Goal: Transaction & Acquisition: Purchase product/service

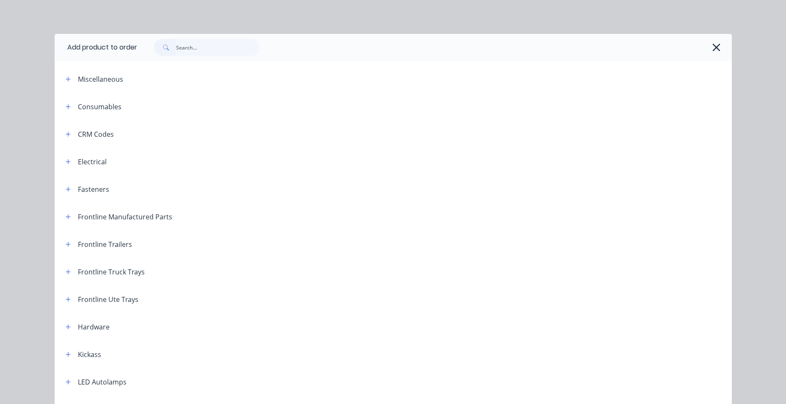
scroll to position [692, 0]
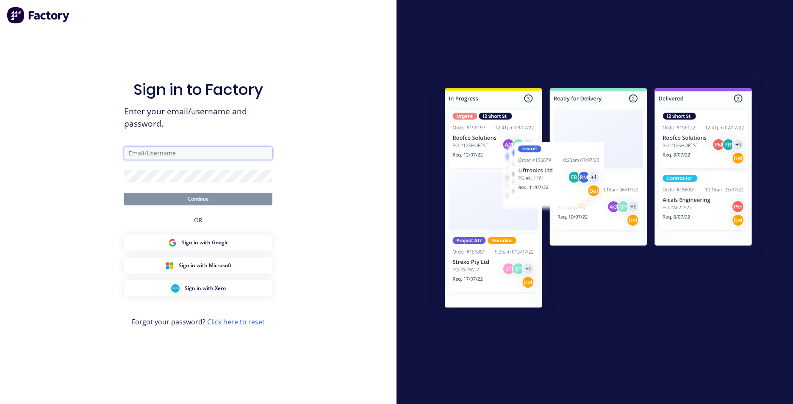
type input "brody@frontlinetrays.com.au"
click at [180, 197] on button "Continue" at bounding box center [198, 199] width 148 height 13
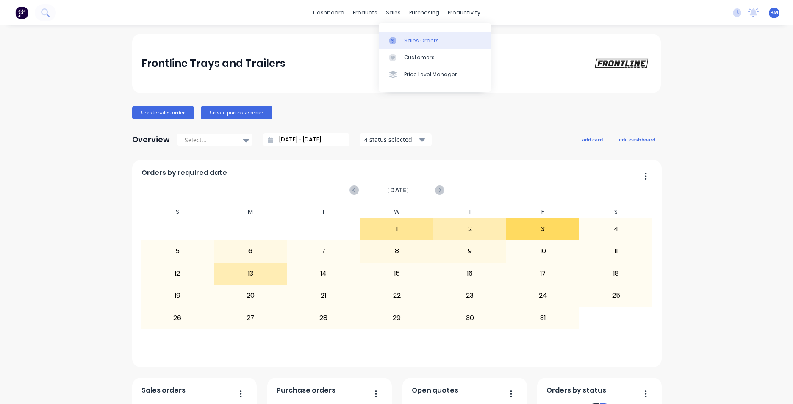
click at [419, 38] on div "Sales Orders" at bounding box center [421, 41] width 35 height 8
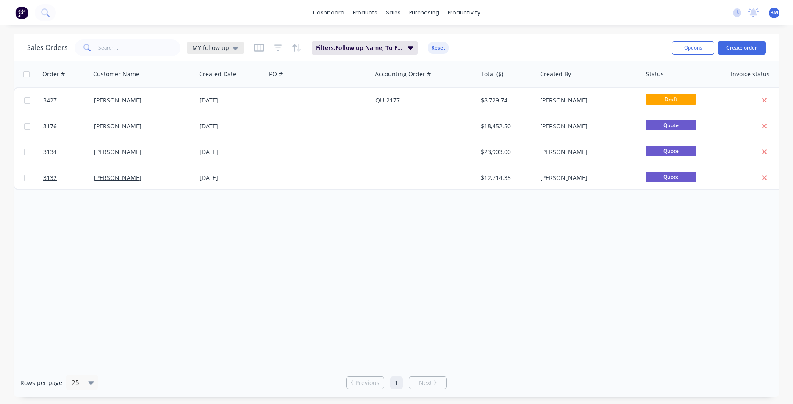
click at [230, 51] on div "MY follow up" at bounding box center [215, 48] width 46 height 8
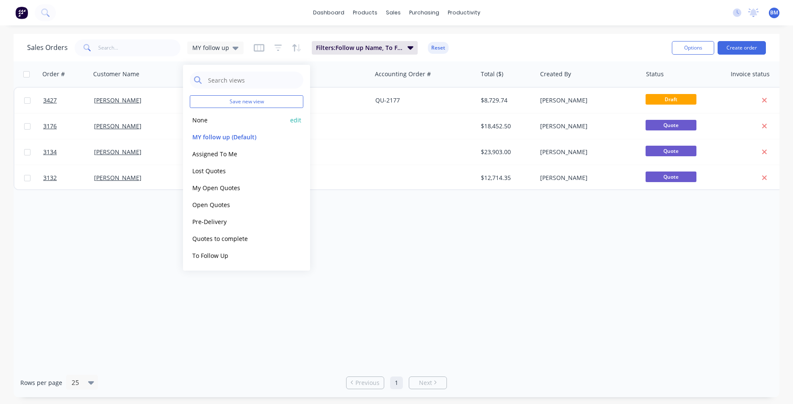
click at [198, 118] on button "None" at bounding box center [238, 120] width 97 height 10
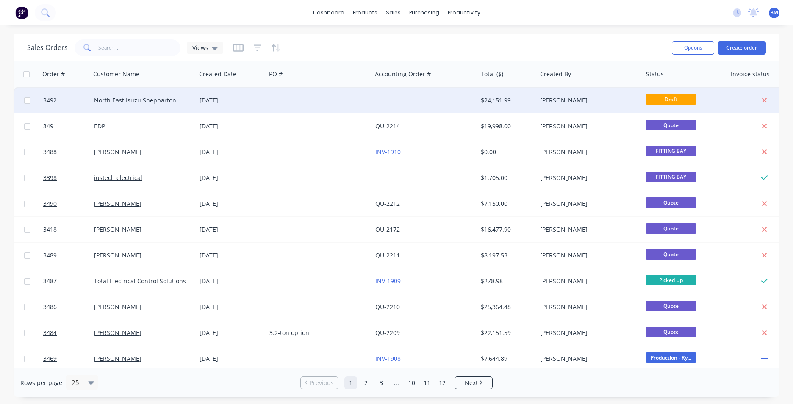
click at [155, 107] on div "North East Isuzu Shepparton" at bounding box center [143, 100] width 105 height 25
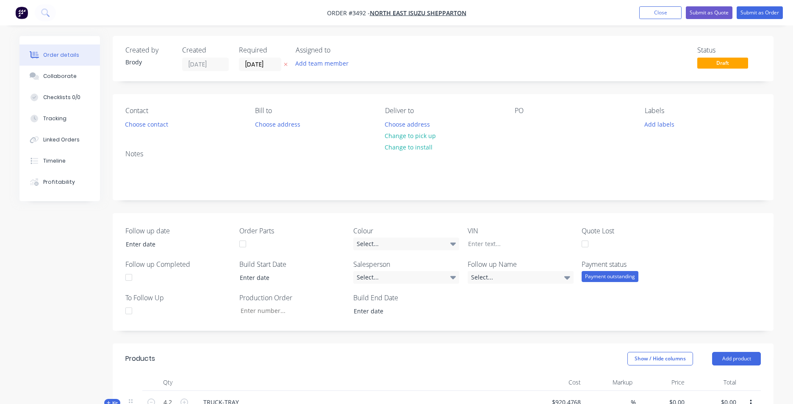
type input "216.47"
type input "$2,913.0247"
type input "$12,234.70"
type input "215.43"
type input "$984.5244"
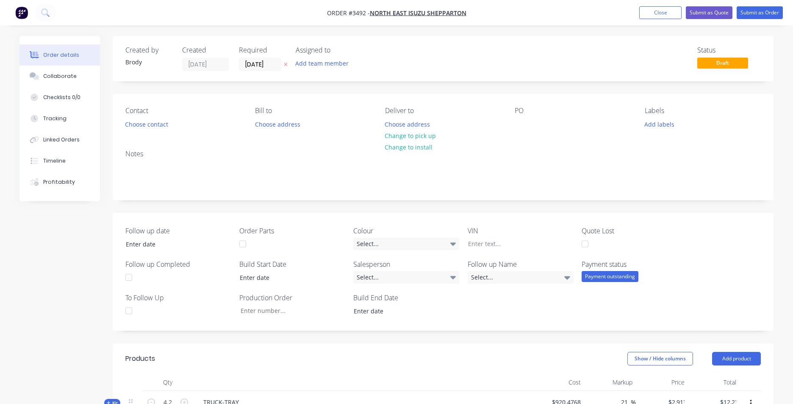
type input "$984.52"
type input "98"
type input "$6,520.00"
type input "231.81"
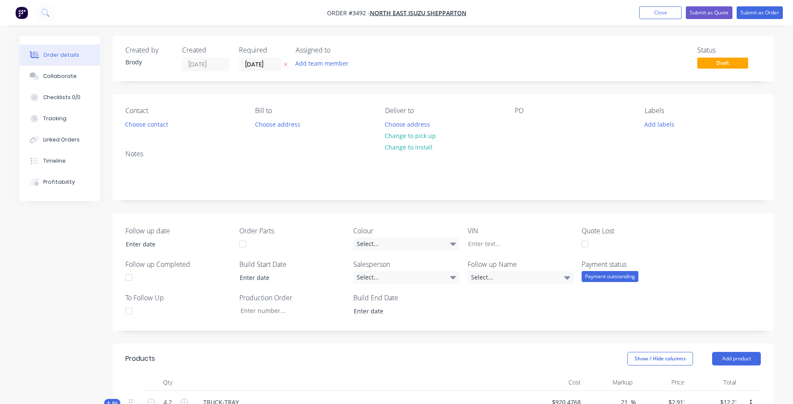
type input "$399.00"
type input "100"
type input "$1,818.135"
type input "$1,818.14"
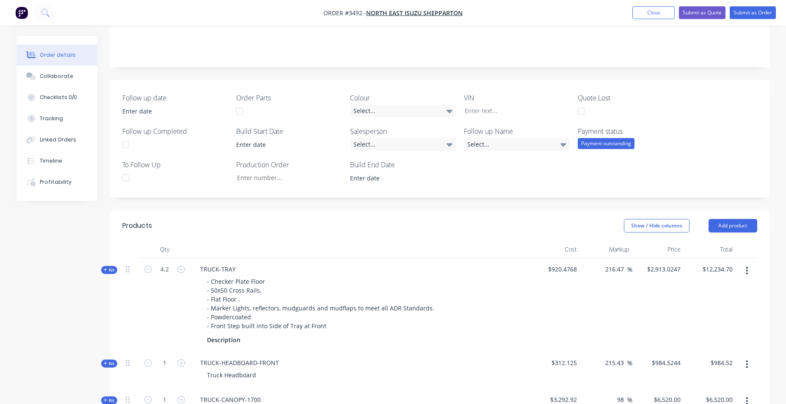
scroll to position [127, 0]
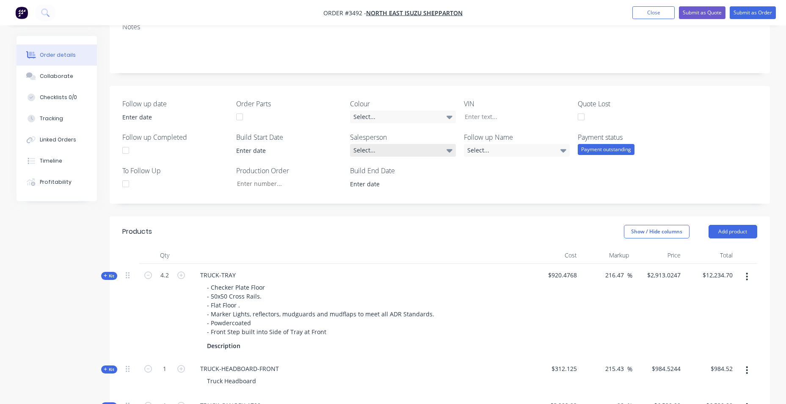
click at [420, 149] on div "Select..." at bounding box center [403, 150] width 106 height 13
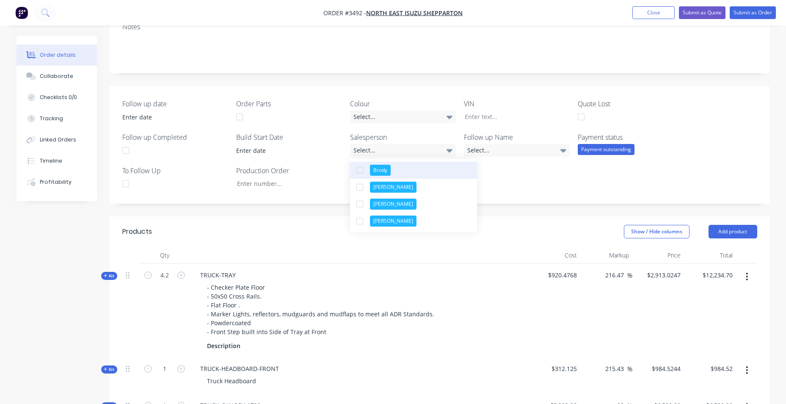
click at [417, 167] on button "Brody" at bounding box center [413, 170] width 127 height 17
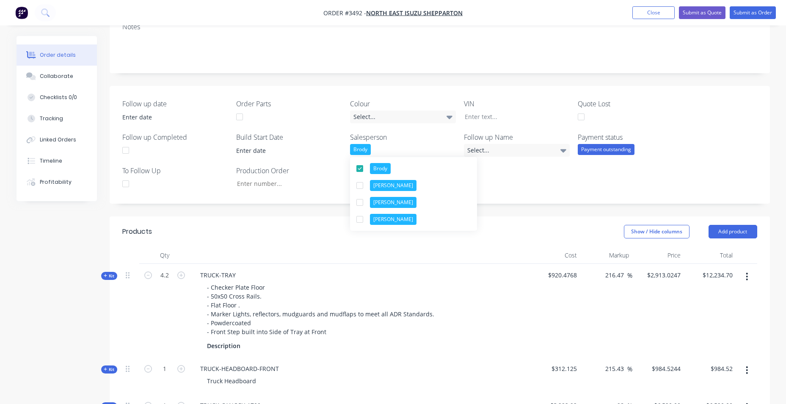
click at [730, 94] on div "Follow up date Order Parts Colour Select... VIN Quote Lost Follow up Completed …" at bounding box center [440, 145] width 661 height 118
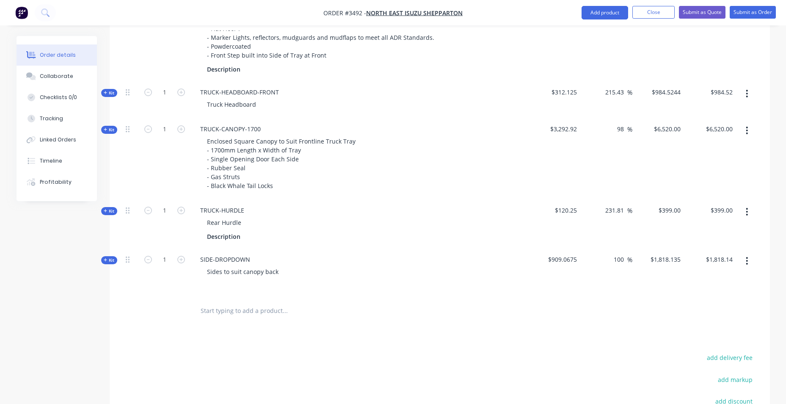
scroll to position [423, 0]
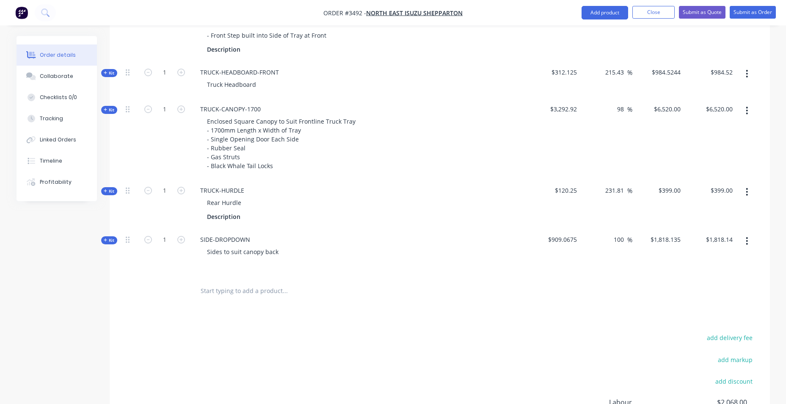
click at [216, 292] on input "text" at bounding box center [284, 290] width 169 height 17
click at [210, 289] on input "text" at bounding box center [284, 290] width 169 height 17
click at [257, 293] on input "text" at bounding box center [284, 290] width 169 height 17
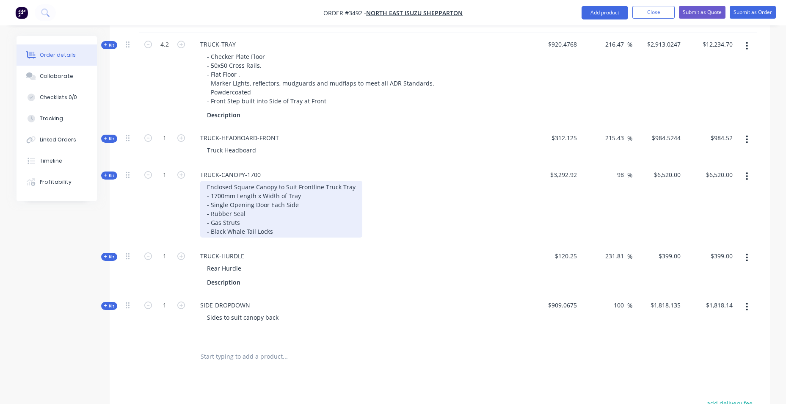
scroll to position [508, 0]
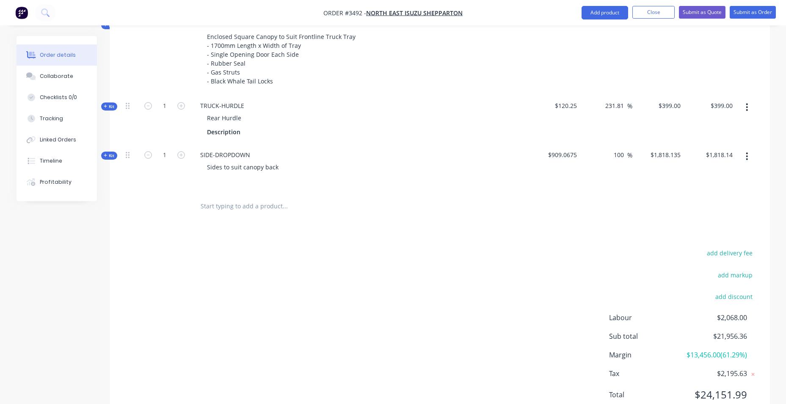
click at [228, 203] on input "text" at bounding box center [284, 206] width 169 height 17
click at [613, 16] on button "Add product" at bounding box center [605, 13] width 47 height 14
click at [608, 36] on div "Product catalogue" at bounding box center [588, 34] width 65 height 12
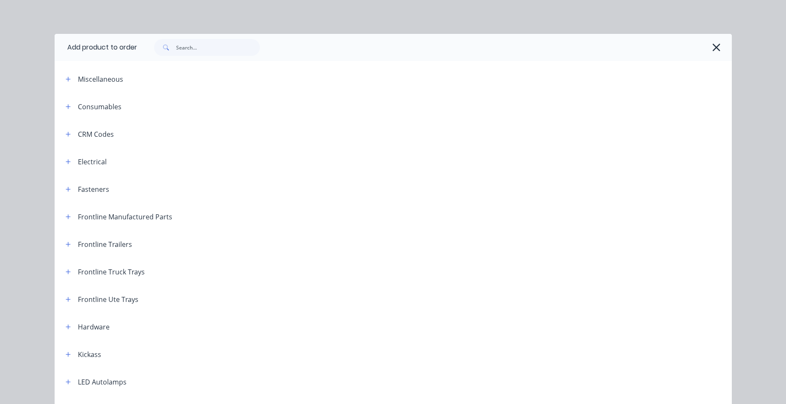
drag, startPoint x: 712, startPoint y: 46, endPoint x: 737, endPoint y: 29, distance: 29.6
click at [714, 46] on icon "button" at bounding box center [716, 47] width 9 height 12
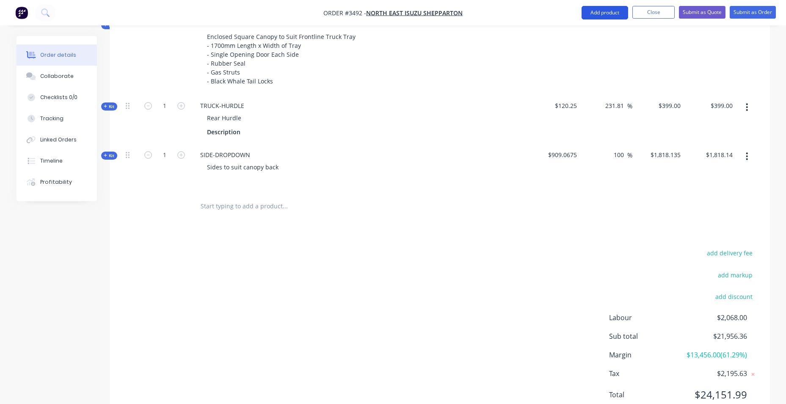
drag, startPoint x: 589, startPoint y: 11, endPoint x: 596, endPoint y: 10, distance: 6.8
click at [591, 11] on button "Add product" at bounding box center [605, 13] width 47 height 14
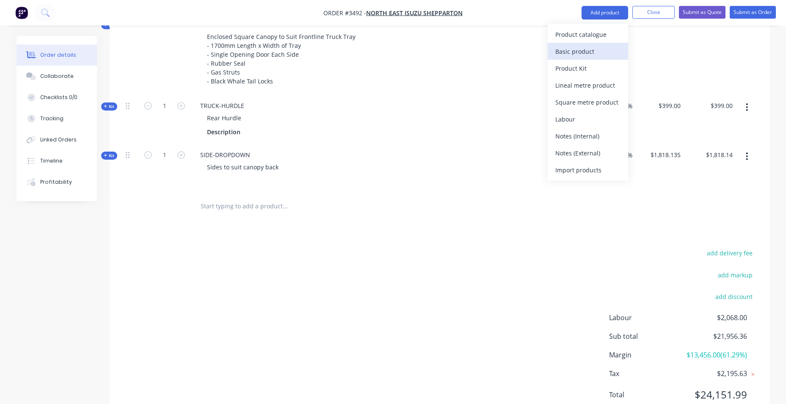
click at [606, 52] on div "Basic product" at bounding box center [588, 51] width 65 height 12
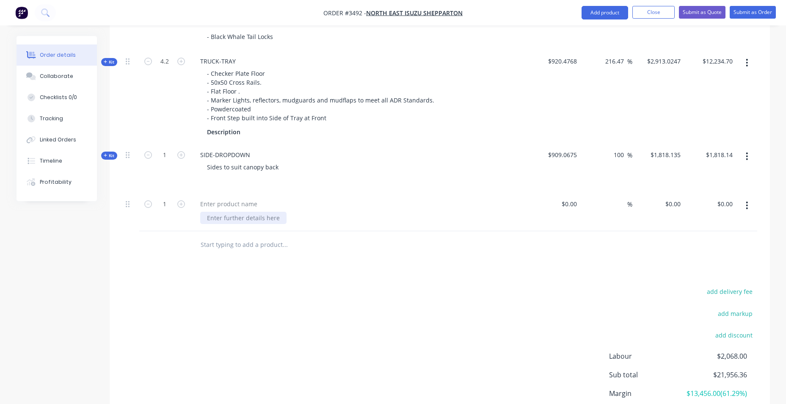
click at [243, 220] on div at bounding box center [243, 218] width 86 height 12
paste div
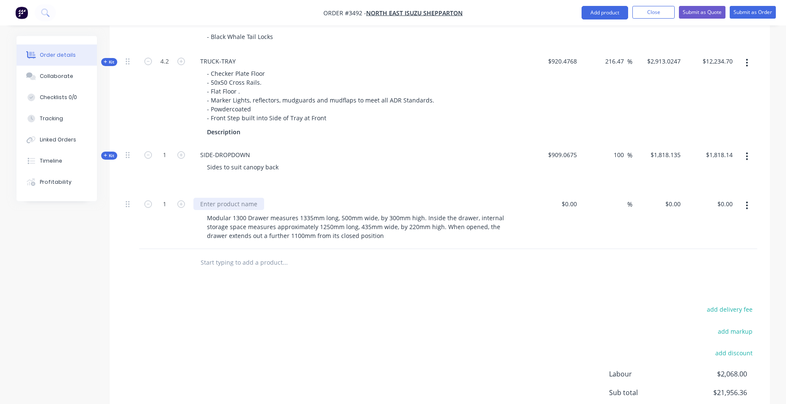
click at [228, 200] on div at bounding box center [229, 204] width 71 height 12
drag, startPoint x: 247, startPoint y: 204, endPoint x: 205, endPoint y: 204, distance: 41.9
click at [205, 204] on div "FL LARGE DRAW" at bounding box center [223, 204] width 58 height 12
drag, startPoint x: 205, startPoint y: 204, endPoint x: 215, endPoint y: 202, distance: 9.6
click at [306, 198] on div "FL Large draw" at bounding box center [360, 204] width 332 height 12
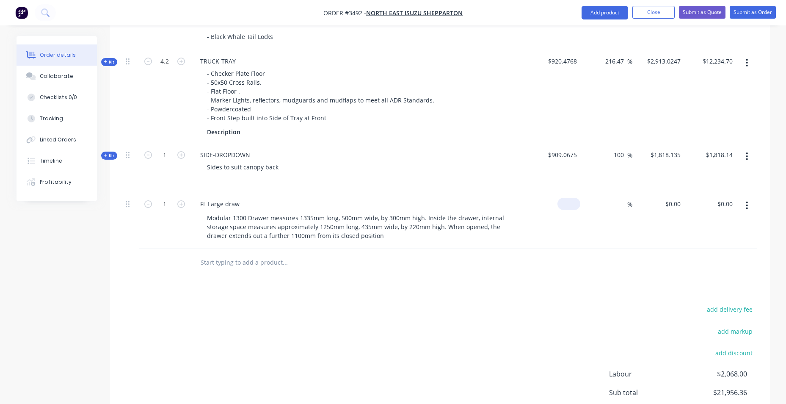
click at [575, 204] on input at bounding box center [570, 204] width 19 height 12
type input "$309.00"
click at [621, 210] on div "%" at bounding box center [607, 221] width 52 height 56
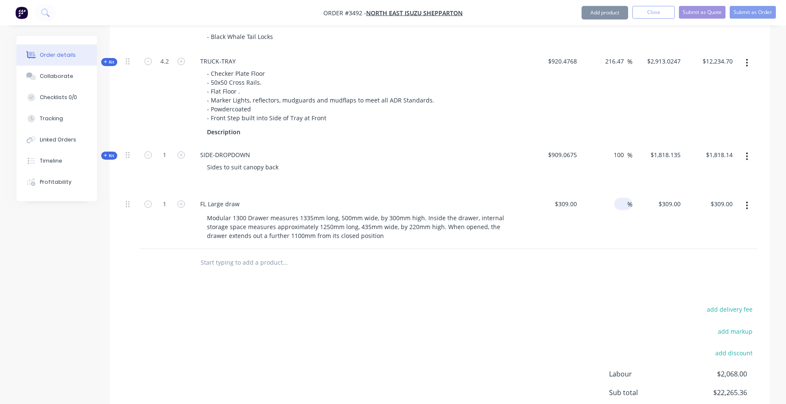
click at [624, 202] on input at bounding box center [623, 204] width 10 height 12
type input "50"
type input "$463.50"
click at [593, 271] on div at bounding box center [439, 263] width 635 height 28
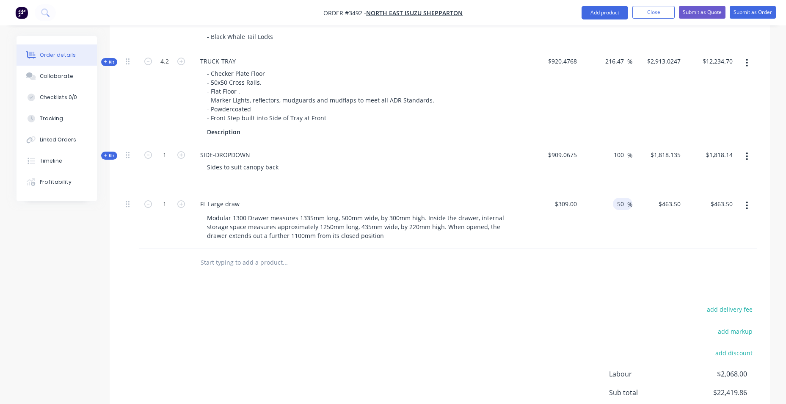
click at [625, 204] on input "50" at bounding box center [622, 204] width 11 height 12
drag, startPoint x: 625, startPoint y: 204, endPoint x: 602, endPoint y: 207, distance: 23.1
click at [602, 207] on div "50 50 %" at bounding box center [607, 221] width 52 height 56
type input "8"
type input "100"
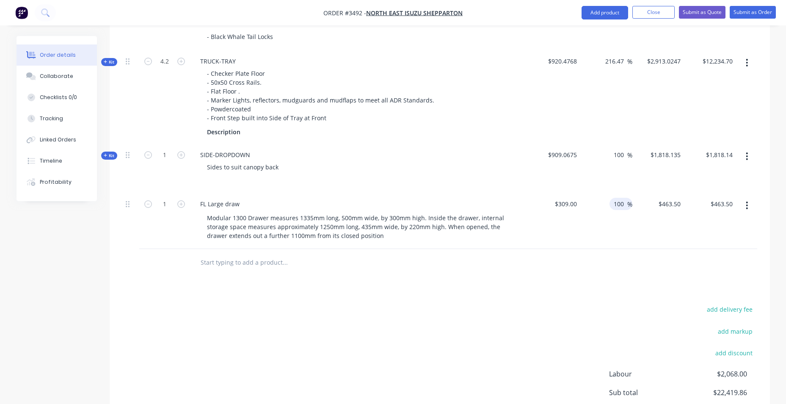
click at [609, 301] on div "Products Show / Hide columns Add product Qty Cost Markup Price Total Kit 1 TRUC…" at bounding box center [440, 157] width 661 height 644
type input "$618.00"
click at [181, 202] on icon "button" at bounding box center [181, 204] width 8 height 8
type input "2"
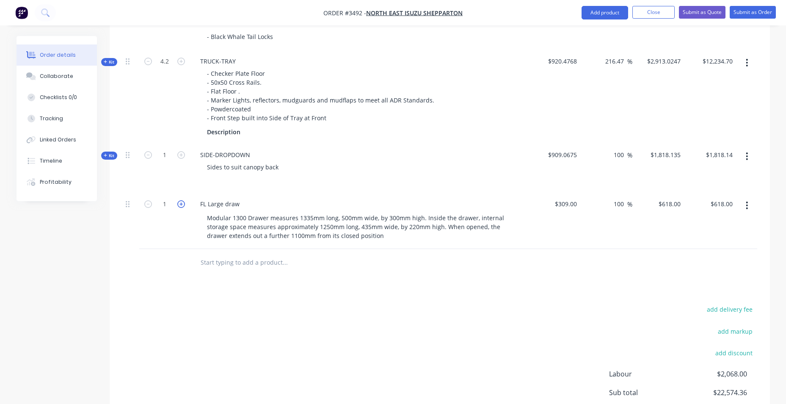
type input "$1,236.00"
click at [181, 202] on icon "button" at bounding box center [181, 204] width 8 height 8
type input "3"
type input "$1,854.00"
click at [185, 204] on icon "button" at bounding box center [181, 204] width 8 height 8
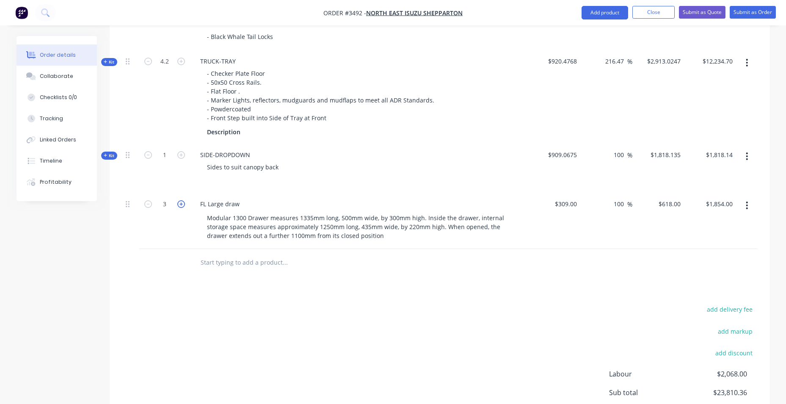
type input "4"
type input "$2,472.00"
click at [387, 363] on div "add delivery fee add markup add discount Labour $2,068.00 Sub total $24,428.36 …" at bounding box center [439, 385] width 635 height 163
drag, startPoint x: 565, startPoint y: 351, endPoint x: 557, endPoint y: 346, distance: 10.0
click at [563, 352] on div "add delivery fee add markup add discount Labour $2,068.00 Sub total $24,428.36 …" at bounding box center [439, 385] width 635 height 163
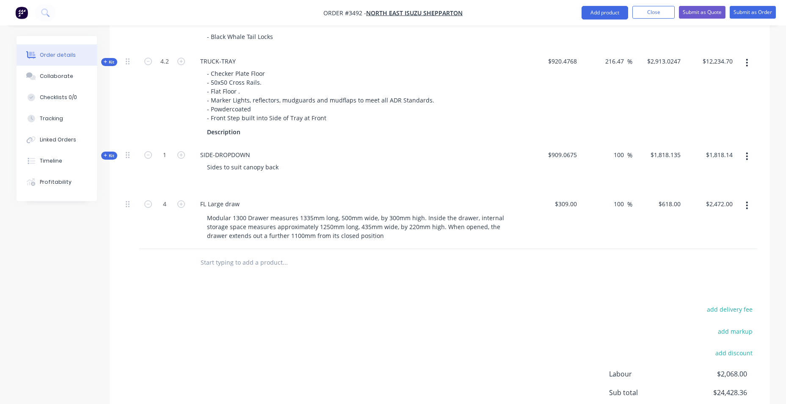
click at [572, 275] on div at bounding box center [439, 263] width 635 height 28
click at [580, 205] on input "309" at bounding box center [567, 204] width 26 height 12
click at [598, 313] on div "add delivery fee add markup add discount Labour $2,068.00 Sub total $24,428.36 …" at bounding box center [439, 385] width 635 height 163
type input "$1,200.00"
type input "$2,400.00"
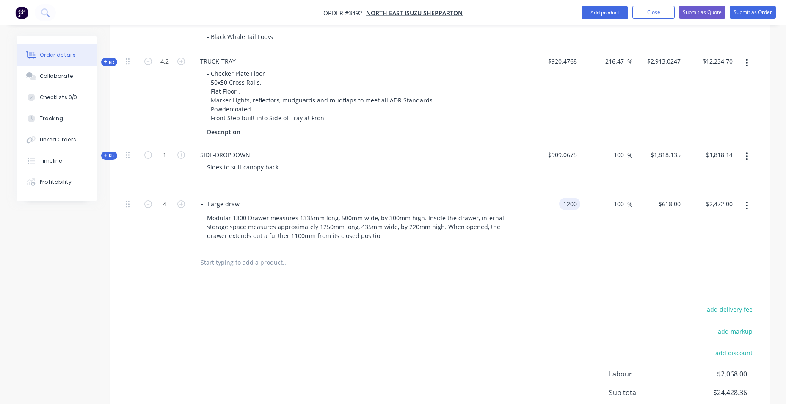
type input "$9,600.00"
click at [578, 202] on input "1200" at bounding box center [565, 204] width 31 height 12
type input "$300.00"
type input "$600.00"
type input "$2,400.00"
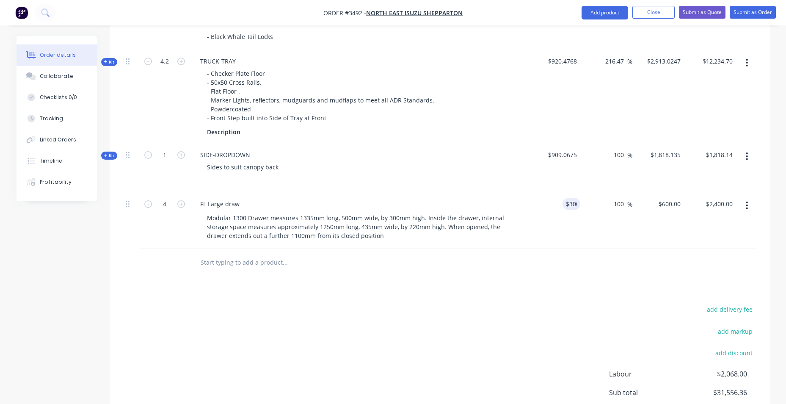
drag, startPoint x: 586, startPoint y: 312, endPoint x: 597, endPoint y: 310, distance: 11.6
click at [588, 313] on div "add delivery fee add markup add discount Labour $2,068.00 Sub total $31,556.36 …" at bounding box center [439, 385] width 635 height 163
click at [672, 203] on input "600" at bounding box center [671, 204] width 26 height 12
type input "1200"
type input "300"
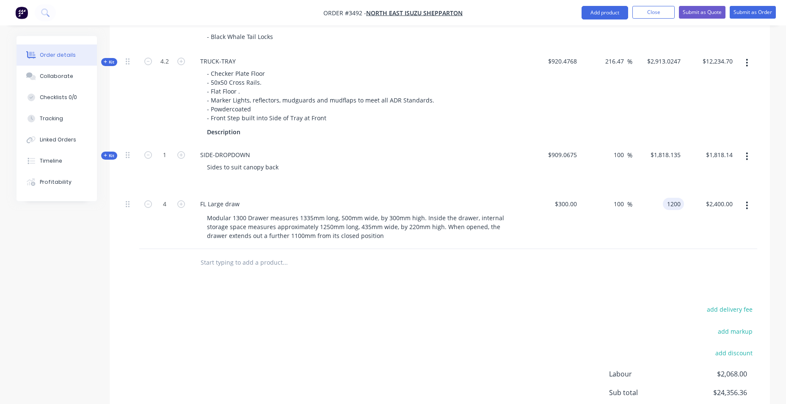
type input "$1,200.00"
type input "$4,800.00"
click at [628, 318] on div "add delivery fee add markup add discount Labour $2,068.00 Sub total $24,356.36 …" at bounding box center [439, 385] width 635 height 163
click at [623, 204] on input "300" at bounding box center [620, 204] width 14 height 12
drag, startPoint x: 623, startPoint y: 204, endPoint x: 616, endPoint y: 206, distance: 7.8
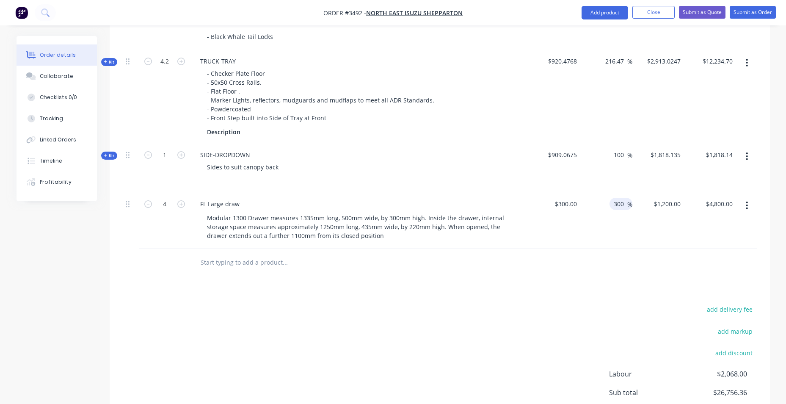
click at [616, 206] on input "300" at bounding box center [620, 204] width 14 height 12
type input "3"
type input "4"
type input "100"
click at [569, 307] on div "add delivery fee add markup add discount Labour $2,068.00 Sub total $26,756.36 …" at bounding box center [439, 385] width 635 height 163
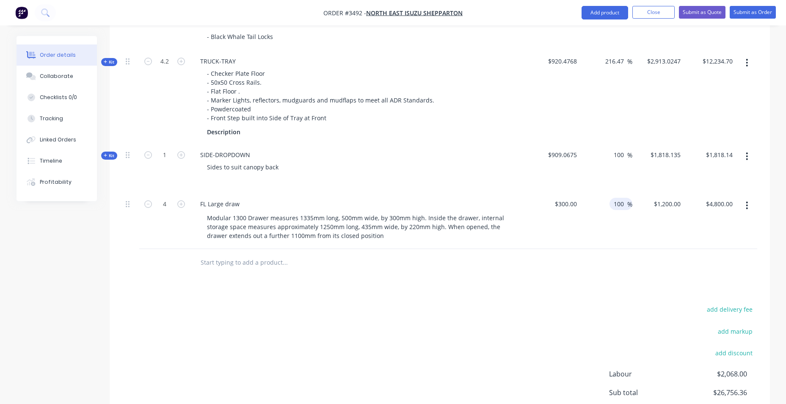
type input "$600.00"
type input "$2,400.00"
click at [681, 210] on div "$600.00 $600.00" at bounding box center [659, 221] width 52 height 56
click at [678, 203] on input "600" at bounding box center [671, 204] width 26 height 12
type input "1200"
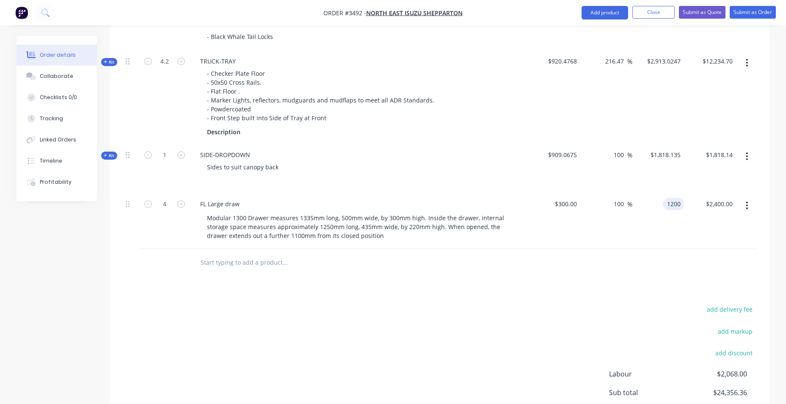
type input "300"
type input "$1,200.00"
type input "$4,800.00"
click at [649, 290] on div "Products Show / Hide columns Add product Qty Cost Markup Price Total Kit 1 TRUC…" at bounding box center [440, 157] width 661 height 644
drag, startPoint x: 658, startPoint y: 311, endPoint x: 638, endPoint y: 312, distance: 20.8
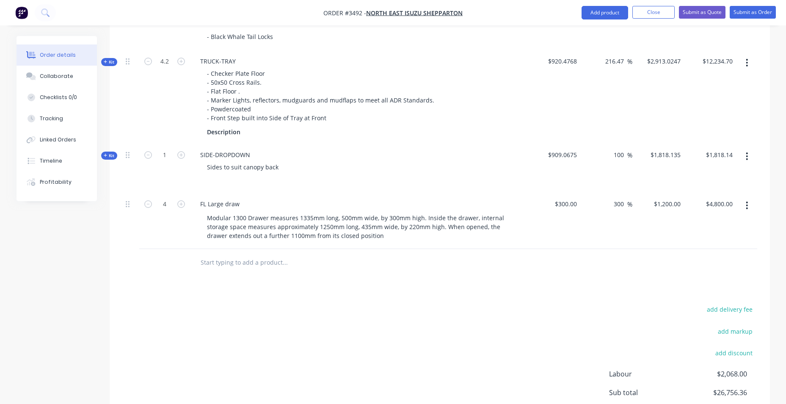
click at [638, 312] on div "add delivery fee add markup add discount Labour $2,068.00 Sub total $26,756.36 …" at bounding box center [439, 385] width 635 height 163
click at [147, 205] on icon "button" at bounding box center [148, 204] width 8 height 8
type input "3"
type input "$3,600.00"
click at [147, 205] on icon "button" at bounding box center [148, 204] width 8 height 8
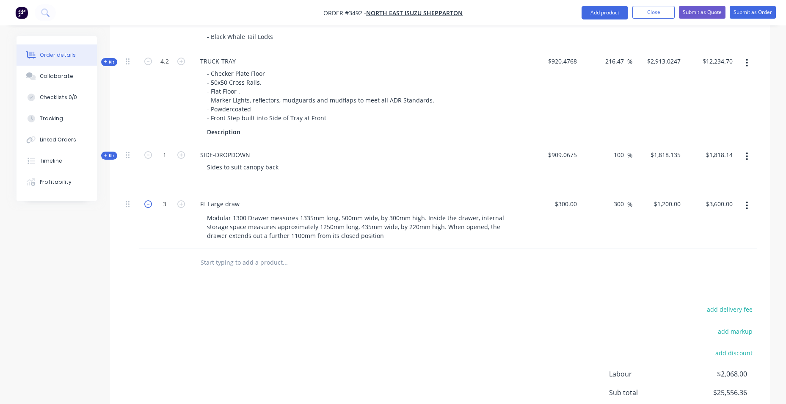
type input "2"
type input "$2,400.00"
click at [147, 205] on icon "button" at bounding box center [148, 204] width 8 height 8
type input "1"
type input "$1,200.00"
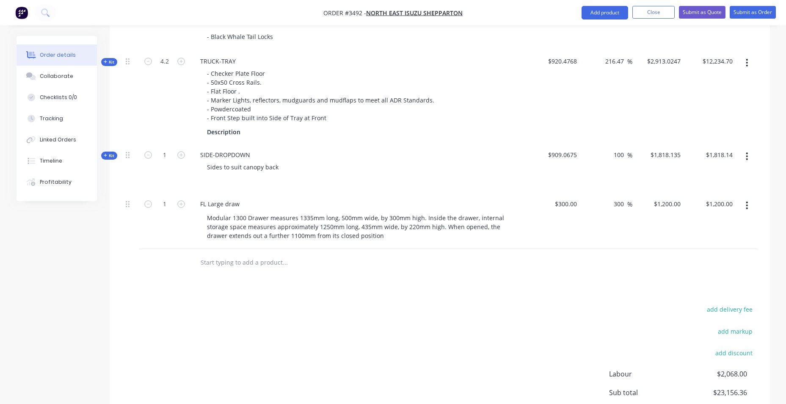
click at [332, 329] on div "add delivery fee add markup add discount Labour $2,068.00 Sub total $23,156.36 …" at bounding box center [439, 385] width 635 height 163
click at [676, 207] on input "1200" at bounding box center [668, 204] width 31 height 12
type input "$1,200.00"
click at [628, 203] on span "%" at bounding box center [630, 204] width 5 height 10
drag, startPoint x: 613, startPoint y: 206, endPoint x: 607, endPoint y: 208, distance: 6.6
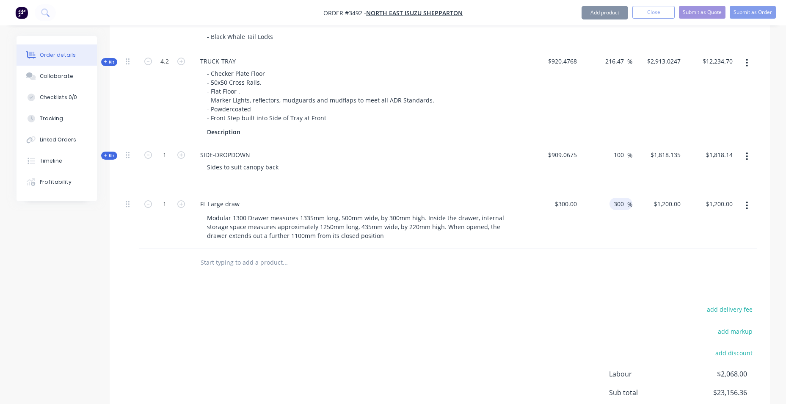
click at [607, 208] on div "300 300 %" at bounding box center [607, 221] width 52 height 56
click at [624, 206] on input "300" at bounding box center [620, 204] width 14 height 12
drag, startPoint x: 625, startPoint y: 206, endPoint x: 608, endPoint y: 208, distance: 16.6
click at [608, 208] on div "300 300 %" at bounding box center [607, 221] width 52 height 56
type input "100"
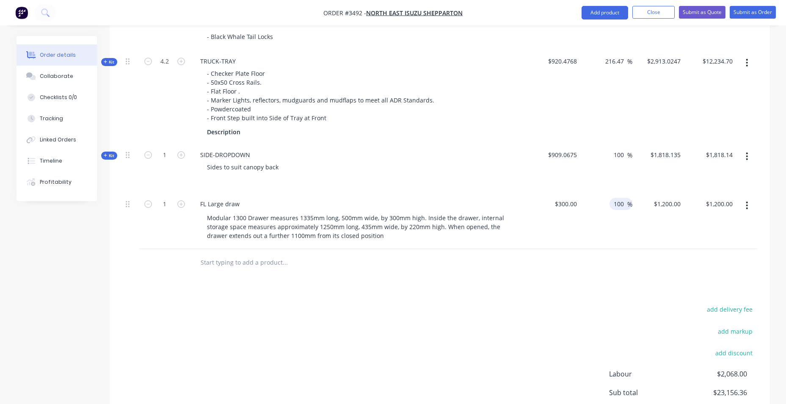
click at [612, 299] on div "Products Show / Hide columns Add product Qty Cost Markup Price Total Kit 1 TRUC…" at bounding box center [440, 157] width 661 height 644
type input "$600.00"
click at [739, 189] on div at bounding box center [746, 168] width 21 height 49
click at [728, 201] on input "600.00" at bounding box center [723, 204] width 26 height 12
type input "0"
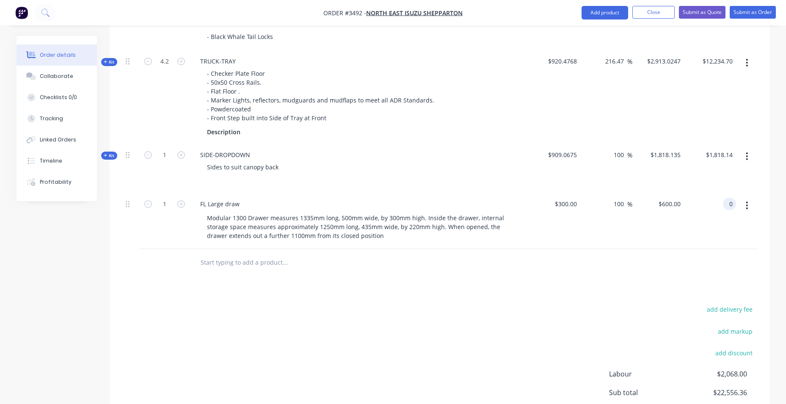
type input "-100"
type input "$0.00"
click at [587, 327] on div "add delivery fee add markup add discount Labour $2,068.00 Sub total $22,556.36 …" at bounding box center [439, 385] width 635 height 163
click at [615, 201] on input "-100" at bounding box center [619, 204] width 17 height 12
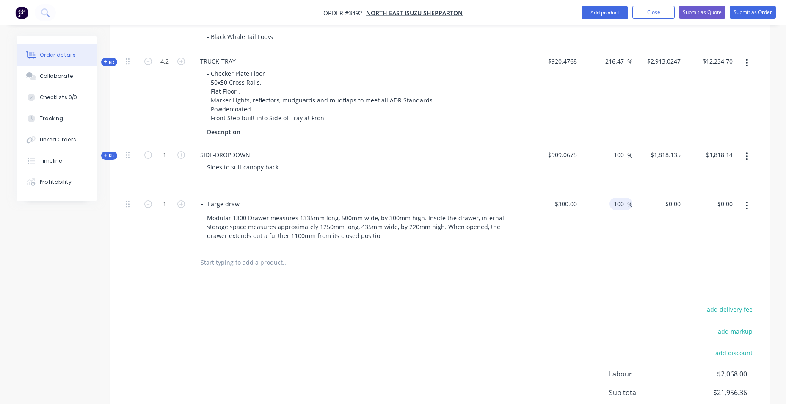
type input "100"
type input "$600.00"
click at [587, 258] on div at bounding box center [439, 263] width 635 height 28
click at [181, 205] on icon "button" at bounding box center [181, 204] width 8 height 8
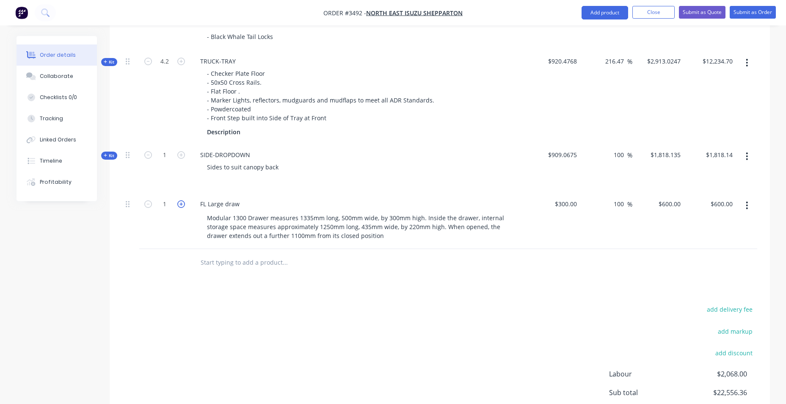
type input "2"
type input "$1,200.00"
click at [181, 205] on icon "button" at bounding box center [181, 204] width 8 height 8
type input "3"
type input "$1,800.00"
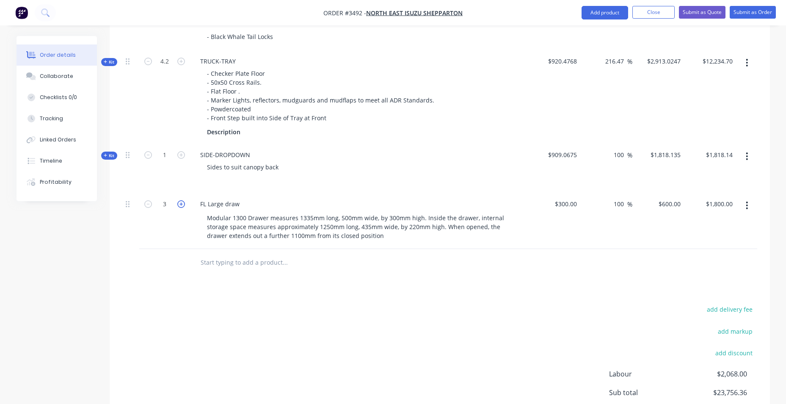
click at [181, 205] on icon "button" at bounding box center [181, 204] width 8 height 8
type input "4"
type input "$2,400.00"
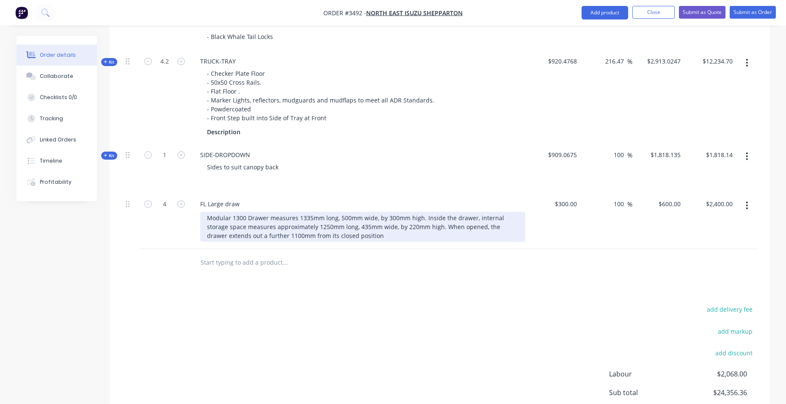
click at [202, 218] on div "Modular 1300 Drawer measures 1335mm long, 500mm wide, by 300mm high. Inside the…" at bounding box center [362, 227] width 325 height 30
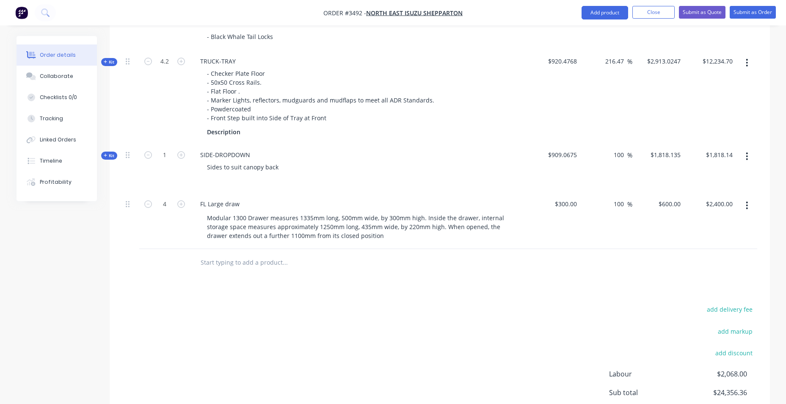
click at [236, 259] on input "text" at bounding box center [284, 262] width 169 height 17
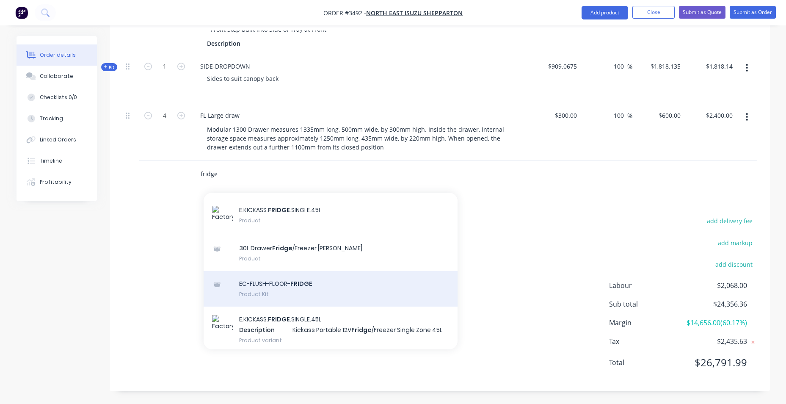
scroll to position [689, 0]
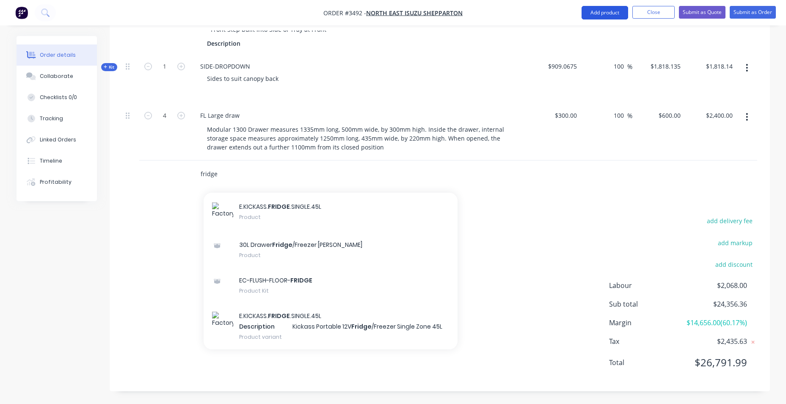
type input "fridge"
click at [598, 14] on button "Add product" at bounding box center [605, 13] width 47 height 14
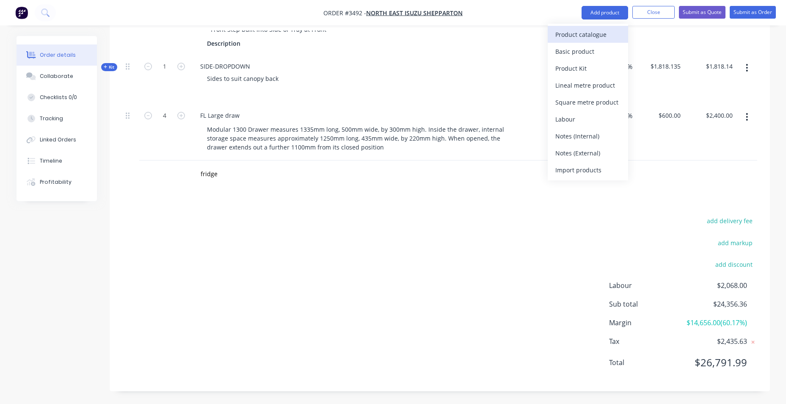
click at [599, 29] on div "Product catalogue" at bounding box center [588, 34] width 65 height 12
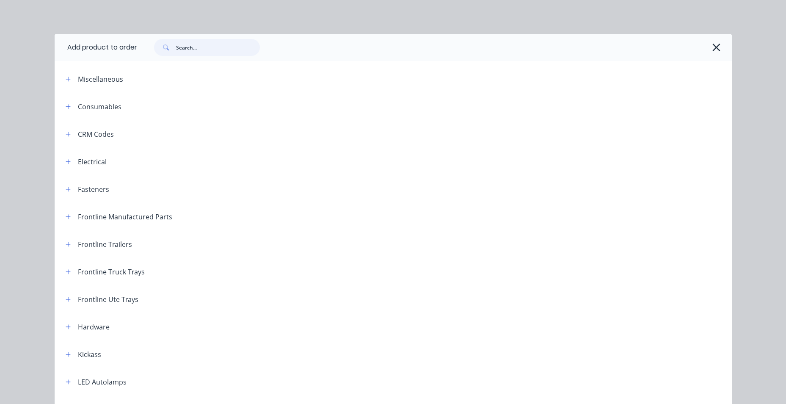
click at [196, 46] on input "text" at bounding box center [218, 47] width 84 height 17
type input "shelf"
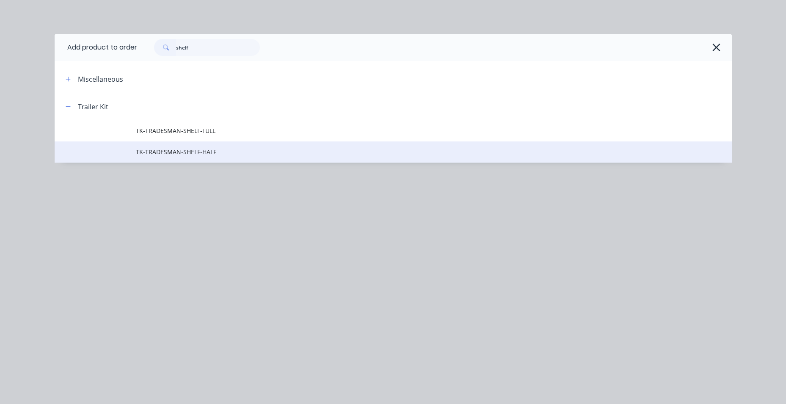
click at [168, 148] on span "TK-TRADESMAN-SHELF-HALF" at bounding box center [374, 151] width 477 height 9
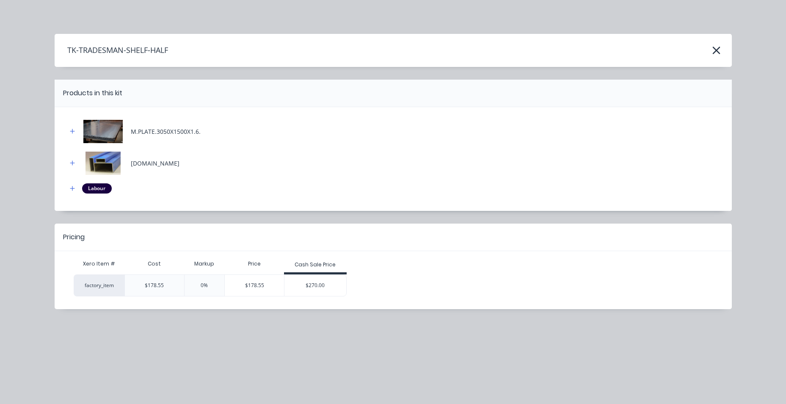
click at [325, 288] on div "$270.00" at bounding box center [316, 285] width 62 height 21
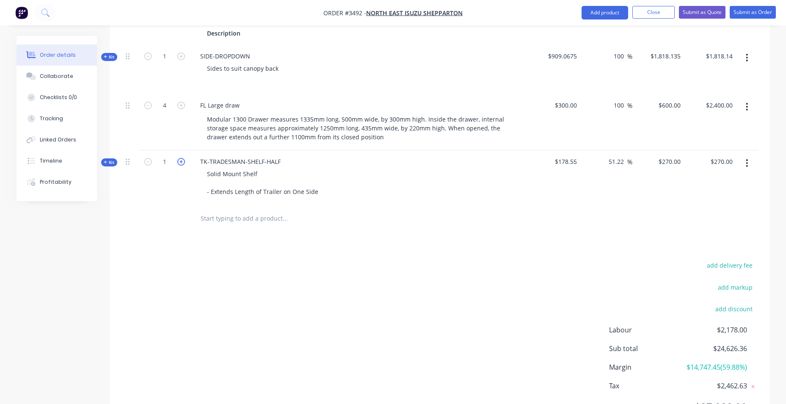
click at [178, 164] on icon "button" at bounding box center [181, 162] width 8 height 8
type input "2"
type input "$540.00"
click at [245, 291] on div "add delivery fee add markup add discount Labour $2,288.00 Sub total $24,896.36 …" at bounding box center [439, 341] width 635 height 163
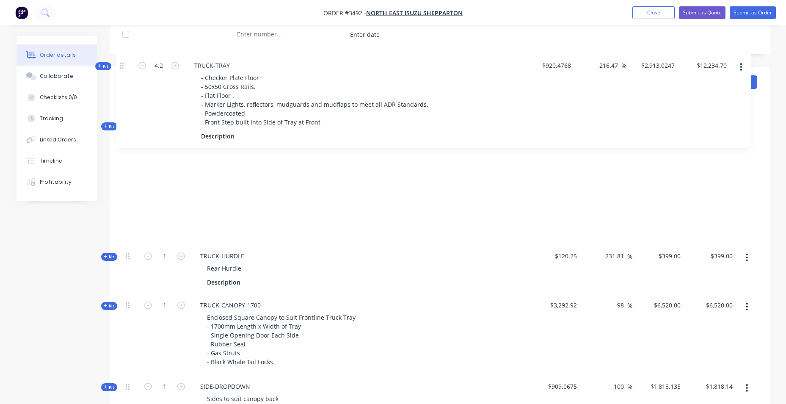
scroll to position [275, 0]
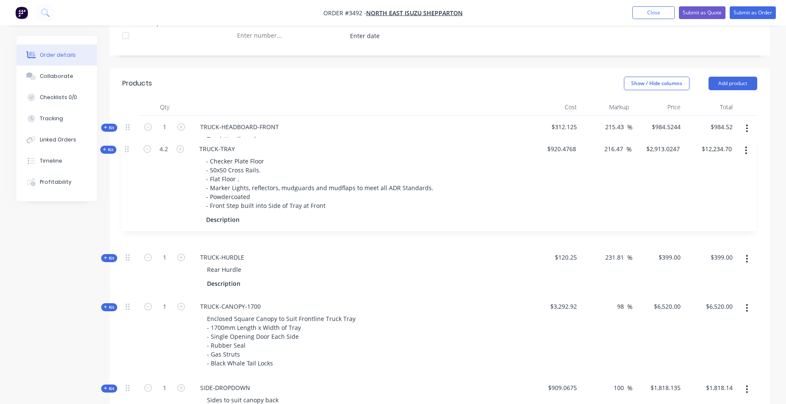
drag, startPoint x: 130, startPoint y: 302, endPoint x: 130, endPoint y: 151, distance: 151.2
click at [130, 151] on div "Kit 1 TRUCK-HEADBOARD-FRONT Truck Headboard $312.125 215.43 215.43 % $984.5244 …" at bounding box center [439, 326] width 635 height 421
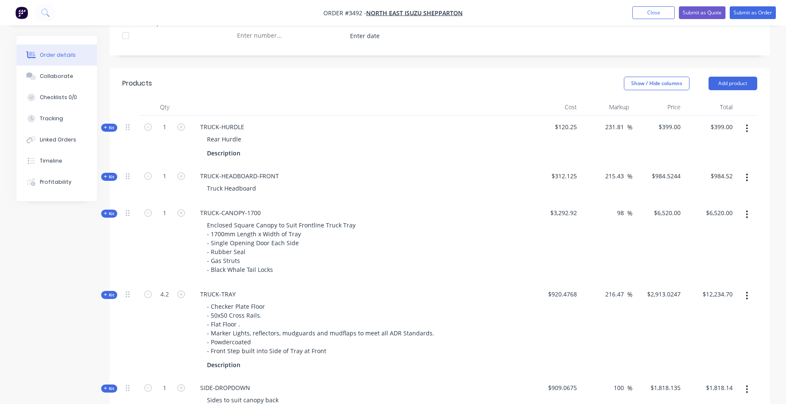
scroll to position [278, 0]
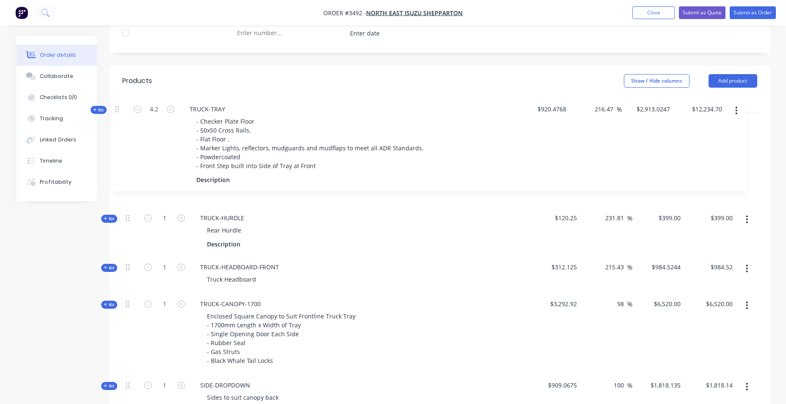
drag, startPoint x: 127, startPoint y: 295, endPoint x: 118, endPoint y: 108, distance: 186.5
click at [116, 106] on div "Qty Cost Markup Price Total Kit 1 TRUCK-HURDLE Rear Hurdle Description $120.25 …" at bounding box center [440, 328] width 661 height 465
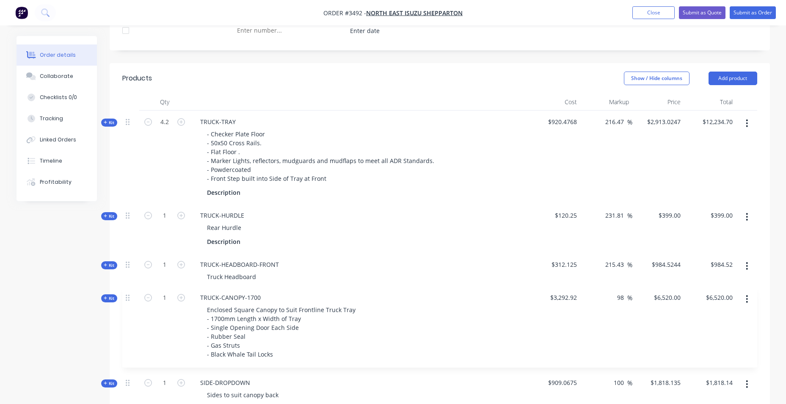
scroll to position [281, 0]
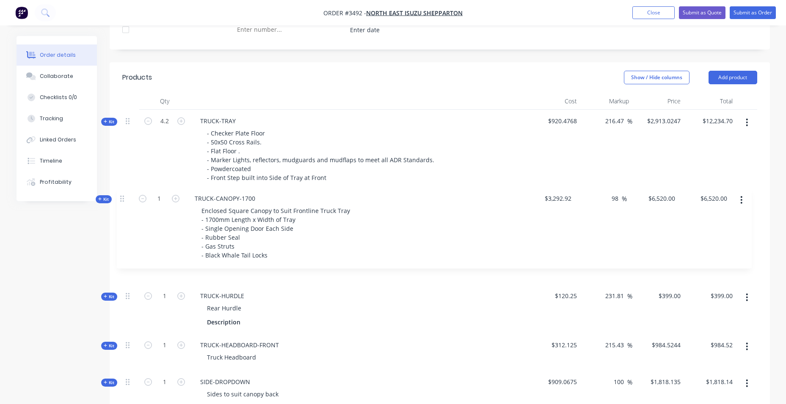
drag, startPoint x: 127, startPoint y: 307, endPoint x: 116, endPoint y: 207, distance: 100.4
click at [121, 201] on div "Qty Cost Markup Price Total Kit 4.2 TRUCK-TRAY - Checker Plate Floor - 50x50 Cr…" at bounding box center [440, 325] width 661 height 465
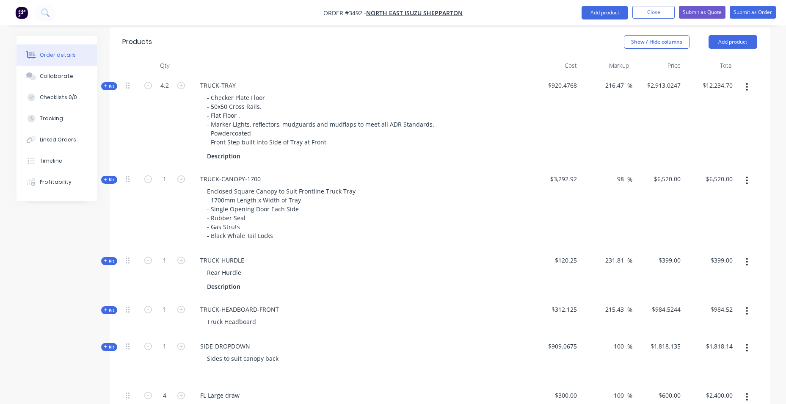
scroll to position [366, 0]
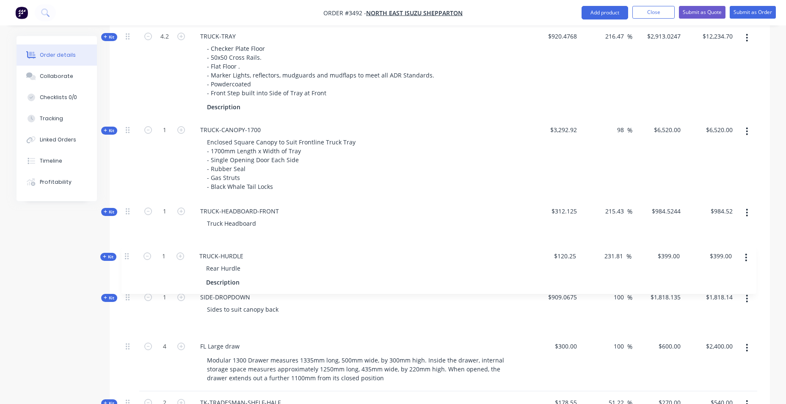
drag, startPoint x: 132, startPoint y: 211, endPoint x: 130, endPoint y: 254, distance: 42.8
click at [130, 254] on div "Kit 4.2 TRUCK-TRAY - Checker Plate Floor - 50x50 Cross Rails. - Flat Floor . - …" at bounding box center [439, 235] width 635 height 421
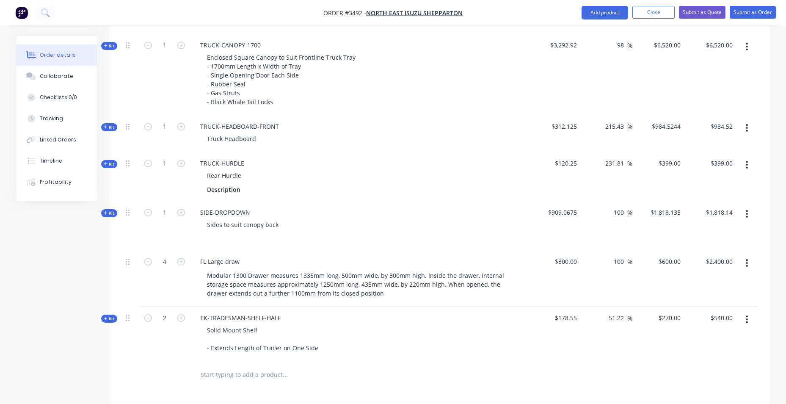
scroll to position [578, 0]
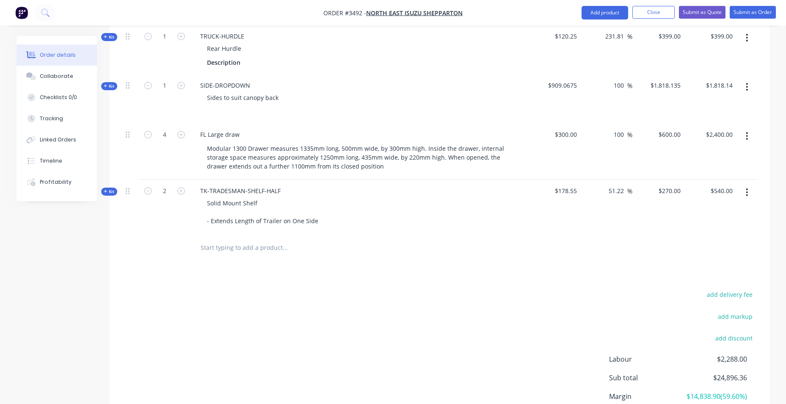
click at [246, 250] on input "text" at bounding box center [284, 247] width 169 height 17
type input "vass"
drag, startPoint x: 232, startPoint y: 250, endPoint x: 88, endPoint y: 251, distance: 144.4
click at [605, 11] on button "Add product" at bounding box center [605, 13] width 47 height 14
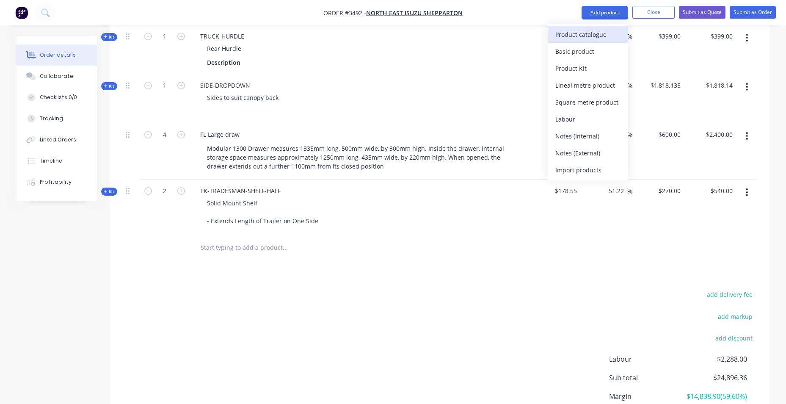
click at [590, 31] on div "Product catalogue" at bounding box center [588, 34] width 65 height 12
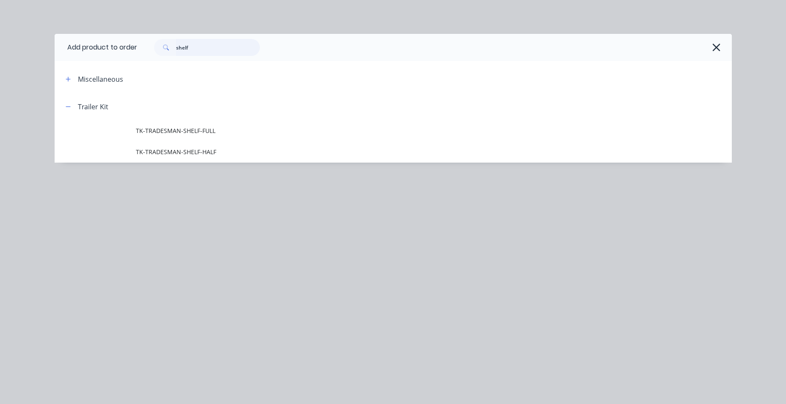
click at [231, 52] on input "shelf" at bounding box center [218, 47] width 84 height 17
drag, startPoint x: 207, startPoint y: 55, endPoint x: 201, endPoint y: 57, distance: 6.9
click at [201, 57] on div "shelf" at bounding box center [434, 47] width 595 height 27
drag, startPoint x: 202, startPoint y: 47, endPoint x: 100, endPoint y: 50, distance: 101.7
click at [102, 50] on header "Add product to order shelf" at bounding box center [393, 47] width 677 height 27
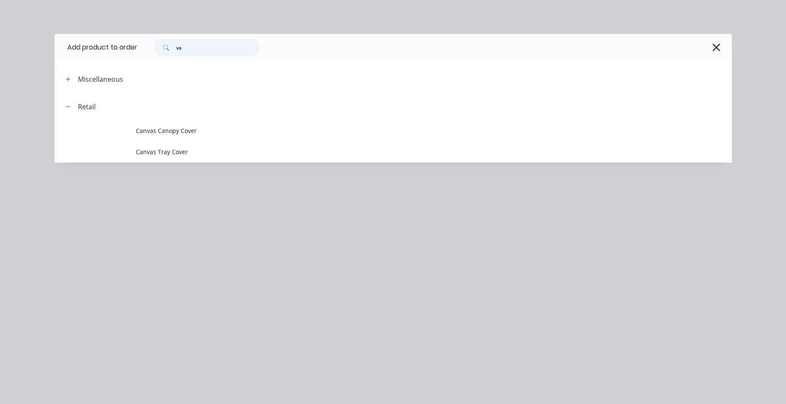
type input "v"
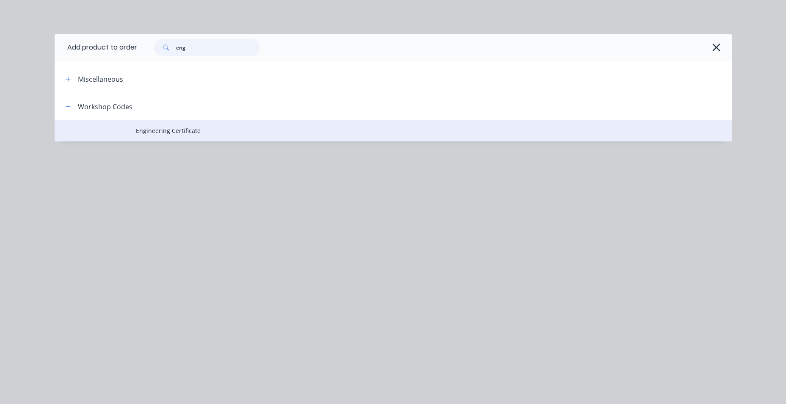
type input "eng"
click at [180, 126] on td "Engineering Certificate" at bounding box center [434, 130] width 596 height 21
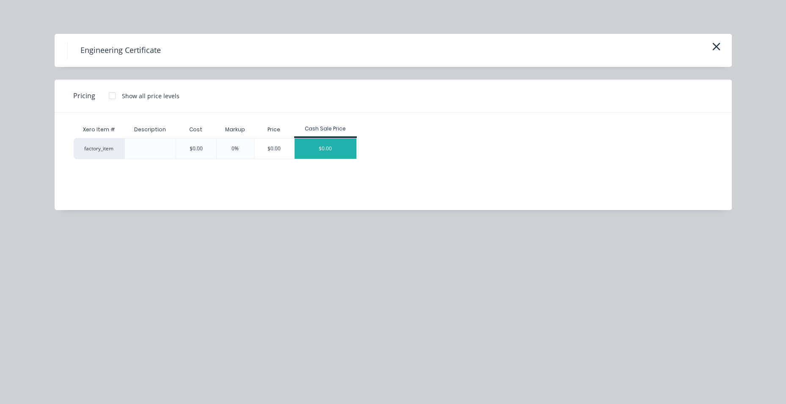
click at [321, 143] on div "$0.00" at bounding box center [326, 148] width 62 height 20
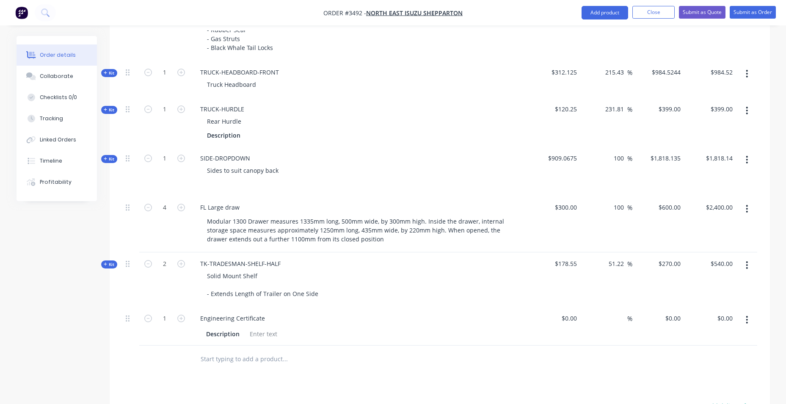
scroll to position [404, 0]
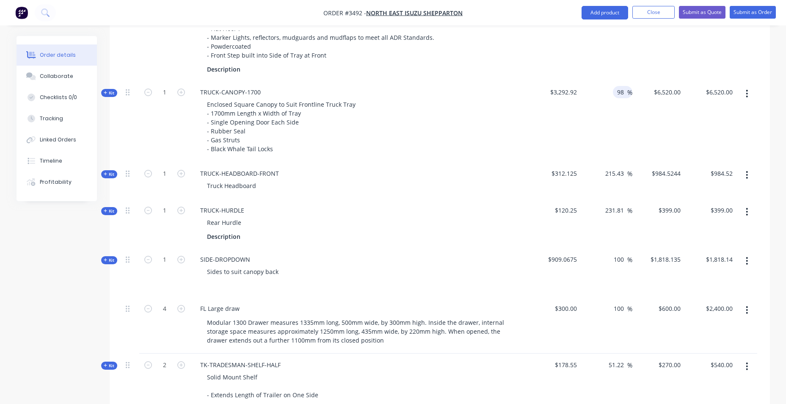
click at [621, 89] on input "98" at bounding box center [622, 92] width 11 height 12
type input "$6,519.9816"
type input "$6,519.98"
drag, startPoint x: 614, startPoint y: 91, endPoint x: 624, endPoint y: 90, distance: 9.7
click at [624, 90] on div "98 98 %" at bounding box center [622, 92] width 19 height 12
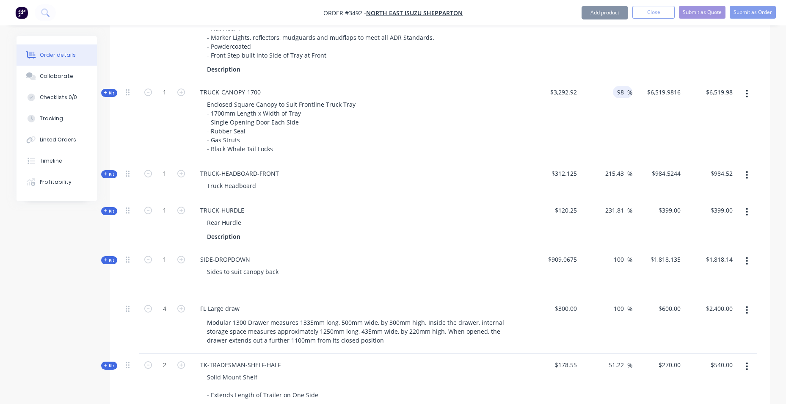
drag, startPoint x: 625, startPoint y: 90, endPoint x: 612, endPoint y: 92, distance: 12.8
click at [612, 92] on div "98 98 %" at bounding box center [607, 121] width 52 height 81
type input "100"
click at [574, 125] on div "$3,292.92" at bounding box center [555, 121] width 52 height 81
type input "$6,585.84"
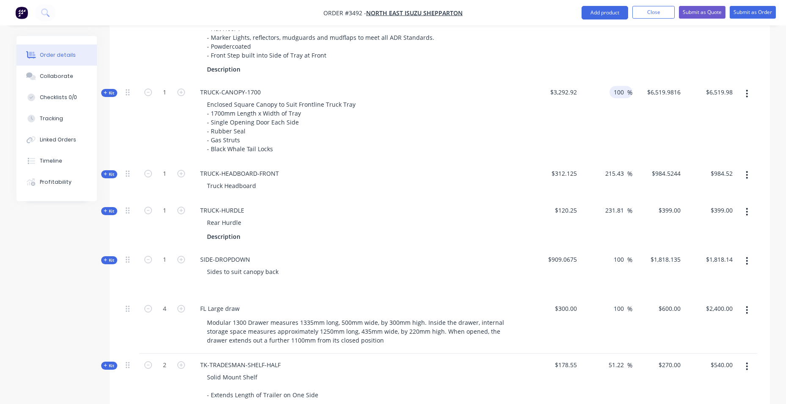
type input "$6,585.84"
click at [619, 177] on input "215.43" at bounding box center [616, 173] width 23 height 12
drag, startPoint x: 606, startPoint y: 174, endPoint x: 670, endPoint y: 171, distance: 63.6
click at [669, 171] on div "Kit 1 TRUCK-HEADBOARD-FRONT Truck Headboard $312.125 215.43 215.43 % $984.5244 …" at bounding box center [439, 180] width 635 height 37
type input "200"
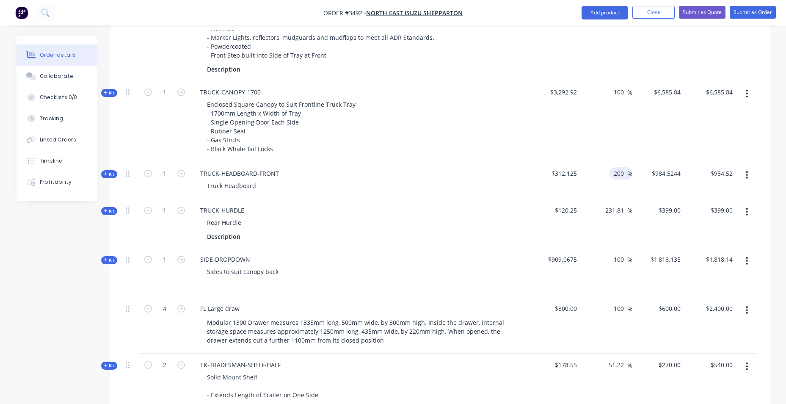
click at [656, 149] on div "$6,585.84 $6,585.84" at bounding box center [659, 121] width 52 height 81
type input "$936.375"
type input "$936.38"
click at [605, 210] on input "231.81" at bounding box center [616, 210] width 23 height 12
drag, startPoint x: 605, startPoint y: 210, endPoint x: 631, endPoint y: 213, distance: 26.5
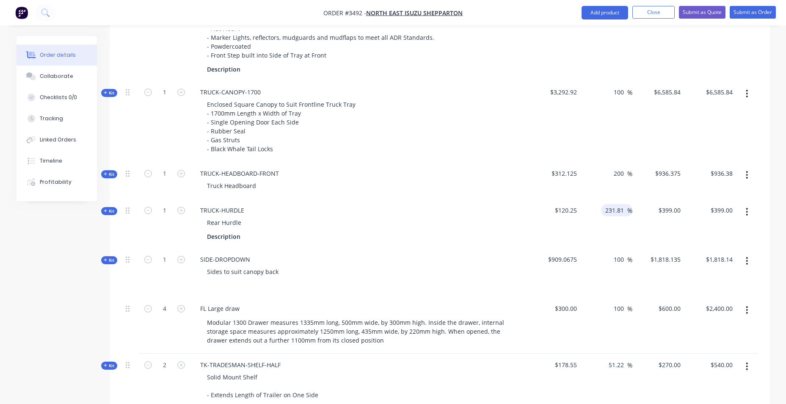
click at [631, 213] on div "231.81 231.81 %" at bounding box center [616, 210] width 31 height 12
type input "200"
click at [623, 131] on div "100 100 %" at bounding box center [607, 121] width 52 height 81
type input "$360.75"
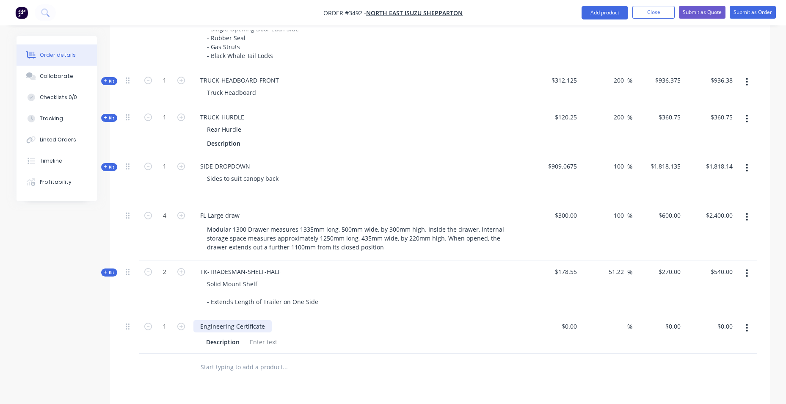
scroll to position [508, 0]
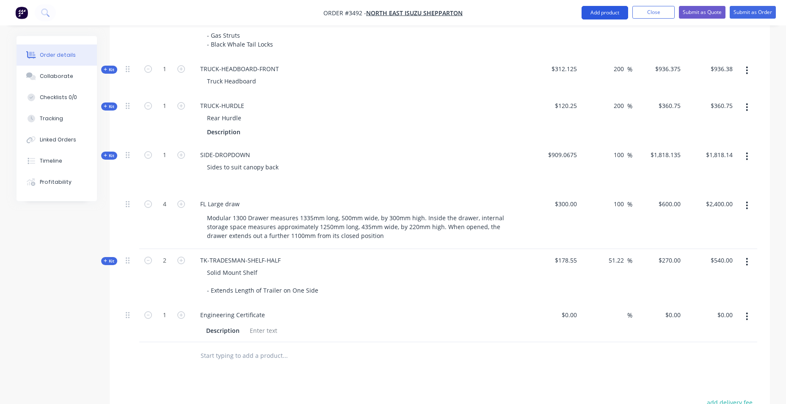
click at [603, 9] on button "Add product" at bounding box center [605, 13] width 47 height 14
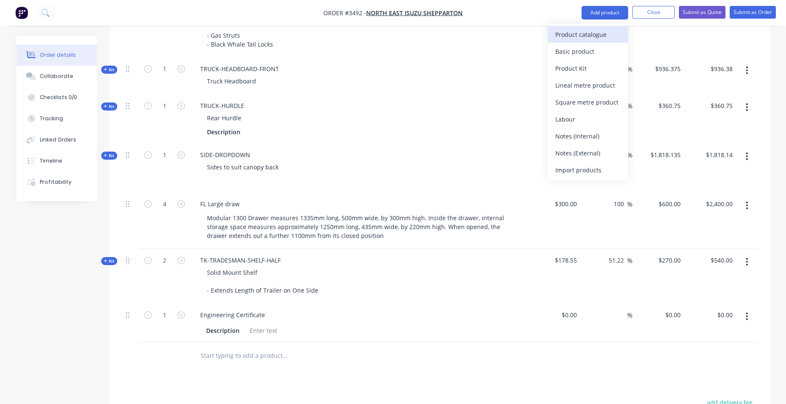
click at [581, 31] on div "Product catalogue" at bounding box center [588, 34] width 65 height 12
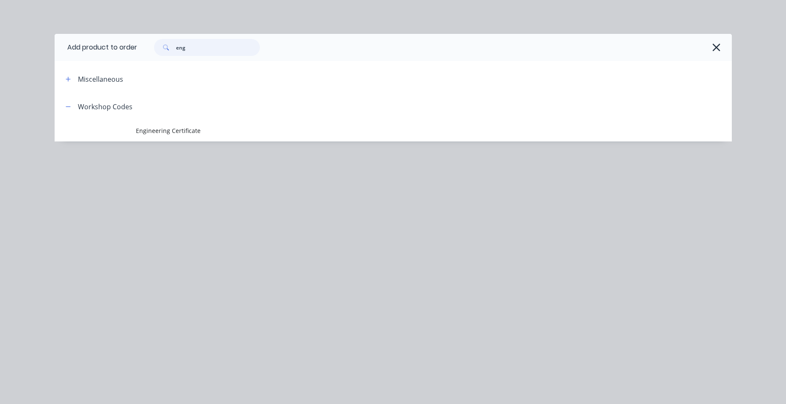
drag, startPoint x: 199, startPoint y: 54, endPoint x: 68, endPoint y: 42, distance: 131.8
click at [68, 42] on header "Add product to order eng" at bounding box center [393, 47] width 677 height 27
drag, startPoint x: 202, startPoint y: 45, endPoint x: 141, endPoint y: 47, distance: 61.8
click at [141, 47] on div "cert" at bounding box center [430, 47] width 586 height 17
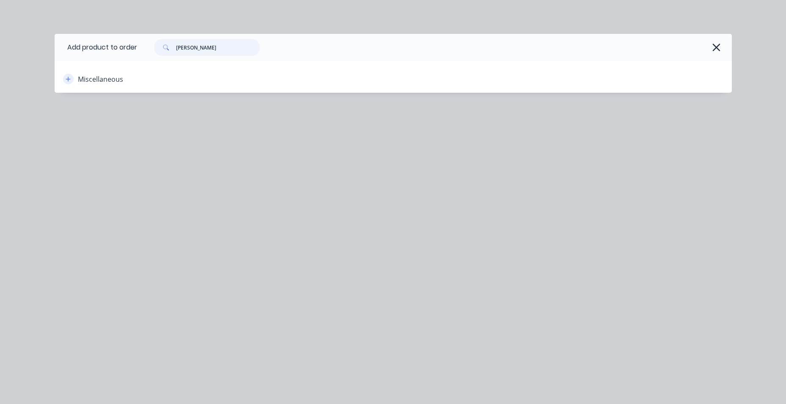
type input "vass"
click at [66, 77] on icon "button" at bounding box center [68, 79] width 5 height 6
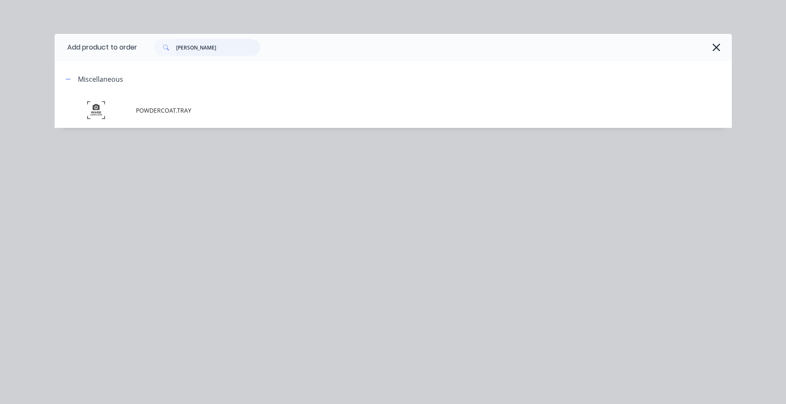
click at [207, 45] on input "vass" at bounding box center [218, 47] width 84 height 17
click at [724, 41] on div "vass" at bounding box center [434, 47] width 595 height 27
click at [718, 53] on icon "button" at bounding box center [716, 47] width 9 height 12
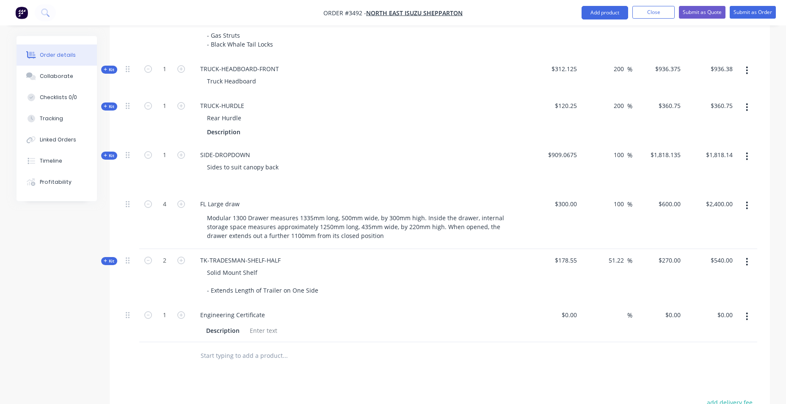
drag, startPoint x: 583, startPoint y: 320, endPoint x: 590, endPoint y: 321, distance: 6.4
click at [590, 321] on div "%" at bounding box center [607, 323] width 52 height 39
click at [577, 318] on input at bounding box center [570, 315] width 19 height 12
type input "$1,760.00"
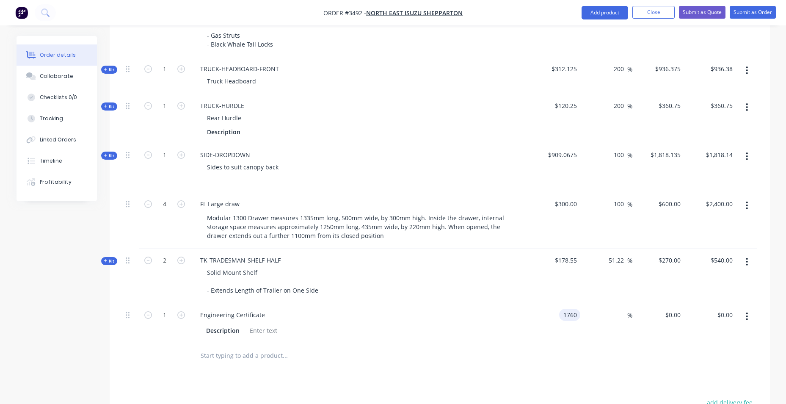
type input "$1,760.00"
click at [501, 362] on div at bounding box center [439, 356] width 635 height 28
click at [368, 356] on input "text" at bounding box center [284, 355] width 169 height 17
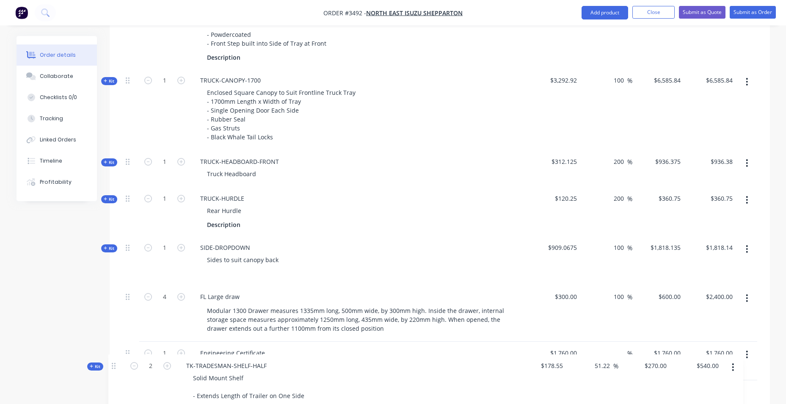
scroll to position [506, 0]
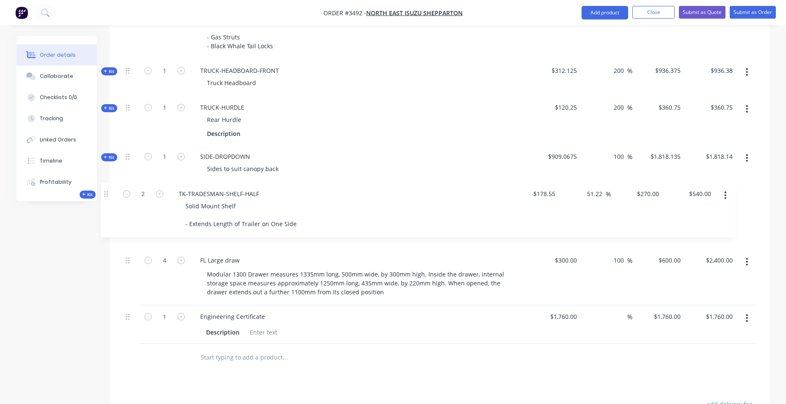
drag, startPoint x: 126, startPoint y: 262, endPoint x: 101, endPoint y: 195, distance: 71.0
click at [101, 195] on div "Order details Collaborate Checklists 0/0 Tracking Linked Orders Timeline Profit…" at bounding box center [393, 59] width 771 height 1058
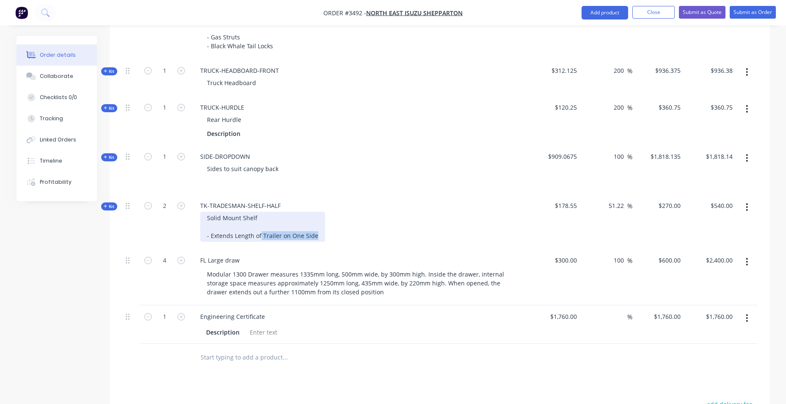
drag, startPoint x: 260, startPoint y: 236, endPoint x: 360, endPoint y: 244, distance: 100.6
click at [360, 244] on div "TK-TRADESMAN-SHELF-HALF Solid Mount Shelf - Extends Length of Trailer on One Si…" at bounding box center [359, 221] width 339 height 55
click at [442, 166] on div "Sides to suit canopy back" at bounding box center [360, 169] width 332 height 12
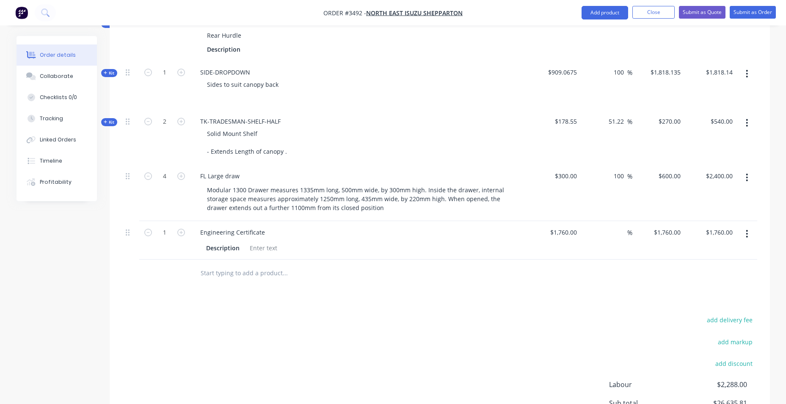
scroll to position [591, 0]
click at [217, 248] on div "Description" at bounding box center [223, 247] width 40 height 12
drag, startPoint x: 242, startPoint y: 248, endPoint x: 136, endPoint y: 250, distance: 105.5
click at [136, 250] on div "1 Engineering Certificate Description $1,760.00 $1,760.00 % $1,760.00 $1,760.00…" at bounding box center [439, 240] width 635 height 39
click at [724, 232] on input "$1,760.00" at bounding box center [720, 232] width 31 height 12
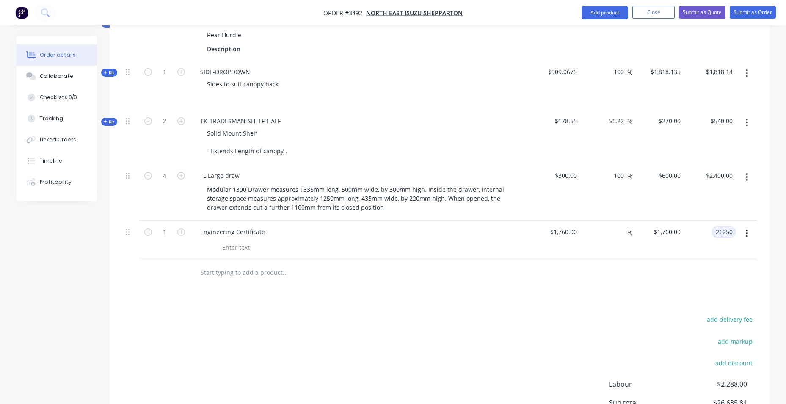
type input "21250"
click at [600, 267] on div at bounding box center [439, 273] width 635 height 28
type input "1107.39"
type input "$21,250.00"
click at [737, 232] on div at bounding box center [746, 240] width 21 height 39
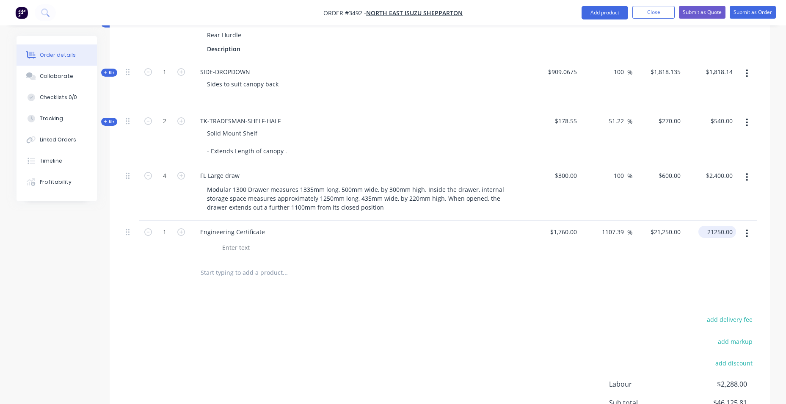
click at [711, 233] on input "21250.00" at bounding box center [719, 232] width 34 height 12
type input "2250"
type input "27.84"
type input "$2,250.00"
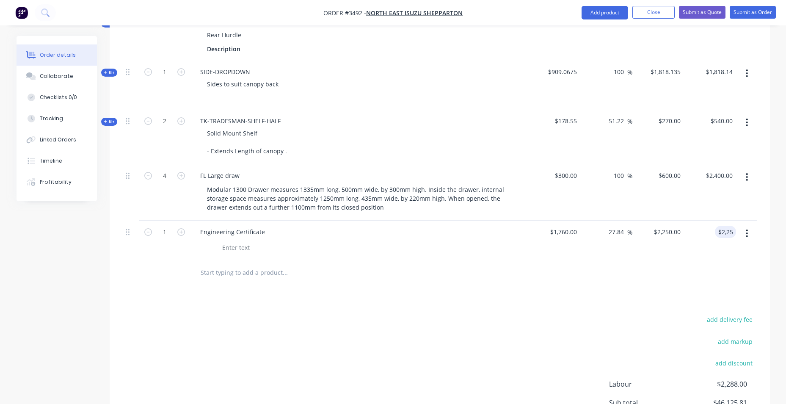
click at [628, 301] on div "Products Show / Hide columns Add product Qty Cost Markup Price Total Kit 4.2 TR…" at bounding box center [440, 121] width 661 height 738
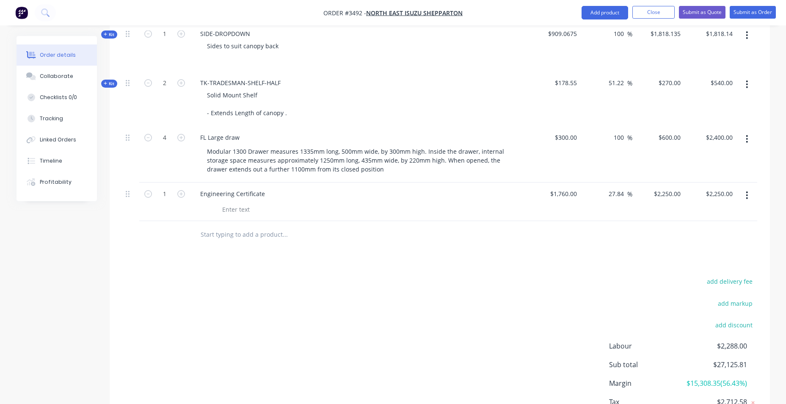
scroll to position [633, 0]
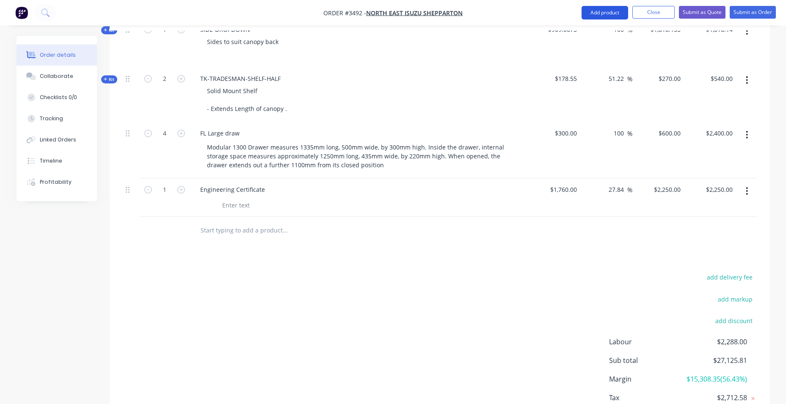
click at [586, 8] on button "Add product" at bounding box center [605, 13] width 47 height 14
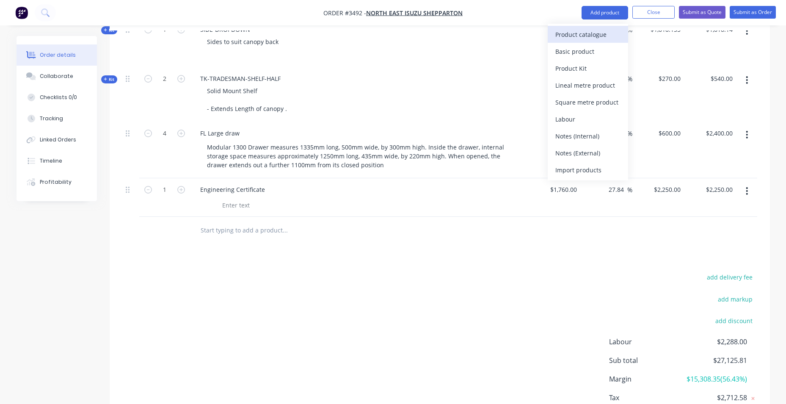
click at [594, 33] on div "Product catalogue" at bounding box center [588, 34] width 65 height 12
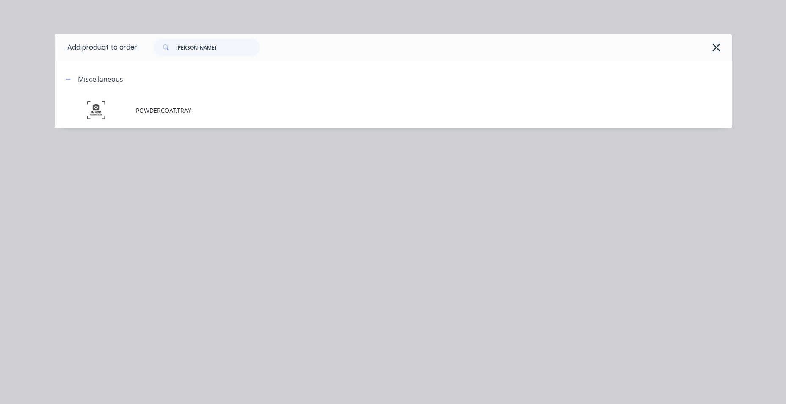
click at [718, 43] on icon "button" at bounding box center [716, 47] width 9 height 12
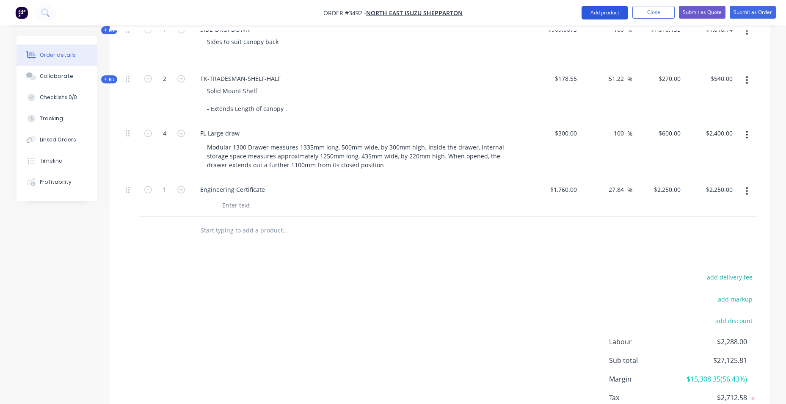
click at [611, 13] on button "Add product" at bounding box center [605, 13] width 47 height 14
click at [601, 51] on div "Basic product" at bounding box center [588, 51] width 65 height 12
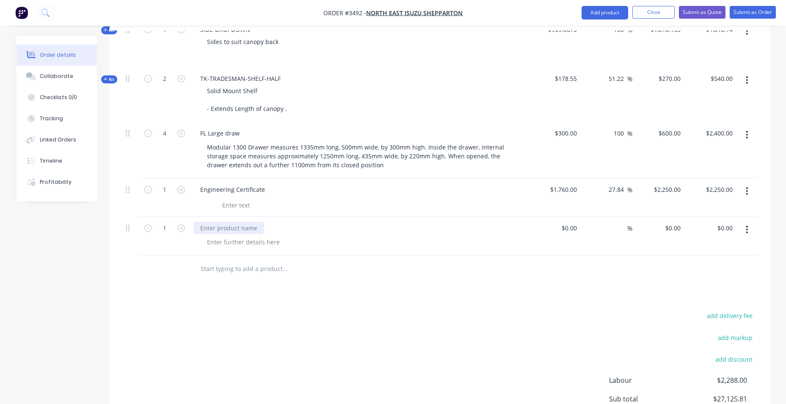
click at [205, 228] on div at bounding box center [229, 228] width 71 height 12
click at [255, 238] on div at bounding box center [243, 242] width 86 height 12
paste div
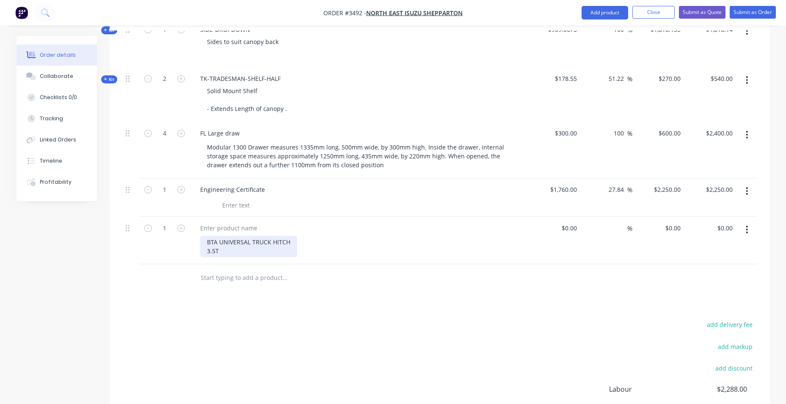
click at [260, 253] on div "BTA UNIVERSAL TRUCK HITCH 3.5T" at bounding box center [248, 246] width 97 height 21
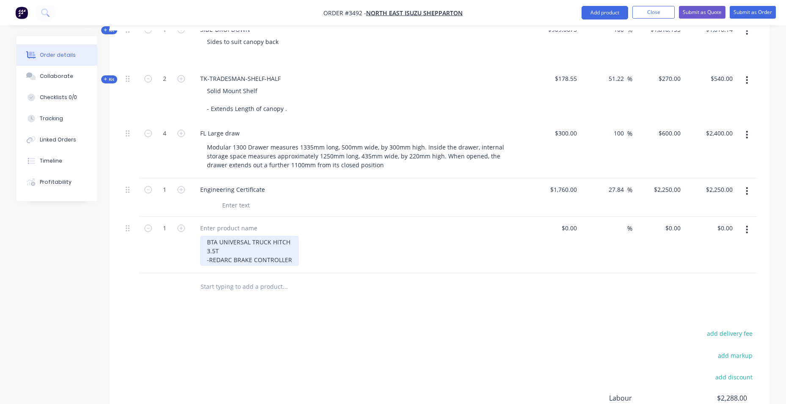
click at [291, 259] on div "BTA UNIVERSAL TRUCK HITCH 3.5T -REDARC BRAKE CONTROLLER" at bounding box center [249, 251] width 99 height 30
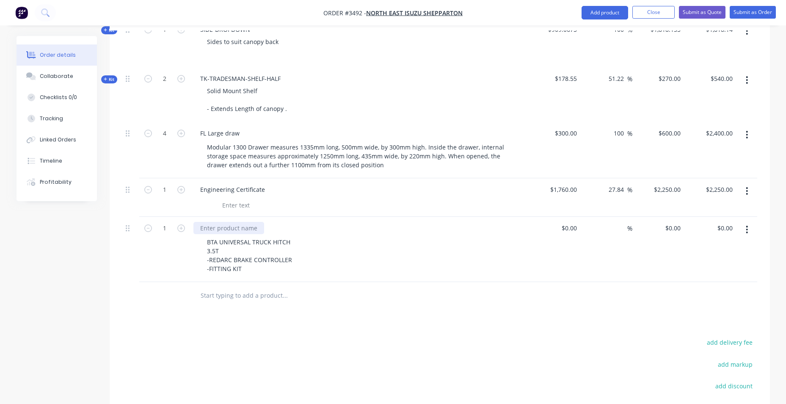
click at [234, 223] on div at bounding box center [229, 228] width 71 height 12
click at [567, 228] on div "$0.00" at bounding box center [569, 228] width 23 height 12
type input "$2,200.00"
type input "2200"
type input "$2,200.00"
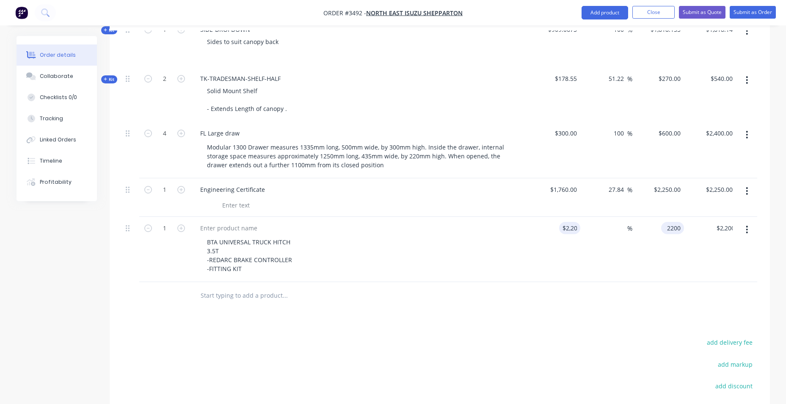
click at [678, 229] on input "2200" at bounding box center [674, 228] width 19 height 12
type input "$2,200.00"
click at [627, 227] on input at bounding box center [623, 228] width 10 height 12
type input "50"
type input "$3,300.00"
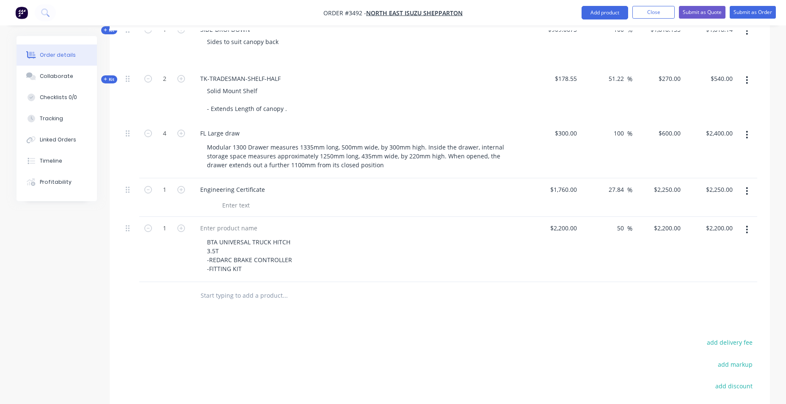
type input "$3,300.00"
click at [594, 316] on div "Products Show / Hide columns Add product Qty Cost Markup Price Total Kit 1 TRUC…" at bounding box center [440, 111] width 661 height 803
click at [227, 232] on div at bounding box center [229, 228] width 71 height 12
click at [275, 226] on div "Towbar and brake controle" at bounding box center [239, 228] width 90 height 12
click at [320, 228] on div "Towbar and brake controller" at bounding box center [360, 228] width 332 height 12
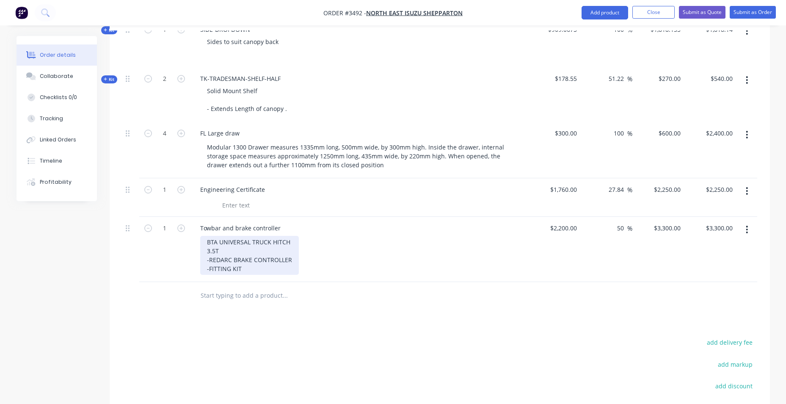
click at [254, 272] on div "BTA UNIVERSAL TRUCK HITCH 3.5T -REDARC BRAKE CONTROLLER -FITTING KIT" at bounding box center [249, 255] width 99 height 39
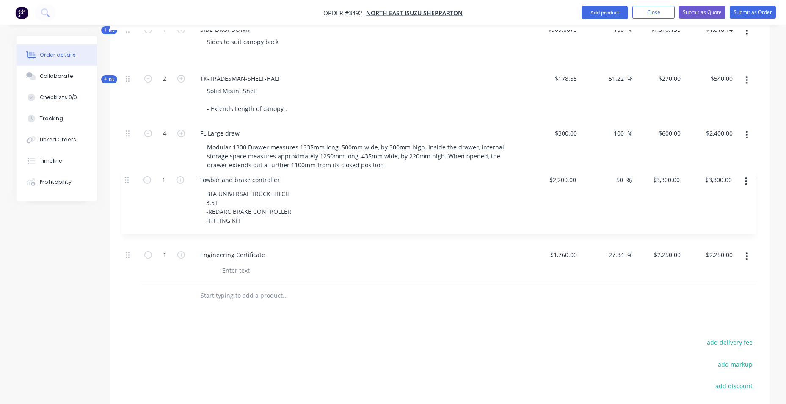
drag, startPoint x: 125, startPoint y: 231, endPoint x: 122, endPoint y: 182, distance: 49.2
click at [122, 181] on div "Kit 1 TRUCK-HEADBOARD-FRONT Truck Headboard $312.125 200 200 % $936.375 $936.37…" at bounding box center [439, 19] width 635 height 525
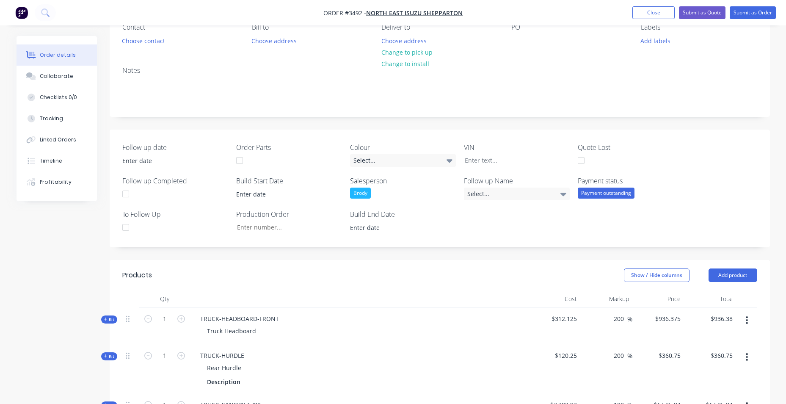
scroll to position [83, 0]
click at [538, 192] on div "Select..." at bounding box center [517, 194] width 106 height 13
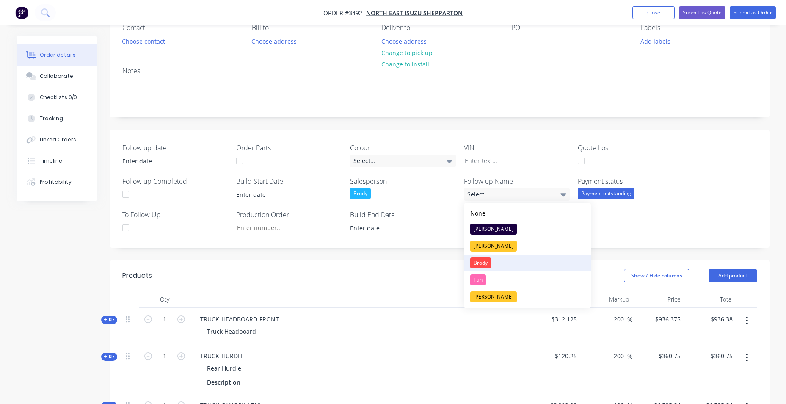
click at [479, 262] on div "Brody" at bounding box center [480, 262] width 21 height 11
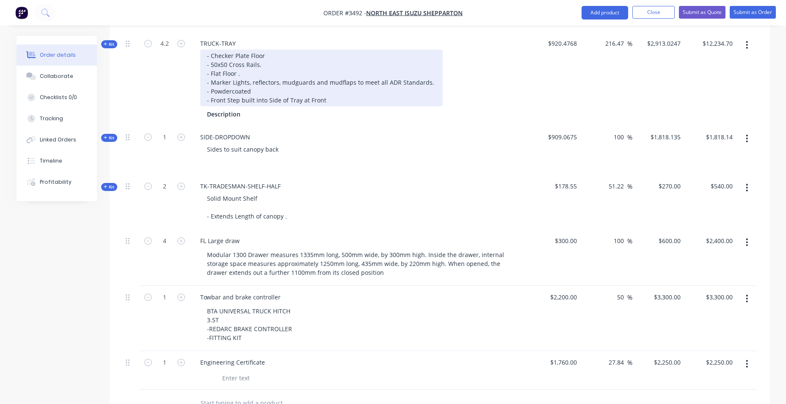
scroll to position [379, 0]
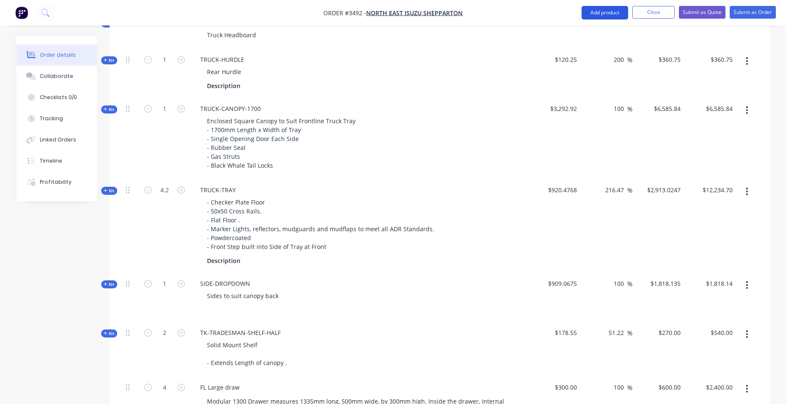
click at [593, 9] on button "Add product" at bounding box center [605, 13] width 47 height 14
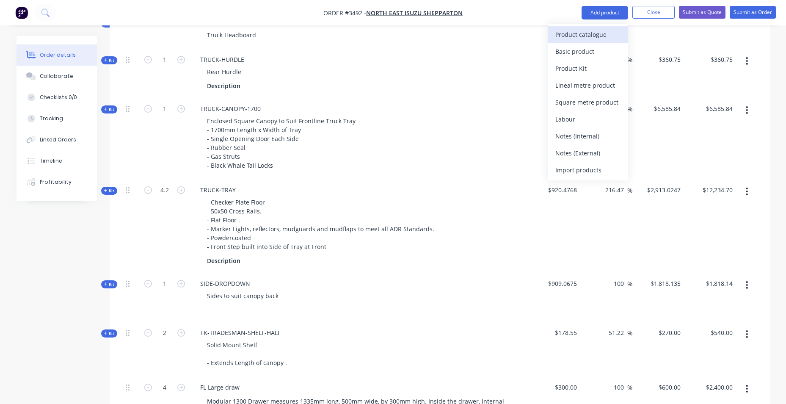
click at [572, 35] on div "Product catalogue" at bounding box center [588, 34] width 65 height 12
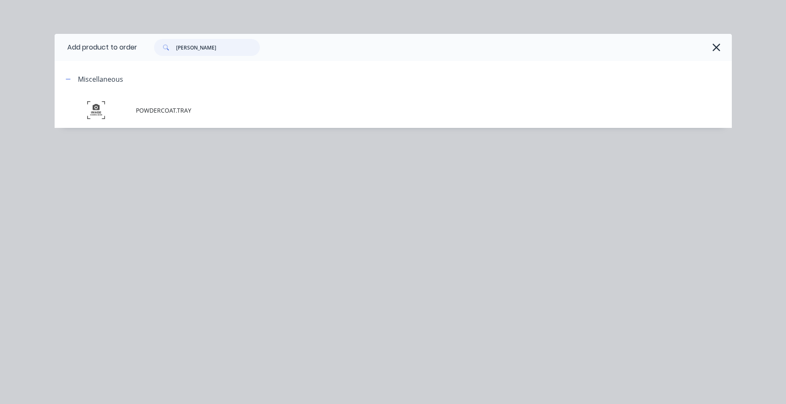
drag, startPoint x: 127, startPoint y: 51, endPoint x: 69, endPoint y: 48, distance: 58.1
click at [69, 48] on header "Add product to order vass" at bounding box center [393, 47] width 677 height 27
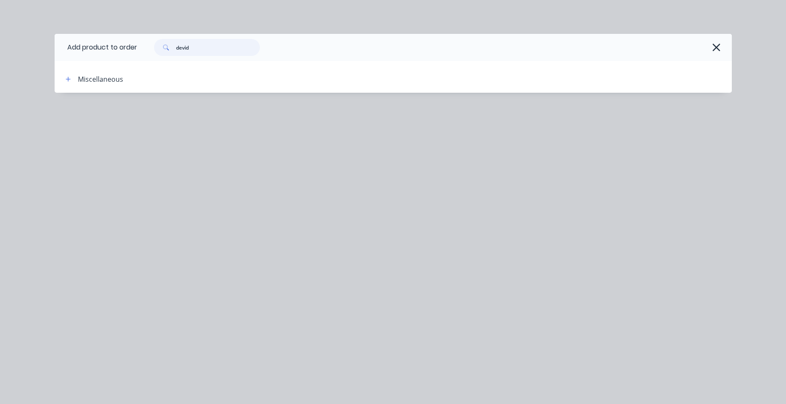
scroll to position [337, 0]
click at [62, 79] on div "Miscellaneous" at bounding box center [131, 79] width 144 height 11
click at [198, 39] on div "devid" at bounding box center [434, 47] width 595 height 27
click at [195, 43] on input "devid" at bounding box center [218, 47] width 84 height 17
type input "d"
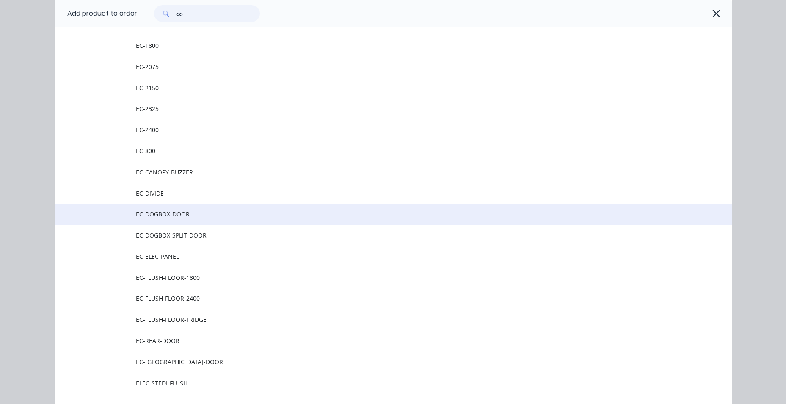
scroll to position [254, 0]
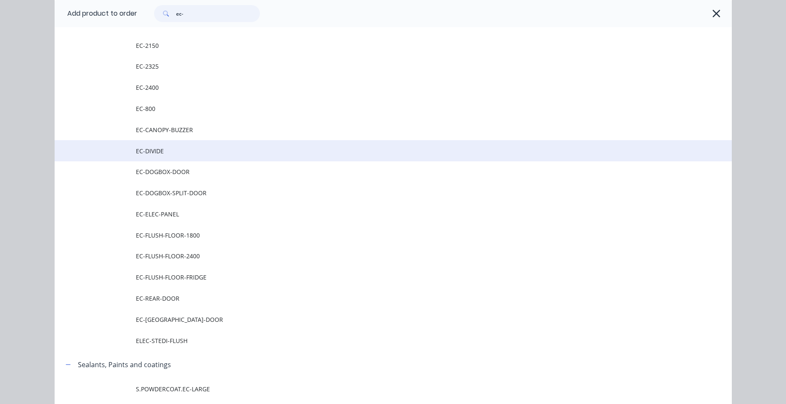
type input "ec-"
click at [185, 150] on span "EC-DIVIDE" at bounding box center [374, 151] width 477 height 9
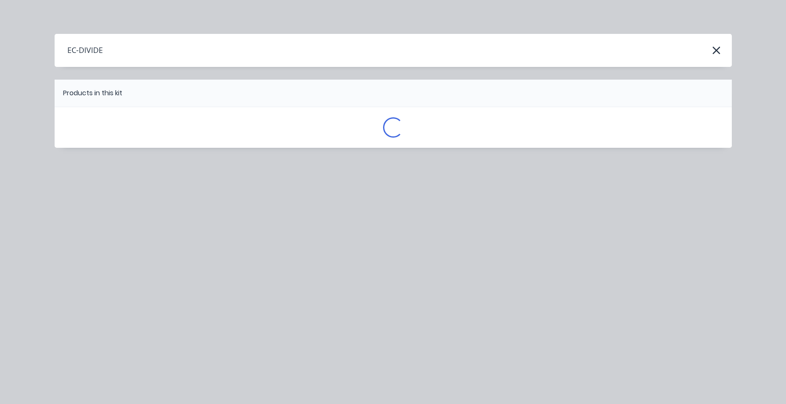
scroll to position [0, 0]
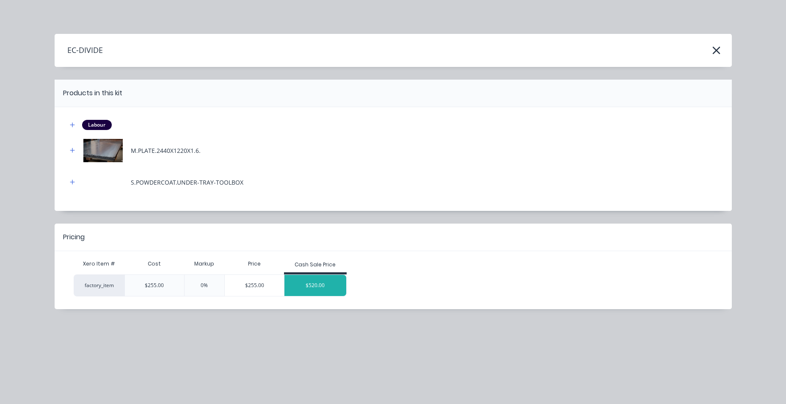
click at [332, 285] on div "$520.00" at bounding box center [316, 285] width 62 height 21
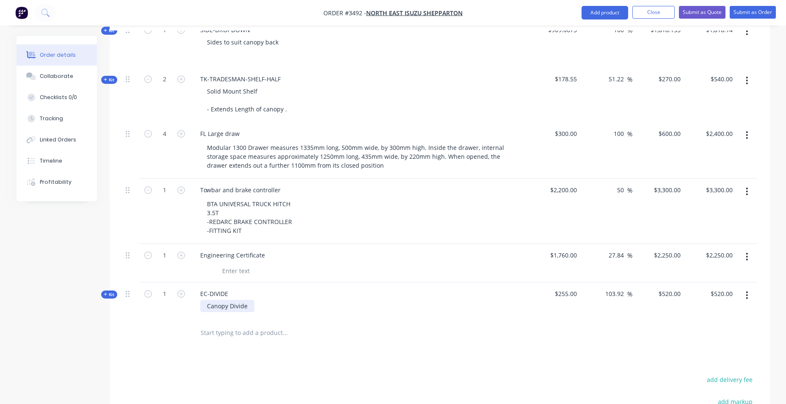
scroll to position [633, 0]
click at [246, 303] on div "Canopy Divide" at bounding box center [227, 305] width 54 height 12
click at [161, 329] on div at bounding box center [164, 333] width 51 height 28
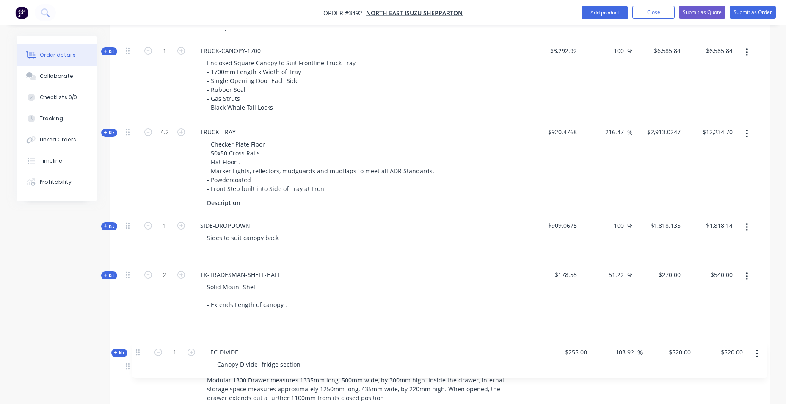
scroll to position [439, 0]
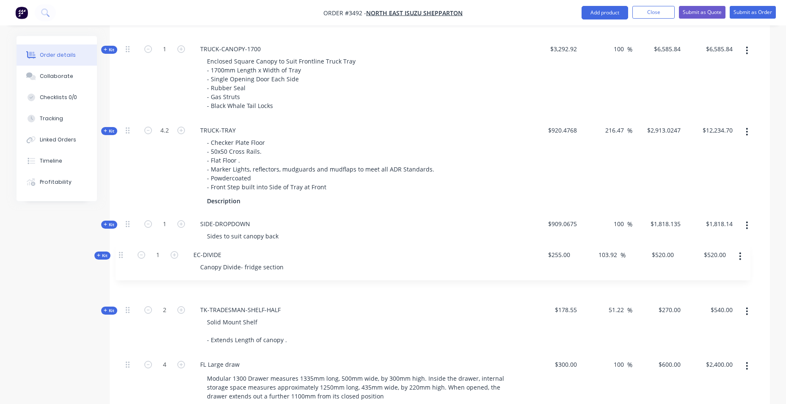
drag, startPoint x: 128, startPoint y: 296, endPoint x: 122, endPoint y: 254, distance: 42.5
click at [122, 254] on div "Qty Cost Markup Price Total Kit 1 TRUCK-HEADBOARD-FRONT Truck Headboard $312.12…" at bounding box center [440, 238] width 661 height 606
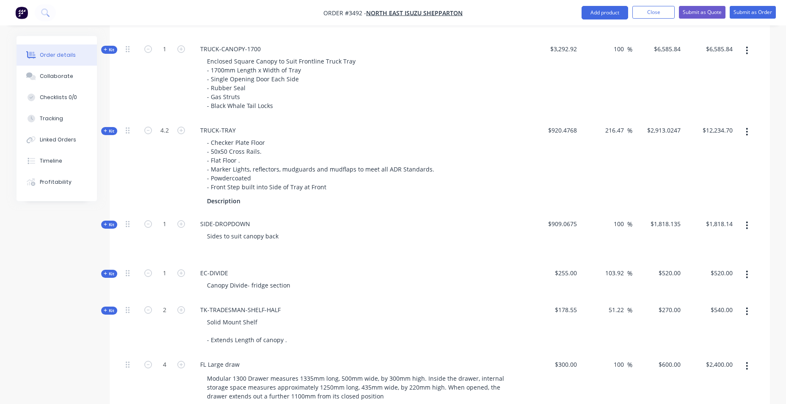
click at [47, 278] on div "Created by Brody Created 13/10/25 Required 13/10/25 Assigned to Add team member…" at bounding box center [394, 177] width 754 height 1160
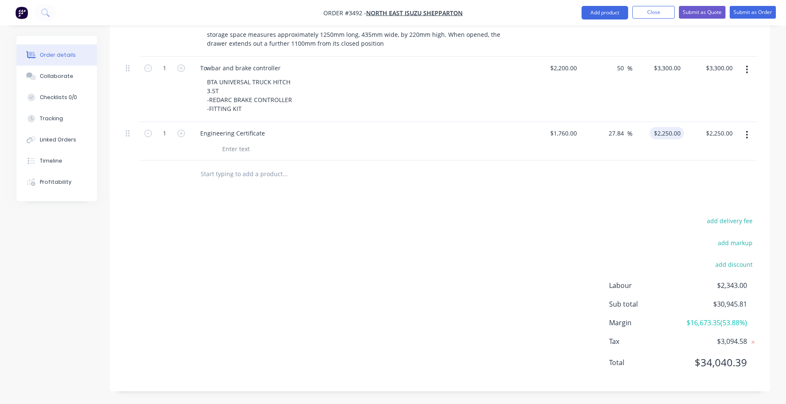
scroll to position [802, 0]
click at [706, 17] on button "Submit as Quote" at bounding box center [702, 12] width 47 height 13
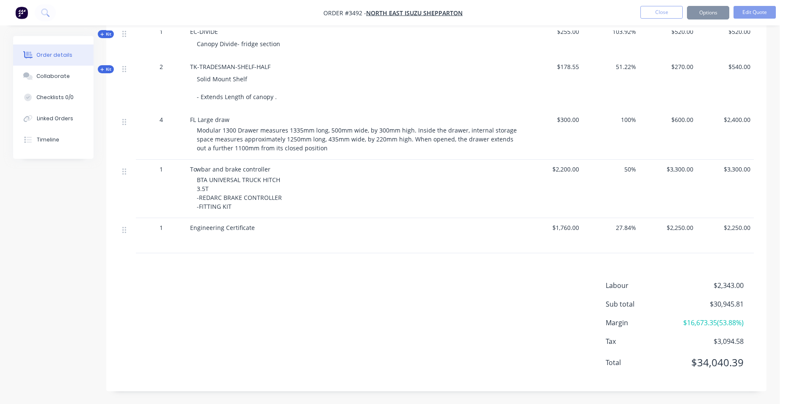
scroll to position [0, 0]
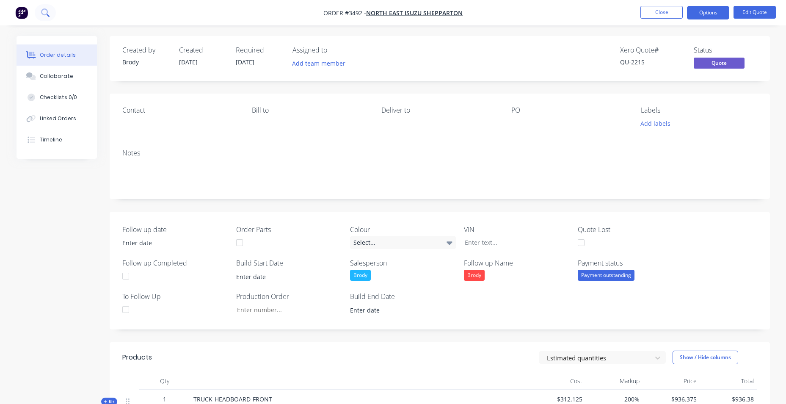
click at [47, 9] on icon at bounding box center [45, 12] width 8 height 8
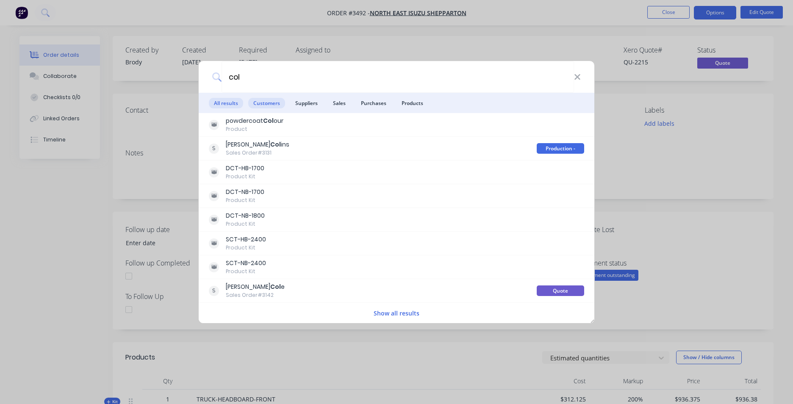
click at [272, 101] on span "Customers" at bounding box center [266, 103] width 37 height 11
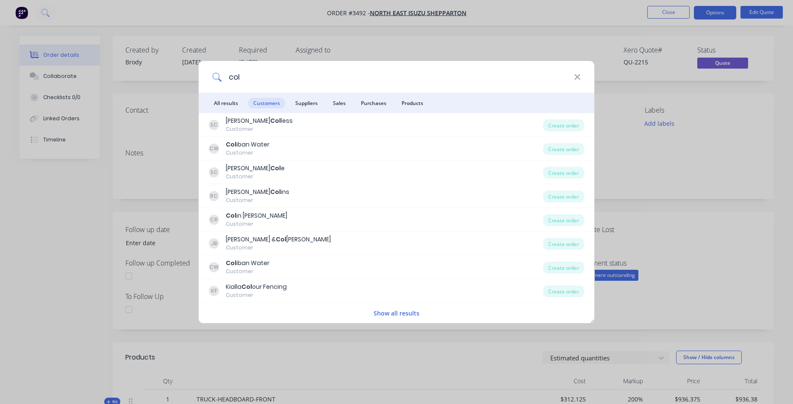
drag, startPoint x: 265, startPoint y: 80, endPoint x: 195, endPoint y: 81, distance: 69.9
click at [195, 81] on div "col All results Customers Suppliers Sales Purchases Products SC Steve Col less …" at bounding box center [396, 202] width 793 height 404
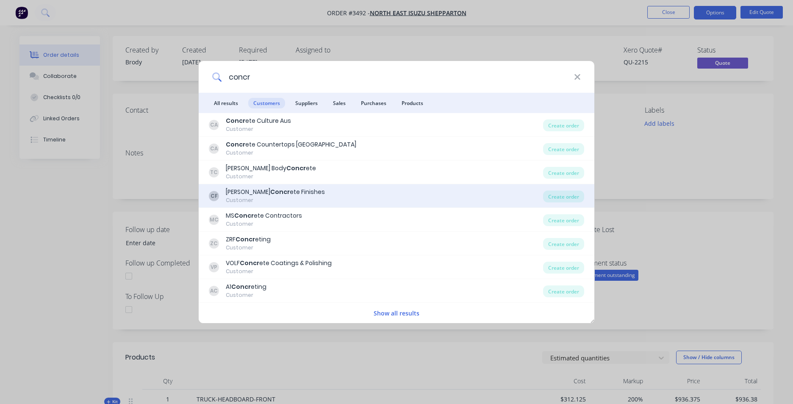
type input "concr"
click at [343, 196] on div "CF Coulson's Concr ete Finishes Customer" at bounding box center [376, 196] width 334 height 17
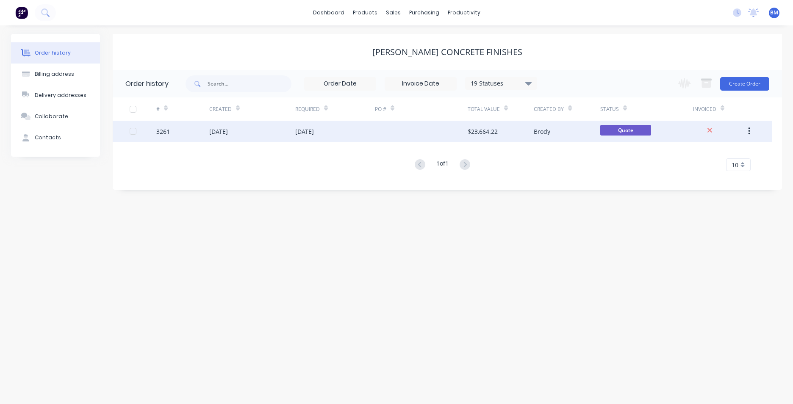
click at [272, 134] on div "25 Aug 2025" at bounding box center [252, 131] width 86 height 21
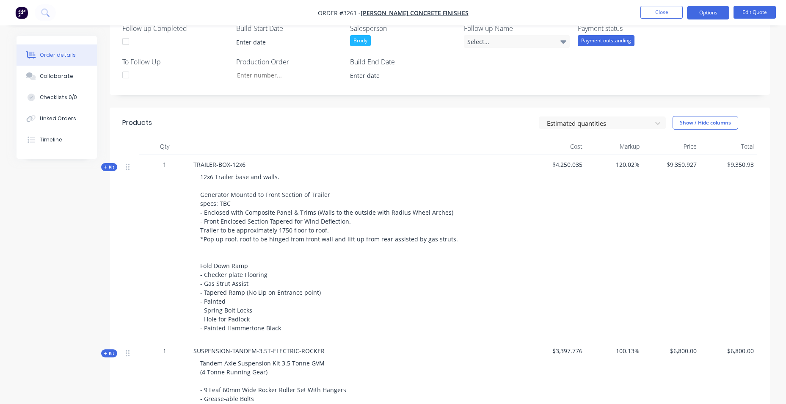
scroll to position [254, 0]
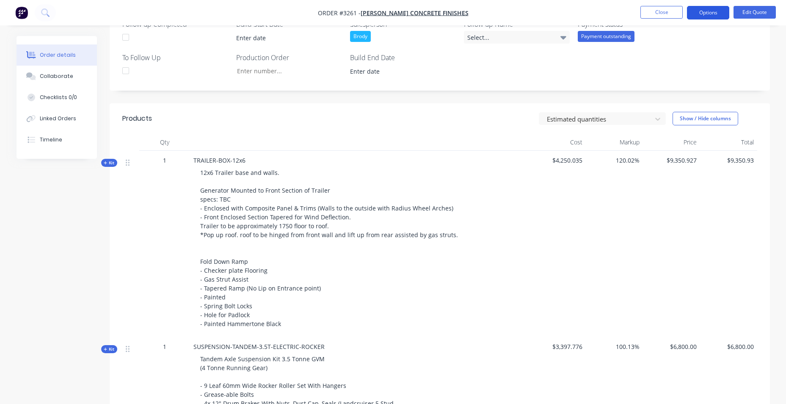
click at [698, 14] on button "Options" at bounding box center [708, 13] width 42 height 14
click at [768, 9] on button "Edit Quote" at bounding box center [755, 12] width 42 height 13
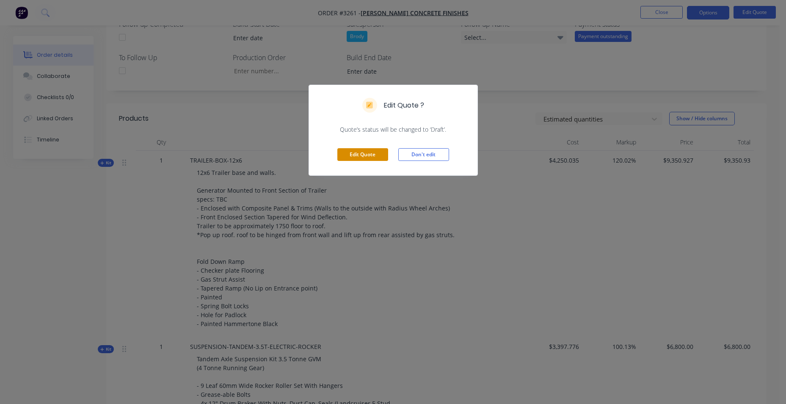
click at [343, 152] on button "Edit Quote" at bounding box center [362, 154] width 51 height 13
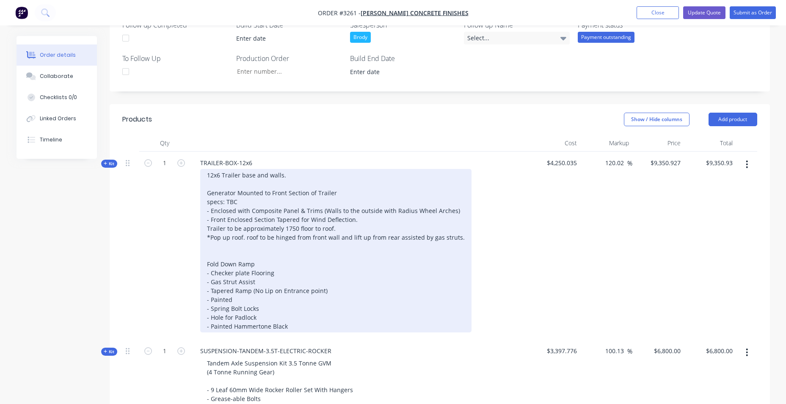
click at [204, 177] on div "12x6 Trailer base and walls. Generator Mounted to Front Section of Trailer spec…" at bounding box center [335, 250] width 271 height 163
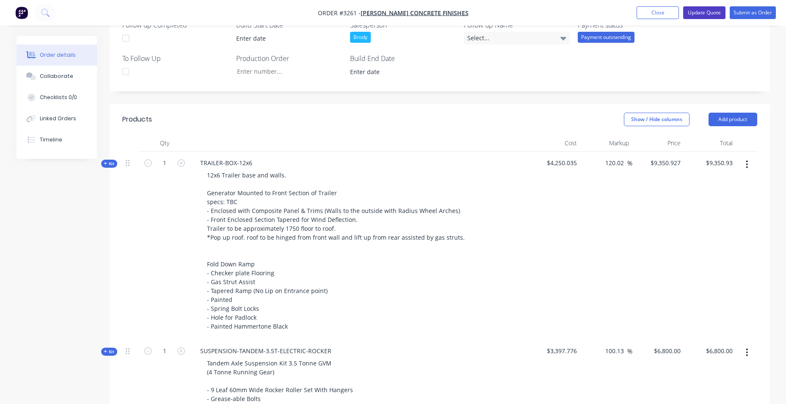
click at [701, 14] on button "Update Quote" at bounding box center [704, 12] width 42 height 13
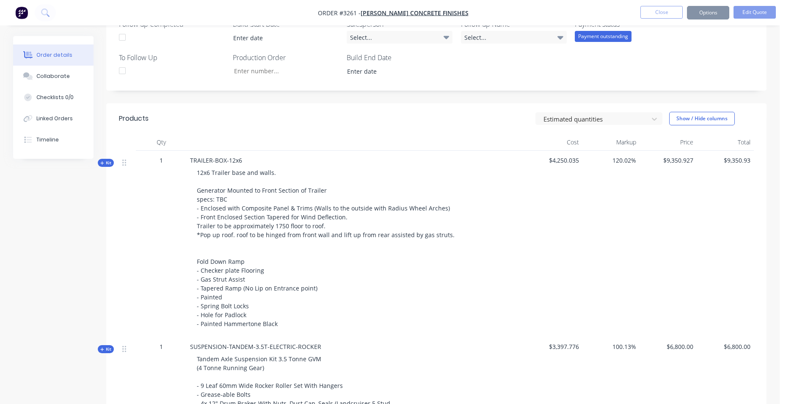
scroll to position [0, 0]
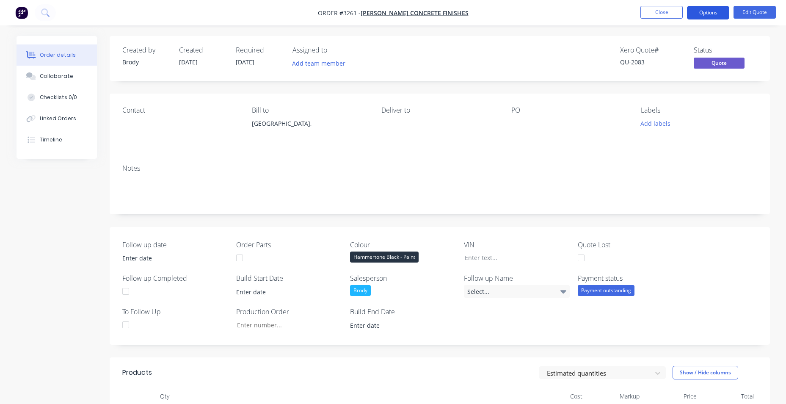
click at [714, 17] on button "Options" at bounding box center [708, 13] width 42 height 14
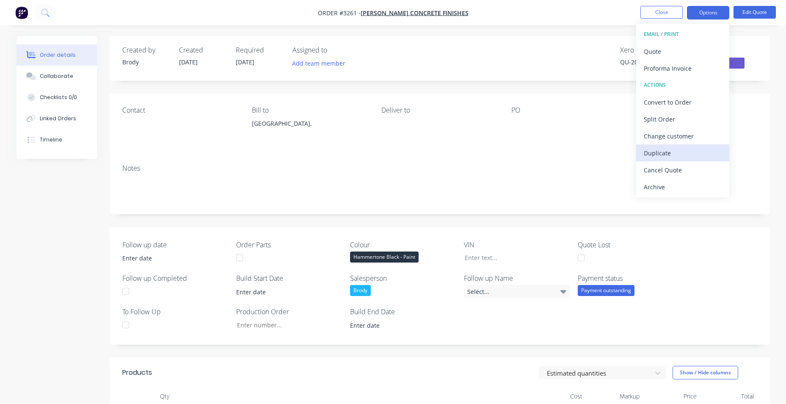
click at [678, 152] on div "Duplicate" at bounding box center [683, 153] width 78 height 12
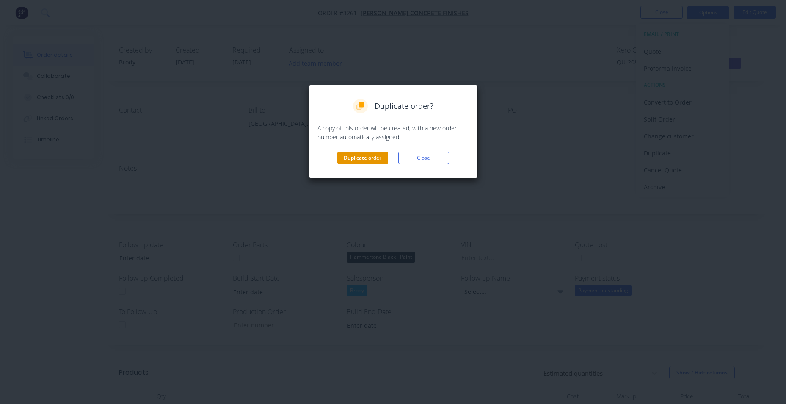
click at [357, 159] on button "Duplicate order" at bounding box center [362, 158] width 51 height 13
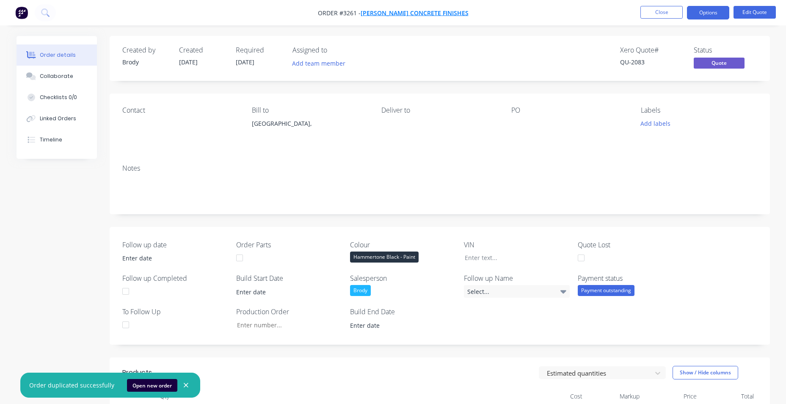
click at [379, 16] on span "Coulson's Concrete Finishes" at bounding box center [415, 13] width 108 height 8
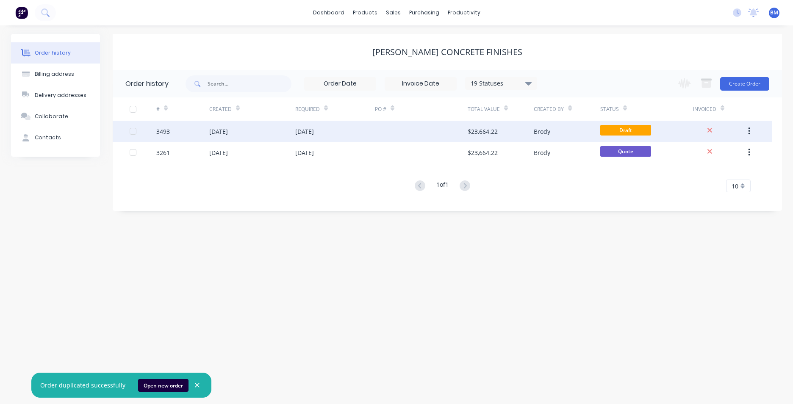
click at [285, 129] on div "[DATE]" at bounding box center [252, 131] width 86 height 21
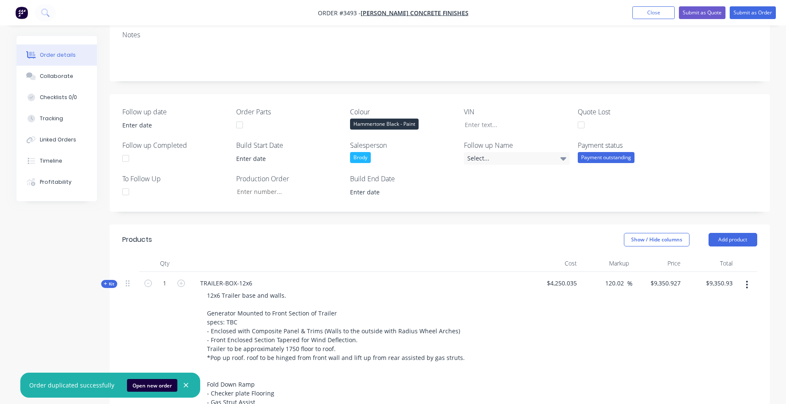
scroll to position [296, 0]
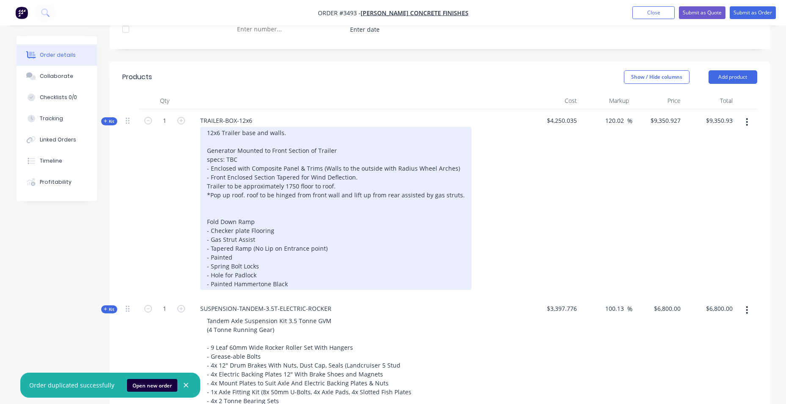
click at [211, 134] on div "12x6 Trailer base and walls. Generator Mounted to Front Section of Trailer spec…" at bounding box center [335, 208] width 271 height 163
click at [213, 134] on div "12x6 Trailer base and walls. Generator Mounted to Front Section of Trailer spec…" at bounding box center [335, 208] width 271 height 163
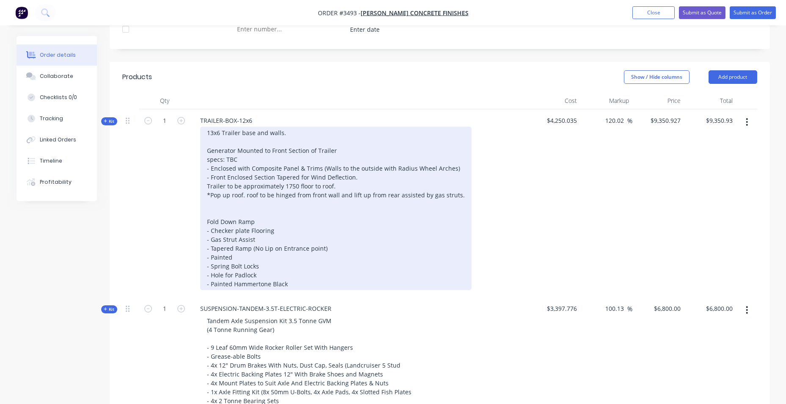
click at [220, 135] on div "13x6 Trailer base and walls. Generator Mounted to Front Section of Trailer spec…" at bounding box center [335, 208] width 271 height 163
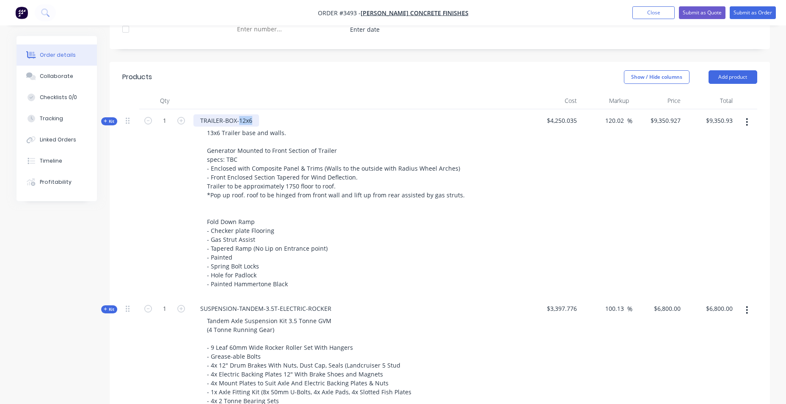
drag, startPoint x: 240, startPoint y: 118, endPoint x: 273, endPoint y: 115, distance: 33.2
click at [273, 115] on div "TRAILER-BOX-12x6 13x6 Trailer base and walls. Generator Mounted to Front Sectio…" at bounding box center [359, 203] width 339 height 188
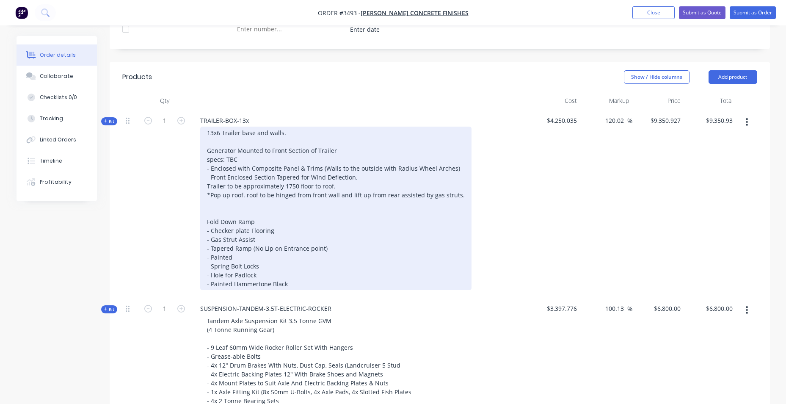
drag, startPoint x: 218, startPoint y: 134, endPoint x: 222, endPoint y: 134, distance: 4.3
click at [219, 134] on div "13x6 Trailer base and walls. Generator Mounted to Front Section of Trailer spec…" at bounding box center [335, 208] width 271 height 163
click at [215, 136] on div "13x Trailer base and walls. Generator Mounted to Front Section of Trailer specs…" at bounding box center [335, 208] width 271 height 163
click at [216, 135] on div "13x Trailer base and walls. Generator Mounted to Front Section of Trailer specs…" at bounding box center [335, 208] width 271 height 163
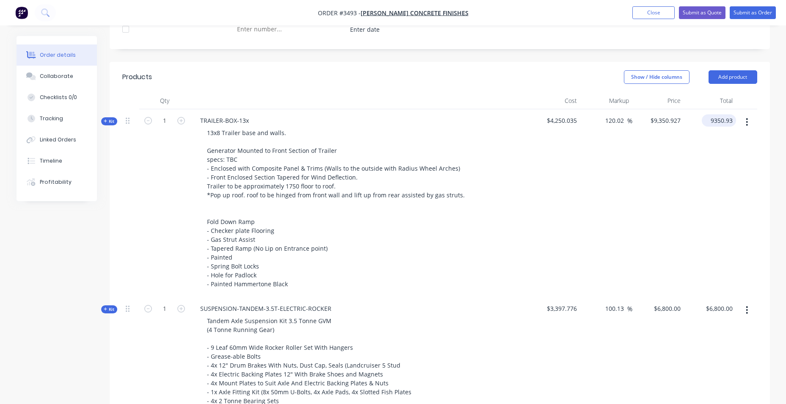
click at [709, 125] on div "9350.93 $9,350.93" at bounding box center [719, 120] width 34 height 12
type input "1075"
click at [681, 182] on div "$9,350.927 $9,350.927" at bounding box center [659, 203] width 52 height 188
type input "-74.71"
type input "$1,075.00"
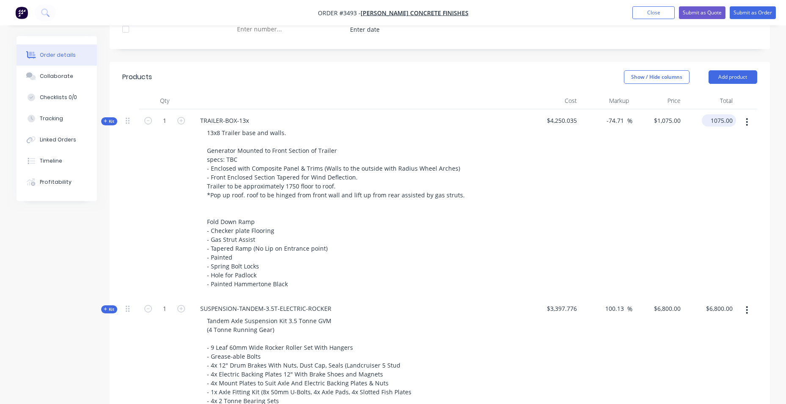
click at [724, 120] on input "1075.00" at bounding box center [720, 120] width 31 height 12
click at [725, 120] on input "1075.00" at bounding box center [723, 120] width 26 height 12
type input "10750.00"
click at [621, 185] on div "-74.71 -74.71 %" at bounding box center [607, 203] width 52 height 188
type input "152.94"
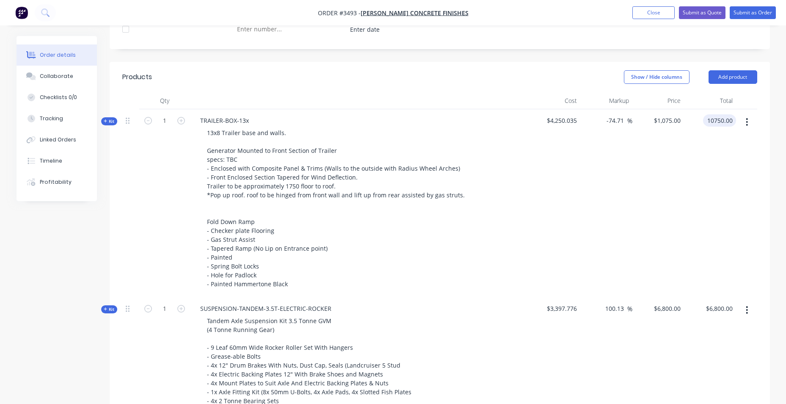
type input "$10,750.00"
click at [555, 118] on span "$4,250.035" at bounding box center [554, 120] width 45 height 9
click at [553, 123] on span "$4,250.035" at bounding box center [554, 120] width 45 height 9
click at [558, 120] on span "$4,250.035" at bounding box center [554, 120] width 45 height 9
click at [560, 119] on span "$4,250.035" at bounding box center [554, 120] width 45 height 9
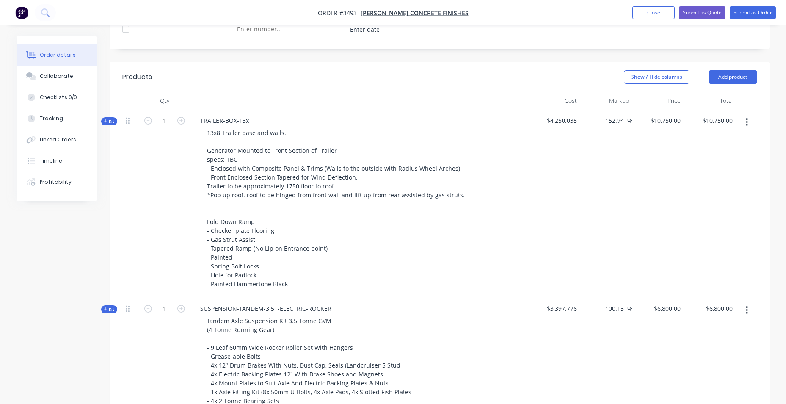
click at [558, 119] on span "$4,250.035" at bounding box center [554, 120] width 45 height 9
click at [252, 123] on div "TRAILER-BOX-13x" at bounding box center [225, 120] width 62 height 12
click at [234, 84] on header "Products Show / Hide columns Add product" at bounding box center [440, 77] width 661 height 30
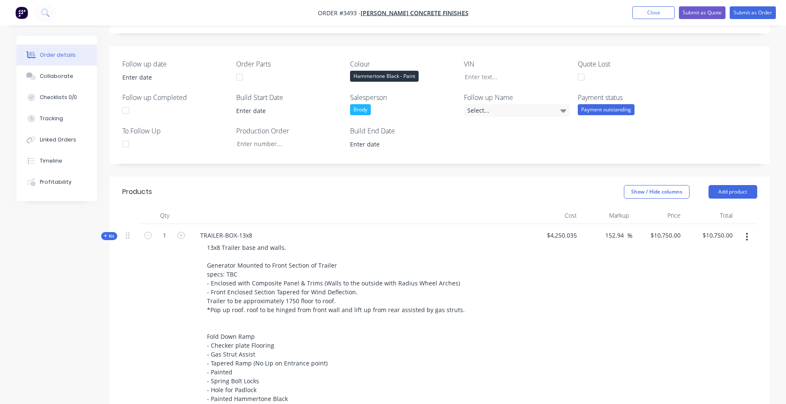
scroll to position [195, 0]
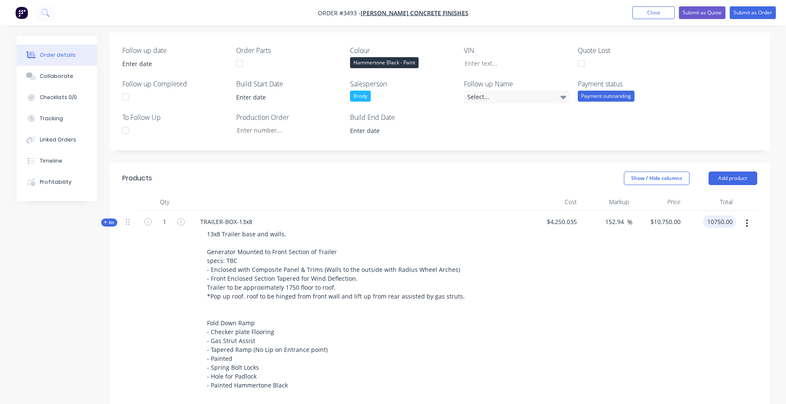
click at [708, 223] on input "10750.00" at bounding box center [722, 222] width 30 height 12
click at [714, 221] on input "10750.00" at bounding box center [722, 222] width 30 height 12
click at [718, 221] on input "10750.00" at bounding box center [722, 222] width 30 height 12
click at [641, 350] on div "$10,750.00 $10,750.00" at bounding box center [659, 304] width 52 height 188
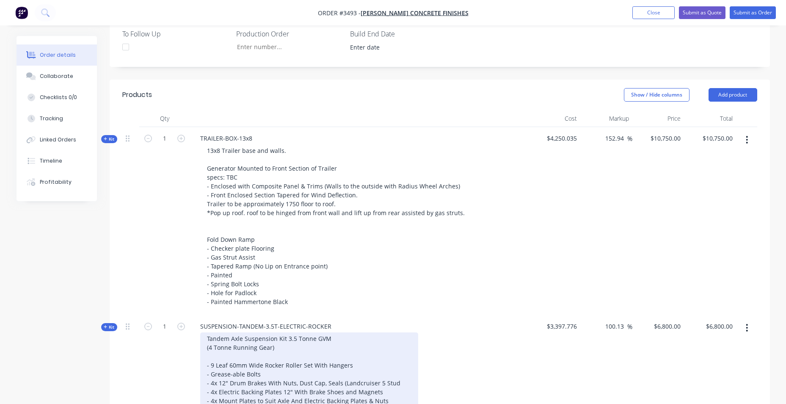
scroll to position [280, 0]
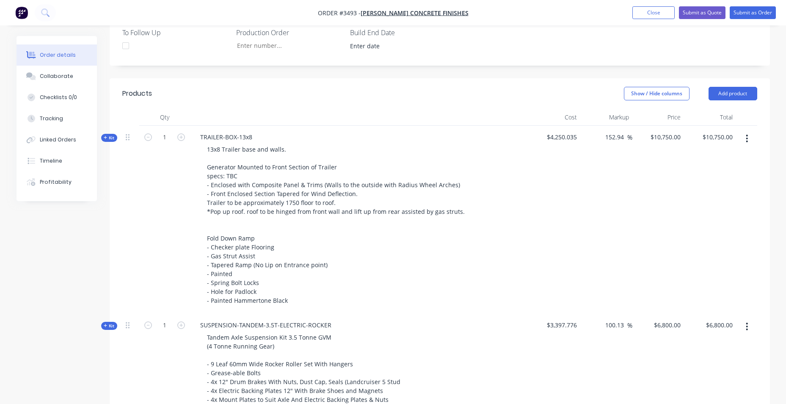
click at [707, 145] on div "$10,750.00 $10,750.00" at bounding box center [710, 220] width 52 height 188
click at [550, 133] on span "$4,250.035" at bounding box center [554, 137] width 45 height 9
click at [562, 138] on span "$4,250.035" at bounding box center [554, 137] width 45 height 9
drag, startPoint x: 562, startPoint y: 138, endPoint x: 567, endPoint y: 137, distance: 5.2
click at [565, 138] on span "$4,250.035" at bounding box center [554, 137] width 45 height 9
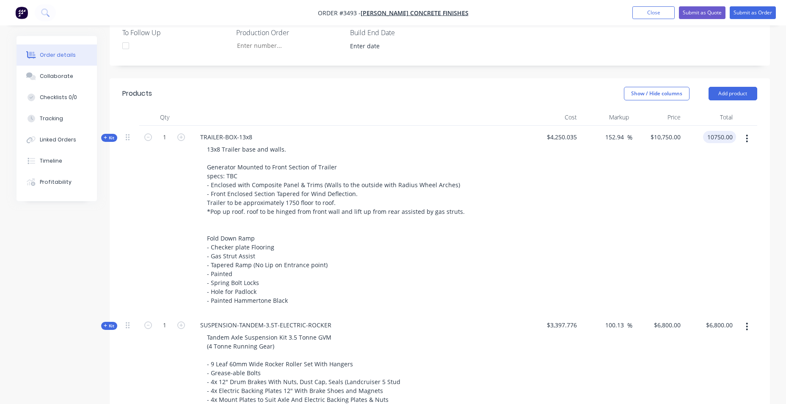
click at [717, 133] on input "10750.00" at bounding box center [722, 137] width 30 height 12
type input "11025"
click at [683, 181] on div "$10,750.00 $10,750.00" at bounding box center [659, 220] width 52 height 188
type input "159.41"
type input "$11,025.00"
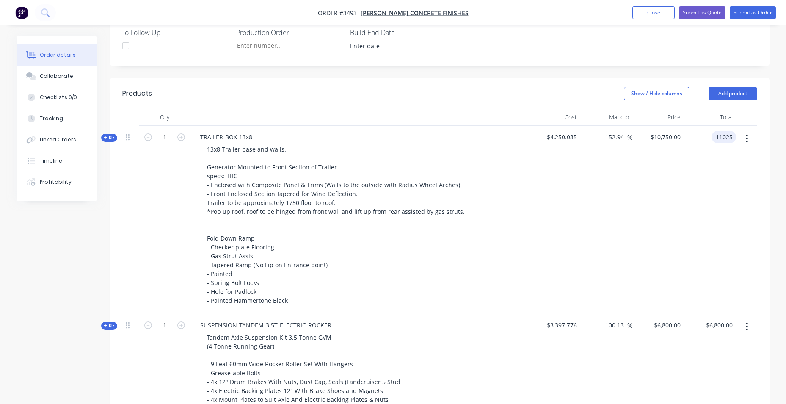
type input "$11,025.00"
click at [717, 10] on button "Submit as Quote" at bounding box center [702, 12] width 47 height 13
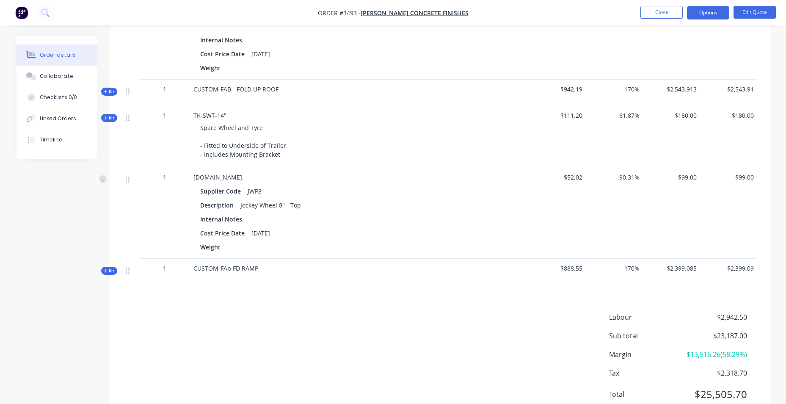
scroll to position [831, 0]
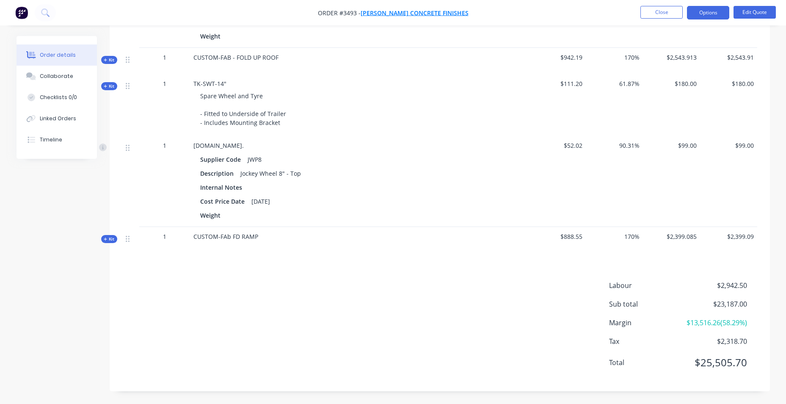
click at [445, 10] on span "Coulson's Concrete Finishes" at bounding box center [415, 13] width 108 height 8
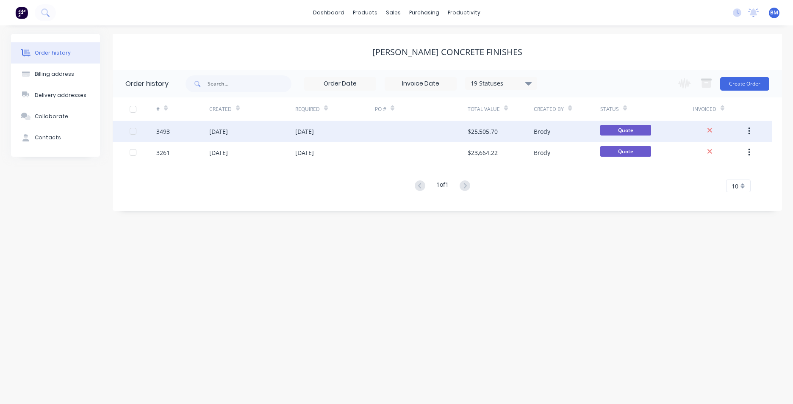
click at [359, 130] on div "[DATE]" at bounding box center [335, 131] width 80 height 21
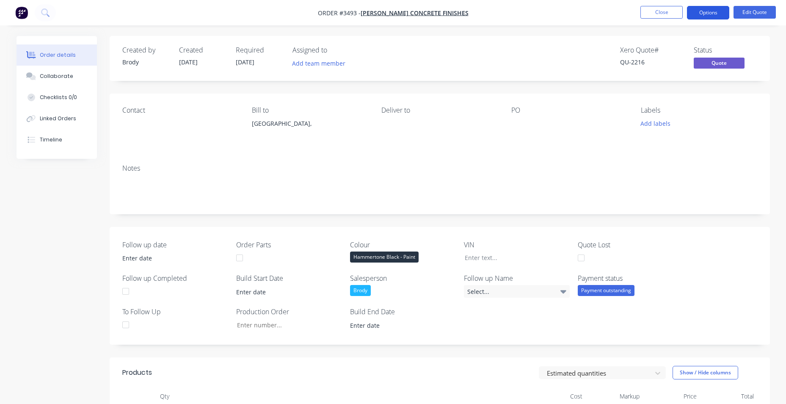
click at [715, 14] on button "Options" at bounding box center [708, 13] width 42 height 14
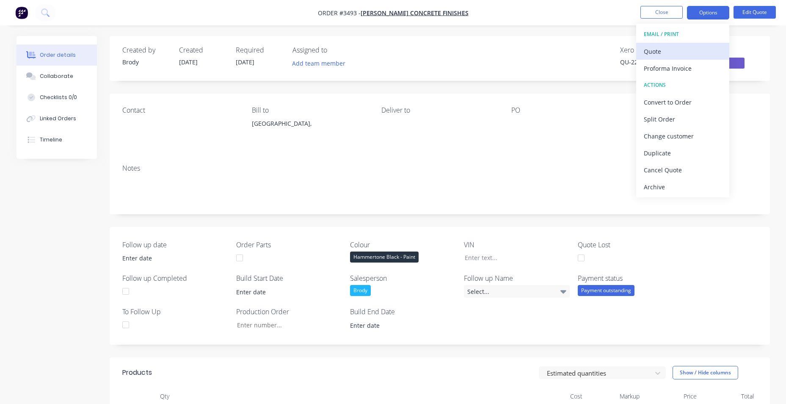
click at [694, 51] on div "Quote" at bounding box center [683, 51] width 78 height 12
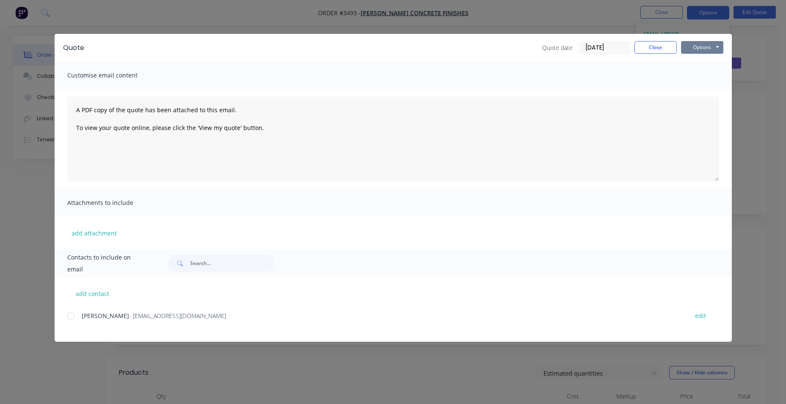
click at [703, 46] on button "Options" at bounding box center [702, 47] width 42 height 13
click at [713, 90] on button "Email" at bounding box center [708, 90] width 54 height 14
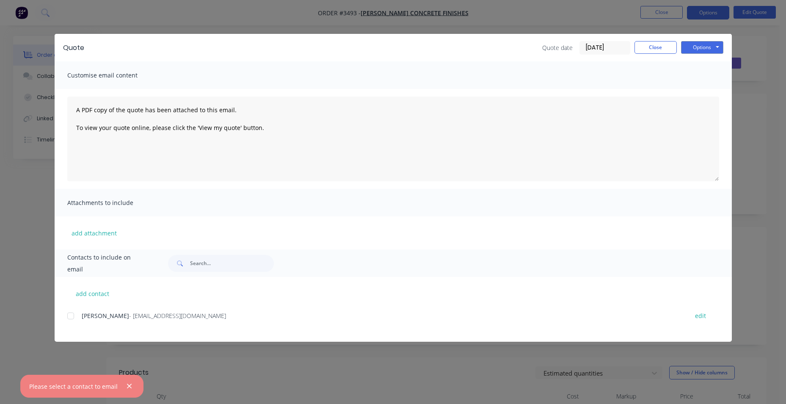
click at [66, 318] on div "add contact JAKE - info@coulsonsconcretefinishes.com.au edit" at bounding box center [393, 309] width 677 height 65
click at [67, 318] on div at bounding box center [70, 315] width 17 height 17
click at [651, 45] on button "Close" at bounding box center [656, 47] width 42 height 13
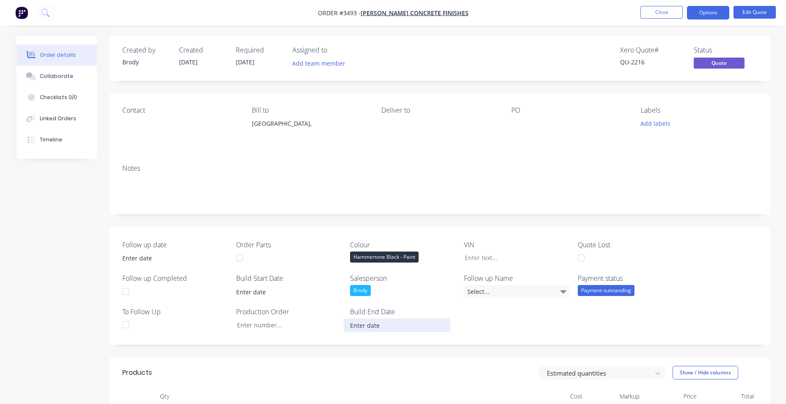
click at [364, 330] on input at bounding box center [396, 325] width 105 height 13
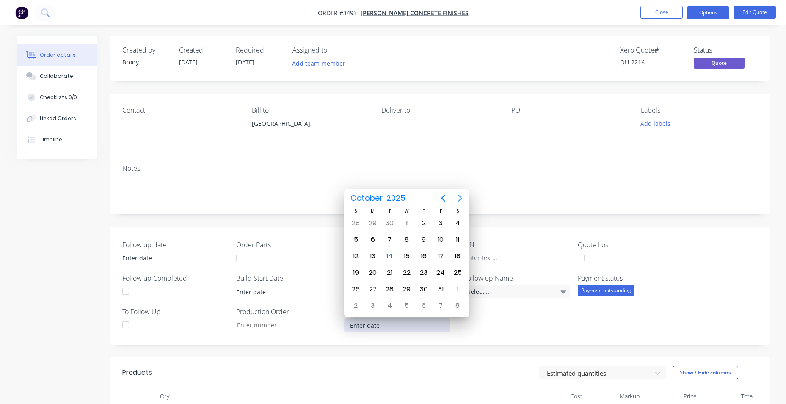
click at [458, 197] on icon "Next page" at bounding box center [460, 198] width 10 height 10
click at [459, 196] on icon "Next page" at bounding box center [460, 198] width 10 height 10
click at [459, 197] on icon "Next page" at bounding box center [460, 198] width 10 height 10
click at [446, 197] on icon "Previous page" at bounding box center [443, 198] width 10 height 10
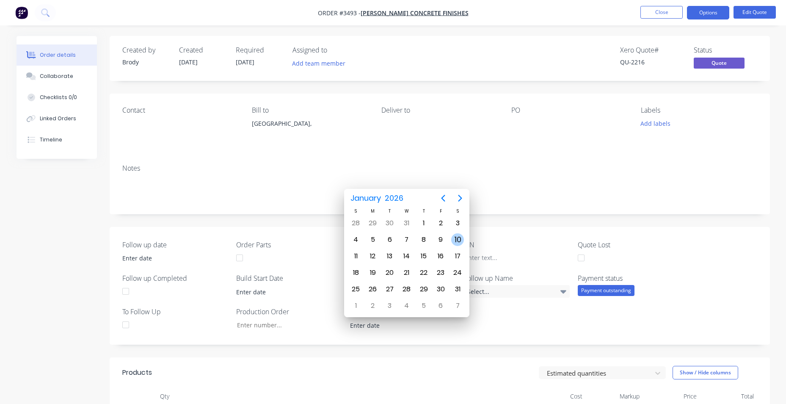
click at [462, 239] on div "10" at bounding box center [457, 239] width 13 height 13
type input "10/01/2026"
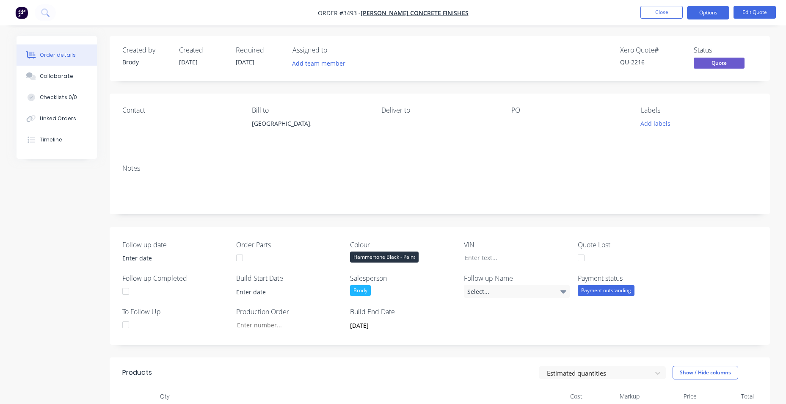
click at [485, 326] on div "Follow up date Order Parts Colour Hammertone Black - Paint VIN Quote Lost Follo…" at bounding box center [440, 286] width 661 height 118
click at [716, 12] on button "Options" at bounding box center [708, 13] width 42 height 14
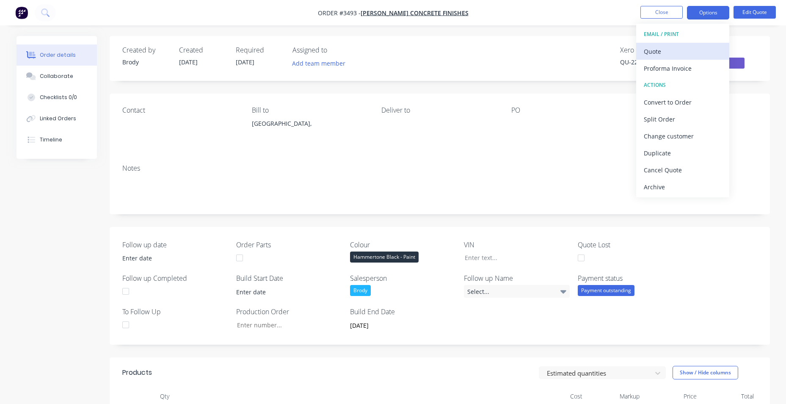
click at [679, 50] on div "Quote" at bounding box center [683, 51] width 78 height 12
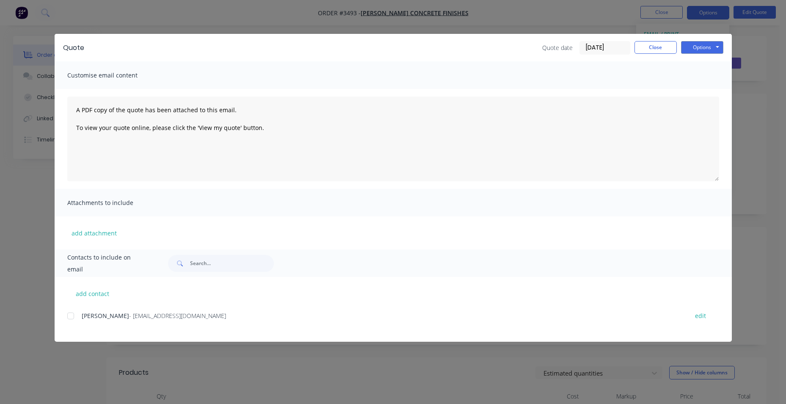
click at [67, 316] on div at bounding box center [70, 315] width 17 height 17
click at [692, 48] on button "Options" at bounding box center [702, 47] width 42 height 13
click at [711, 95] on button "Email" at bounding box center [708, 90] width 54 height 14
click at [652, 47] on button "Close" at bounding box center [656, 47] width 42 height 13
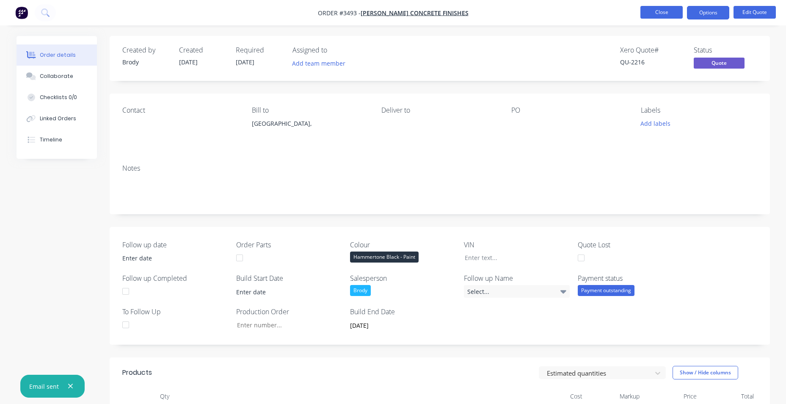
click at [672, 10] on button "Close" at bounding box center [662, 12] width 42 height 13
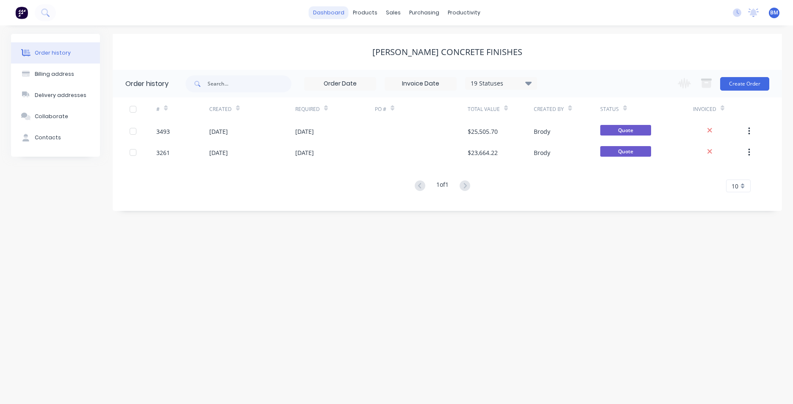
click at [335, 13] on link "dashboard" at bounding box center [329, 12] width 40 height 13
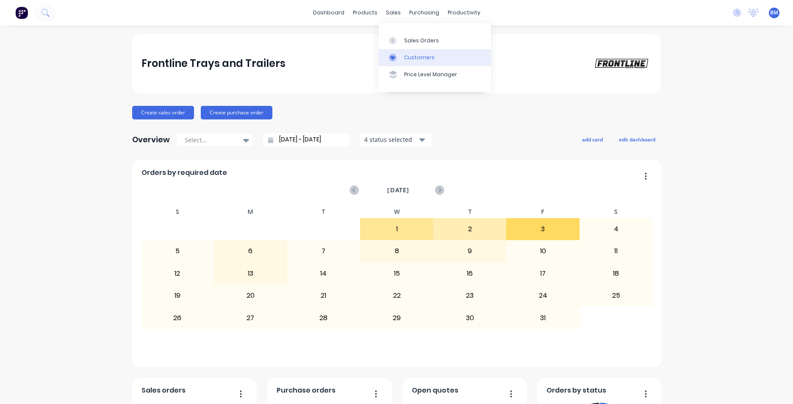
click at [411, 55] on div "Customers" at bounding box center [419, 58] width 30 height 8
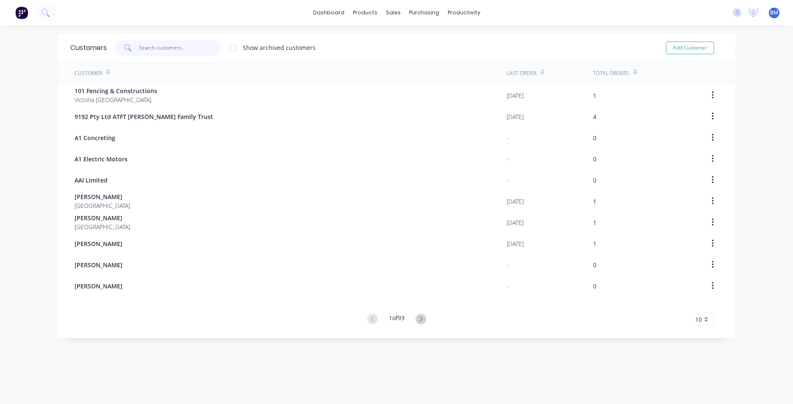
click at [181, 54] on input "text" at bounding box center [180, 47] width 83 height 17
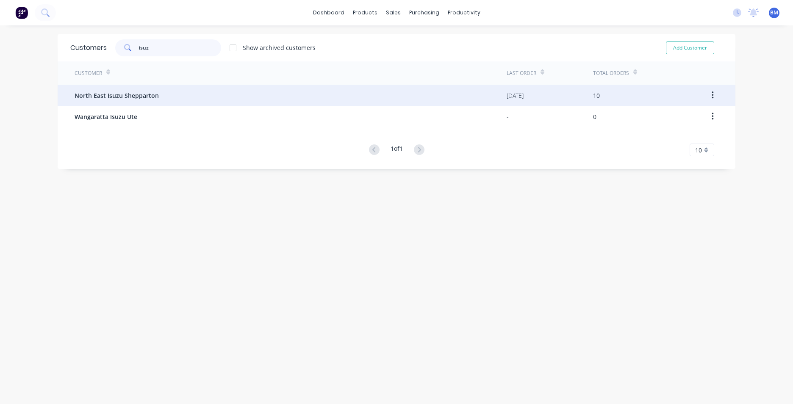
type input "isuz"
click at [80, 101] on div "North East Isuzu Shepparton" at bounding box center [291, 95] width 432 height 21
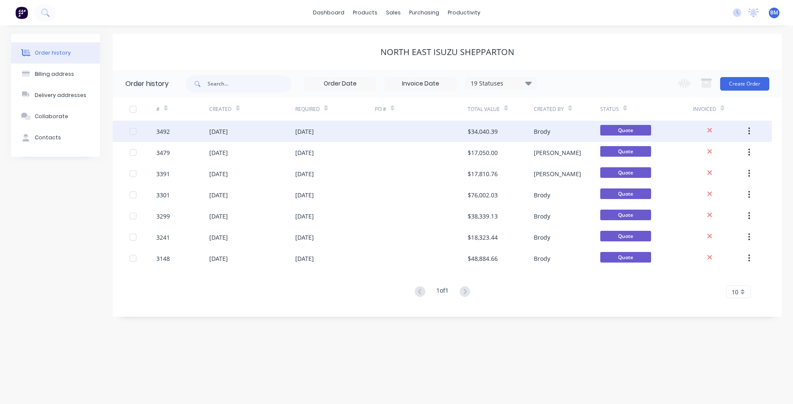
click at [301, 132] on div "13 Oct 2025" at bounding box center [304, 131] width 19 height 9
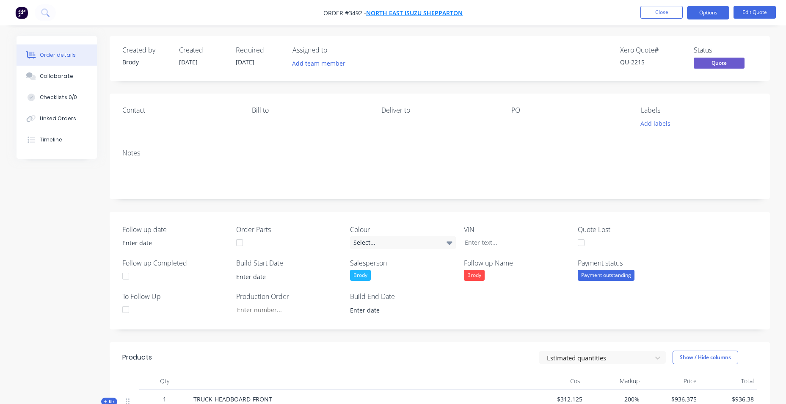
click at [423, 13] on span "North East Isuzu Shepparton" at bounding box center [414, 13] width 97 height 8
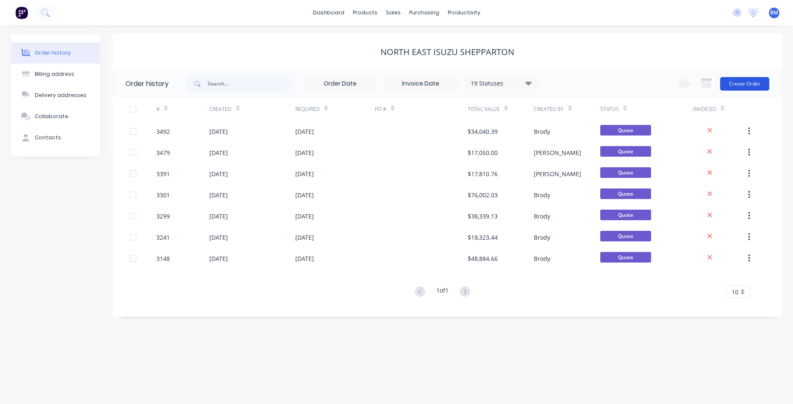
click at [751, 85] on button "Create Order" at bounding box center [744, 84] width 49 height 14
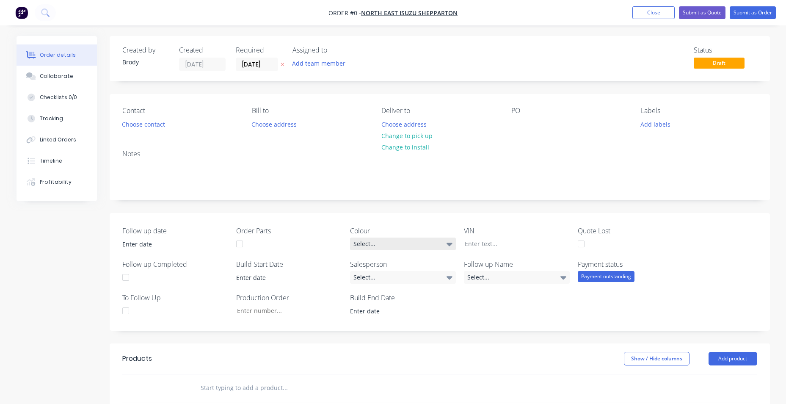
click at [420, 246] on div "Select..." at bounding box center [403, 244] width 106 height 13
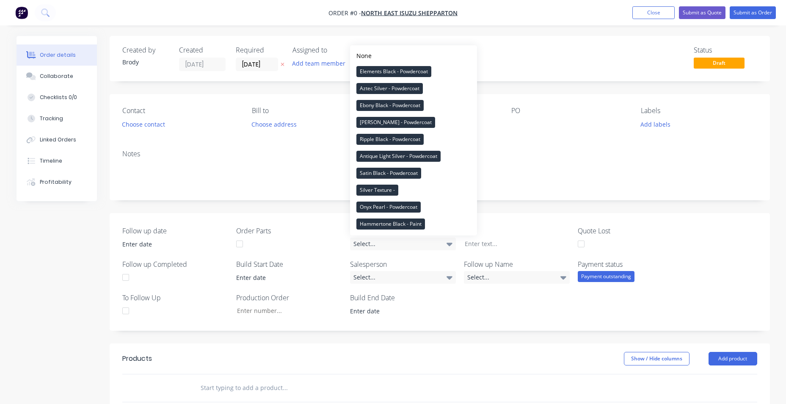
click at [422, 251] on div "Order details Collaborate Checklists 0/0 Tracking Linked Orders Timeline Profit…" at bounding box center [393, 327] width 771 height 582
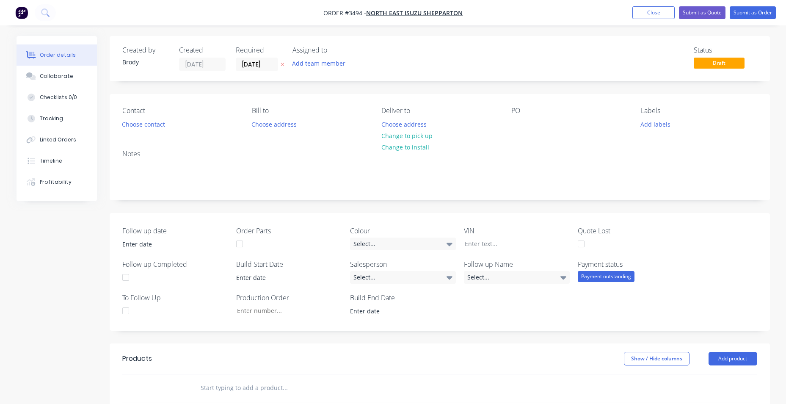
click at [425, 287] on div "Follow up date Order Parts Colour Select... VIN Quote Lost Follow up Completed …" at bounding box center [440, 272] width 661 height 118
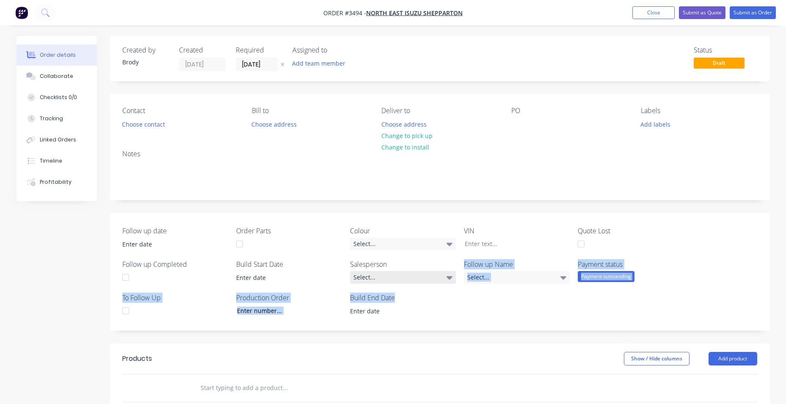
drag, startPoint x: 425, startPoint y: 287, endPoint x: 406, endPoint y: 276, distance: 21.6
click at [406, 276] on div "Select..." at bounding box center [403, 277] width 106 height 13
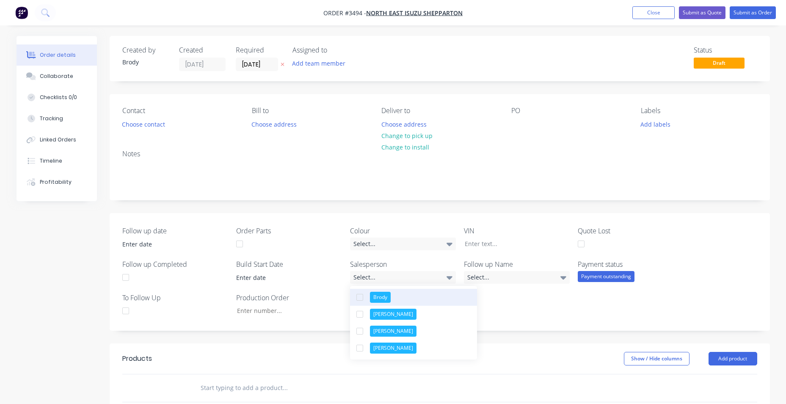
click at [397, 302] on button "Brody" at bounding box center [413, 297] width 127 height 17
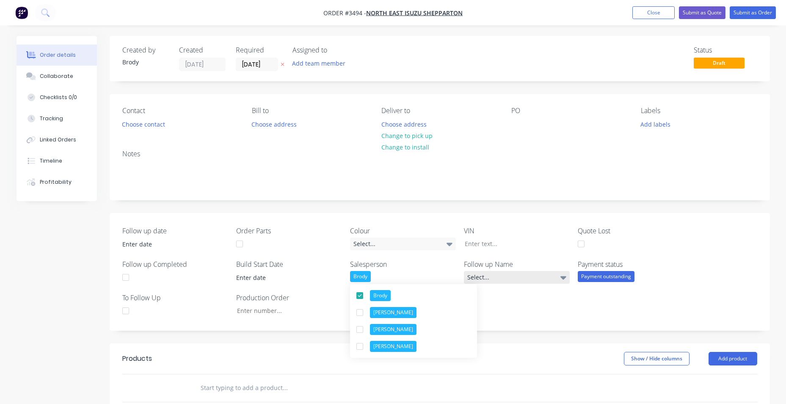
click at [554, 274] on div "Select..." at bounding box center [517, 277] width 106 height 13
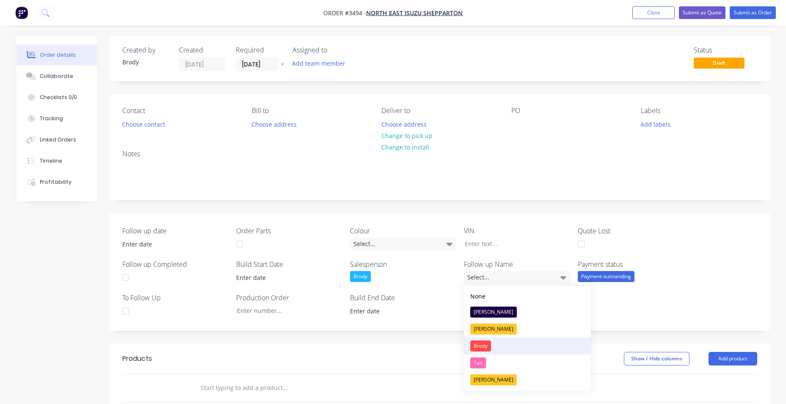
click at [490, 343] on div "Brody" at bounding box center [480, 345] width 21 height 11
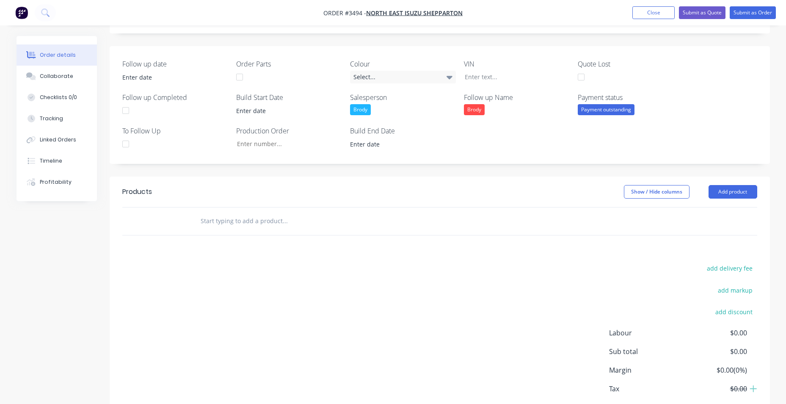
scroll to position [212, 0]
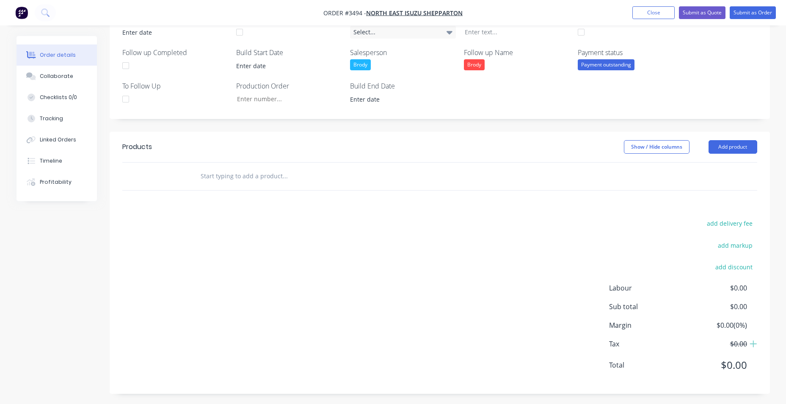
click at [227, 180] on input "text" at bounding box center [284, 176] width 169 height 17
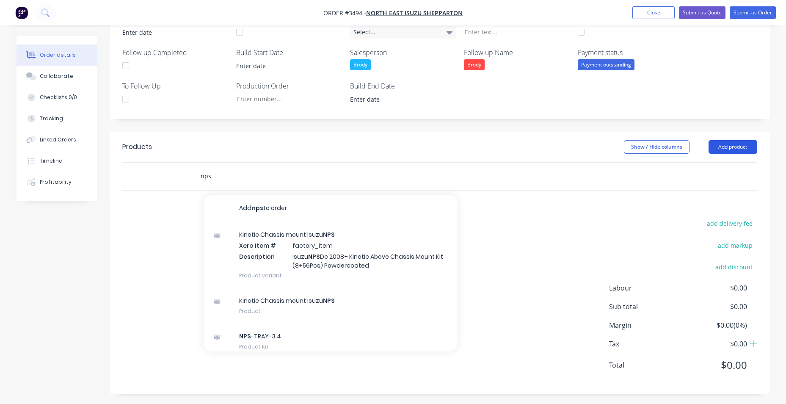
type input "nps"
click at [735, 145] on button "Add product" at bounding box center [733, 147] width 49 height 14
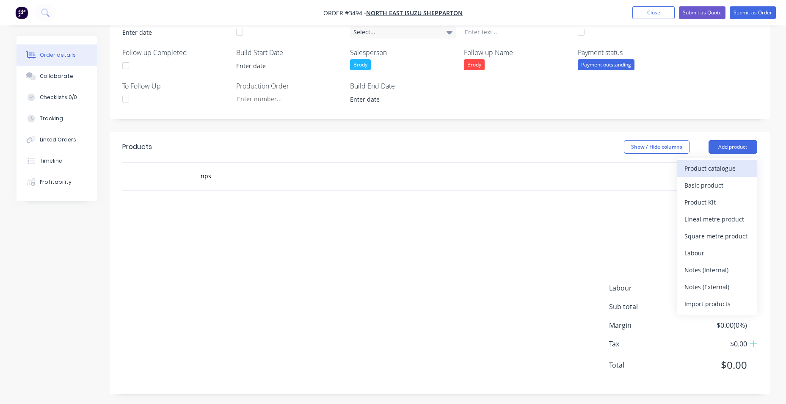
click at [730, 164] on div "Product catalogue" at bounding box center [717, 168] width 65 height 12
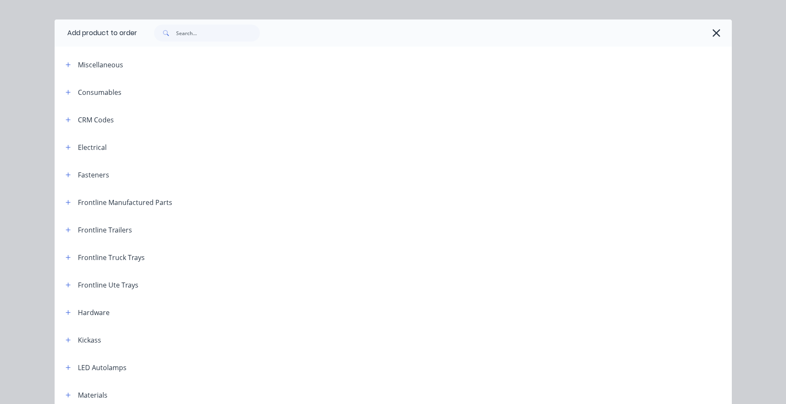
scroll to position [0, 0]
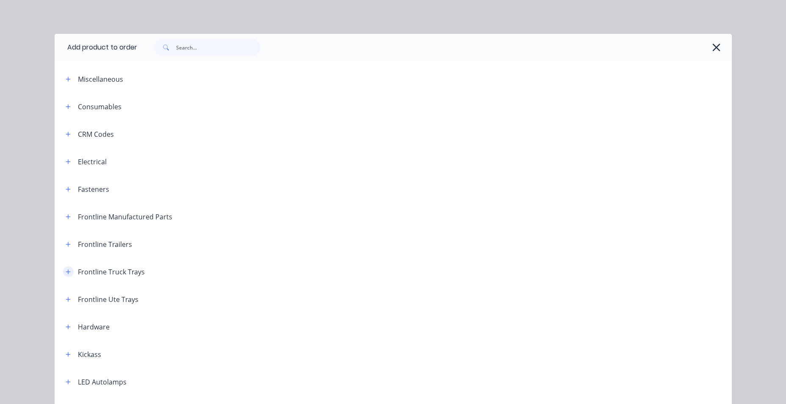
click at [67, 270] on icon "button" at bounding box center [68, 272] width 5 height 6
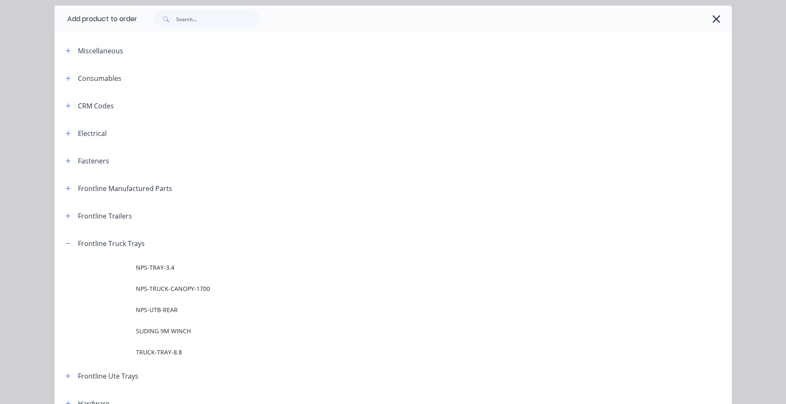
scroll to position [127, 0]
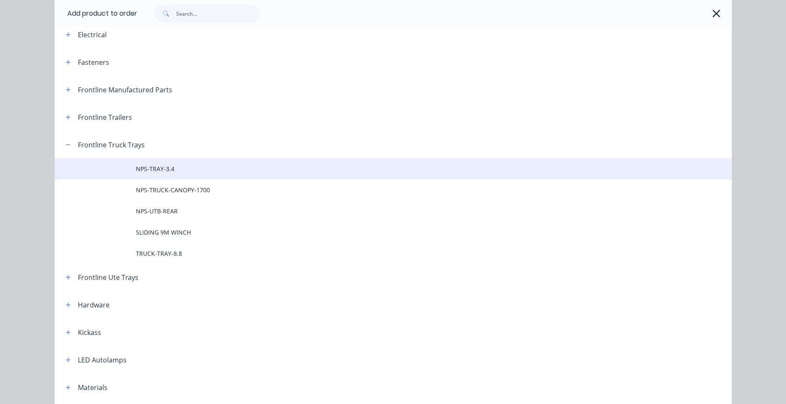
click at [147, 172] on span "NPS-TRAY-3.4" at bounding box center [374, 168] width 477 height 9
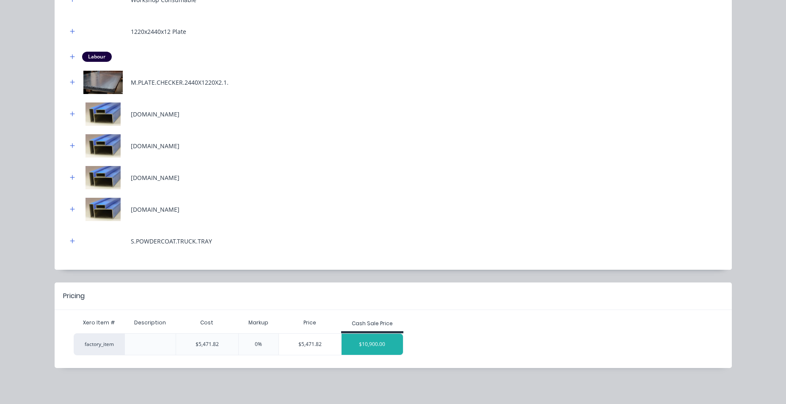
scroll to position [355, 0]
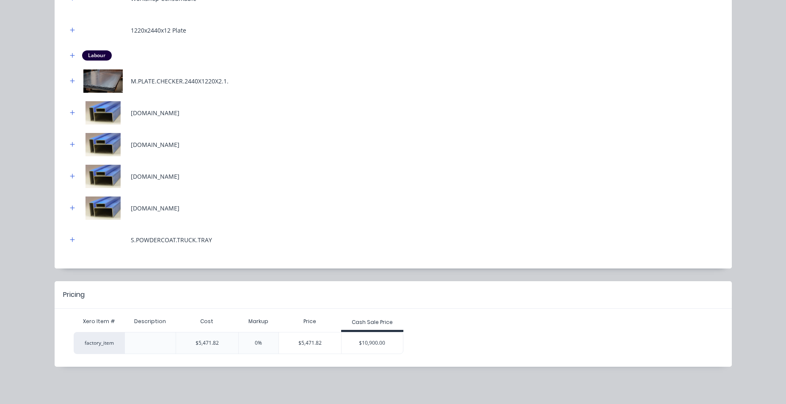
click at [364, 349] on div "$10,900.00" at bounding box center [373, 342] width 62 height 21
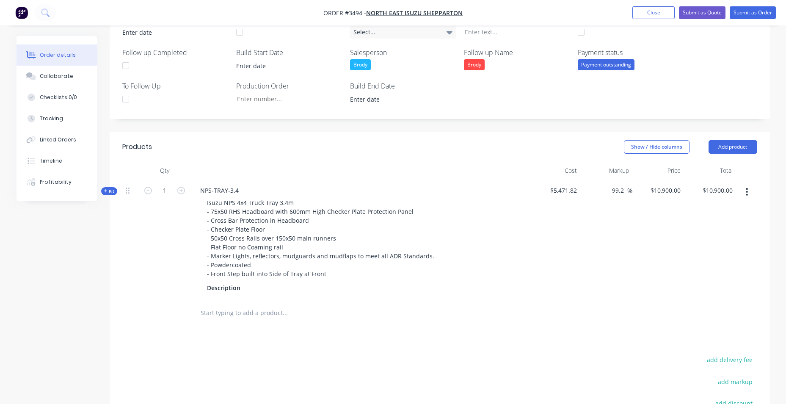
click at [108, 191] on span "Kit" at bounding box center [109, 191] width 11 height 6
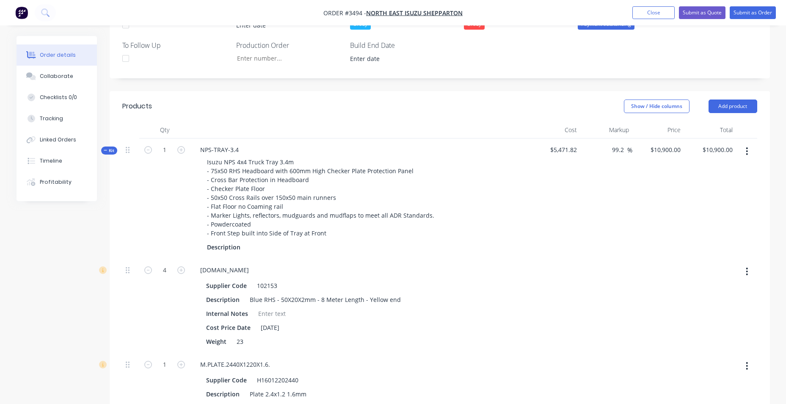
scroll to position [296, 0]
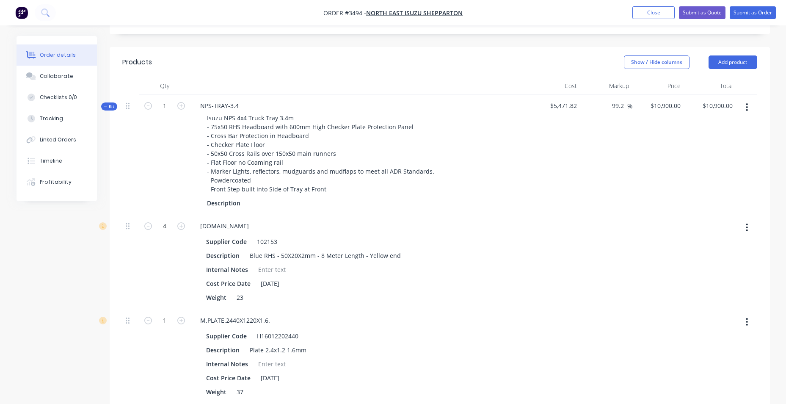
click at [111, 106] on span "Kit" at bounding box center [109, 106] width 11 height 6
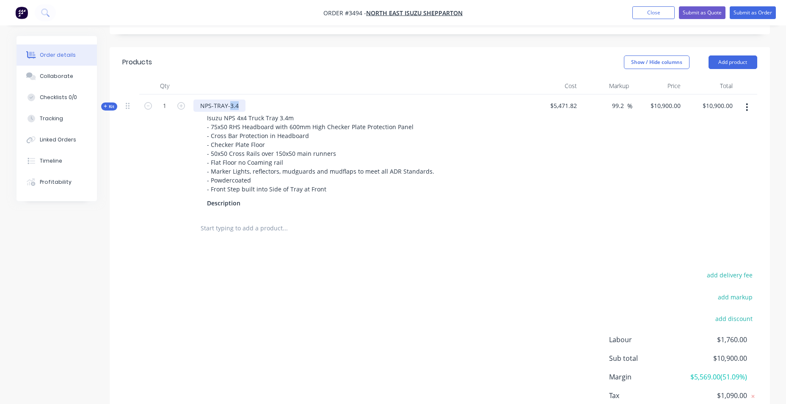
drag, startPoint x: 239, startPoint y: 105, endPoint x: 229, endPoint y: 105, distance: 10.2
click at [229, 105] on div "NPS-TRAY-3.4" at bounding box center [220, 106] width 52 height 12
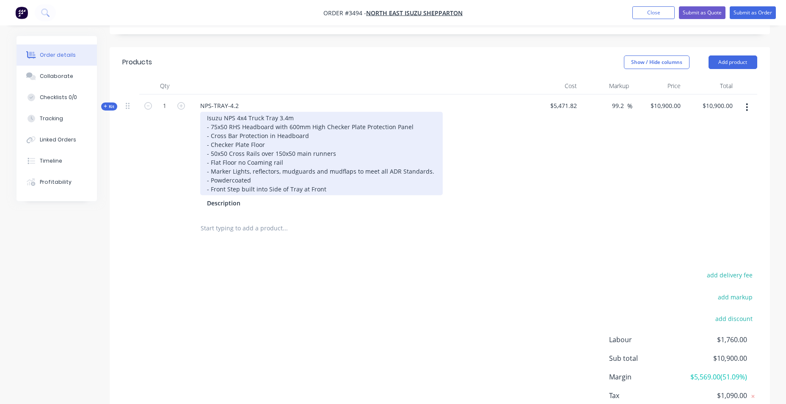
click at [268, 121] on div "Isuzu NPS 4x4 Truck Tray 3.4m - 75x50 RHS Headboard with 600mm High Checker Pla…" at bounding box center [321, 153] width 243 height 83
drag, startPoint x: 246, startPoint y: 118, endPoint x: 202, endPoint y: 122, distance: 44.2
click at [202, 122] on div "Isuzu NPS 4x4 Truck Tray 3.4m - 75x50 RHS Headboard with 600mm High Checker Pla…" at bounding box center [321, 153] width 243 height 83
click at [246, 117] on div "Truck Tray 3.4m - 75x50 RHS Headboard with 600mm High Checker Plate Protection …" at bounding box center [321, 153] width 243 height 83
click at [305, 119] on div "Truck Tray 4.2m - 75x50 RHS Headboard with 600mm High Checker Plate Protection …" at bounding box center [321, 153] width 243 height 83
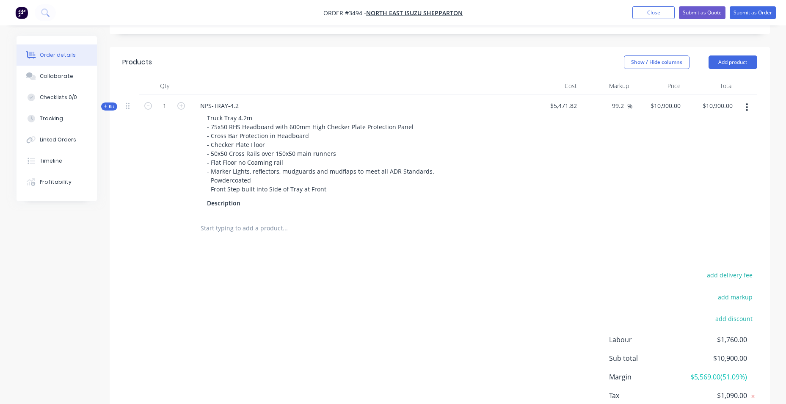
click at [109, 108] on span "Kit" at bounding box center [109, 106] width 11 height 6
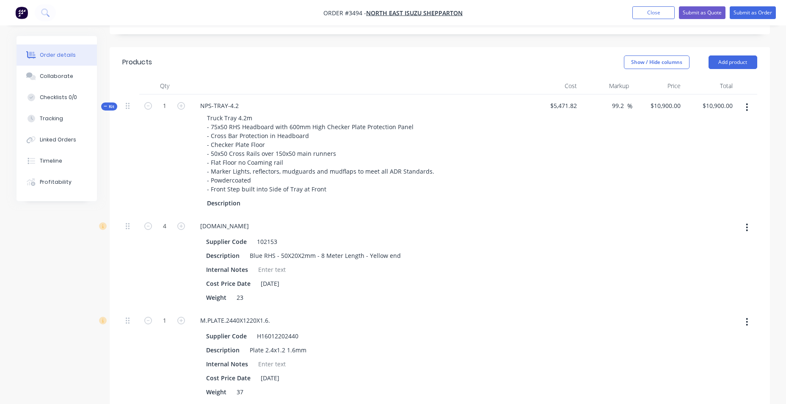
click at [103, 108] on button "Kit" at bounding box center [109, 106] width 16 height 8
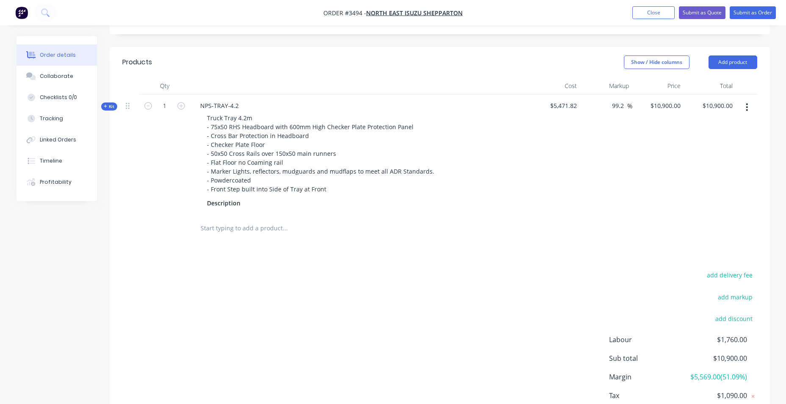
click at [211, 233] on input "text" at bounding box center [284, 228] width 169 height 17
click at [737, 64] on button "Add product" at bounding box center [733, 62] width 49 height 14
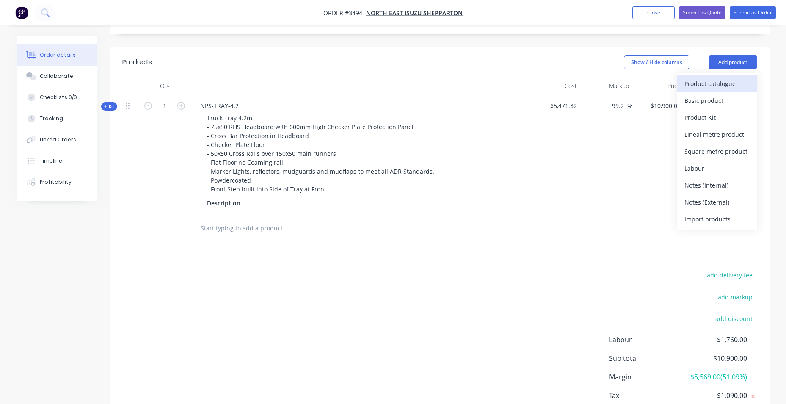
click at [727, 85] on div "Product catalogue" at bounding box center [717, 83] width 65 height 12
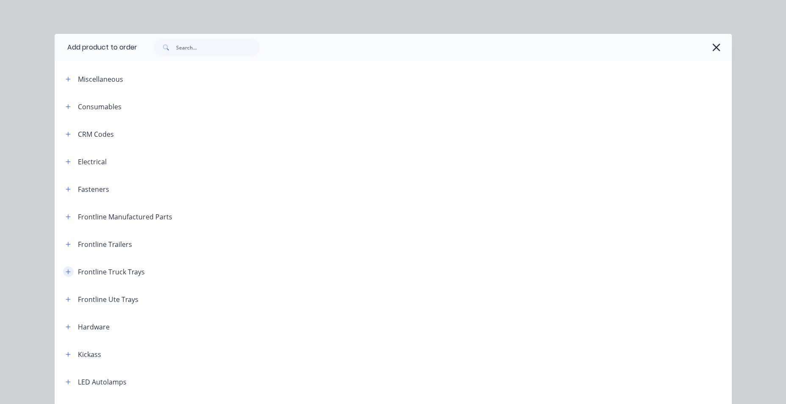
click at [67, 276] on button "button" at bounding box center [68, 271] width 11 height 11
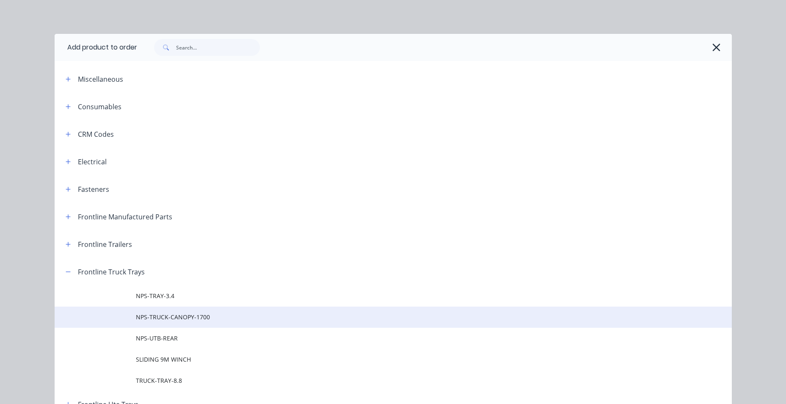
click at [198, 319] on span "NPS-TRUCK-CANOPY-1700" at bounding box center [374, 316] width 477 height 9
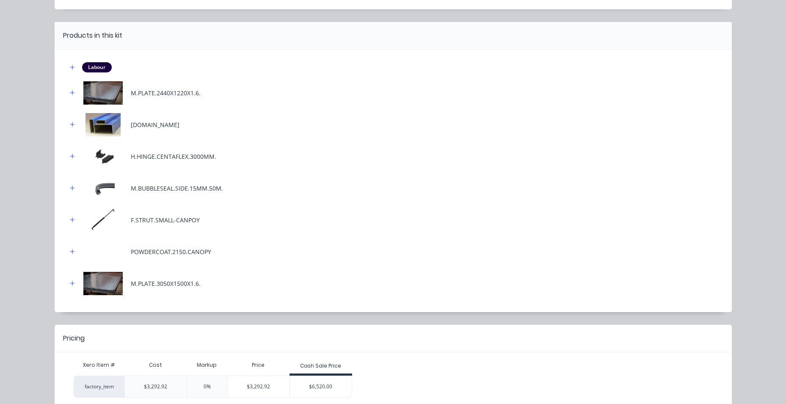
scroll to position [101, 0]
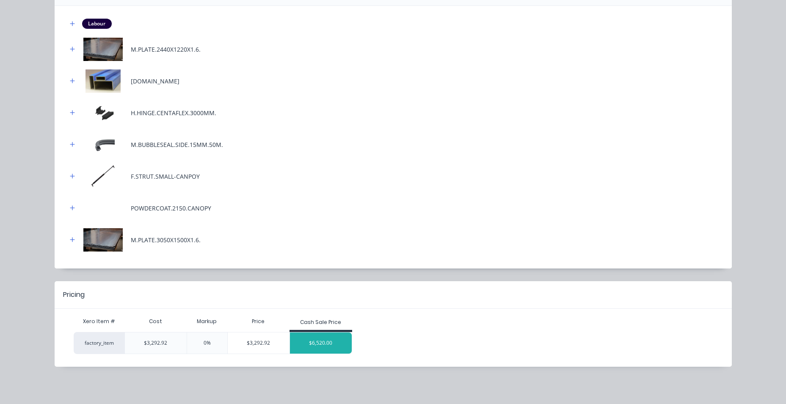
click at [303, 339] on div "$6,520.00" at bounding box center [321, 342] width 62 height 21
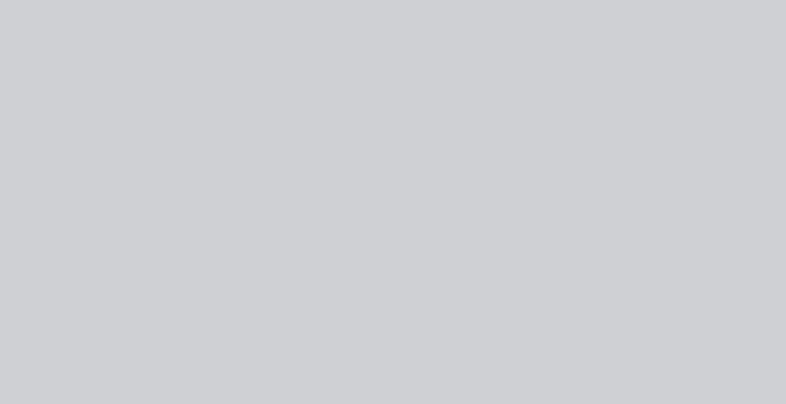
scroll to position [0, 0]
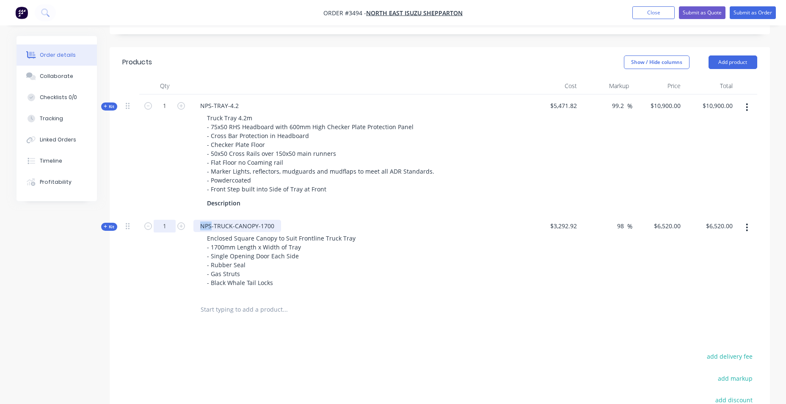
drag, startPoint x: 212, startPoint y: 224, endPoint x: 159, endPoint y: 228, distance: 52.6
click at [160, 228] on div "Kit 1 NPS-TRUCK-CANOPY-1700 Enclosed Square Canopy to Suit Frontline Truck Tray…" at bounding box center [439, 255] width 635 height 81
click at [442, 267] on div "Enclosed Square Canopy to Suit Frontline Truck Tray - 1700mm Length x Width of …" at bounding box center [360, 260] width 332 height 57
drag, startPoint x: 626, startPoint y: 107, endPoint x: 605, endPoint y: 110, distance: 21.0
click at [605, 110] on div "99.2 99.2 %" at bounding box center [607, 154] width 52 height 120
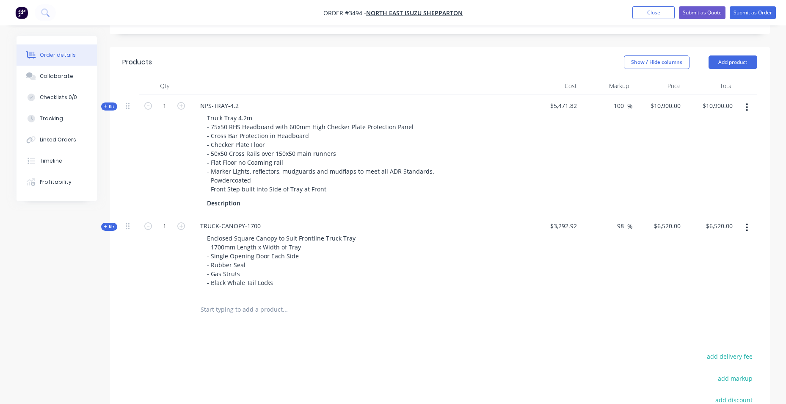
type input "100"
click at [622, 169] on div "100 100 %" at bounding box center [607, 154] width 52 height 120
type input "$10,943.64"
click at [629, 227] on span "%" at bounding box center [630, 226] width 5 height 10
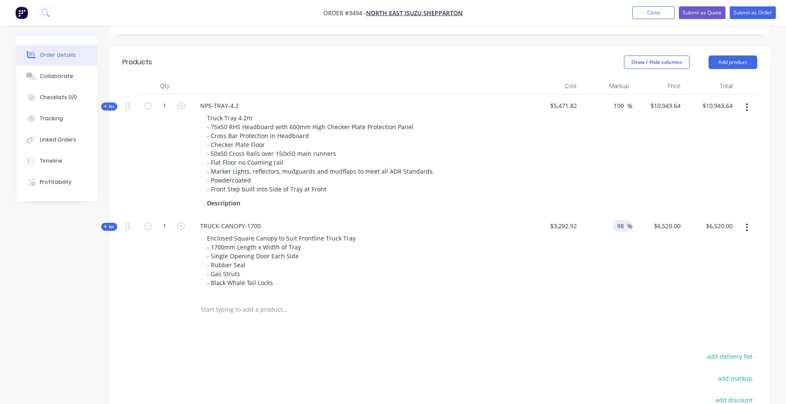
click at [614, 225] on div "98 98 %" at bounding box center [622, 226] width 19 height 12
type input "100"
type input "$6,585.84"
drag, startPoint x: 619, startPoint y: 139, endPoint x: 625, endPoint y: 139, distance: 5.5
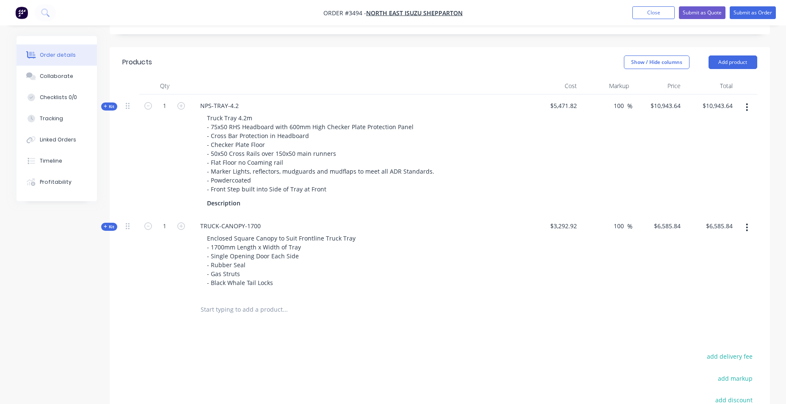
click at [626, 139] on div "100 100 %" at bounding box center [607, 154] width 52 height 120
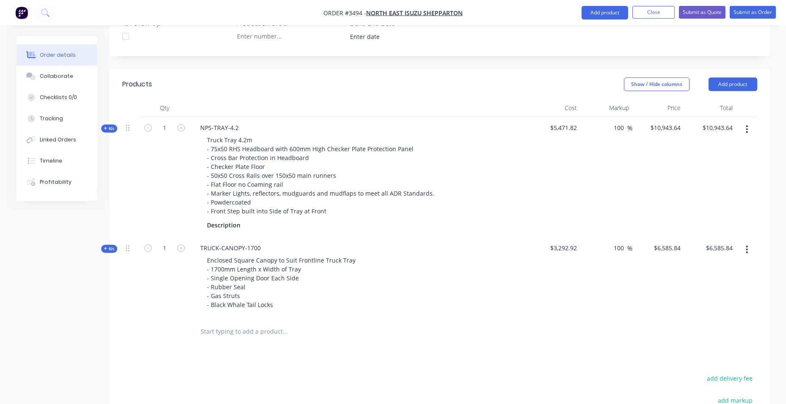
scroll to position [390, 0]
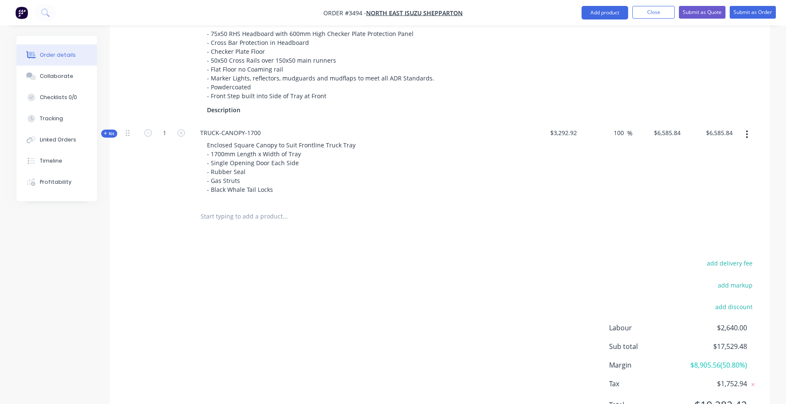
click at [265, 216] on input "text" at bounding box center [284, 216] width 169 height 17
click at [661, 9] on button "Close" at bounding box center [654, 12] width 42 height 13
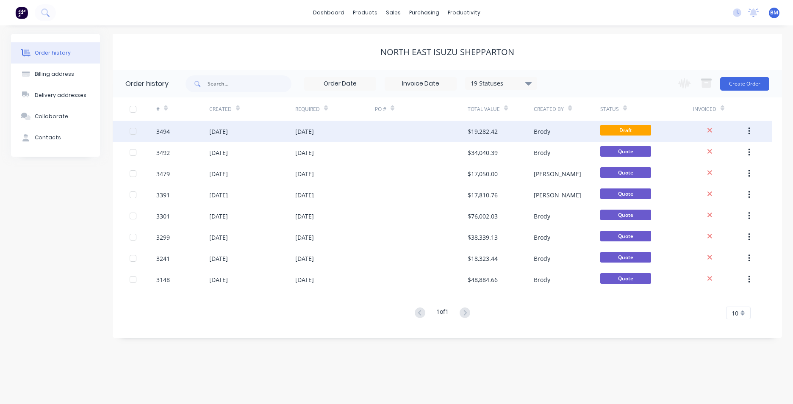
click at [748, 131] on icon "button" at bounding box center [749, 131] width 2 height 9
click at [724, 155] on div "Archive" at bounding box center [718, 153] width 65 height 12
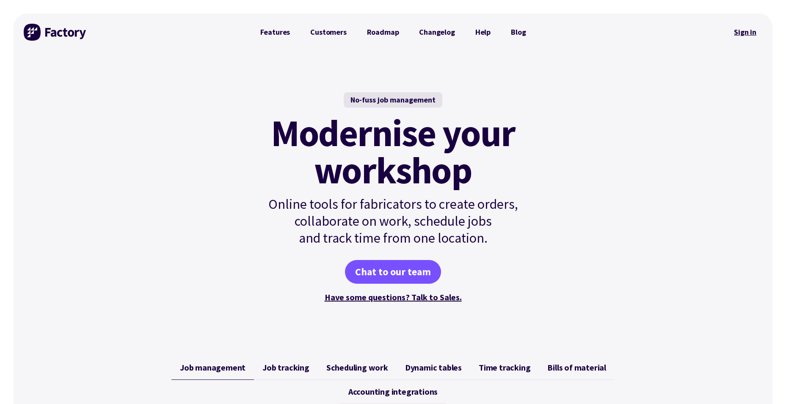
click at [743, 39] on link "Sign in" at bounding box center [745, 31] width 34 height 19
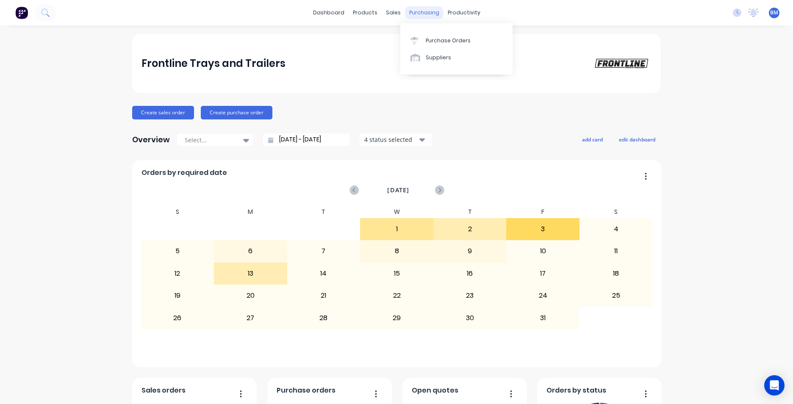
click at [405, 15] on div "purchasing" at bounding box center [424, 12] width 39 height 13
click at [393, 13] on div "sales" at bounding box center [393, 12] width 23 height 13
click at [417, 40] on div "Sales Orders" at bounding box center [421, 41] width 35 height 8
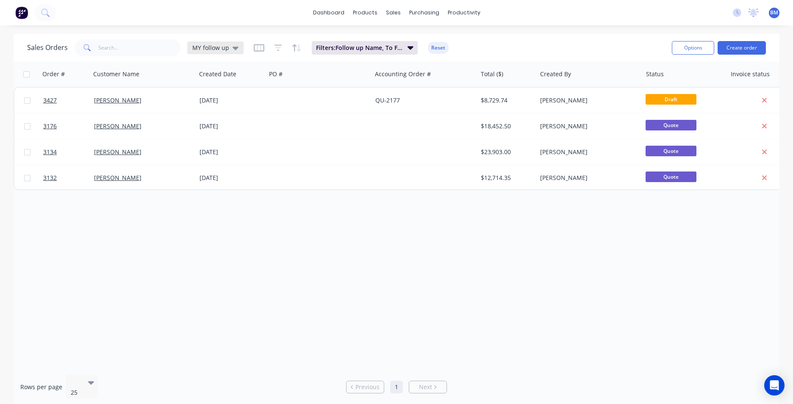
click at [227, 52] on div "MY follow up" at bounding box center [215, 47] width 56 height 13
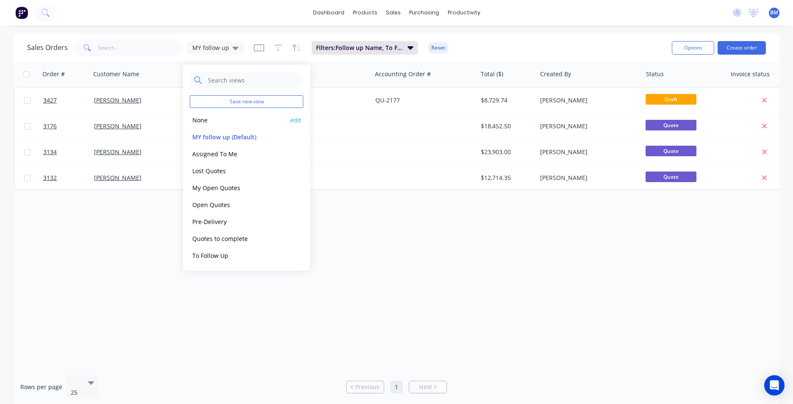
click at [211, 117] on button "None" at bounding box center [238, 120] width 97 height 10
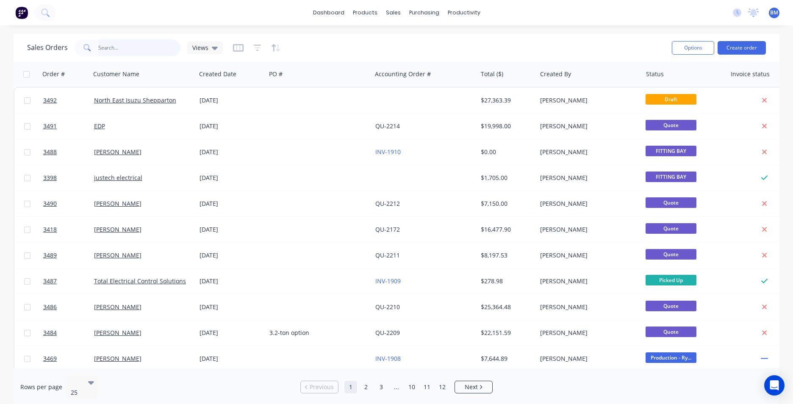
click at [134, 53] on input "text" at bounding box center [139, 47] width 83 height 17
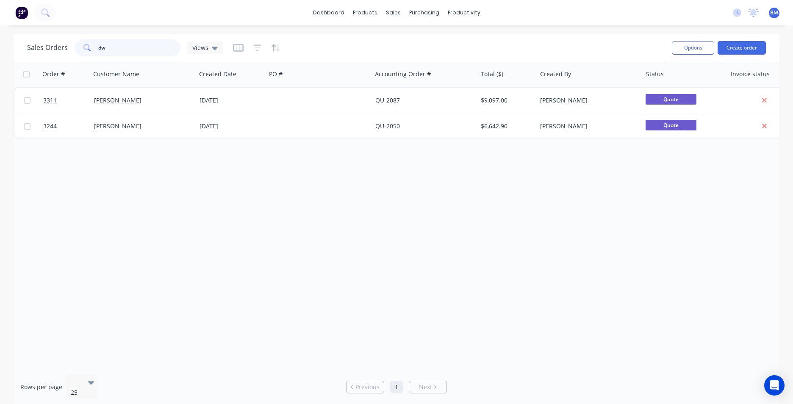
type input "d"
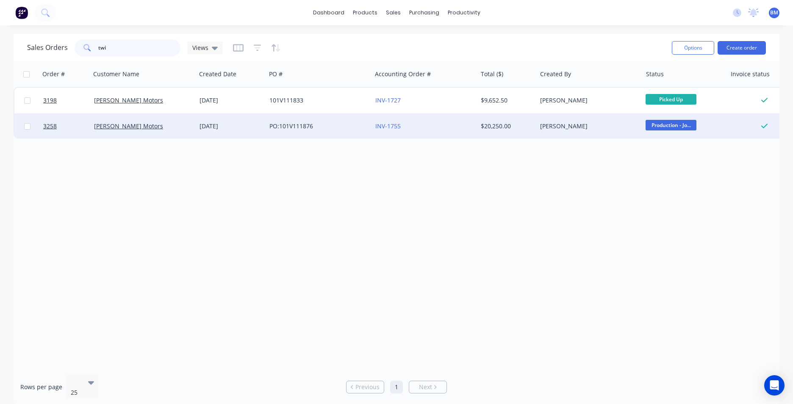
type input "twi"
click at [111, 133] on div "[PERSON_NAME] Motors" at bounding box center [143, 125] width 105 height 25
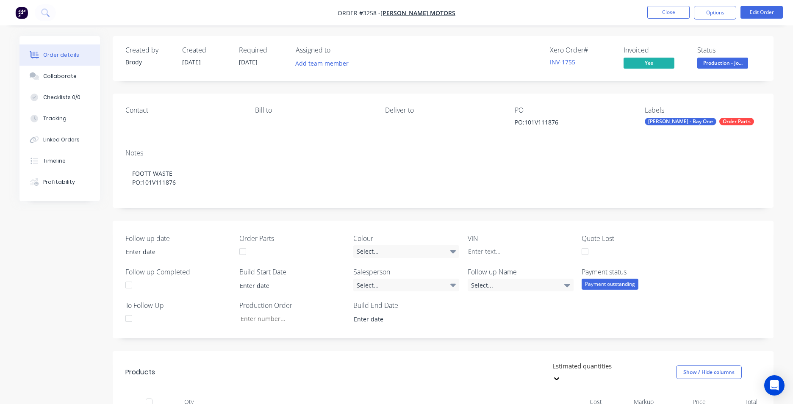
type input "30"
click at [663, 12] on button "Close" at bounding box center [662, 12] width 42 height 13
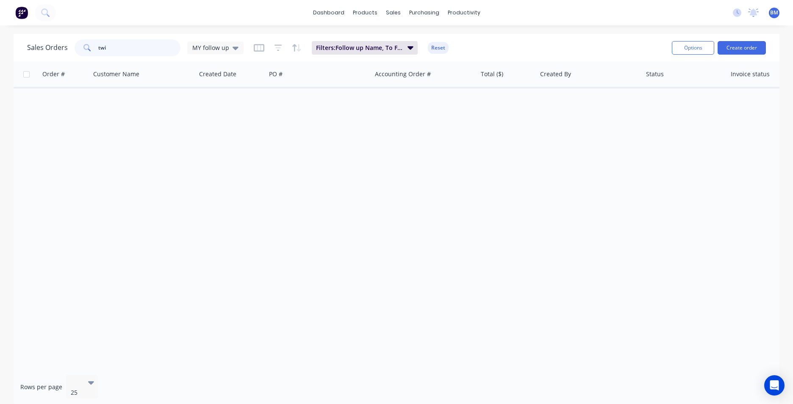
drag, startPoint x: 171, startPoint y: 51, endPoint x: 208, endPoint y: 47, distance: 37.5
click at [237, 47] on div "MY follow up" at bounding box center [215, 47] width 56 height 13
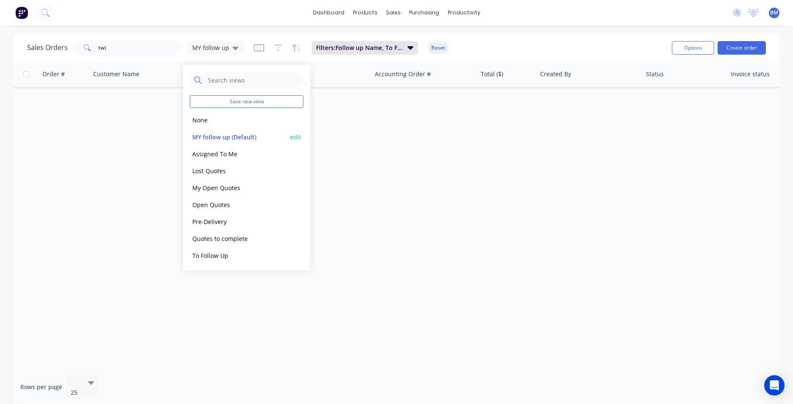
click at [251, 128] on div "MY follow up (Default) edit" at bounding box center [246, 136] width 113 height 17
click at [207, 118] on button "None" at bounding box center [238, 120] width 97 height 10
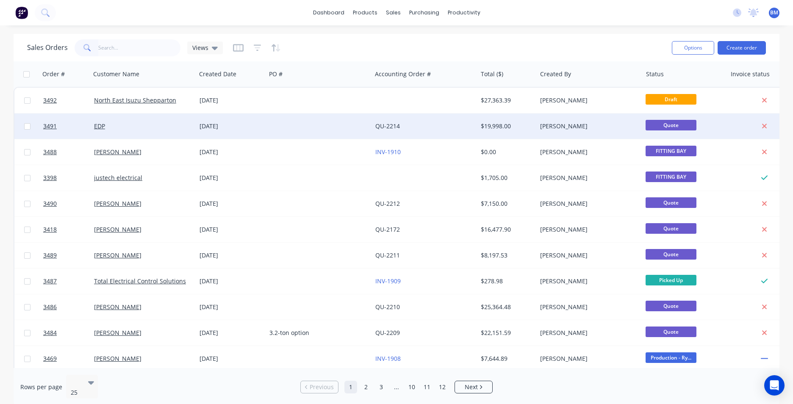
click at [254, 125] on div "[DATE]" at bounding box center [230, 126] width 63 height 8
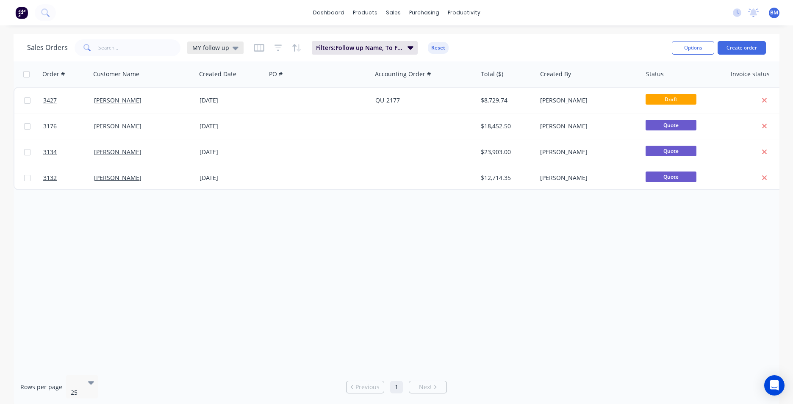
click at [205, 48] on span "MY follow up" at bounding box center [210, 47] width 37 height 9
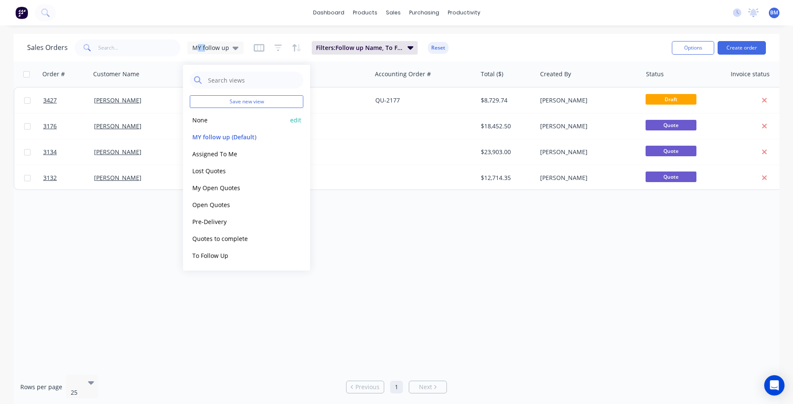
drag, startPoint x: 211, startPoint y: 47, endPoint x: 244, endPoint y: 125, distance: 85.2
click at [242, 125] on div "None edit" at bounding box center [246, 119] width 113 height 17
click at [200, 123] on button "None" at bounding box center [238, 120] width 97 height 10
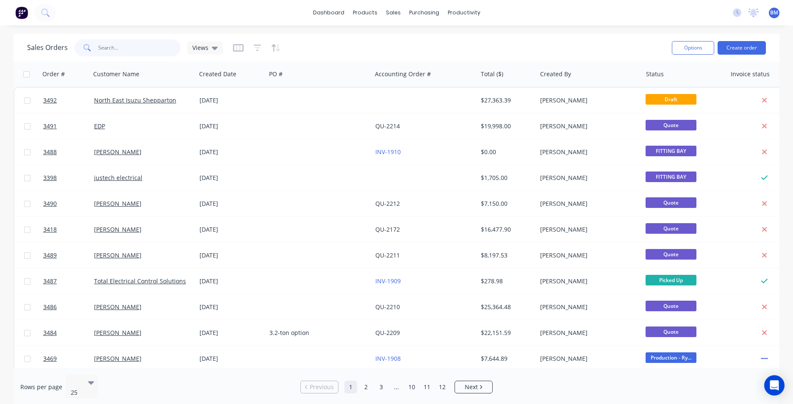
click at [141, 51] on input "text" at bounding box center [139, 47] width 83 height 17
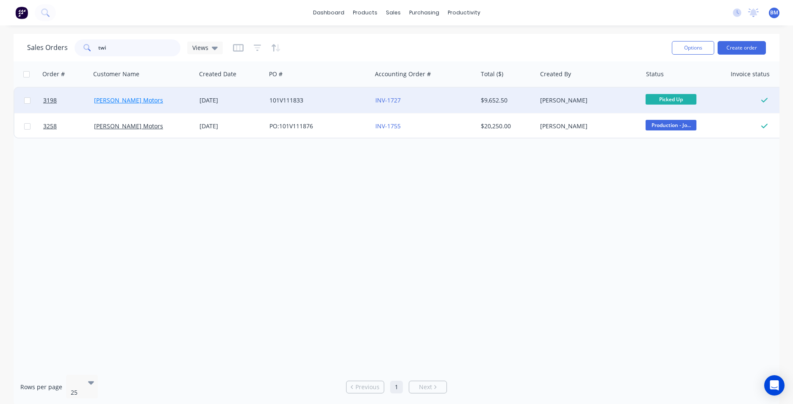
type input "twi"
click at [122, 100] on link "[PERSON_NAME] Motors" at bounding box center [128, 100] width 69 height 8
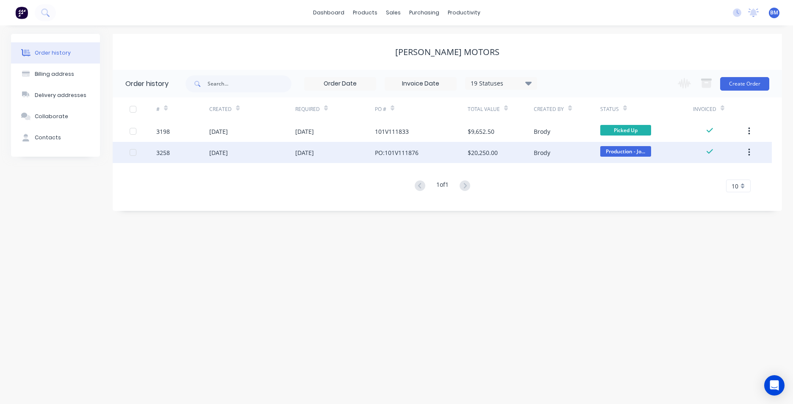
click at [417, 153] on div "PO:101V111876" at bounding box center [397, 152] width 44 height 9
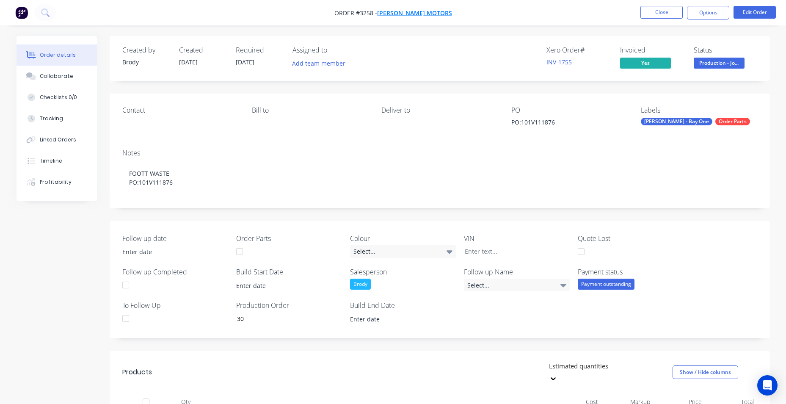
click at [435, 13] on span "[PERSON_NAME] Motors" at bounding box center [414, 13] width 75 height 8
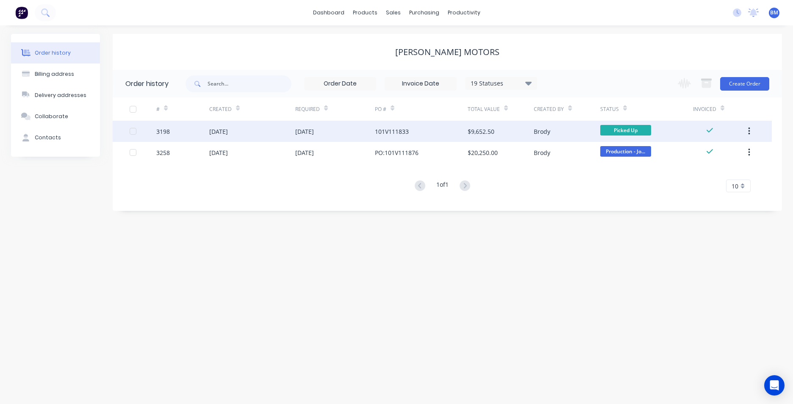
click at [290, 135] on div "13 Aug 2025" at bounding box center [252, 131] width 86 height 21
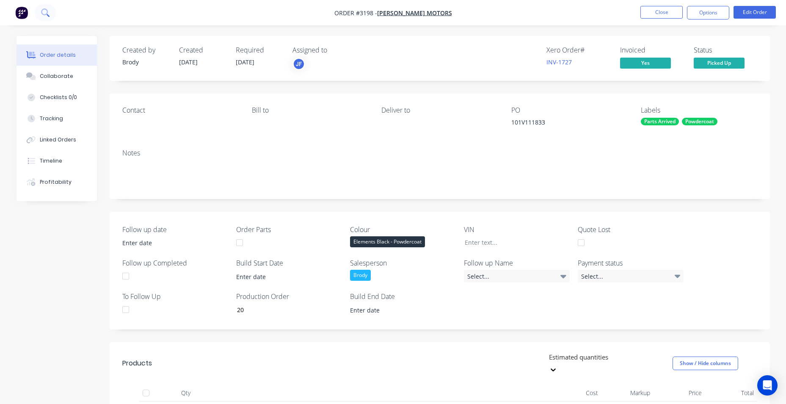
click at [53, 13] on button at bounding box center [45, 12] width 21 height 17
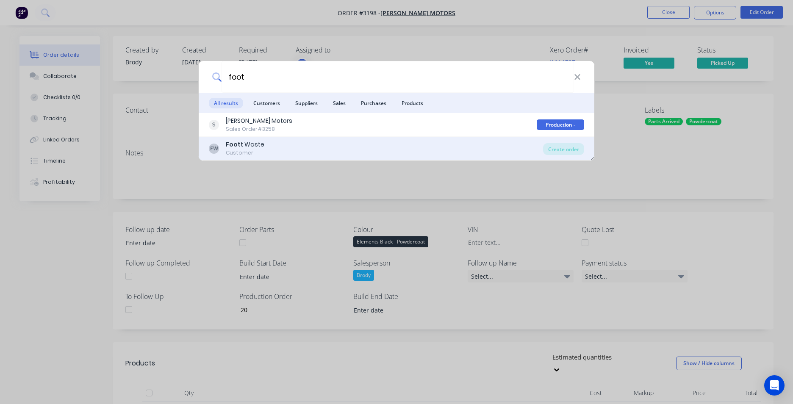
type input "foot"
click at [314, 152] on div "FW Foot t Waste Customer" at bounding box center [376, 148] width 334 height 17
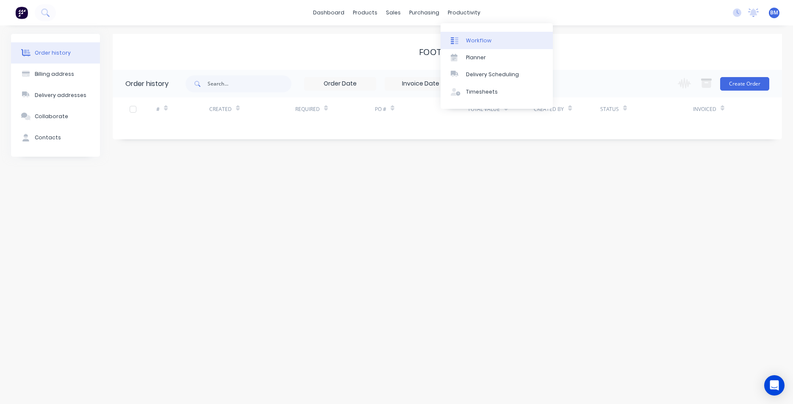
click at [456, 33] on link "Workflow" at bounding box center [496, 40] width 112 height 17
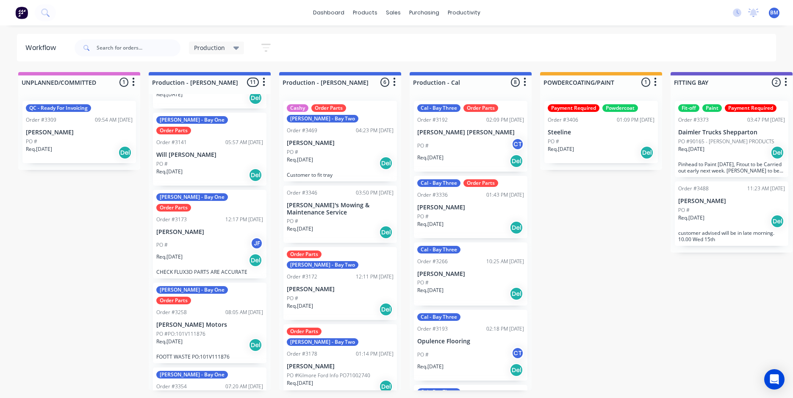
scroll to position [85, 0]
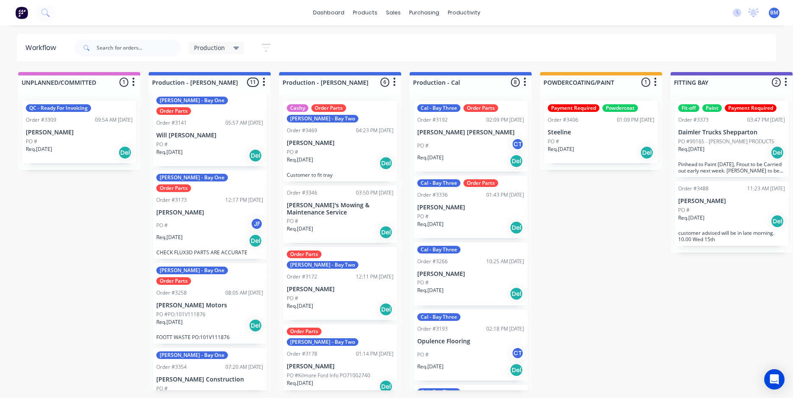
click at [191, 318] on div "Req. 25/08/25 Del" at bounding box center [209, 325] width 107 height 14
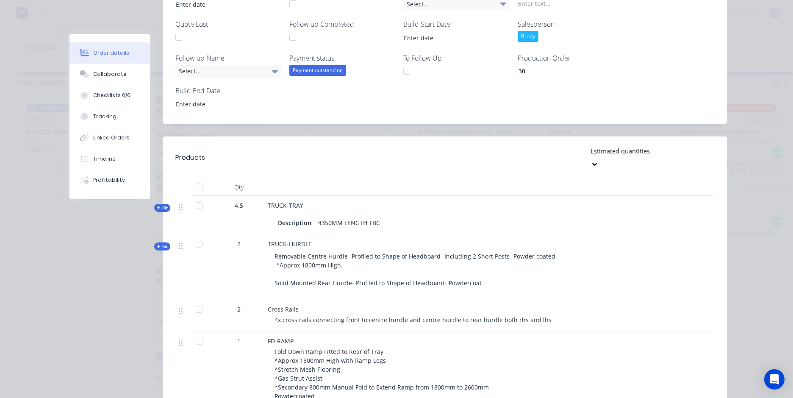
scroll to position [0, 0]
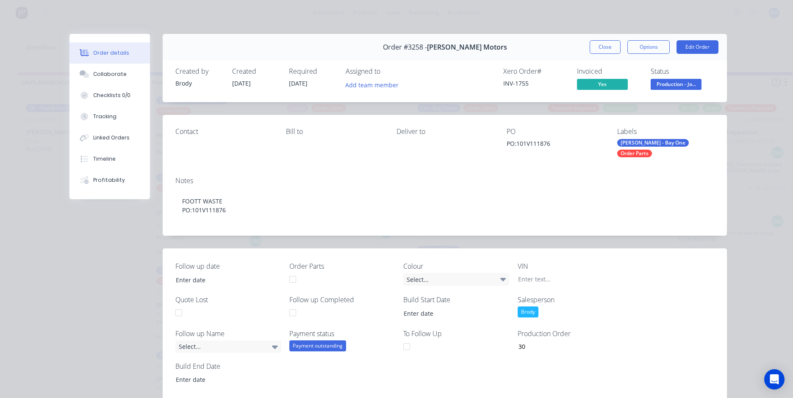
drag, startPoint x: 597, startPoint y: 48, endPoint x: 588, endPoint y: 57, distance: 12.6
click at [599, 48] on button "Close" at bounding box center [604, 47] width 31 height 14
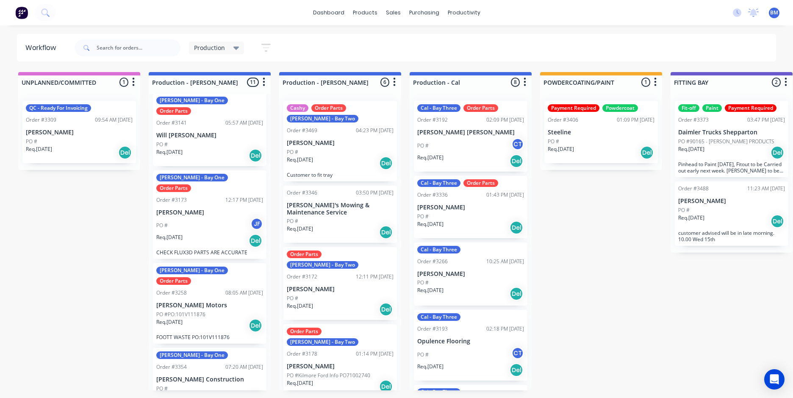
click at [716, 150] on div "Req. 30/09/25 Del" at bounding box center [731, 152] width 107 height 14
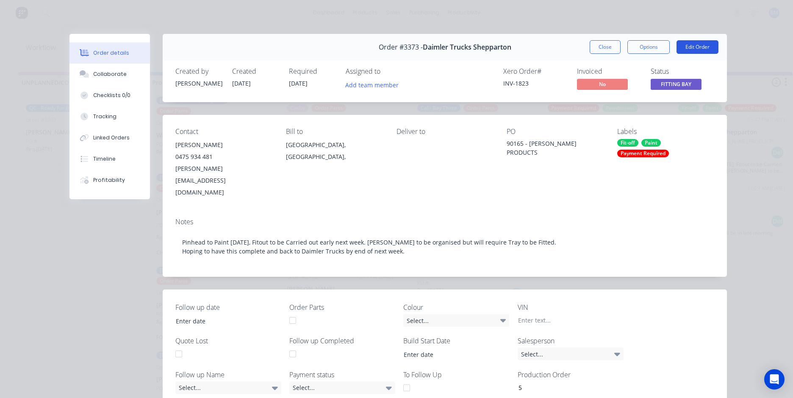
click at [705, 46] on button "Edit Order" at bounding box center [697, 47] width 42 height 14
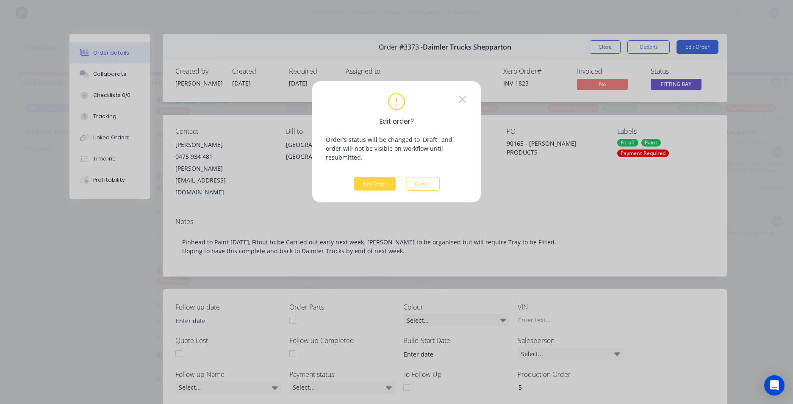
click at [462, 97] on icon at bounding box center [462, 99] width 9 height 13
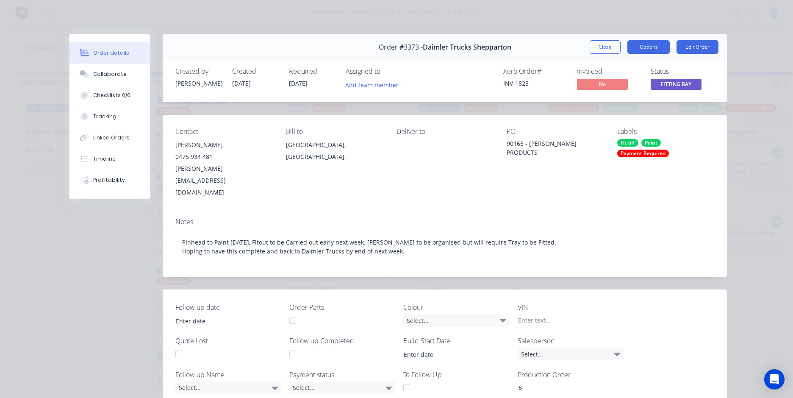
click at [639, 44] on button "Options" at bounding box center [648, 47] width 42 height 14
click at [605, 45] on button "Close" at bounding box center [604, 47] width 31 height 14
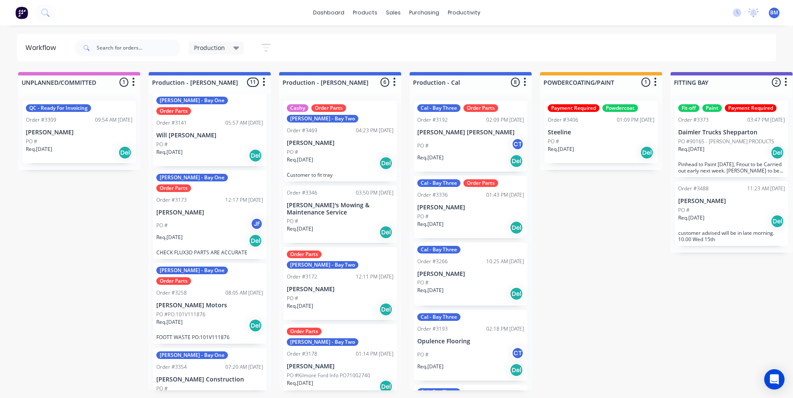
click at [696, 157] on div "Req. 30/09/25 Del" at bounding box center [731, 152] width 107 height 14
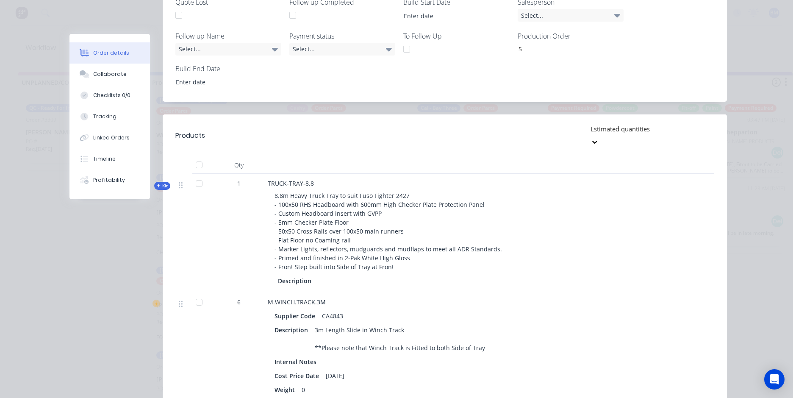
scroll to position [339, 0]
drag, startPoint x: 156, startPoint y: 9, endPoint x: 119, endPoint y: 20, distance: 38.3
click at [119, 20] on div "Order #3373 - Daimler Trucks Shepparton Close Options Edit Order Created by Sea…" at bounding box center [397, 308] width 657 height 1227
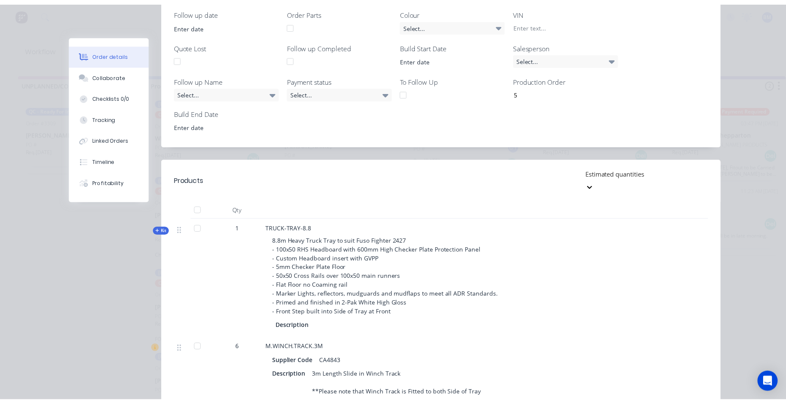
scroll to position [0, 0]
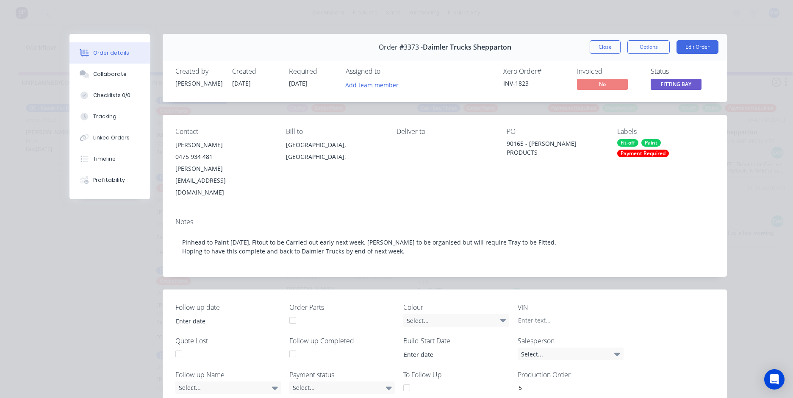
click at [467, 47] on span "Daimler Trucks Shepparton" at bounding box center [467, 47] width 88 height 8
click at [94, 45] on button "Order details" at bounding box center [109, 52] width 80 height 21
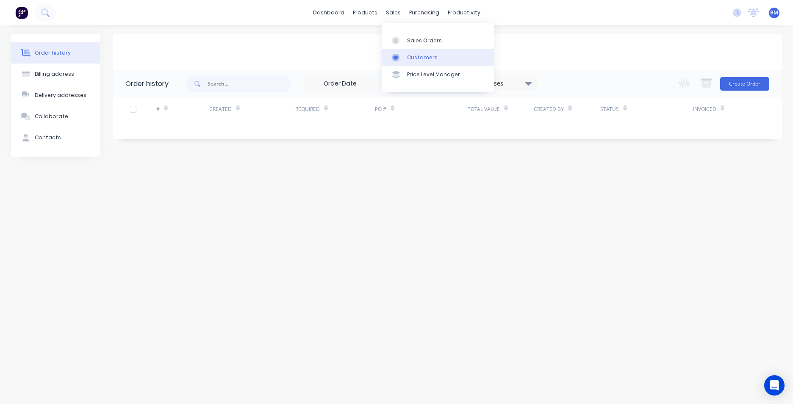
click at [409, 58] on div "Customers" at bounding box center [422, 58] width 30 height 8
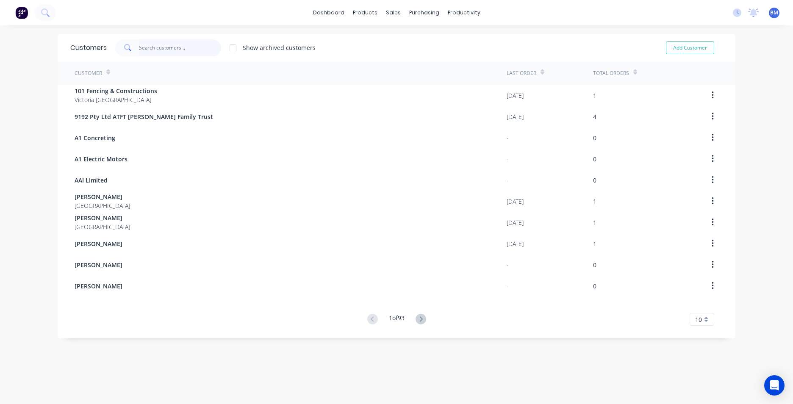
click at [166, 49] on input "text" at bounding box center [180, 47] width 83 height 17
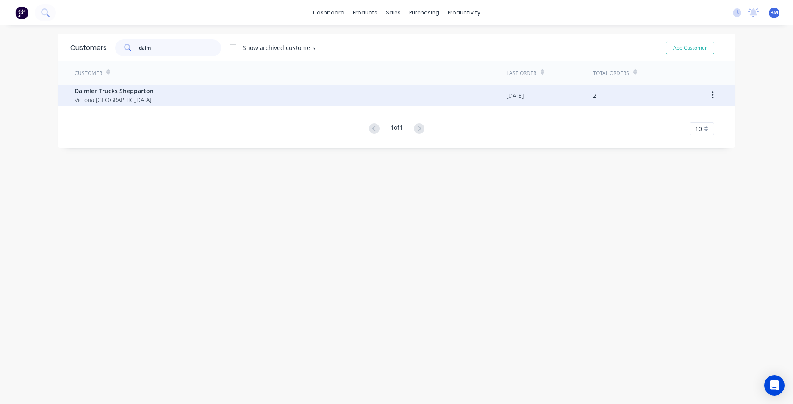
type input "daim"
click at [154, 99] on div "Daimler Trucks Shepparton Victoria Australia" at bounding box center [291, 95] width 432 height 21
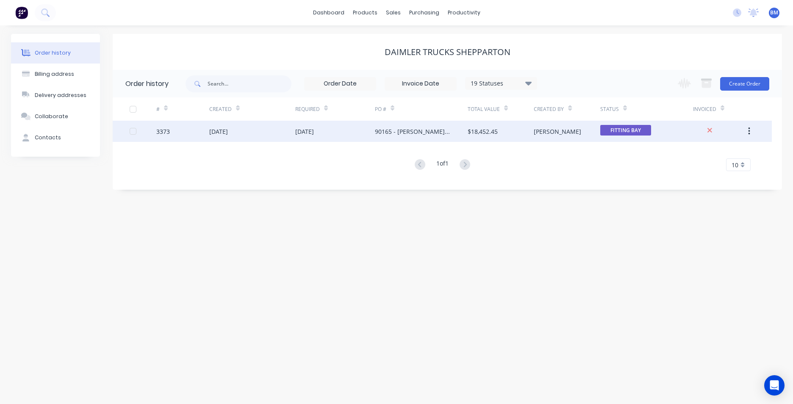
click at [329, 137] on div "30 Sep 2025" at bounding box center [335, 131] width 80 height 21
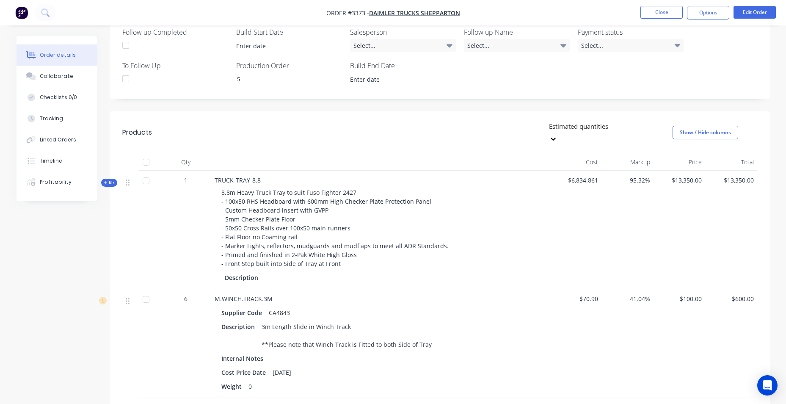
scroll to position [174, 0]
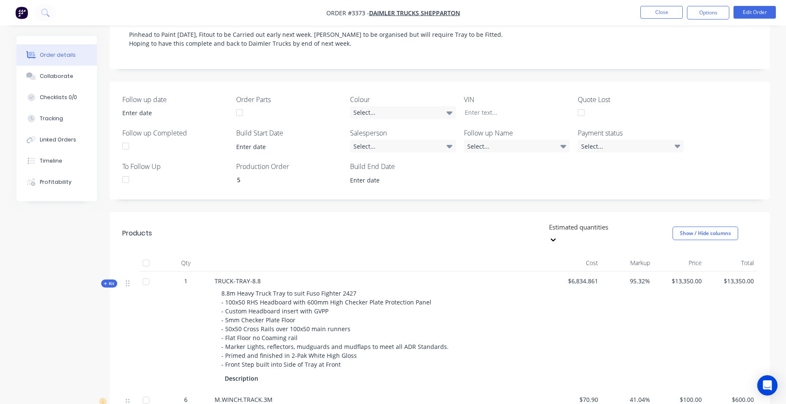
click at [738, 276] on span "$13,350.00" at bounding box center [731, 280] width 45 height 9
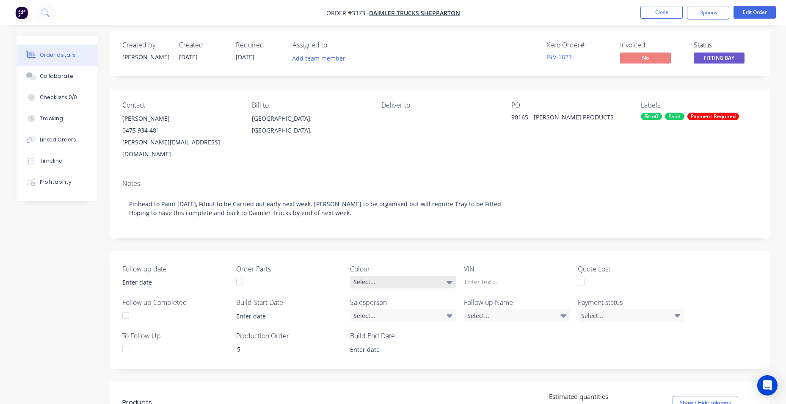
scroll to position [0, 0]
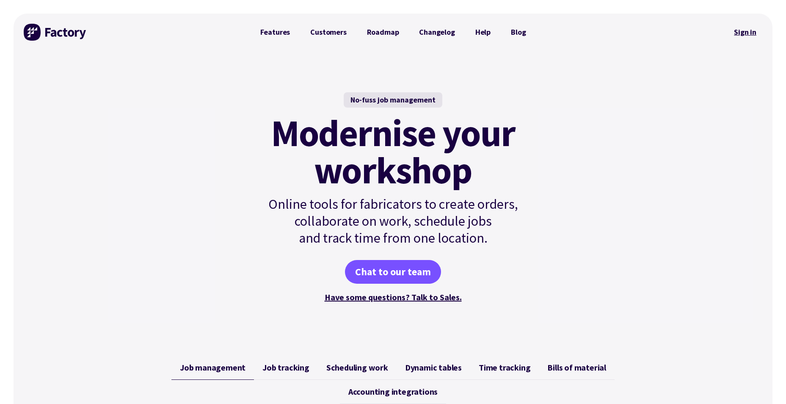
click at [756, 33] on link "Sign in" at bounding box center [745, 31] width 34 height 19
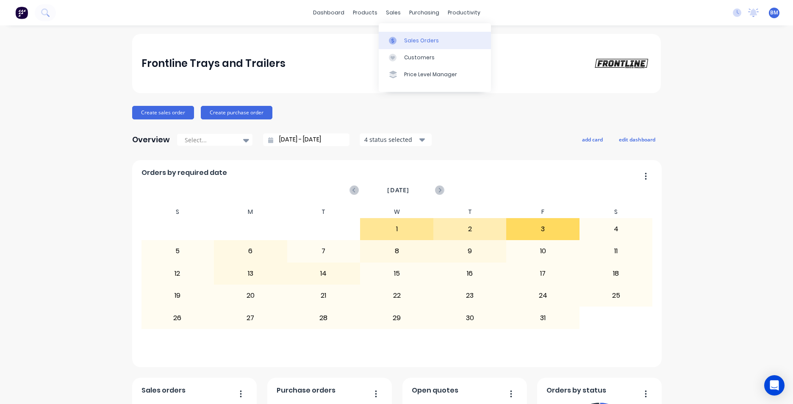
click at [429, 37] on div "Sales Orders" at bounding box center [421, 41] width 35 height 8
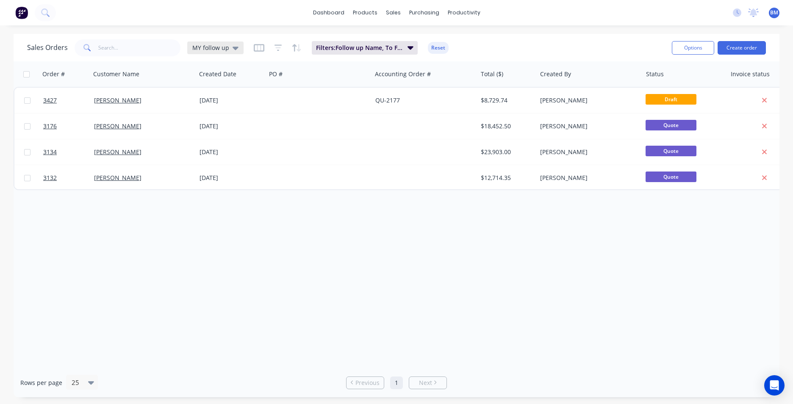
click at [229, 51] on div "MY follow up" at bounding box center [215, 48] width 46 height 8
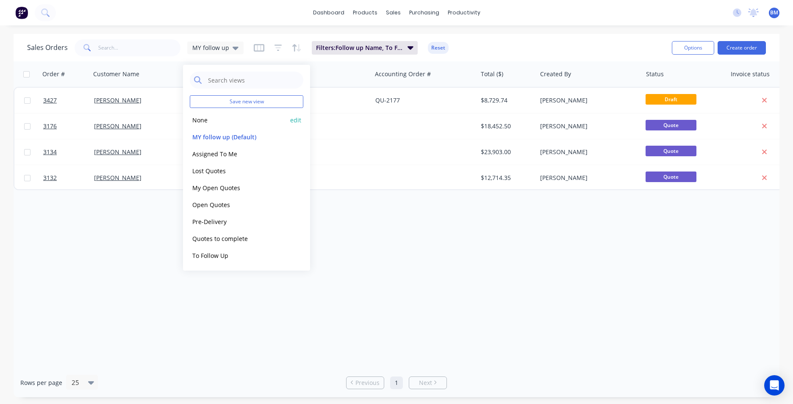
click at [196, 117] on button "None" at bounding box center [238, 120] width 97 height 10
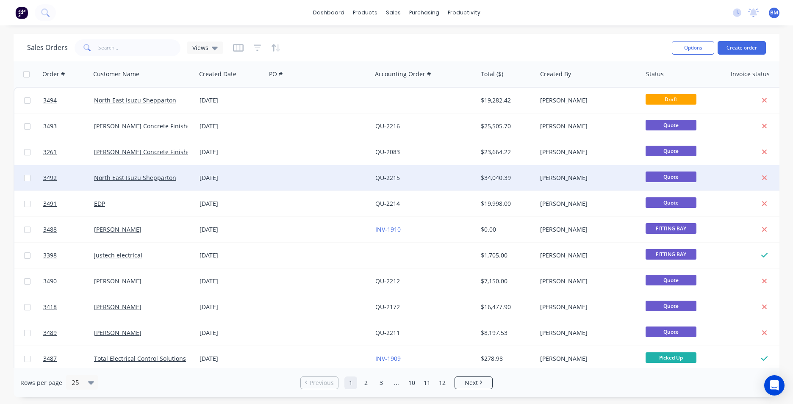
click at [138, 168] on div "North East Isuzu Shepparton" at bounding box center [143, 177] width 105 height 25
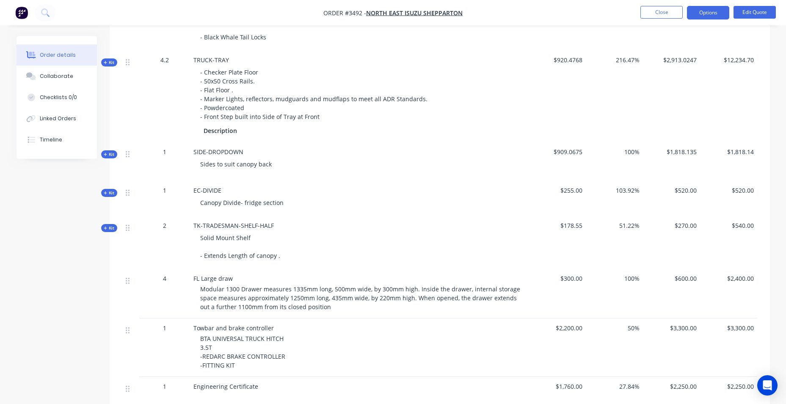
scroll to position [550, 0]
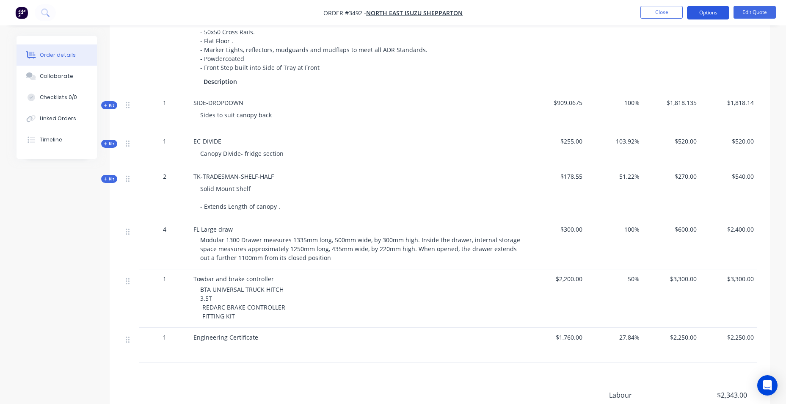
click at [693, 16] on button "Options" at bounding box center [708, 13] width 42 height 14
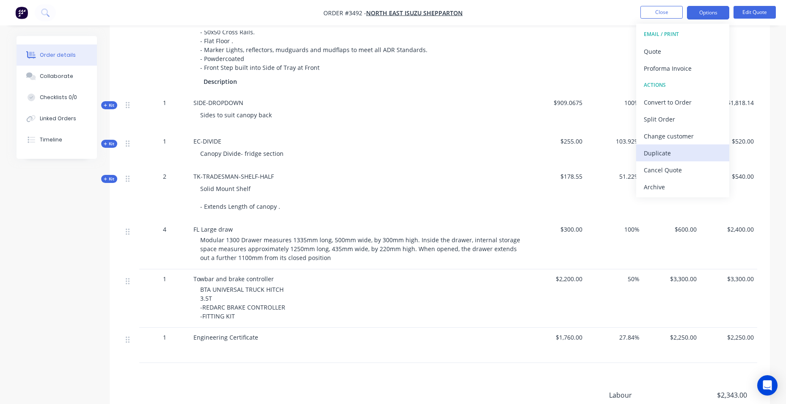
click at [671, 154] on div "Duplicate" at bounding box center [683, 153] width 78 height 12
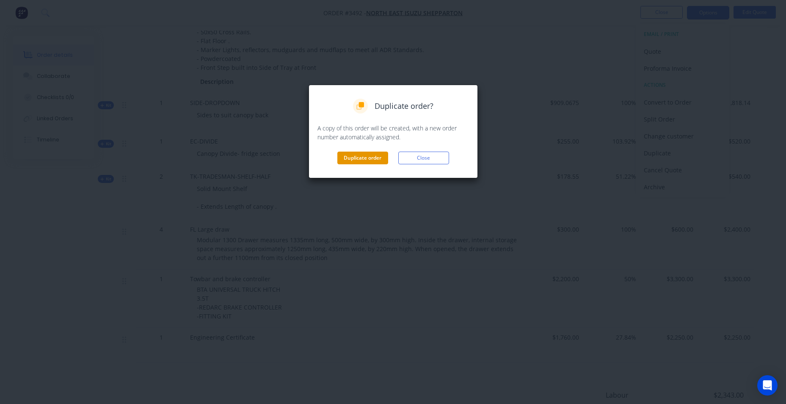
click at [341, 156] on button "Duplicate order" at bounding box center [362, 158] width 51 height 13
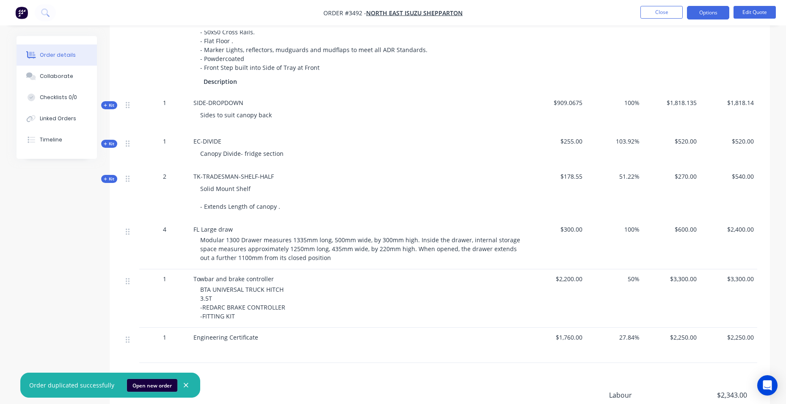
click at [153, 382] on button "Open new order" at bounding box center [152, 385] width 50 height 13
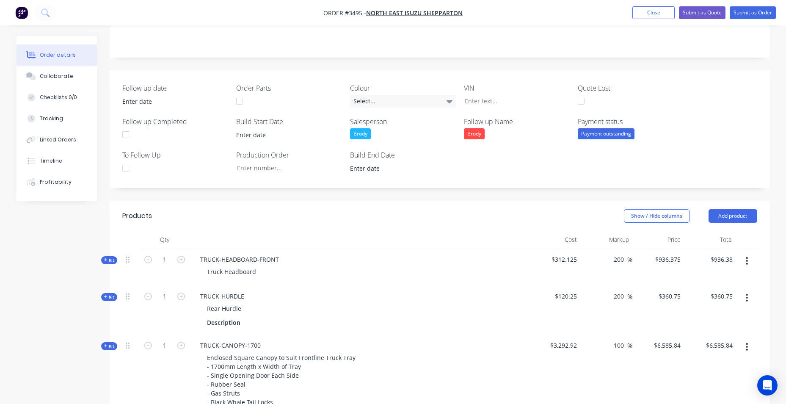
scroll to position [296, 0]
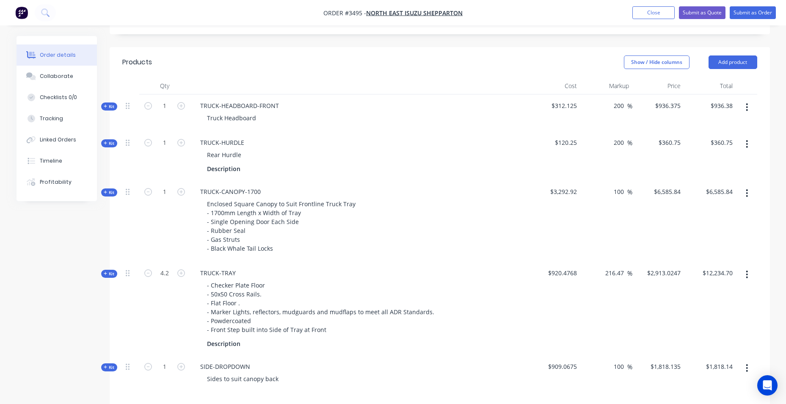
click at [385, 110] on icon "button" at bounding box center [747, 106] width 2 height 9
click at [385, 182] on div "Delete" at bounding box center [717, 197] width 65 height 12
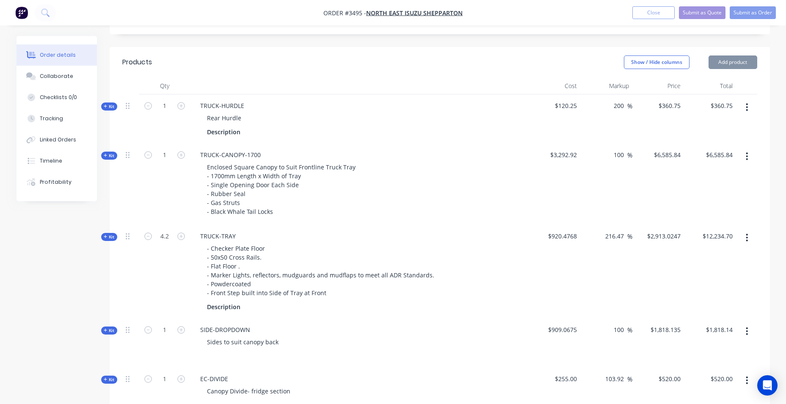
drag, startPoint x: 747, startPoint y: 110, endPoint x: 749, endPoint y: 116, distance: 6.4
click at [385, 110] on icon "button" at bounding box center [747, 107] width 2 height 8
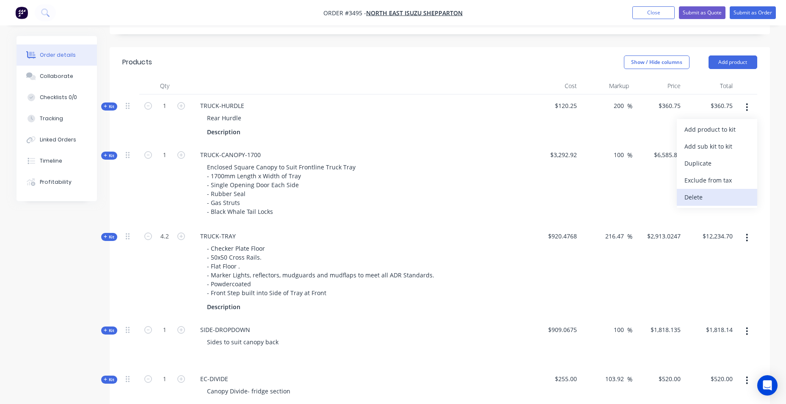
click at [385, 182] on div "Delete" at bounding box center [717, 197] width 65 height 12
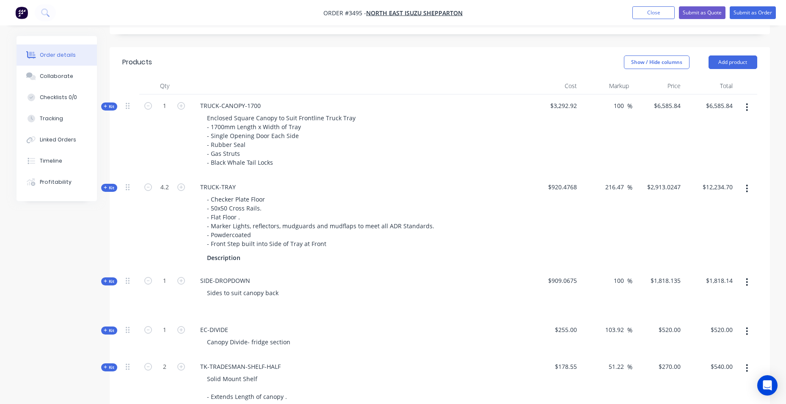
click at [385, 182] on button "button" at bounding box center [747, 188] width 20 height 15
click at [385, 182] on div "Delete" at bounding box center [717, 278] width 65 height 12
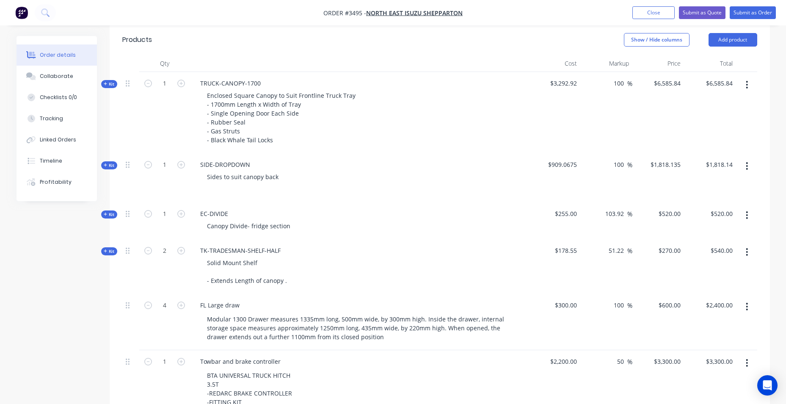
scroll to position [339, 0]
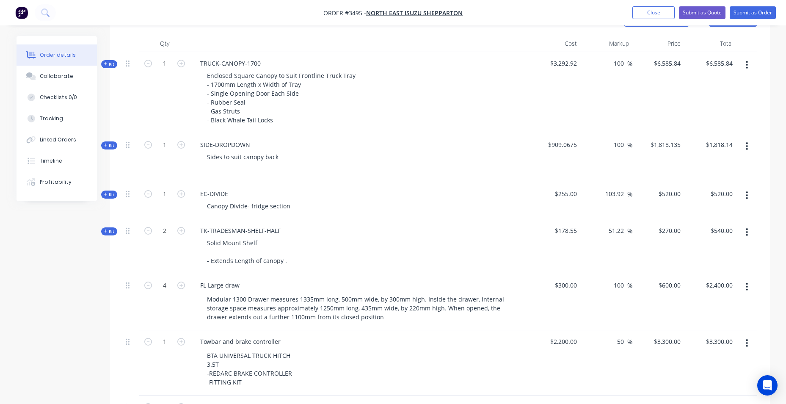
click at [385, 147] on button "button" at bounding box center [747, 145] width 20 height 15
click at [385, 182] on div "Delete" at bounding box center [717, 236] width 65 height 12
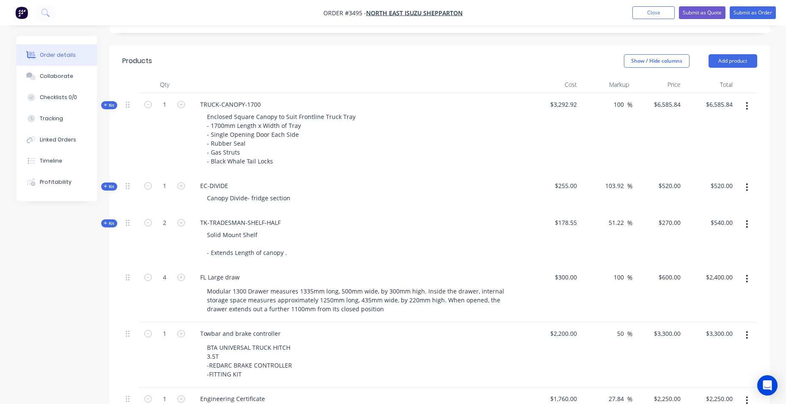
scroll to position [381, 0]
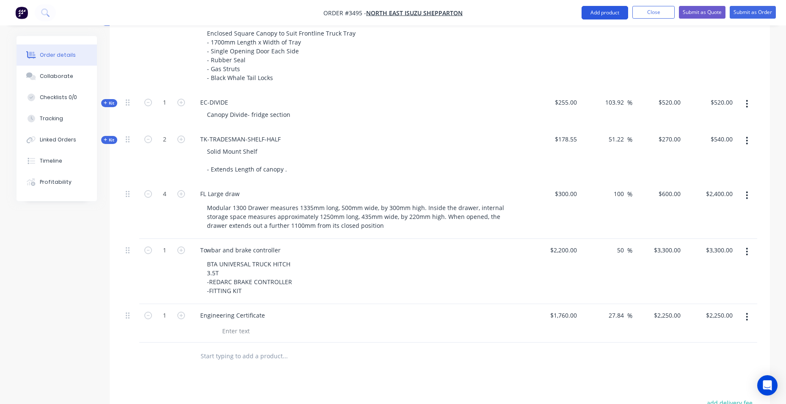
click at [385, 10] on button "Add product" at bounding box center [605, 13] width 47 height 14
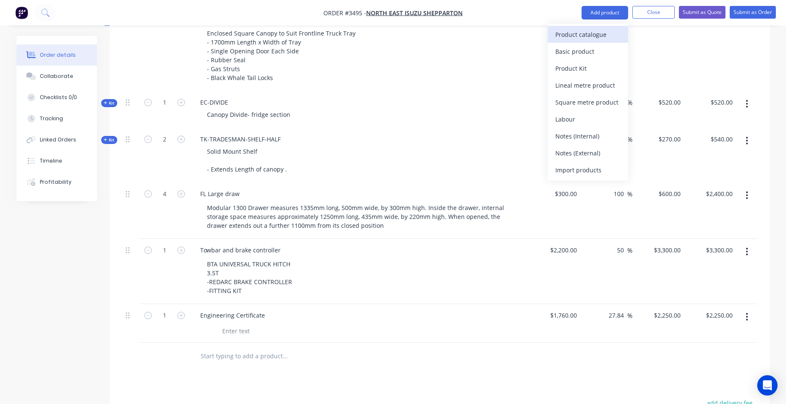
click at [385, 34] on div "Product catalogue" at bounding box center [588, 34] width 65 height 12
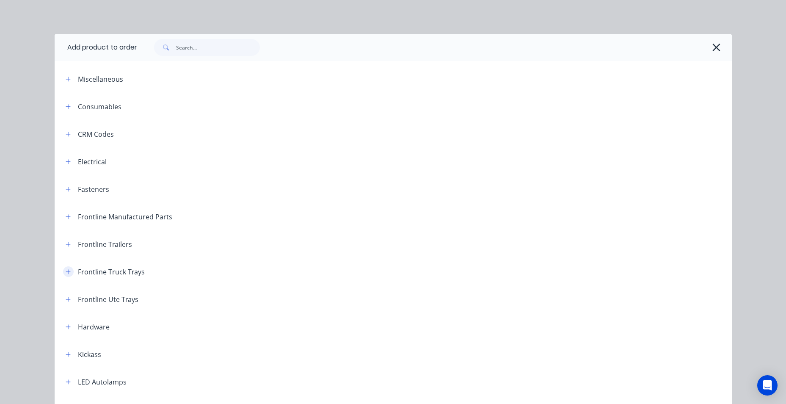
click at [63, 182] on button "button" at bounding box center [68, 271] width 11 height 11
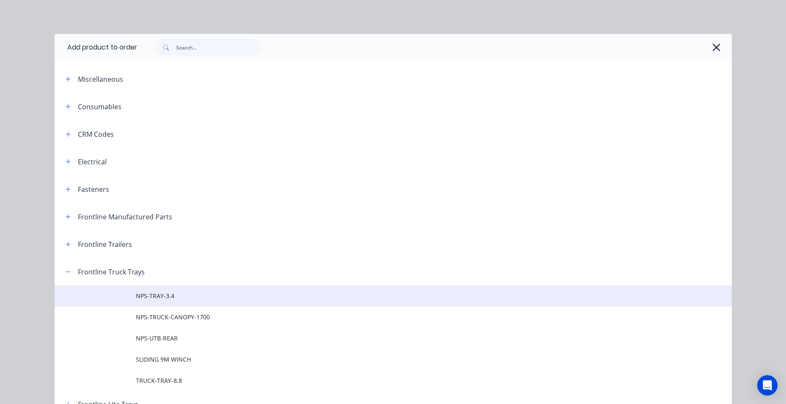
click at [177, 182] on span "NPS-TRAY-3.4" at bounding box center [374, 295] width 477 height 9
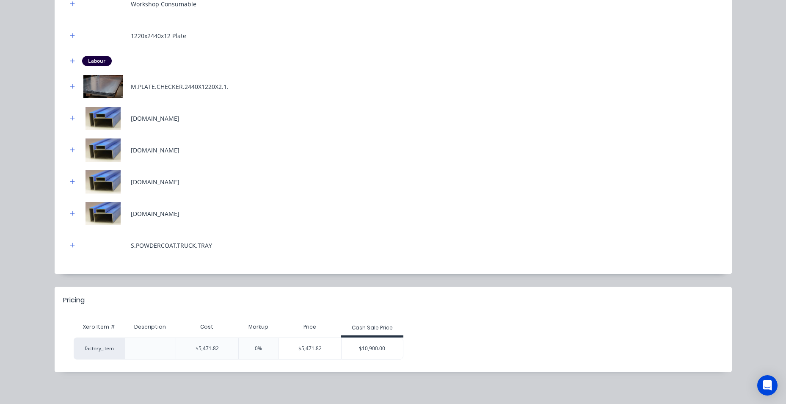
scroll to position [355, 0]
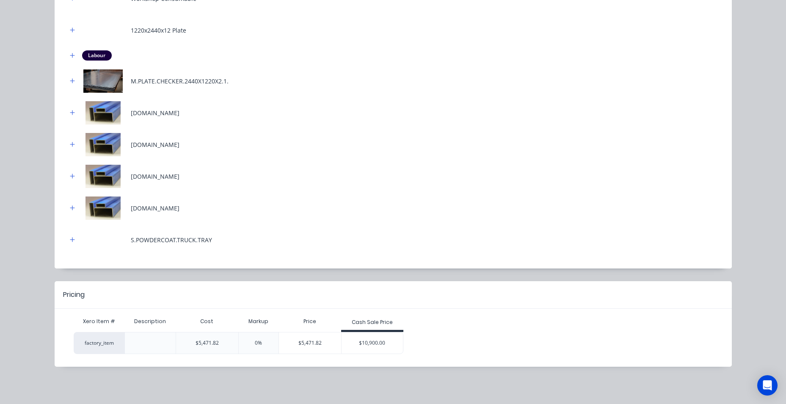
click at [385, 182] on div "$10,900.00" at bounding box center [373, 342] width 62 height 21
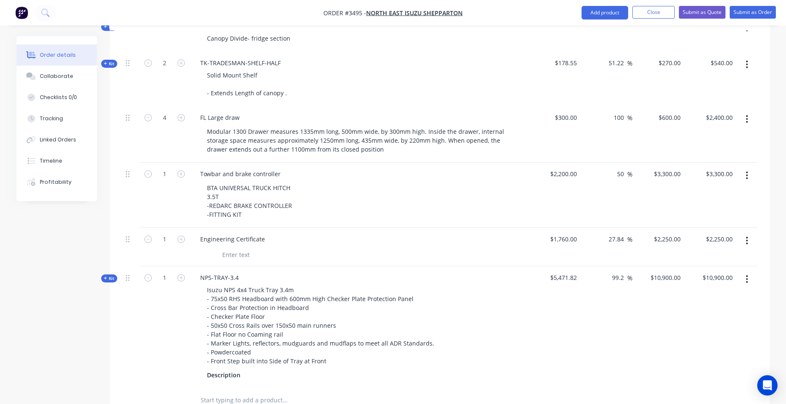
scroll to position [550, 0]
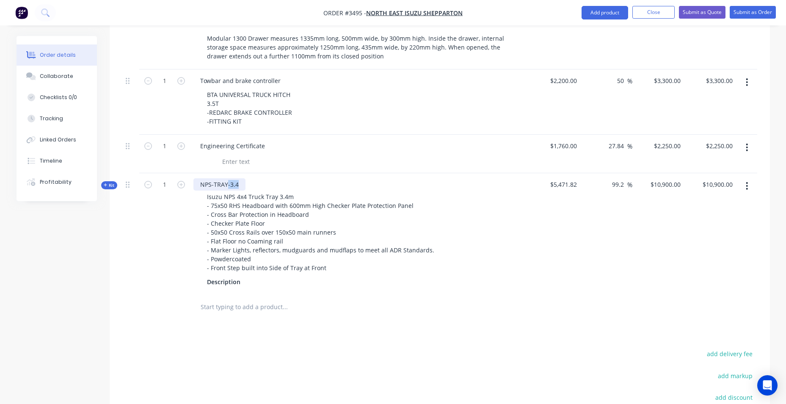
drag, startPoint x: 227, startPoint y: 182, endPoint x: 225, endPoint y: 190, distance: 7.8
click at [233, 182] on div "NPS-TRAY-3.4" at bounding box center [220, 184] width 52 height 12
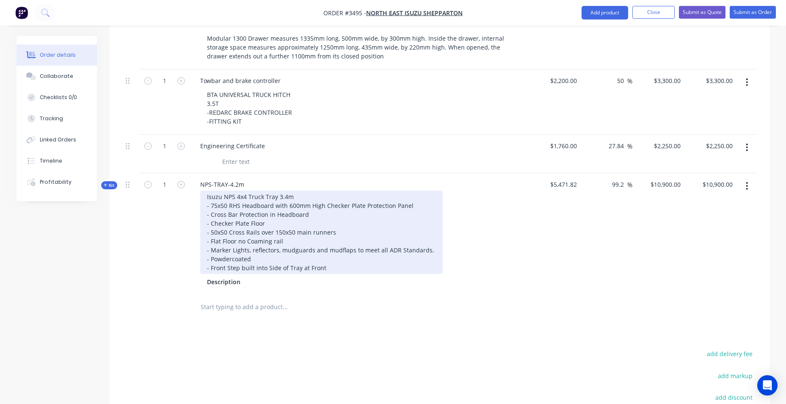
click at [278, 182] on div "Isuzu NPS 4x4 Truck Tray 3.4m - 75x50 RHS Headboard with 600mm High Checker Pla…" at bounding box center [321, 232] width 243 height 83
drag, startPoint x: 276, startPoint y: 196, endPoint x: 290, endPoint y: 197, distance: 13.6
click at [290, 182] on div "Isuzu NPS 4x4 Truck Tray 3.4m - 75x50 RHS Headboard with 600mm High Checker Pla…" at bounding box center [321, 232] width 243 height 83
click at [385, 182] on div "Isuzu NPS 4x4 Truck Tray 4.2m - 75x50 RHS Headboard with 600mm High Checker Pla…" at bounding box center [321, 232] width 243 height 83
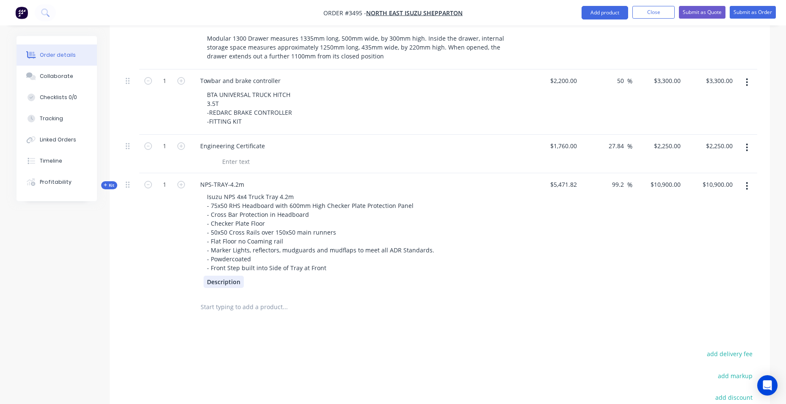
click at [244, 182] on div "Description" at bounding box center [360, 282] width 312 height 12
drag, startPoint x: 241, startPoint y: 281, endPoint x: 125, endPoint y: 288, distance: 115.8
click at [125, 182] on div "Kit 1 NPS-TRAY-4.2m Isuzu NPS 4x4 Truck Tray 4.2m - 75x50 RHS Headboard with 60…" at bounding box center [439, 233] width 635 height 120
drag, startPoint x: 625, startPoint y: 183, endPoint x: 583, endPoint y: 184, distance: 41.9
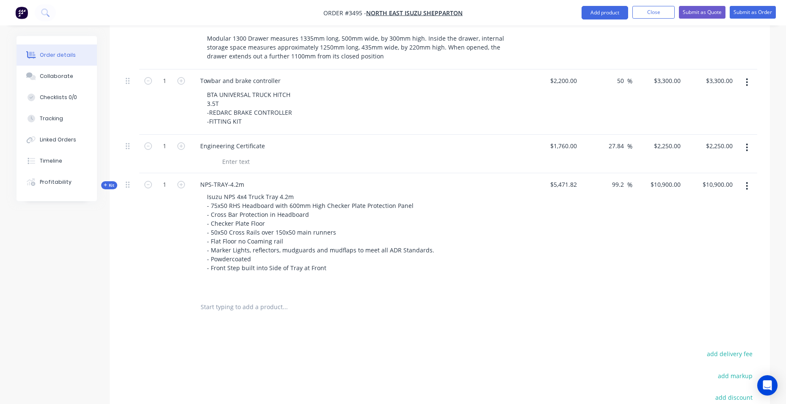
click at [385, 182] on div "99.2 99.2 %" at bounding box center [607, 233] width 52 height 120
type input "100"
click at [385, 182] on div "$5,471.82" at bounding box center [555, 233] width 52 height 120
type input "$10,943.64"
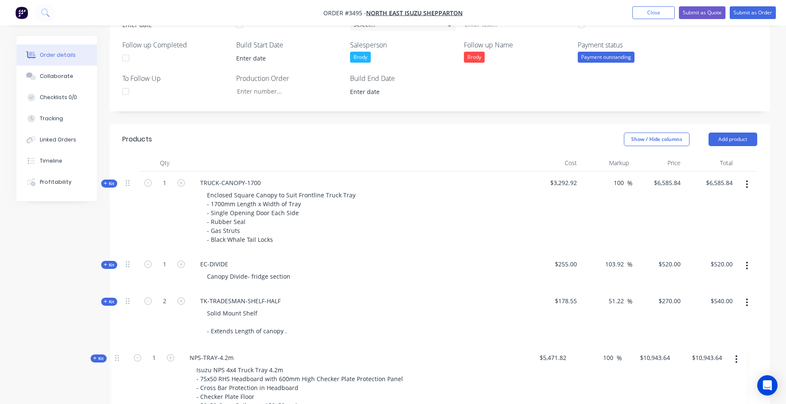
scroll to position [247, 0]
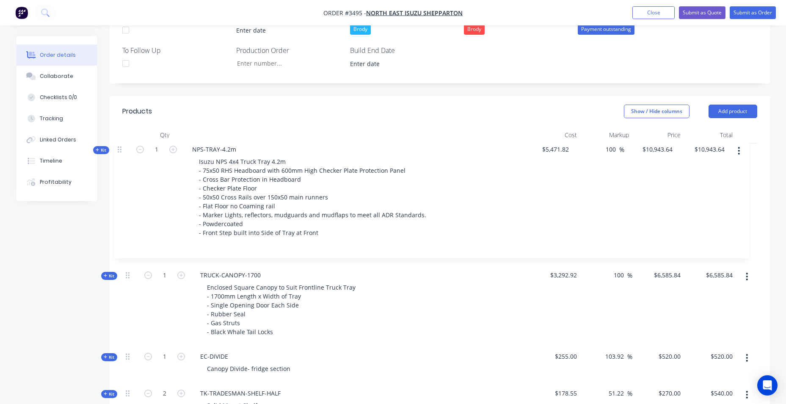
drag, startPoint x: 128, startPoint y: 186, endPoint x: 126, endPoint y: 147, distance: 39.0
click at [122, 146] on div "Qty Cost Markup Price Total Kit 1 TRUCK-CANOPY-1700 Enclosed Square Canopy to S…" at bounding box center [440, 376] width 661 height 498
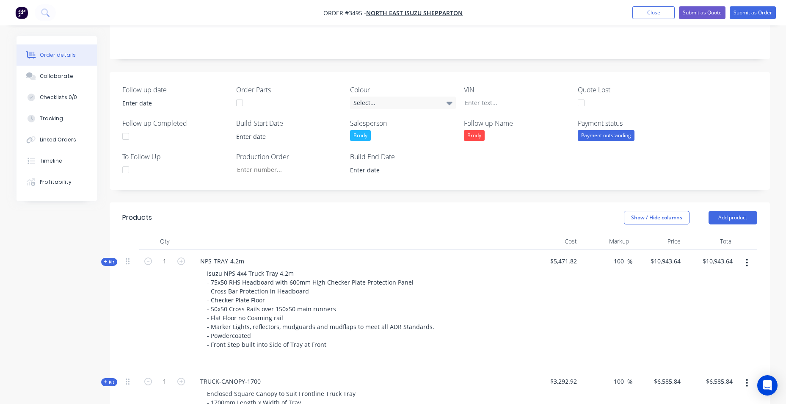
scroll to position [58, 0]
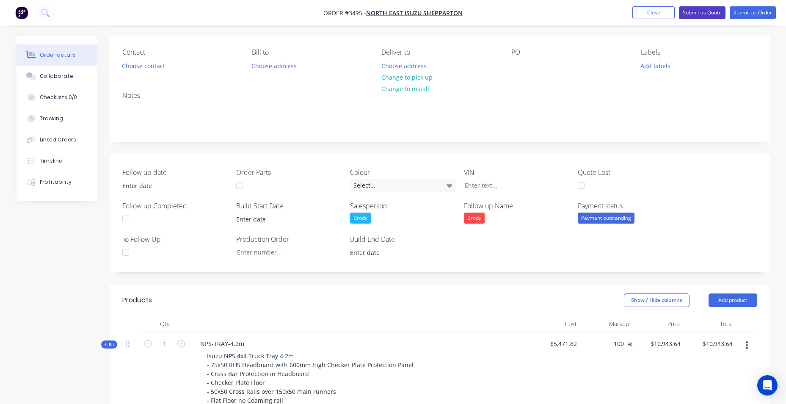
click at [385, 11] on button "Submit as Quote" at bounding box center [702, 12] width 47 height 13
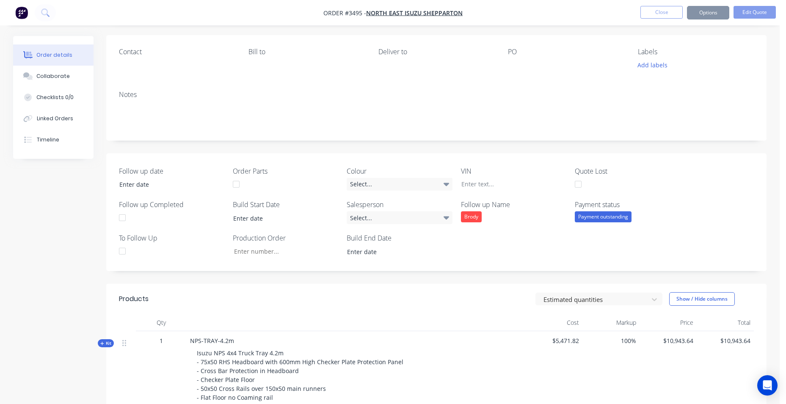
scroll to position [0, 0]
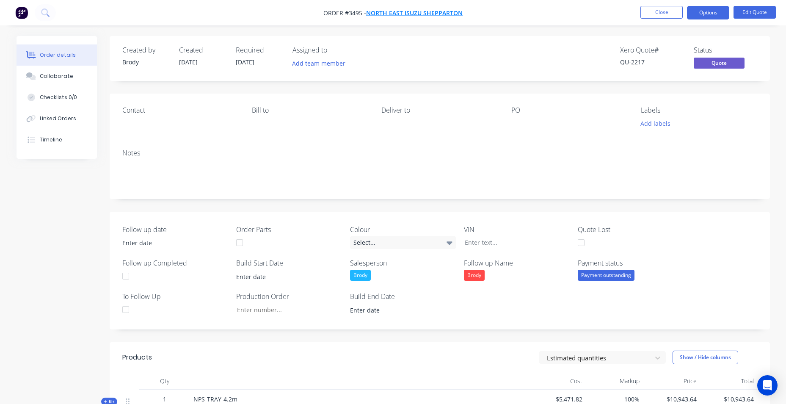
click at [385, 10] on span "North East Isuzu Shepparton" at bounding box center [414, 13] width 97 height 8
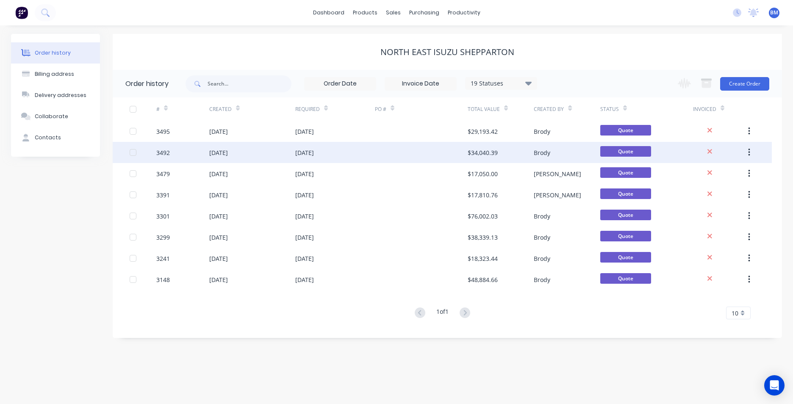
click at [385, 156] on icon "button" at bounding box center [749, 152] width 2 height 9
click at [385, 177] on div "Archive" at bounding box center [718, 175] width 65 height 12
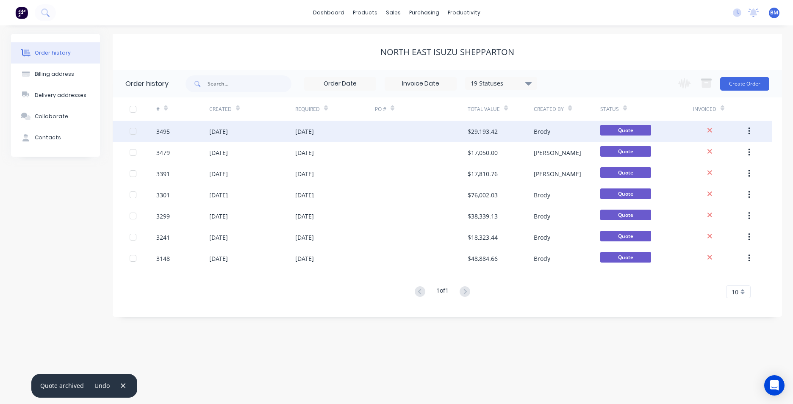
click at [385, 132] on div "$29,193.42" at bounding box center [500, 131] width 66 height 21
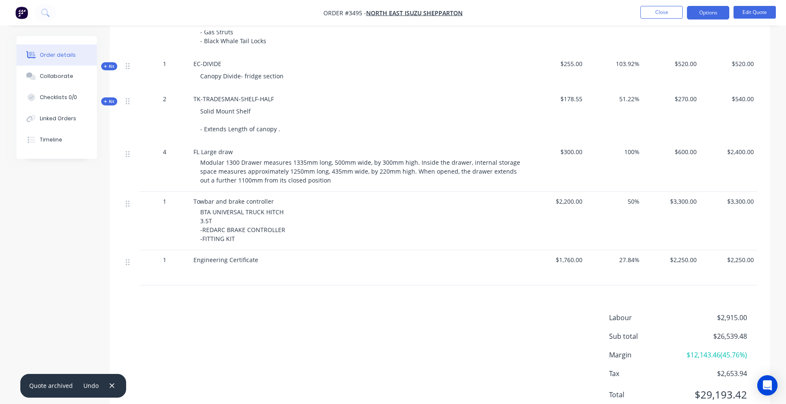
scroll to position [440, 0]
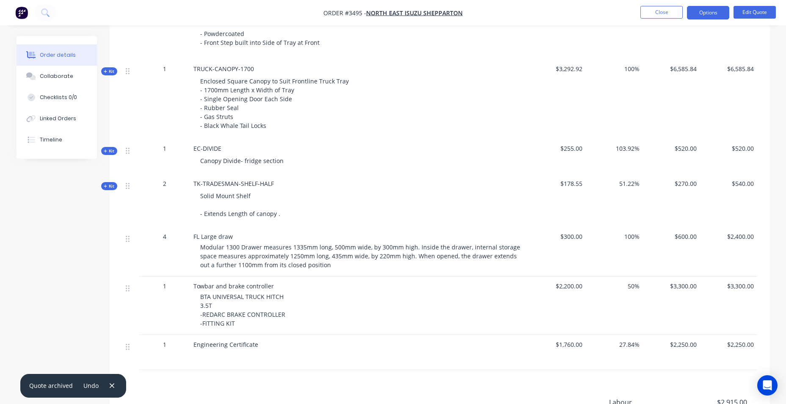
click at [385, 182] on span "51.22%" at bounding box center [614, 183] width 50 height 9
click at [385, 11] on button "Edit Quote" at bounding box center [755, 12] width 42 height 13
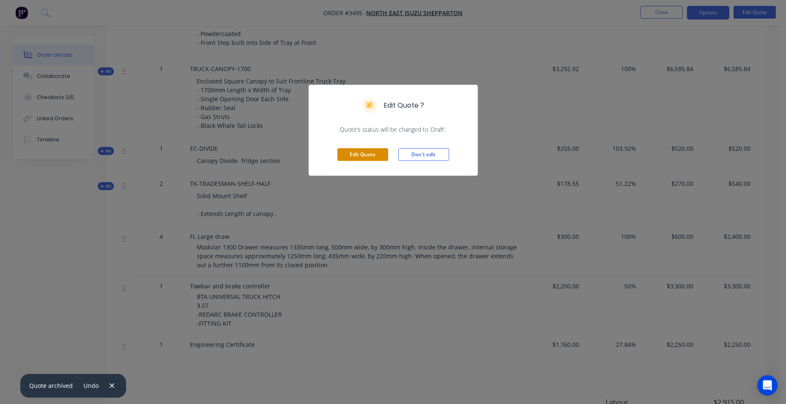
click at [369, 150] on button "Edit Quote" at bounding box center [362, 154] width 51 height 13
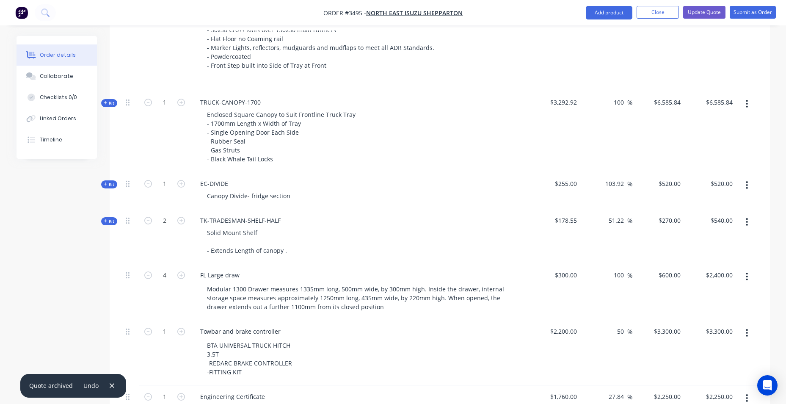
scroll to position [423, 0]
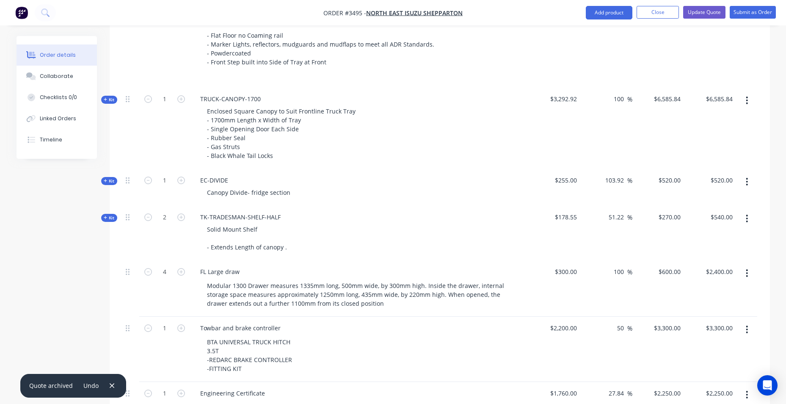
drag, startPoint x: 625, startPoint y: 217, endPoint x: 601, endPoint y: 219, distance: 24.7
click at [385, 182] on div "51.22 51.22 %" at bounding box center [607, 233] width 52 height 55
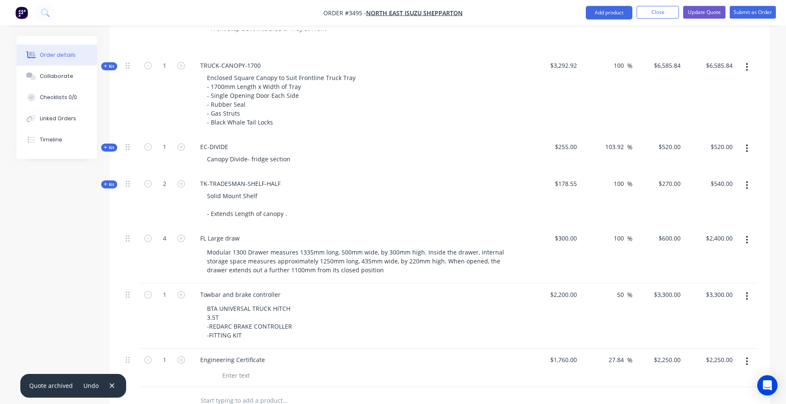
scroll to position [508, 0]
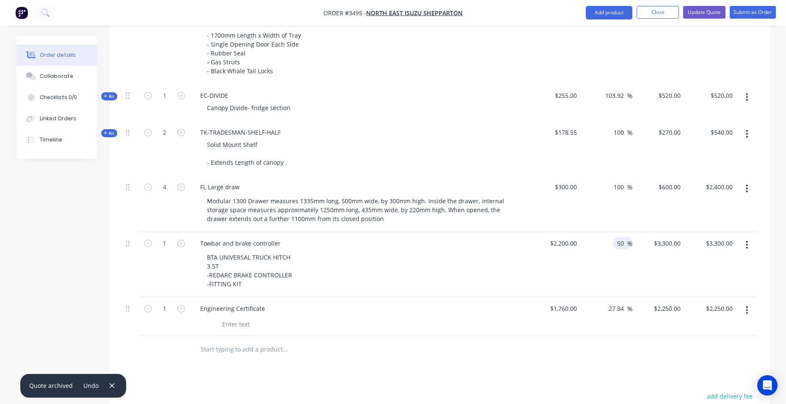
type input "100"
type input "$357.10"
type input "$714.20"
click at [385, 182] on input "50" at bounding box center [622, 243] width 11 height 12
drag, startPoint x: 625, startPoint y: 241, endPoint x: 603, endPoint y: 243, distance: 22.2
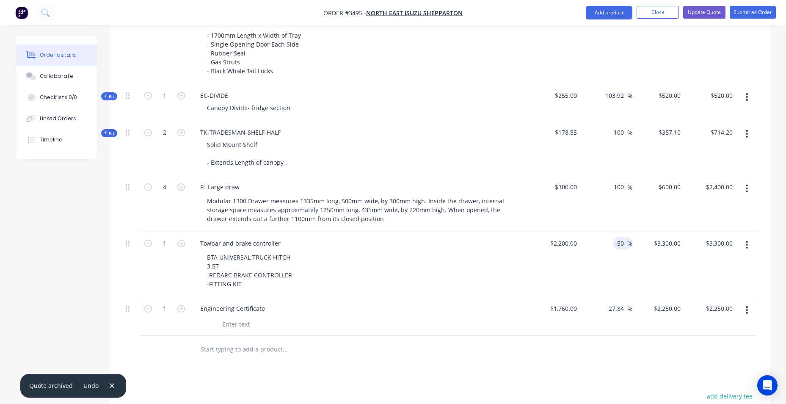
click at [385, 182] on div "50 50 %" at bounding box center [607, 264] width 52 height 65
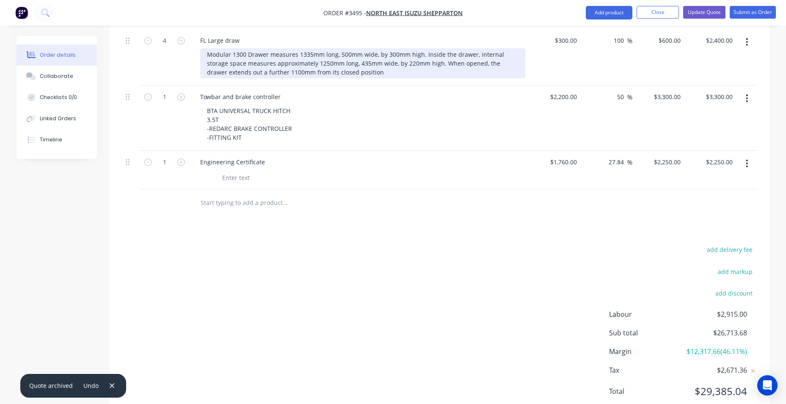
scroll to position [694, 0]
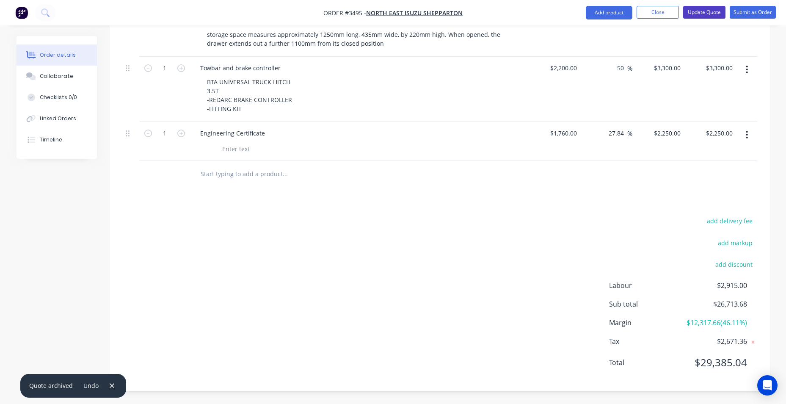
click at [385, 14] on button "Update Quote" at bounding box center [704, 12] width 42 height 13
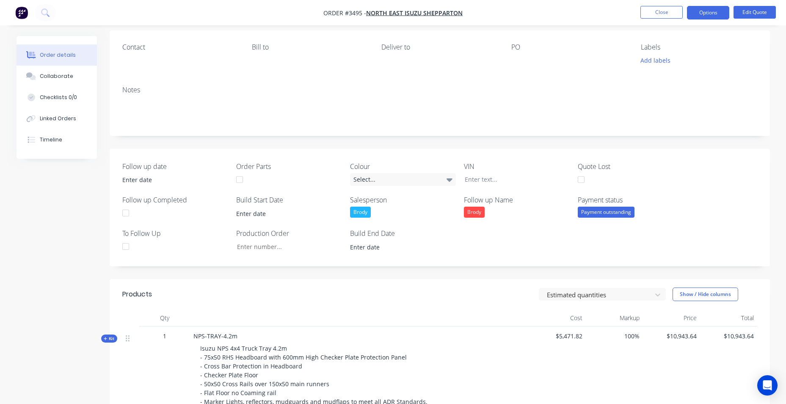
scroll to position [0, 0]
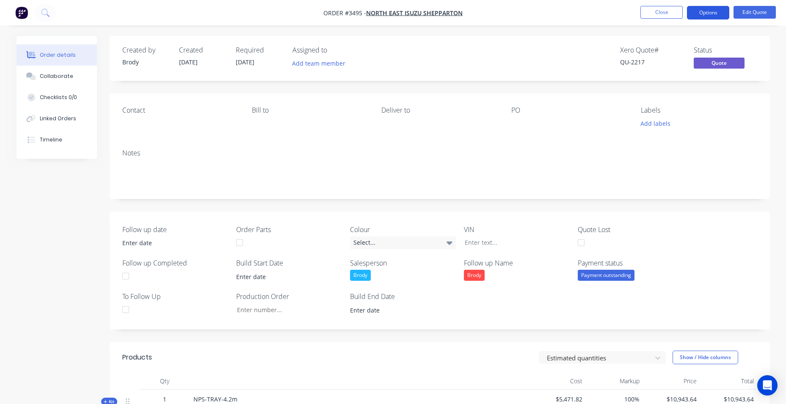
click at [385, 8] on button "Options" at bounding box center [708, 13] width 42 height 14
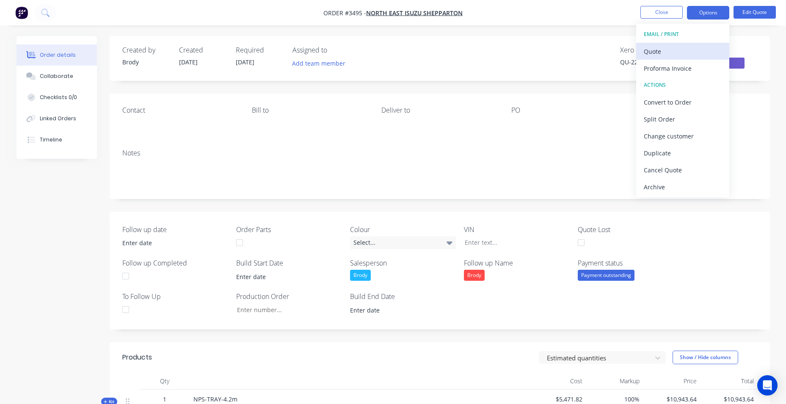
click at [385, 50] on div "Quote" at bounding box center [683, 51] width 78 height 12
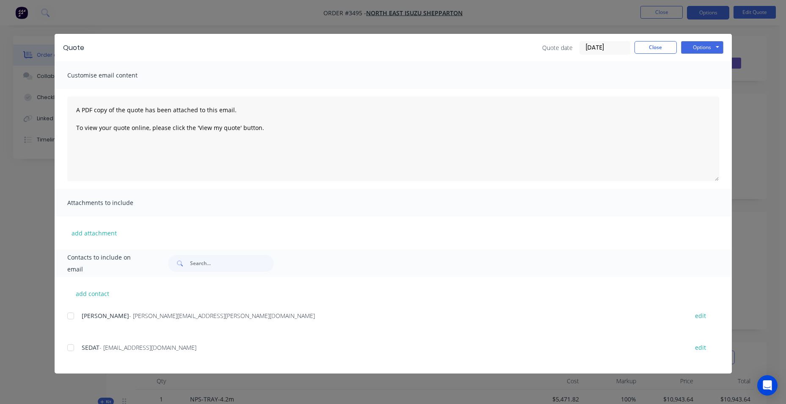
click at [67, 182] on div at bounding box center [70, 315] width 17 height 17
click at [385, 46] on button "Options" at bounding box center [702, 47] width 42 height 13
click at [385, 89] on button "Email" at bounding box center [708, 90] width 54 height 14
click at [385, 50] on button "Close" at bounding box center [656, 47] width 42 height 13
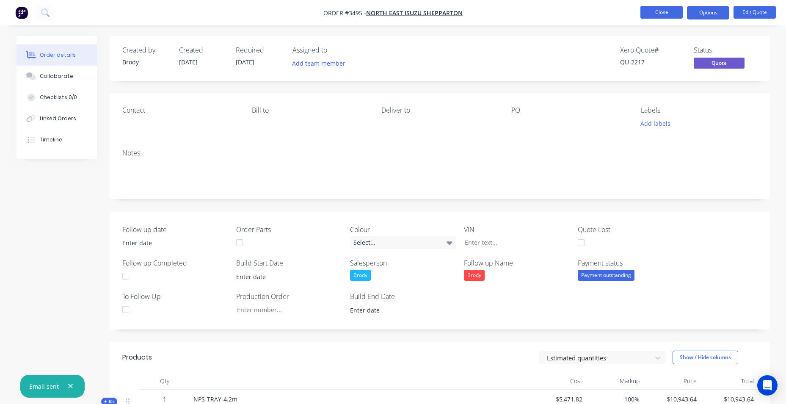
click at [385, 11] on button "Close" at bounding box center [662, 12] width 42 height 13
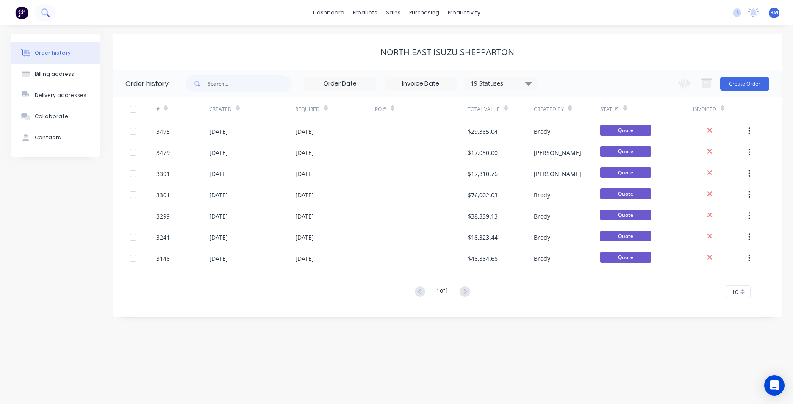
click at [49, 16] on icon at bounding box center [48, 15] width 3 height 3
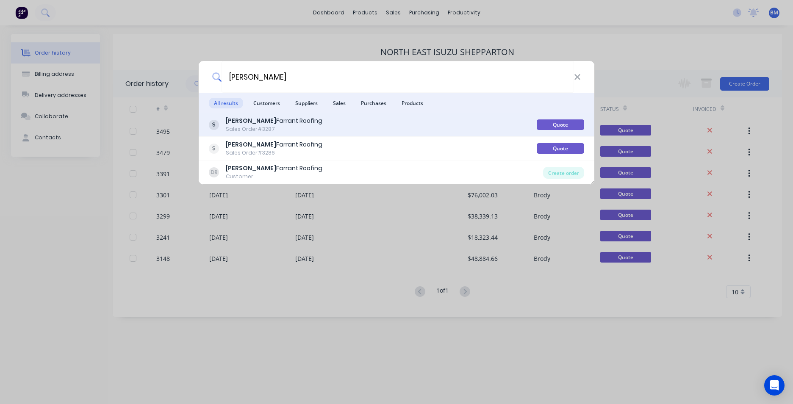
type input "duane"
click at [290, 118] on div "Duane Farrant Roofing" at bounding box center [274, 120] width 97 height 9
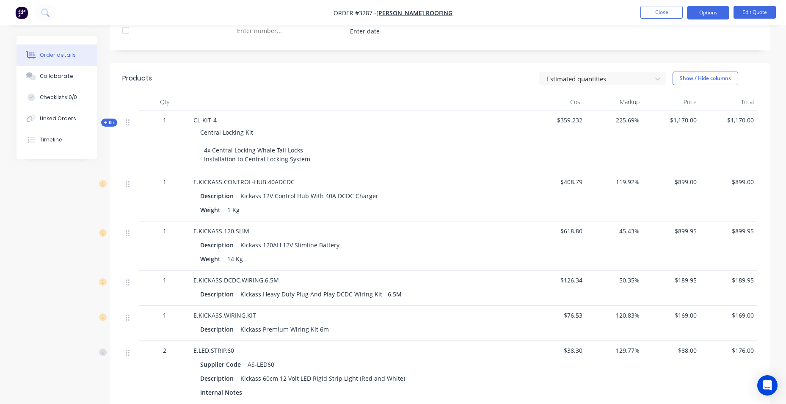
scroll to position [160, 0]
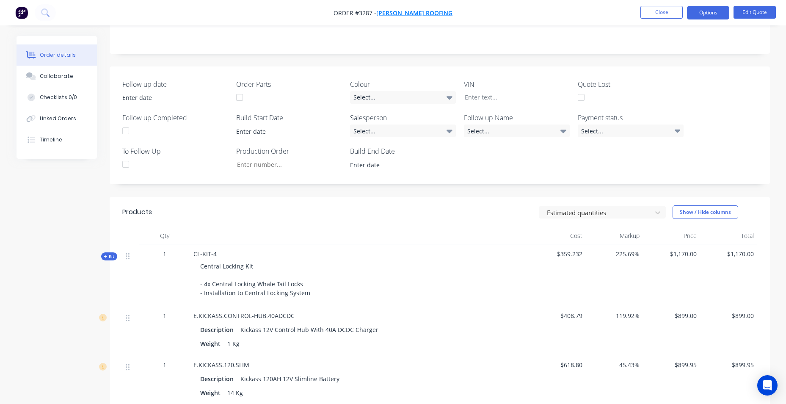
click at [385, 11] on span "[PERSON_NAME] Roofing" at bounding box center [414, 13] width 76 height 8
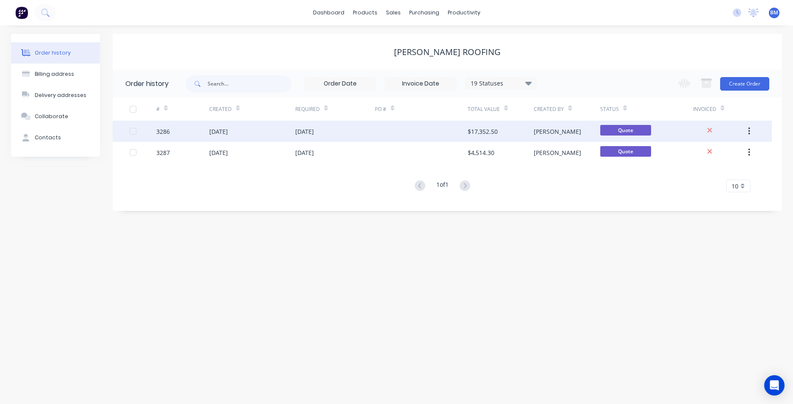
click at [339, 130] on div "[DATE]" at bounding box center [335, 131] width 80 height 21
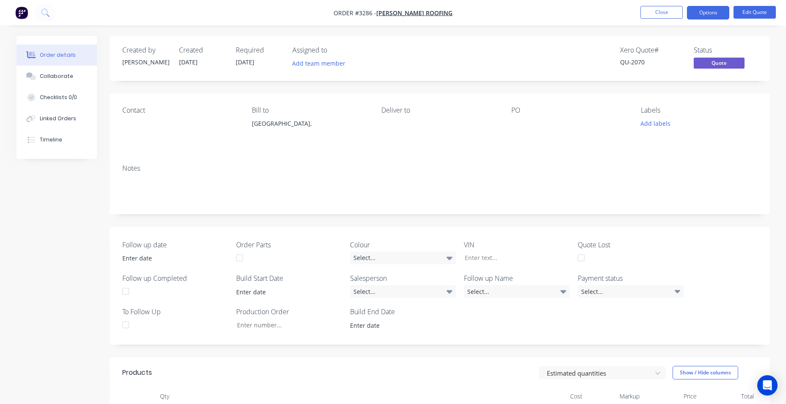
click at [385, 13] on button "Options" at bounding box center [708, 13] width 42 height 14
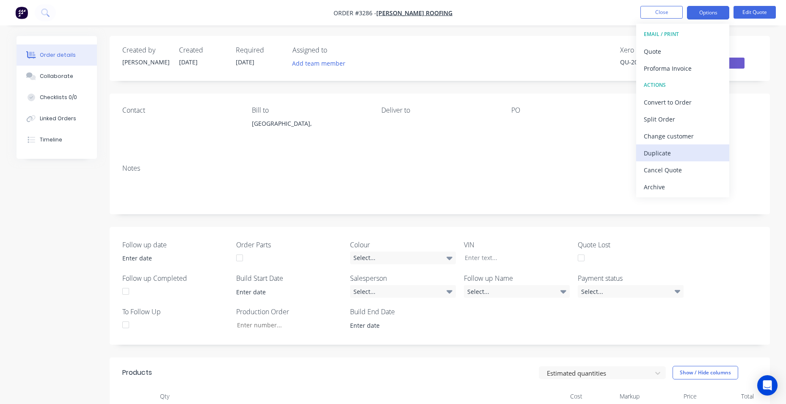
click at [385, 156] on div "Duplicate" at bounding box center [683, 153] width 78 height 12
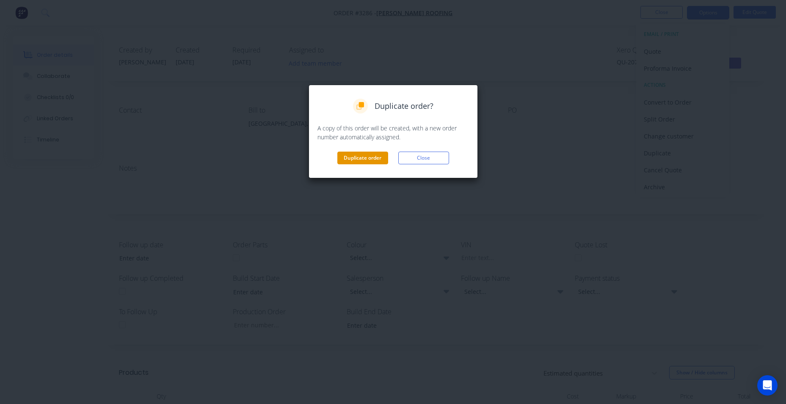
click at [375, 163] on button "Duplicate order" at bounding box center [362, 158] width 51 height 13
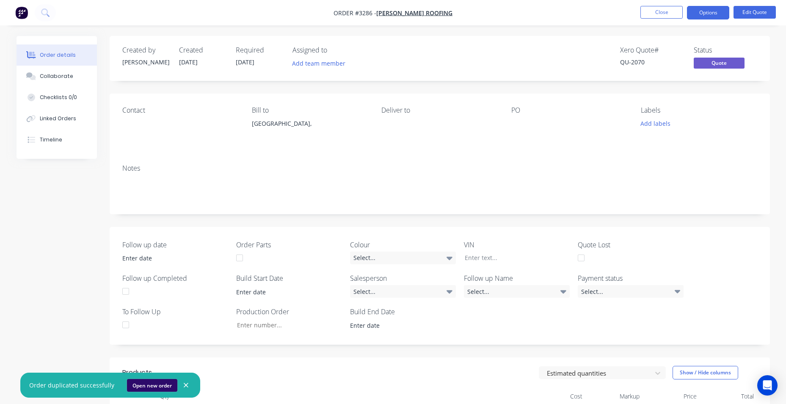
click at [142, 182] on button "Open new order" at bounding box center [152, 385] width 50 height 13
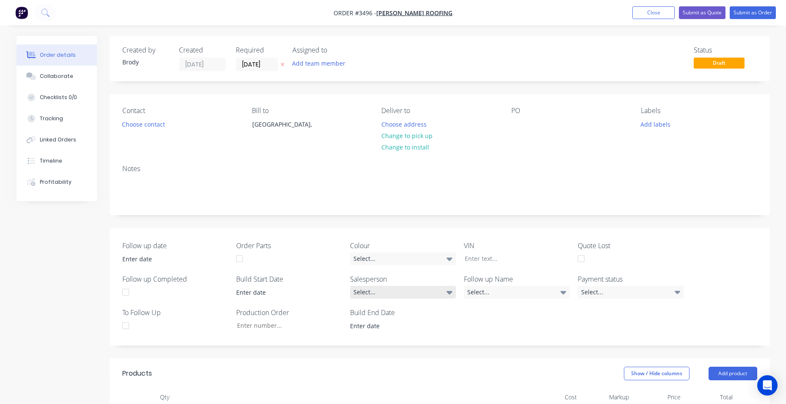
click at [421, 296] on div "Select..." at bounding box center [403, 292] width 106 height 13
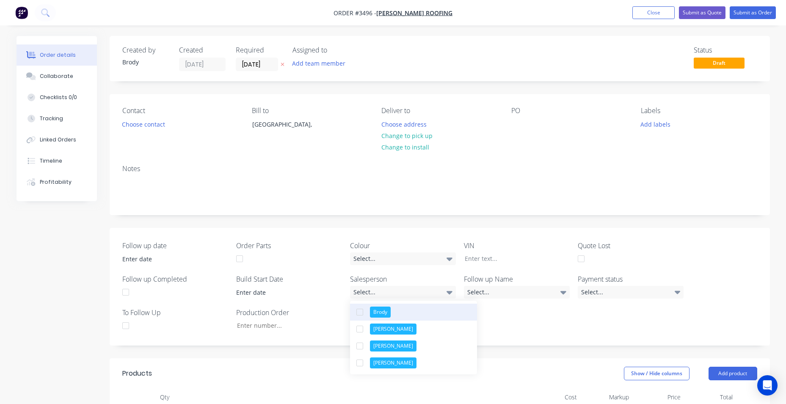
click at [396, 315] on button "Brody" at bounding box center [413, 312] width 127 height 17
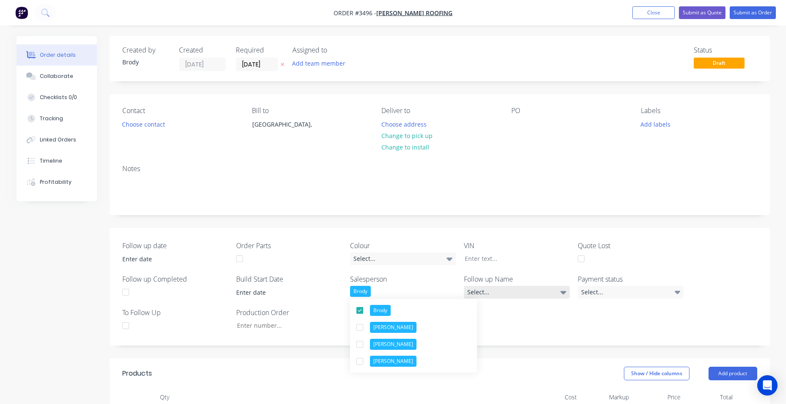
click at [502, 293] on div "Select..." at bounding box center [517, 292] width 106 height 13
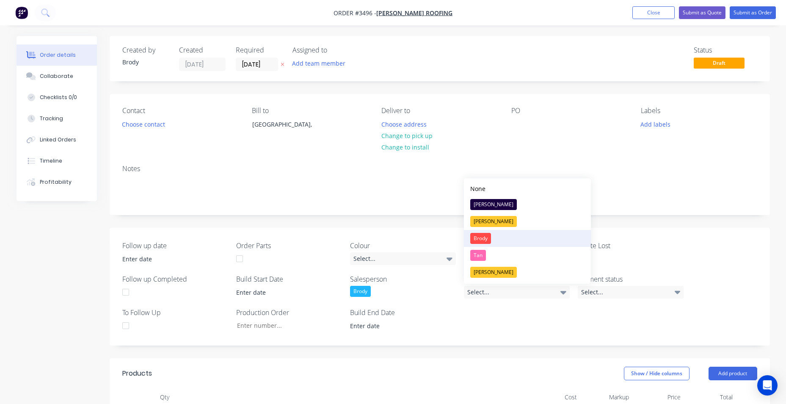
click at [490, 239] on div "Brody" at bounding box center [480, 238] width 21 height 11
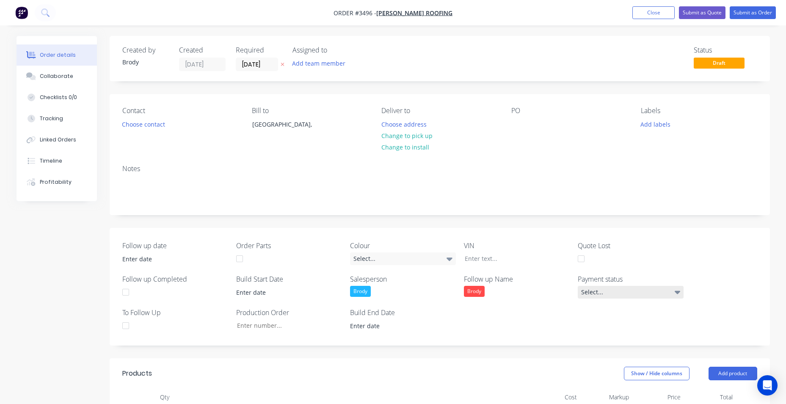
click at [607, 291] on div "Select..." at bounding box center [631, 292] width 106 height 13
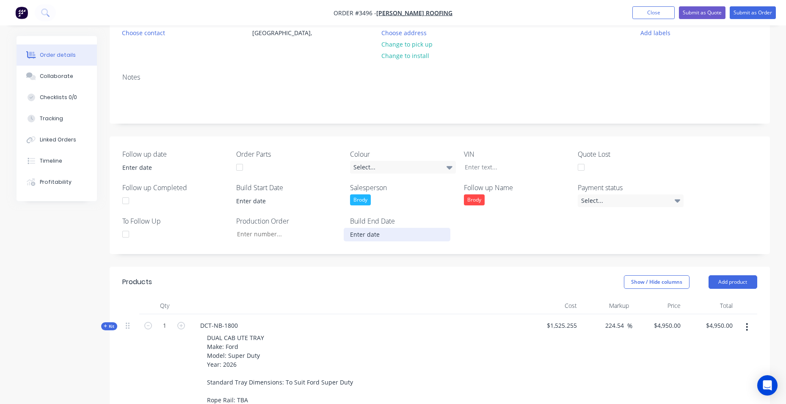
scroll to position [254, 0]
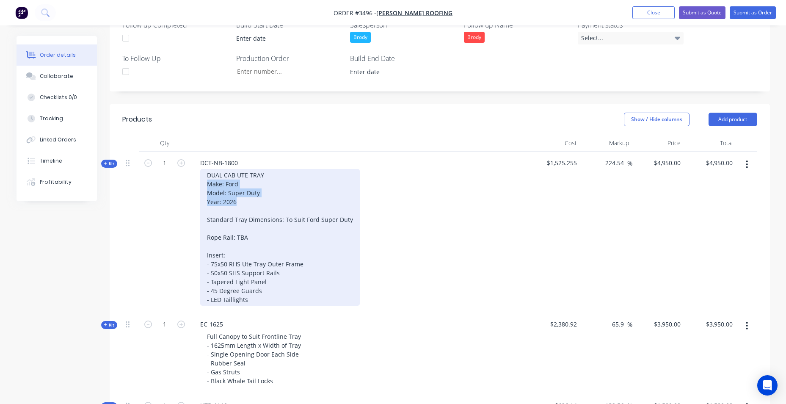
drag, startPoint x: 205, startPoint y: 184, endPoint x: 243, endPoint y: 201, distance: 41.7
click at [243, 201] on div "DUAL CAB UTE TRAY Make: Ford Model: Super Duty Year: 2026 Standard Tray Dimensi…" at bounding box center [280, 237] width 160 height 137
copy div "Make: Ford Model: Super Duty Year: 2026"
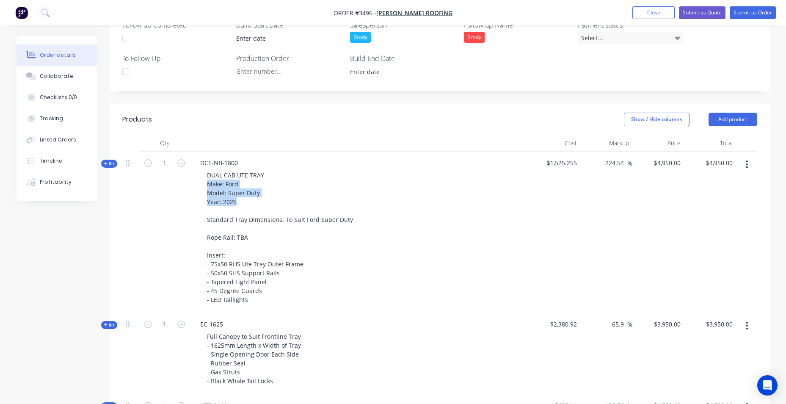
drag, startPoint x: 747, startPoint y: 163, endPoint x: 752, endPoint y: 171, distance: 9.5
click at [748, 163] on icon "button" at bounding box center [747, 164] width 2 height 9
click at [721, 247] on button "Delete" at bounding box center [717, 254] width 80 height 17
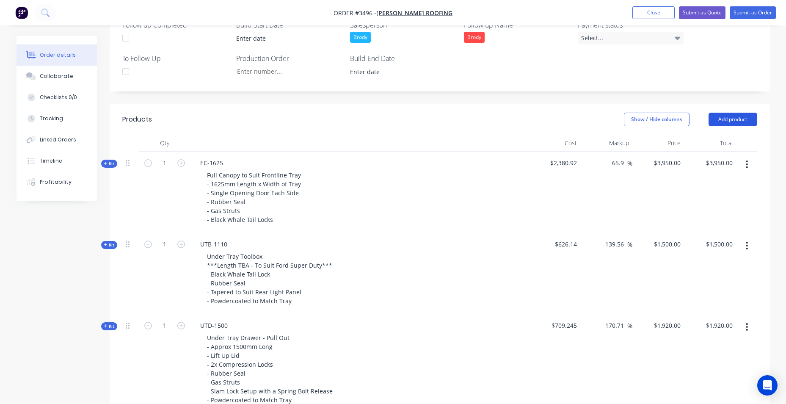
click at [717, 119] on button "Add product" at bounding box center [733, 120] width 49 height 14
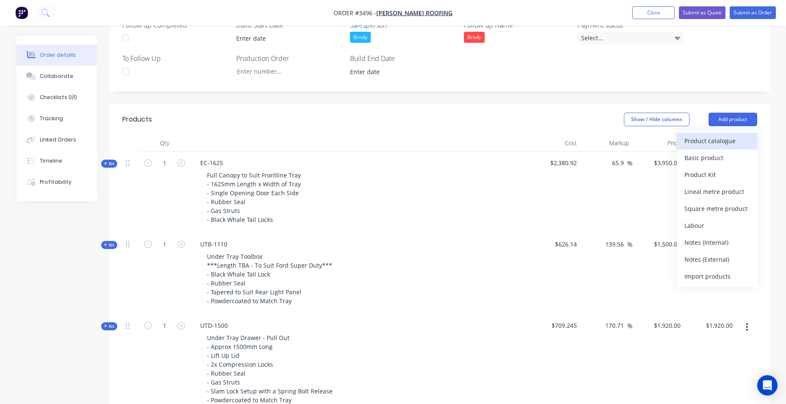
click at [698, 146] on div "Product catalogue" at bounding box center [717, 141] width 65 height 12
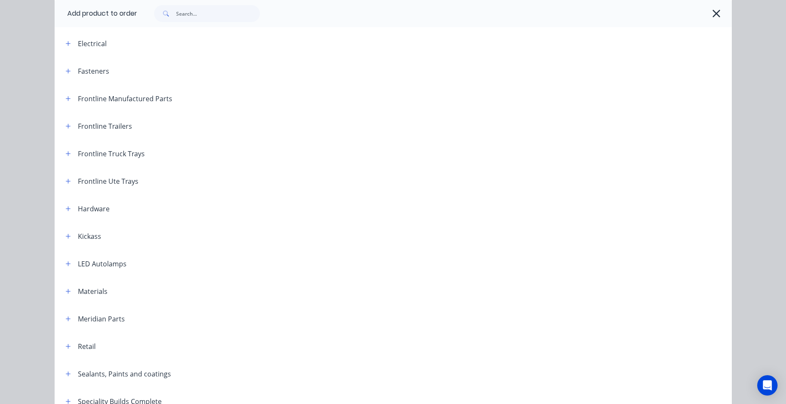
scroll to position [0, 0]
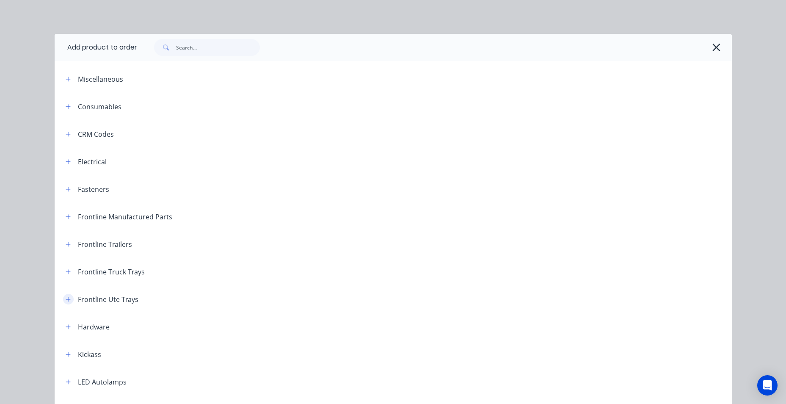
click at [66, 296] on icon "button" at bounding box center [68, 299] width 5 height 6
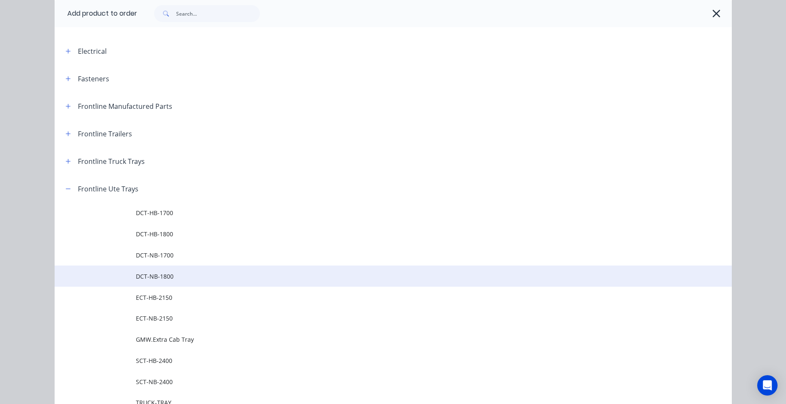
scroll to position [127, 0]
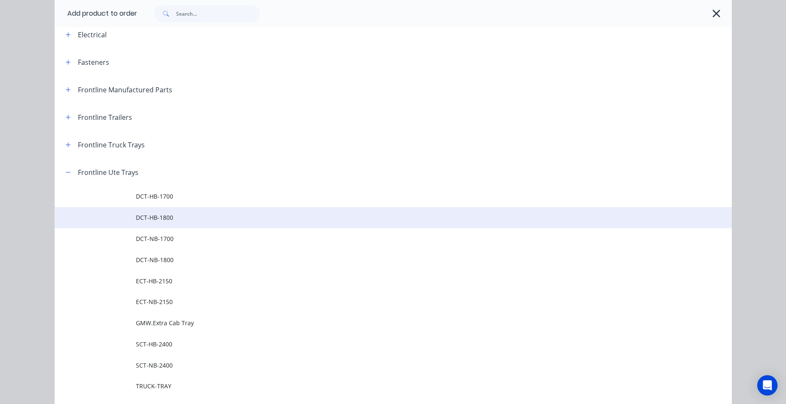
click at [136, 219] on span "DCT-HB-1800" at bounding box center [374, 217] width 477 height 9
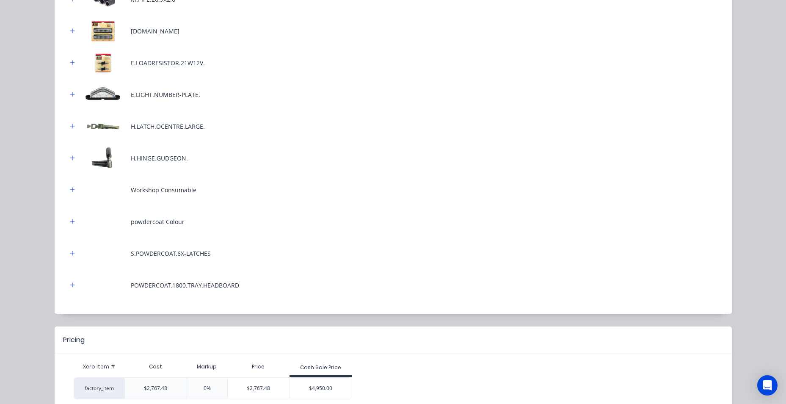
scroll to position [419, 0]
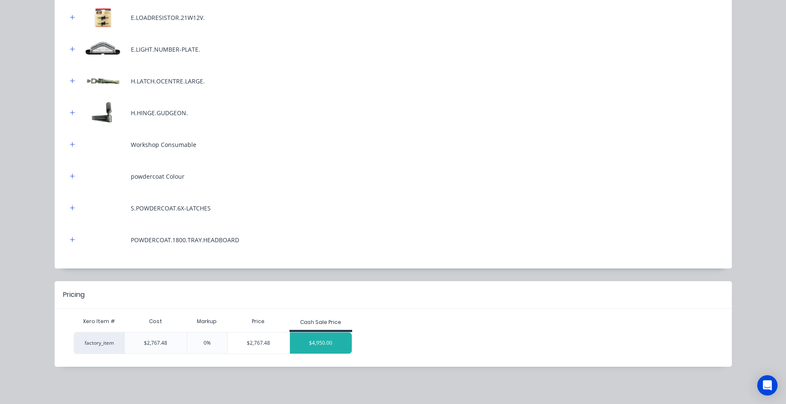
click at [331, 346] on div "$4,950.00" at bounding box center [321, 342] width 62 height 21
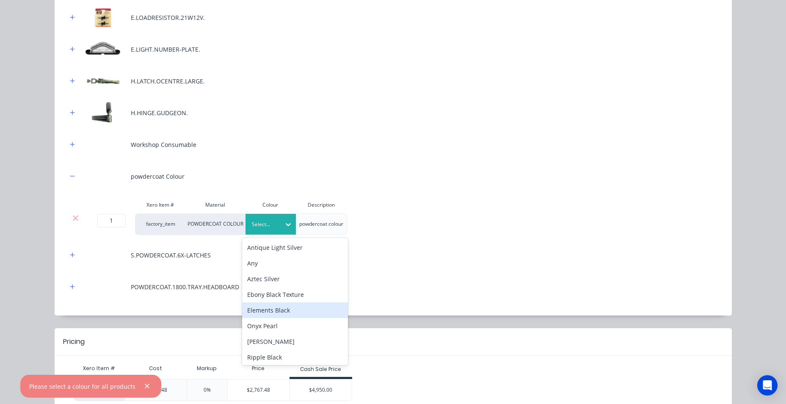
click at [284, 309] on div "Elements Black" at bounding box center [295, 310] width 106 height 16
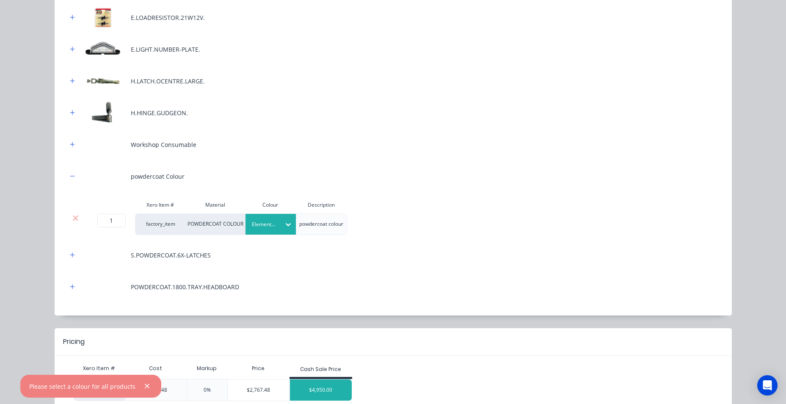
click at [318, 388] on div "$4,950.00" at bounding box center [321, 389] width 62 height 21
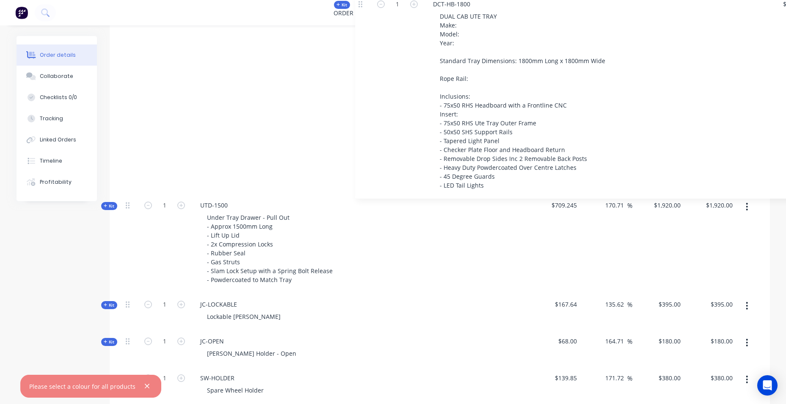
scroll to position [577, 0]
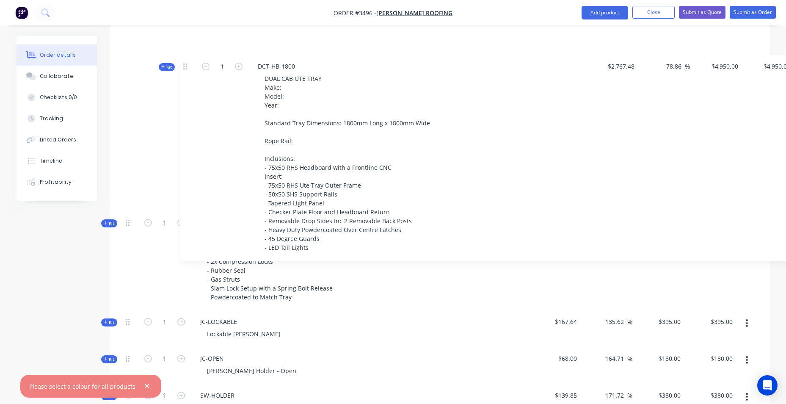
drag, startPoint x: 128, startPoint y: 309, endPoint x: 186, endPoint y: 65, distance: 250.2
click at [186, 65] on div "Kit 1 EC-1625 Full Canopy to Suit Frontline Tray - 1625mm Length x Width of Tra…" at bounding box center [439, 243] width 635 height 800
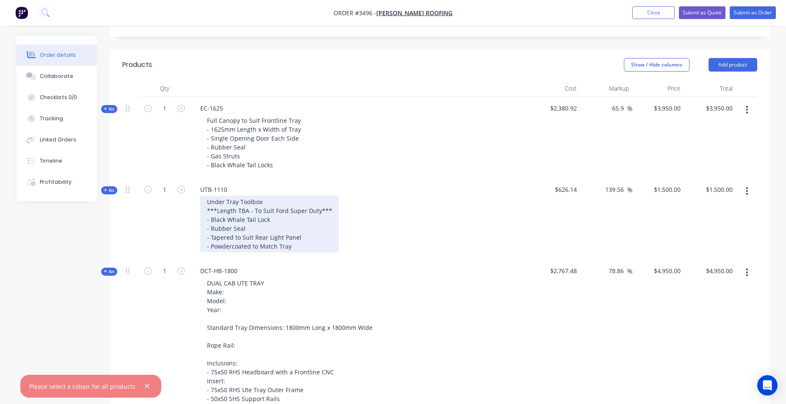
scroll to position [520, 0]
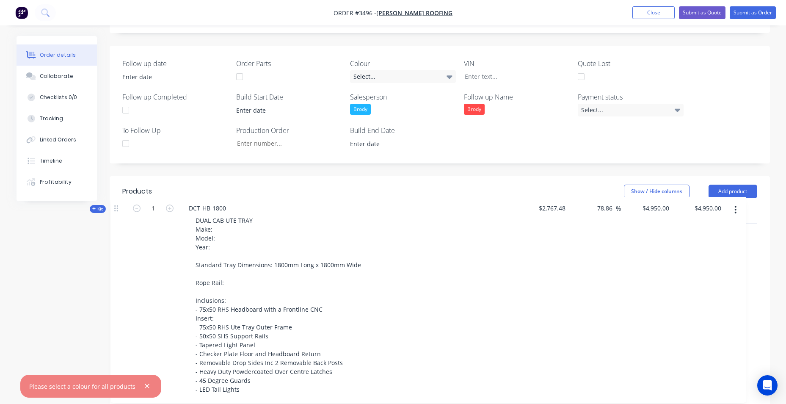
drag, startPoint x: 129, startPoint y: 63, endPoint x: 116, endPoint y: 210, distance: 147.5
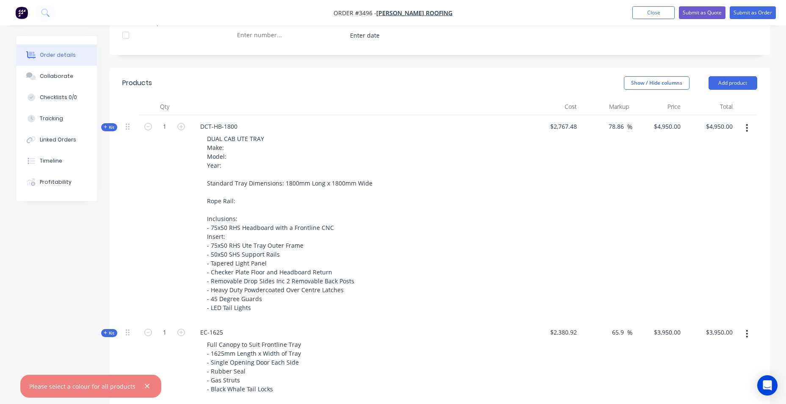
scroll to position [436, 0]
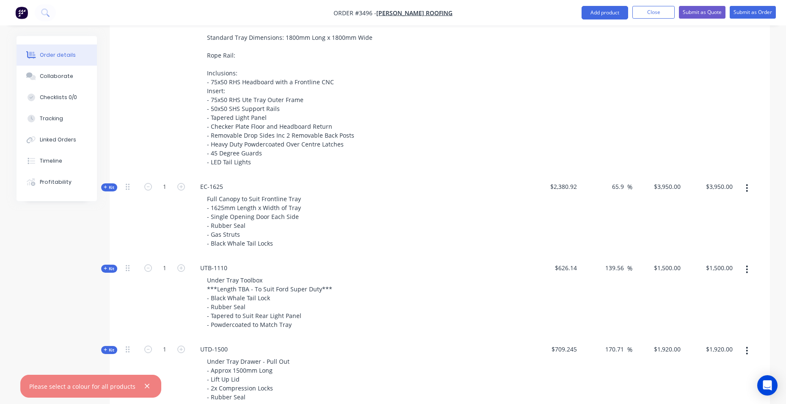
click at [412, 202] on div "Full Canopy to Suit Frontline Tray - 1625mm Length x Width of Tray - Single Ope…" at bounding box center [360, 221] width 332 height 57
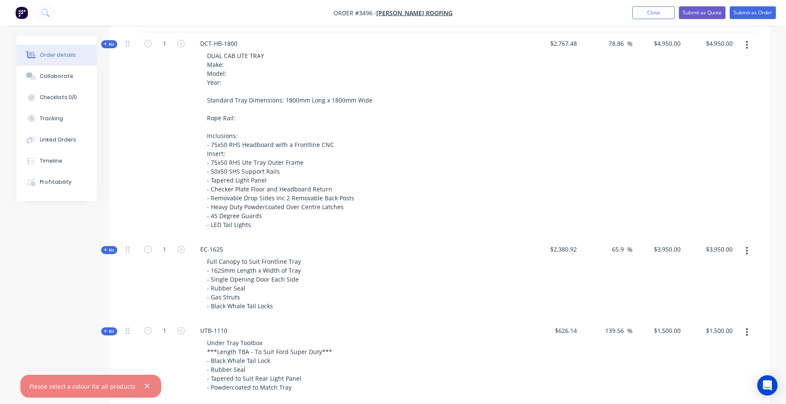
scroll to position [224, 0]
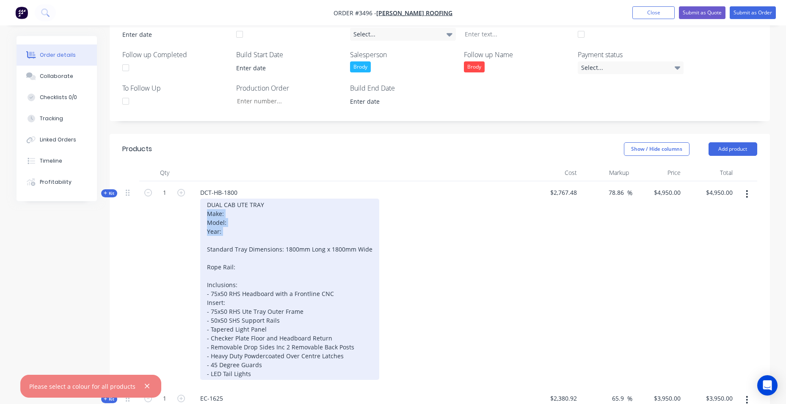
drag, startPoint x: 209, startPoint y: 220, endPoint x: 226, endPoint y: 243, distance: 28.5
click at [226, 242] on div "DUAL CAB UTE TRAY Make: Model: Year: Standard Tray Dimensions: 1800mm Long x 18…" at bounding box center [289, 289] width 179 height 181
paste div
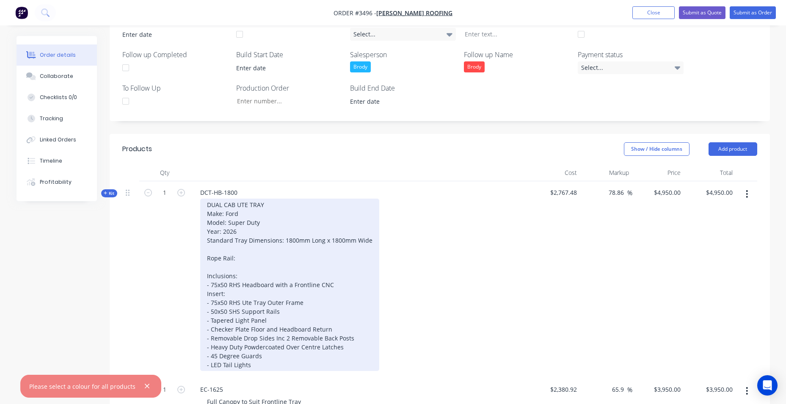
click at [272, 256] on div "DUAL CAB UTE TRAY Make: Ford Model: Super Duty Year: 2026 Standard Tray Dimensi…" at bounding box center [289, 285] width 179 height 172
click at [208, 239] on div "DUAL CAB UTE TRAY Make: Ford Model: Super Duty Year: 2026 Standard Tray Dimensi…" at bounding box center [289, 285] width 179 height 172
drag, startPoint x: 213, startPoint y: 252, endPoint x: 378, endPoint y: 259, distance: 164.9
click at [375, 259] on div "DUAL CAB UTE TRAY Make: Ford Model: Super Duty Year: 2026 Standard Tray Dimensi…" at bounding box center [289, 285] width 179 height 172
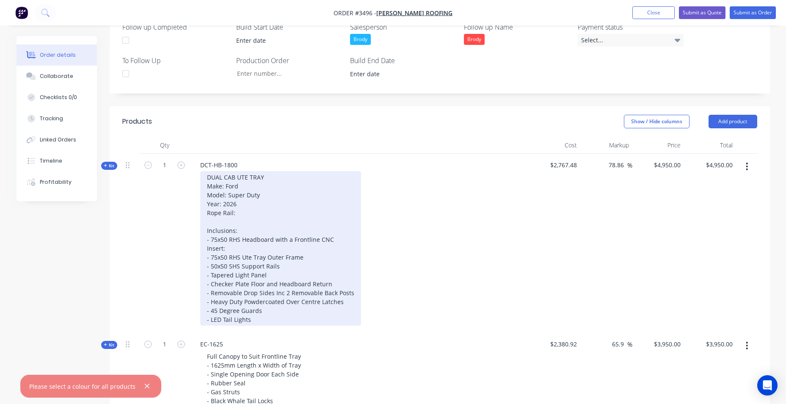
scroll to position [267, 0]
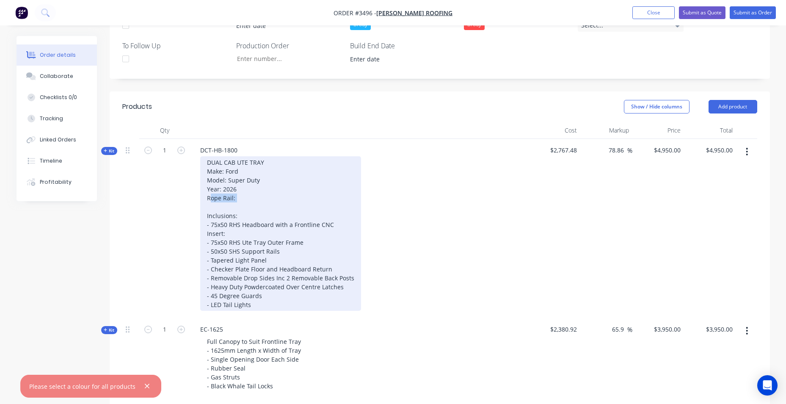
drag, startPoint x: 248, startPoint y: 214, endPoint x: 180, endPoint y: 217, distance: 67.8
click at [181, 217] on div "Kit 1 DCT-HB-1800 DUAL CAB UTE TRAY Make: Ford Model: Super Duty Year: 2026 Rop…" at bounding box center [439, 228] width 635 height 179
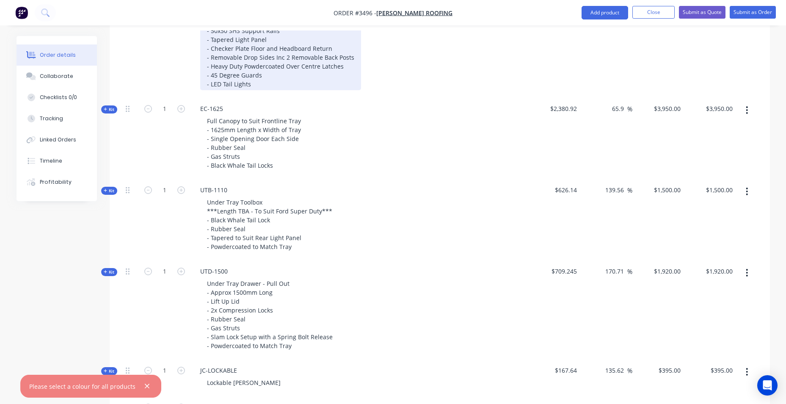
scroll to position [478, 0]
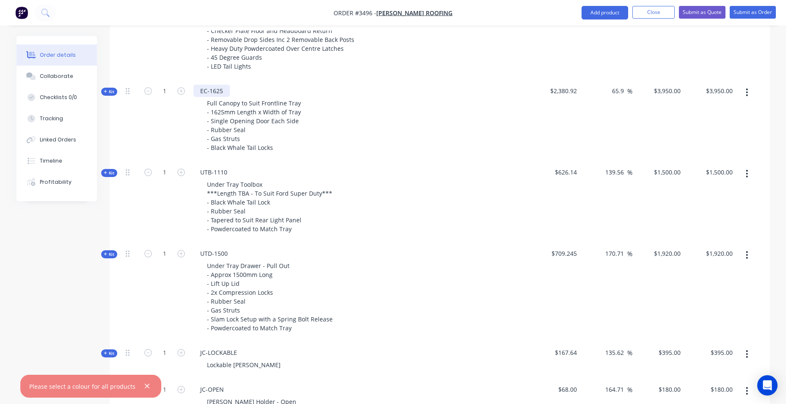
click at [221, 97] on div "EC-1625" at bounding box center [212, 91] width 36 height 12
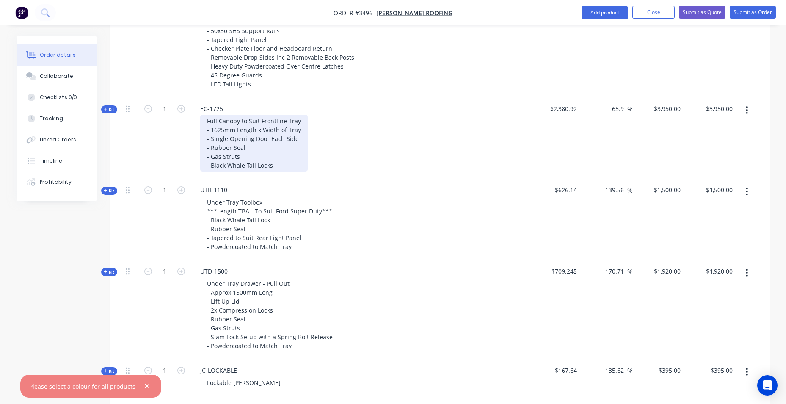
click at [215, 133] on div "Full Canopy to Suit Frontline Tray - 1625mm Length x Width of Tray - Single Ope…" at bounding box center [254, 143] width 108 height 57
click at [219, 129] on div "Full Canopy to Suit Frontline Tray - 1625mm Length x Width of Tray - Single Ope…" at bounding box center [254, 143] width 108 height 57
click at [218, 130] on div "Full Canopy to Suit Frontline Tray - 1625mm Length x Width of Tray - Single Ope…" at bounding box center [254, 143] width 108 height 57
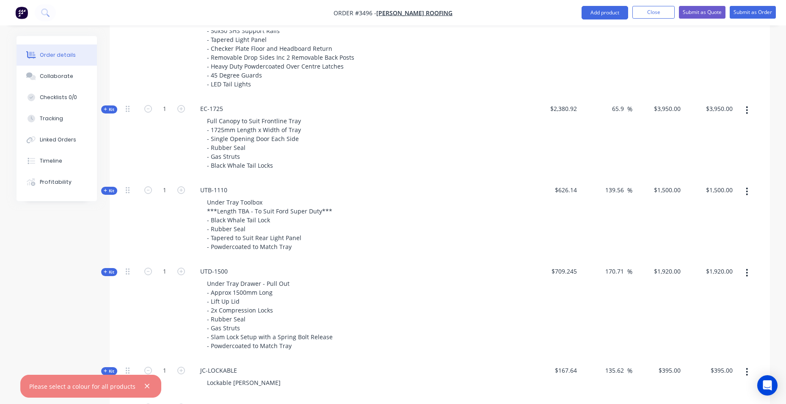
click at [370, 160] on div "Full Canopy to Suit Frontline Tray - 1725mm Length x Width of Tray - Single Ope…" at bounding box center [360, 143] width 332 height 57
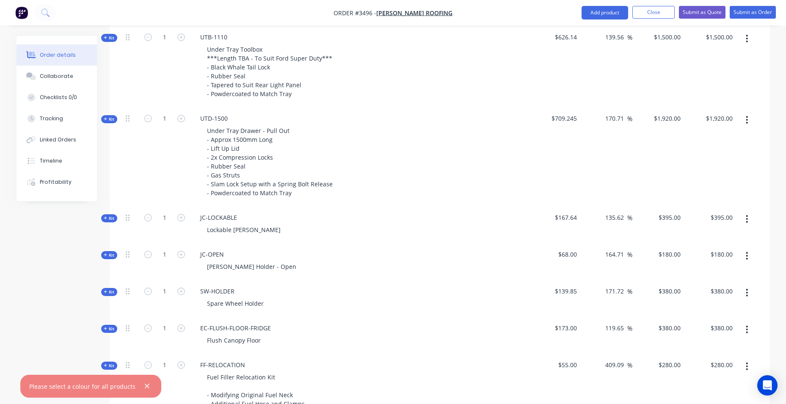
scroll to position [677, 0]
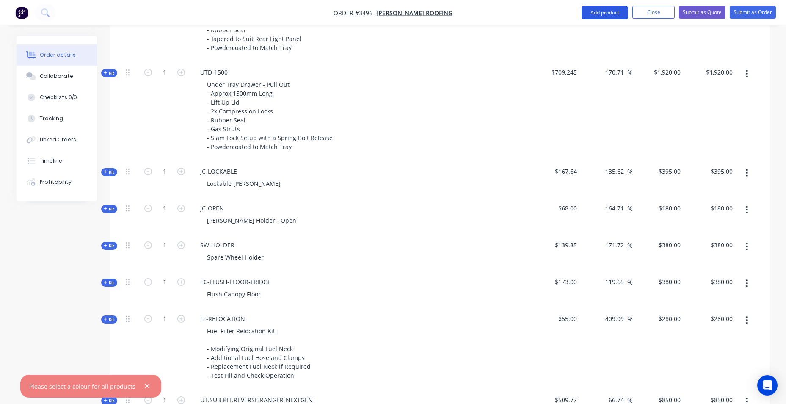
click at [621, 14] on button "Add product" at bounding box center [605, 13] width 47 height 14
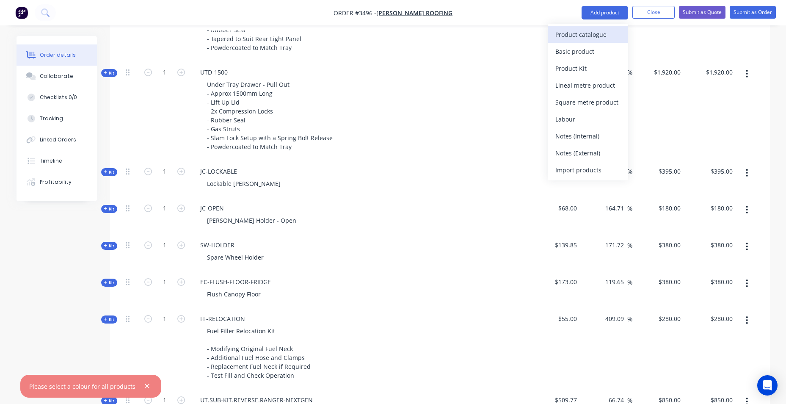
click at [558, 39] on div "Product catalogue" at bounding box center [588, 34] width 65 height 12
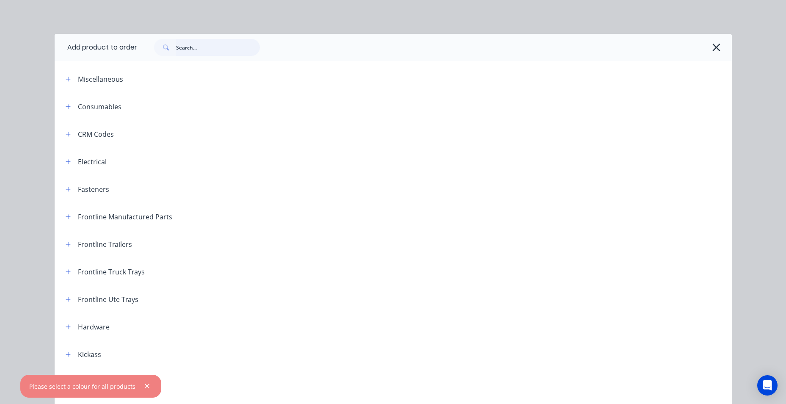
click at [225, 48] on input "text" at bounding box center [218, 47] width 84 height 17
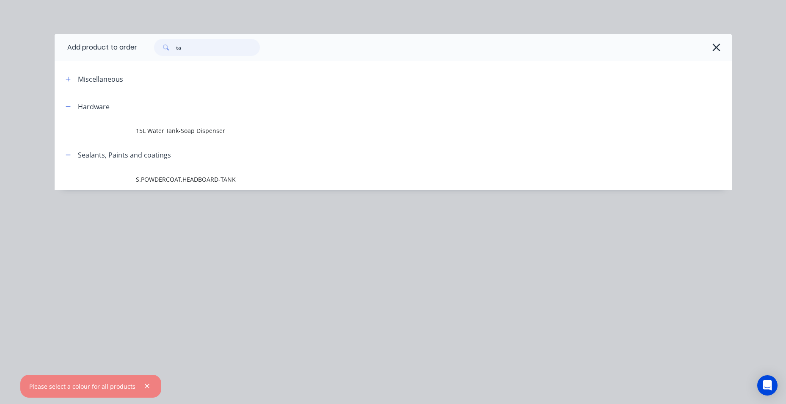
type input "t"
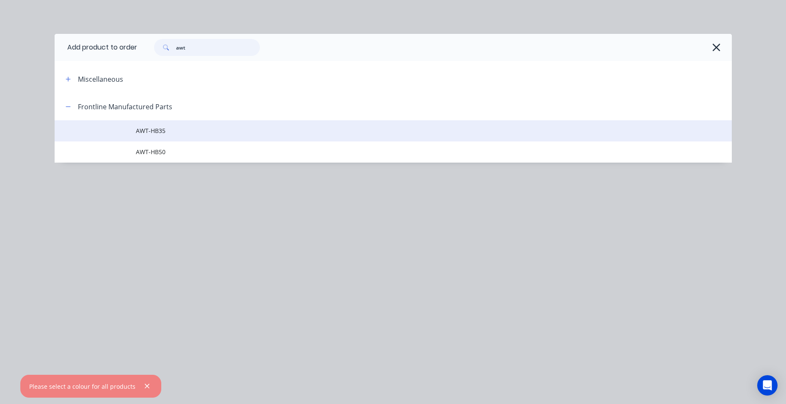
type input "awt"
click at [199, 128] on span "AWT-HB35" at bounding box center [374, 130] width 477 height 9
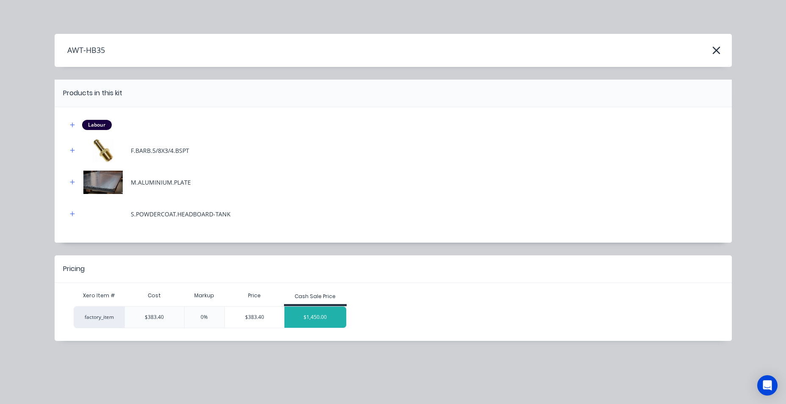
click at [325, 319] on div "$1,450.00" at bounding box center [316, 317] width 62 height 21
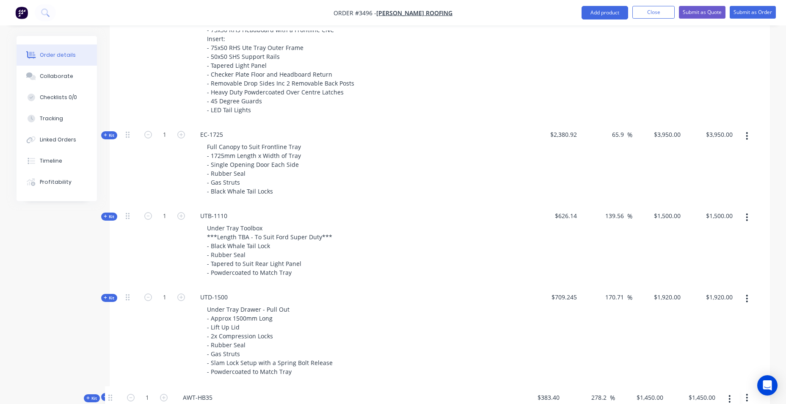
scroll to position [580, 0]
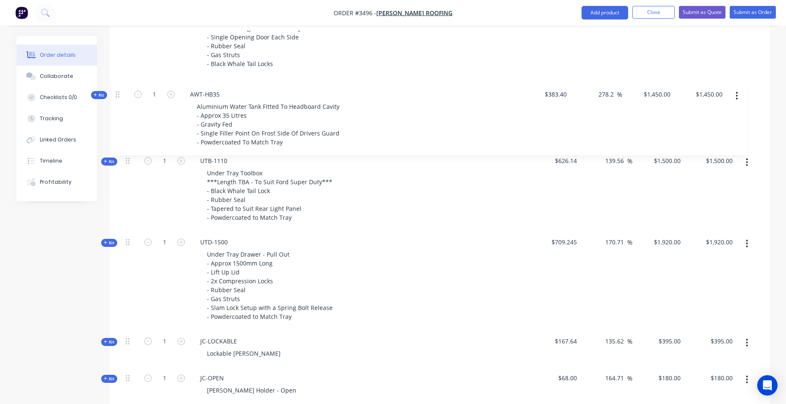
drag, startPoint x: 127, startPoint y: 242, endPoint x: 116, endPoint y: 93, distance: 149.9
click at [116, 93] on div "Qty Cost Markup Price Total Kit 1 DCT-HB-1800 DUAL CAB UTE TRAY Make: Ford Mode…" at bounding box center [440, 249] width 661 height 881
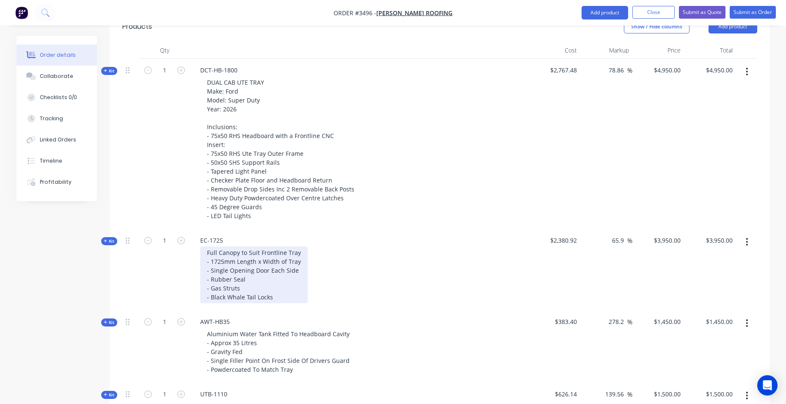
scroll to position [326, 0]
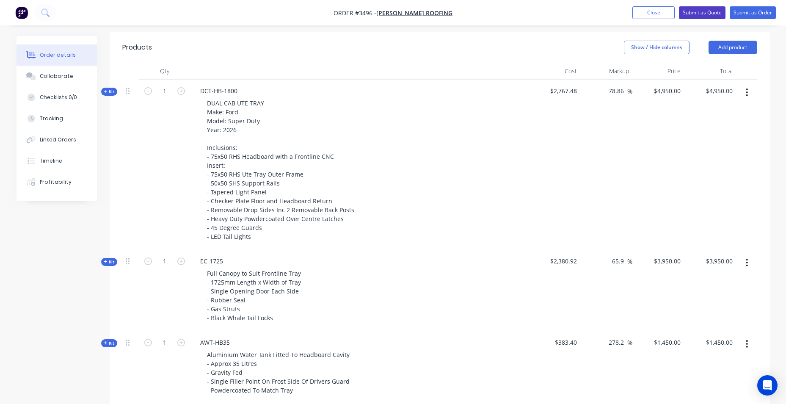
click at [707, 9] on button "Submit as Quote" at bounding box center [702, 12] width 47 height 13
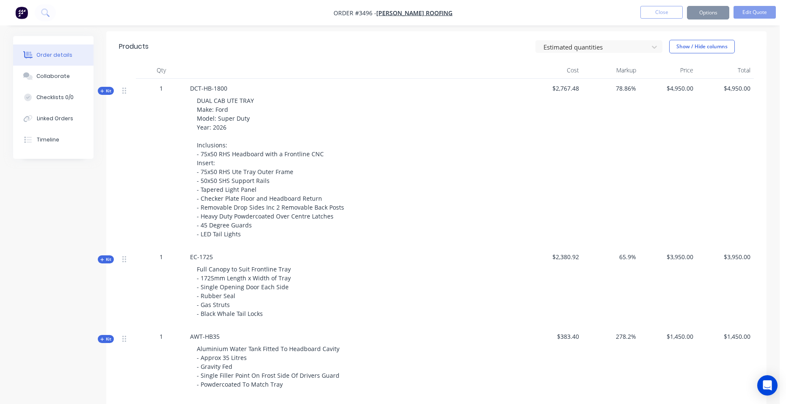
scroll to position [0, 0]
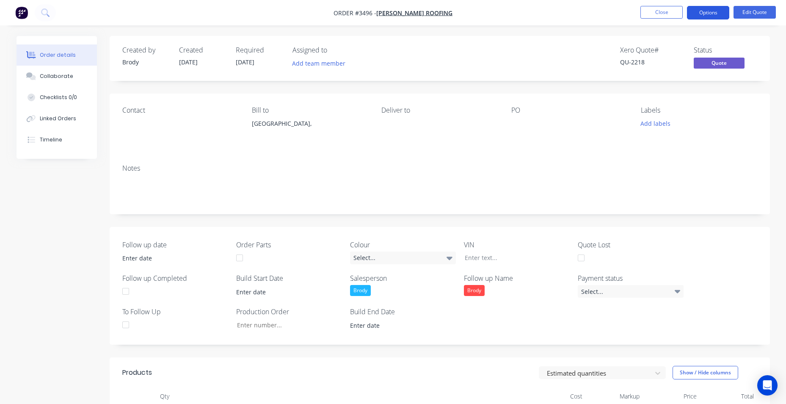
click at [708, 9] on button "Options" at bounding box center [708, 13] width 42 height 14
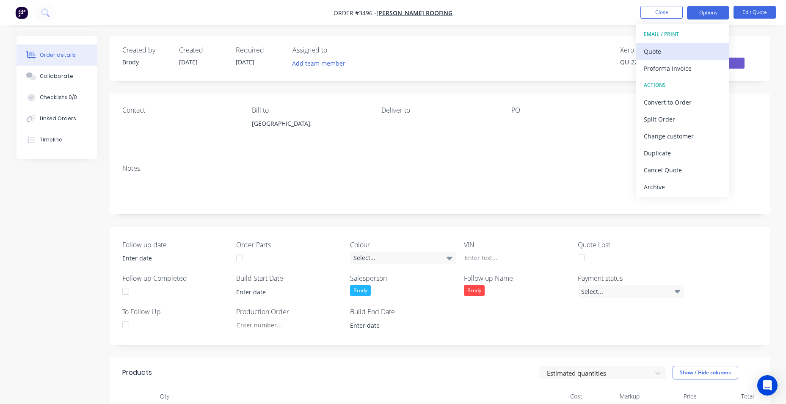
click at [683, 51] on div "Quote" at bounding box center [683, 51] width 78 height 12
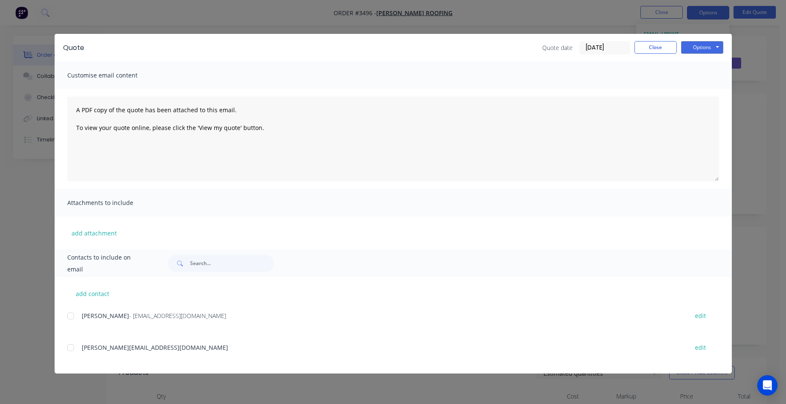
click at [69, 313] on div at bounding box center [70, 315] width 17 height 17
click at [698, 49] on button "Options" at bounding box center [702, 47] width 42 height 13
click at [699, 94] on button "Email" at bounding box center [708, 90] width 54 height 14
drag, startPoint x: 661, startPoint y: 47, endPoint x: 639, endPoint y: 72, distance: 33.3
click at [661, 47] on button "Close" at bounding box center [656, 47] width 42 height 13
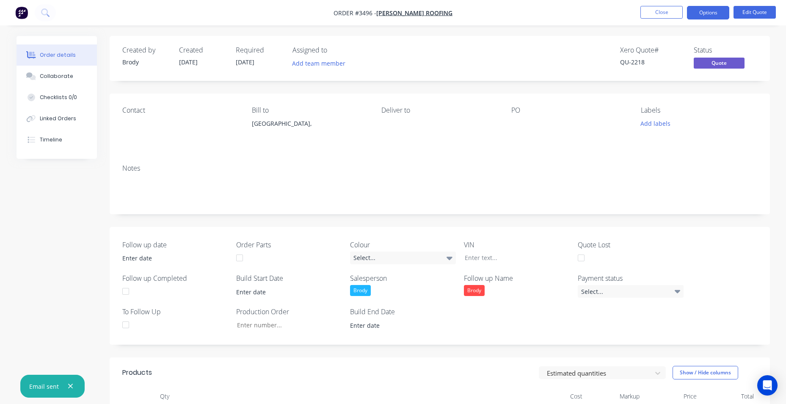
drag, startPoint x: 103, startPoint y: 223, endPoint x: 87, endPoint y: 228, distance: 16.6
click at [652, 9] on button "Close" at bounding box center [662, 12] width 42 height 13
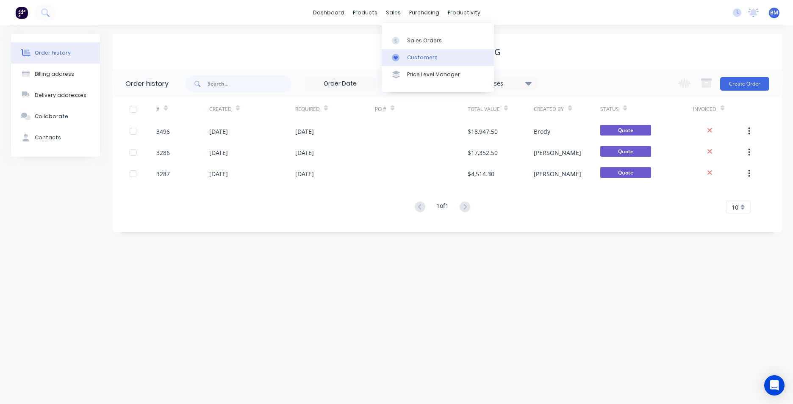
click at [428, 58] on div "Customers" at bounding box center [422, 58] width 30 height 8
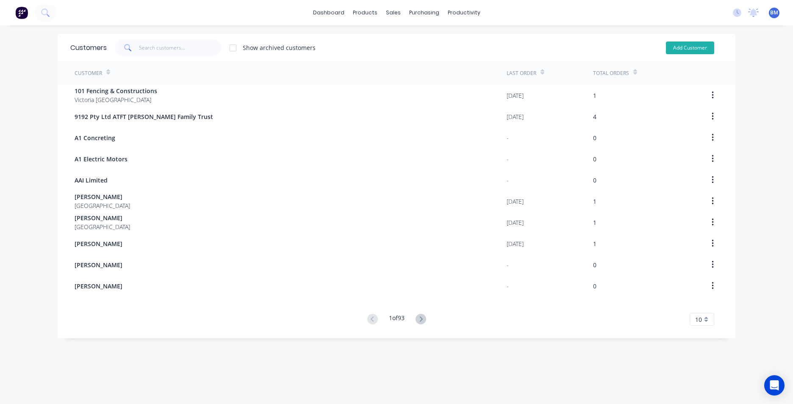
click at [703, 51] on button "Add Customer" at bounding box center [690, 47] width 48 height 13
select select "AU"
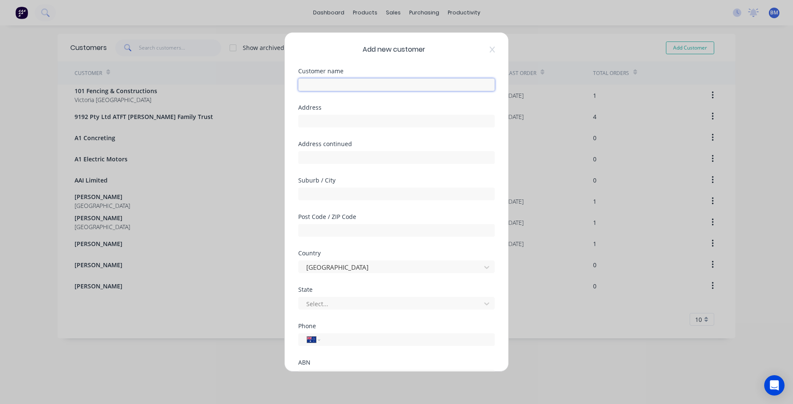
click at [342, 88] on input "text" at bounding box center [396, 84] width 196 height 13
type input "k"
drag, startPoint x: 319, startPoint y: 84, endPoint x: 351, endPoint y: 85, distance: 32.6
click at [351, 85] on input "[PERSON_NAME]" at bounding box center [396, 84] width 196 height 13
type input "[PERSON_NAME]"
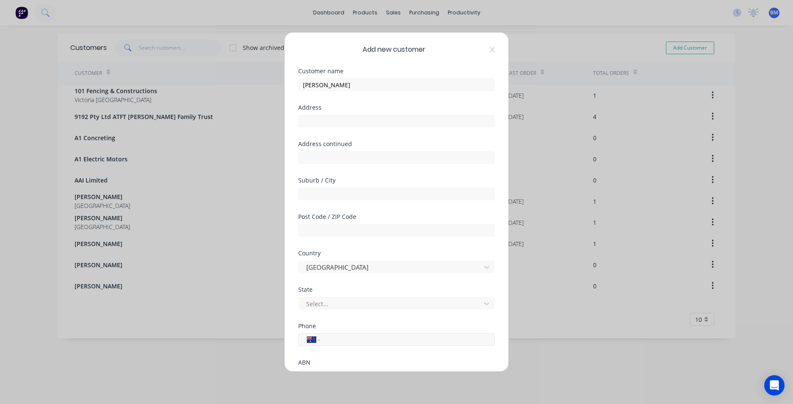
click at [333, 340] on input "tel" at bounding box center [406, 340] width 160 height 10
click at [487, 351] on div "Phone International [GEOGRAPHIC_DATA] [GEOGRAPHIC_DATA] [GEOGRAPHIC_DATA] [GEOG…" at bounding box center [396, 341] width 196 height 36
click at [353, 340] on input "04" at bounding box center [406, 340] width 160 height 10
type input "0"
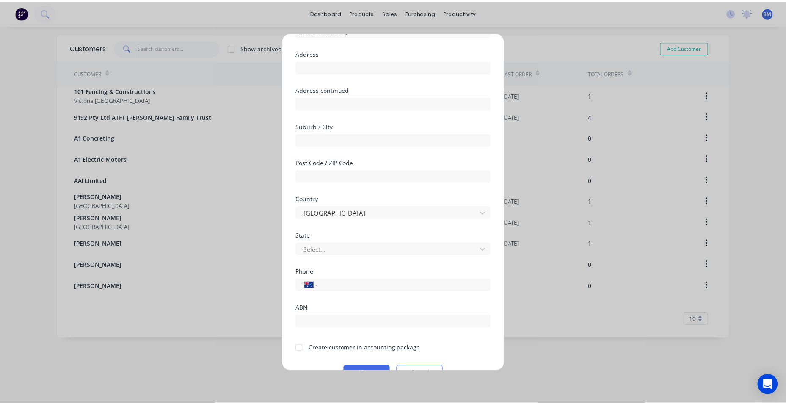
scroll to position [75, 0]
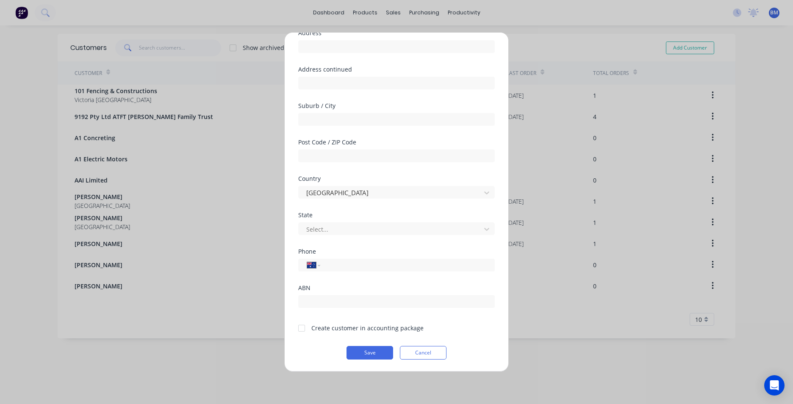
drag, startPoint x: 303, startPoint y: 329, endPoint x: 309, endPoint y: 332, distance: 7.2
click at [303, 329] on div at bounding box center [301, 328] width 17 height 17
click at [364, 353] on button "Save" at bounding box center [369, 353] width 47 height 14
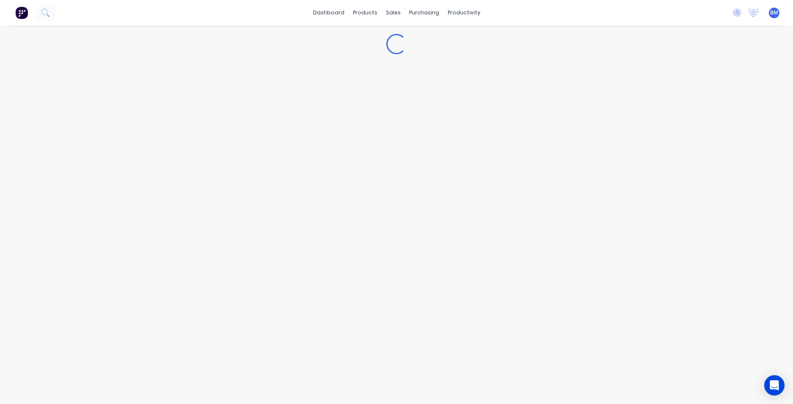
click at [371, 348] on div "Loading..." at bounding box center [396, 214] width 793 height 379
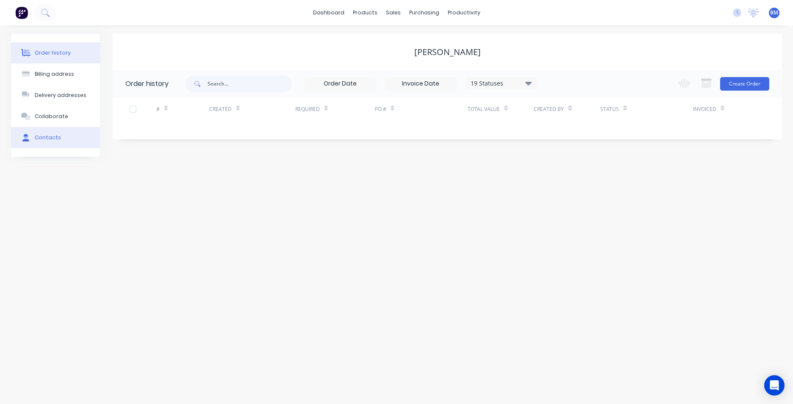
drag, startPoint x: 39, startPoint y: 138, endPoint x: 61, endPoint y: 142, distance: 23.2
click at [41, 138] on div "Contacts" at bounding box center [48, 138] width 26 height 8
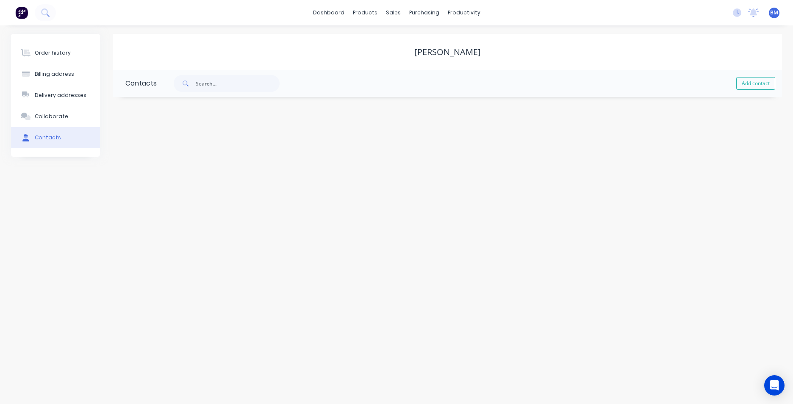
drag, startPoint x: 761, startPoint y: 82, endPoint x: 649, endPoint y: 76, distance: 112.4
click at [756, 82] on button "Add contact" at bounding box center [755, 83] width 39 height 13
select select "AU"
click at [171, 146] on input "text" at bounding box center [194, 145] width 138 height 13
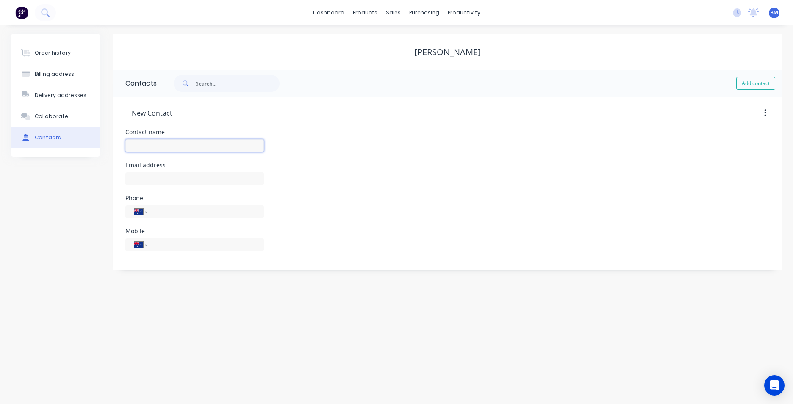
paste input "[PERSON_NAME]"
click at [131, 145] on input "[PERSON_NAME]" at bounding box center [194, 145] width 138 height 13
type input "[PERSON_NAME]"
click at [188, 180] on input "text" at bounding box center [194, 178] width 138 height 13
select select "AU"
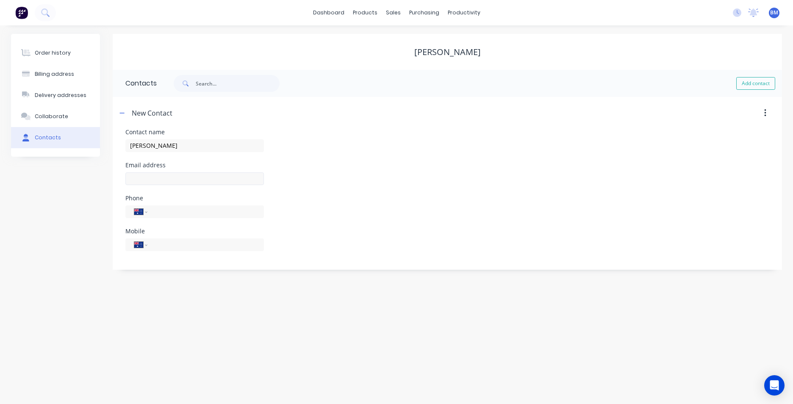
select select "AU"
paste input "[PERSON_NAME]"
type input "[EMAIL_ADDRESS][DOMAIN_NAME]"
click at [398, 133] on div "Contact name [PERSON_NAME]" at bounding box center [447, 145] width 644 height 33
drag, startPoint x: 55, startPoint y: 60, endPoint x: 102, endPoint y: 53, distance: 46.6
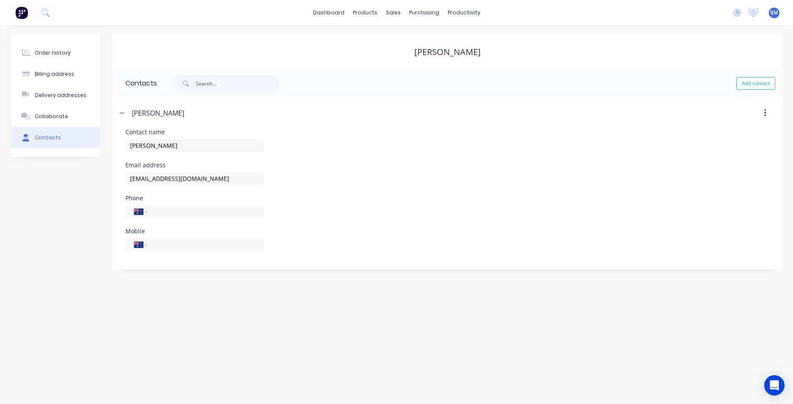
click at [58, 58] on button "Order history" at bounding box center [55, 52] width 89 height 21
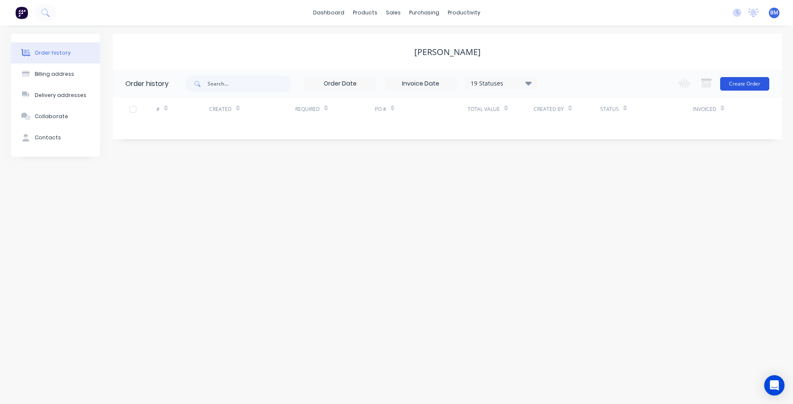
click at [745, 83] on button "Create Order" at bounding box center [744, 84] width 49 height 14
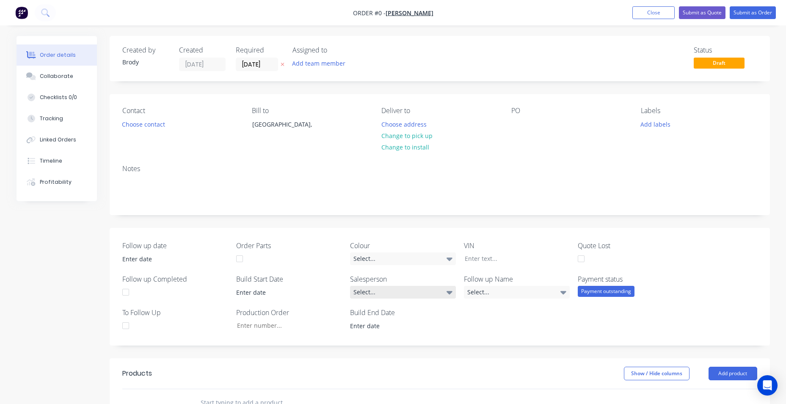
click at [420, 296] on div "Select..." at bounding box center [403, 292] width 106 height 13
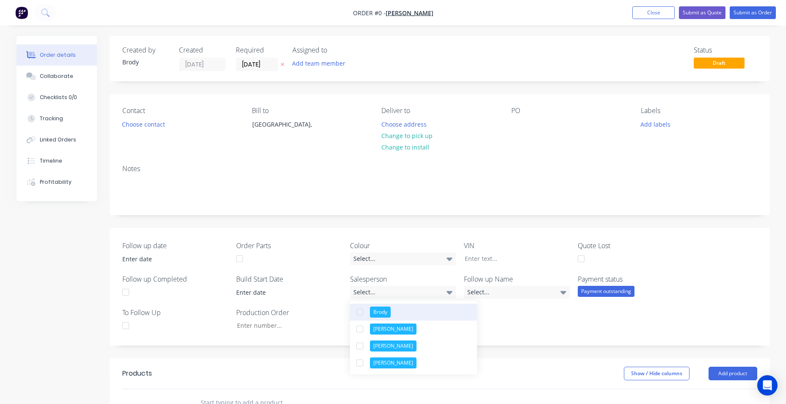
drag, startPoint x: 424, startPoint y: 318, endPoint x: 461, endPoint y: 307, distance: 38.4
click at [424, 317] on button "Brody" at bounding box center [413, 312] width 127 height 17
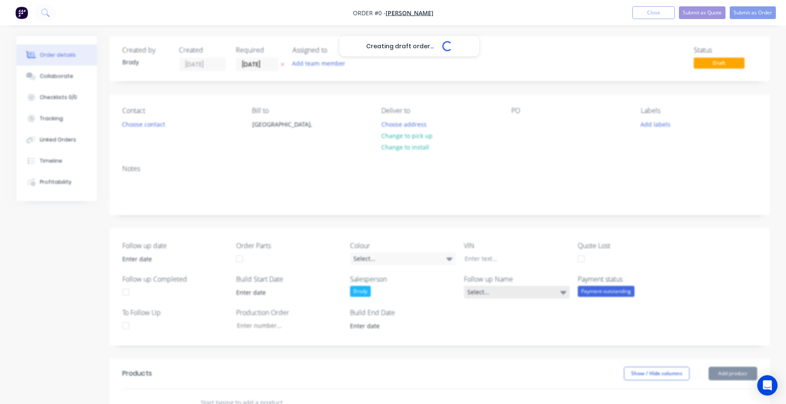
click at [507, 288] on div "Creating draft order... Loading... Order details Collaborate Checklists 0/0 Tra…" at bounding box center [393, 334] width 771 height 597
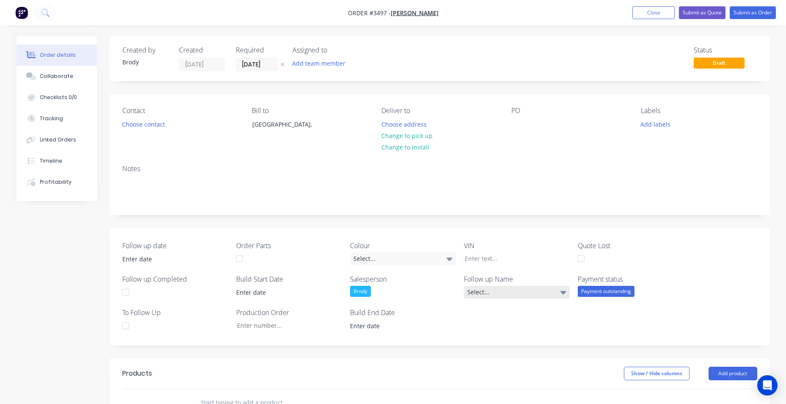
click at [543, 298] on div "Select..." at bounding box center [517, 292] width 106 height 13
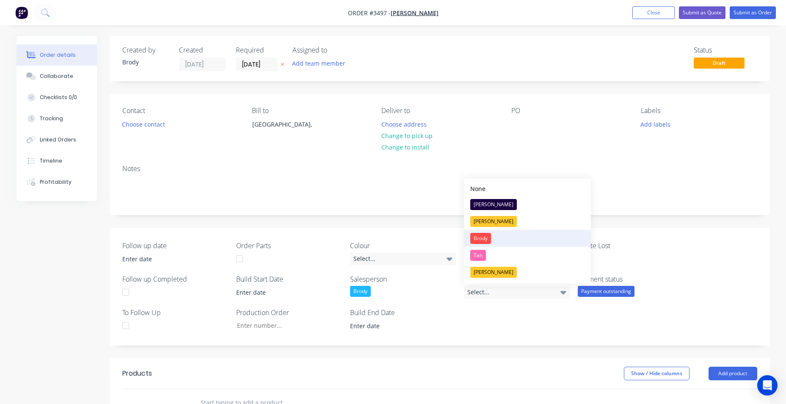
click at [506, 236] on button "Brody" at bounding box center [527, 238] width 127 height 17
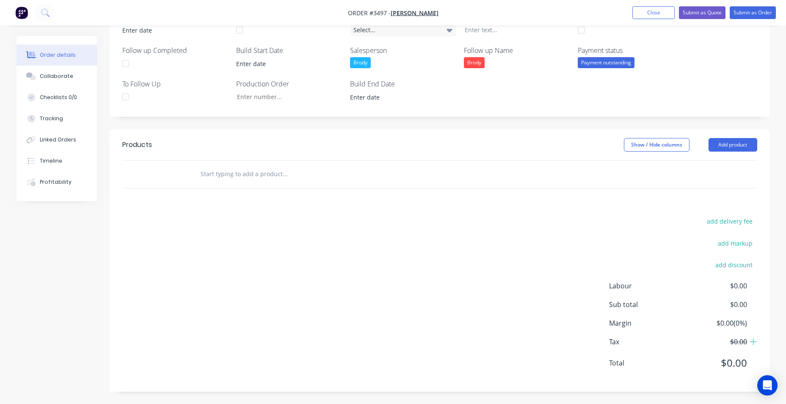
scroll to position [229, 0]
click at [239, 173] on input "text" at bounding box center [284, 173] width 169 height 17
click at [737, 144] on button "Add product" at bounding box center [733, 145] width 49 height 14
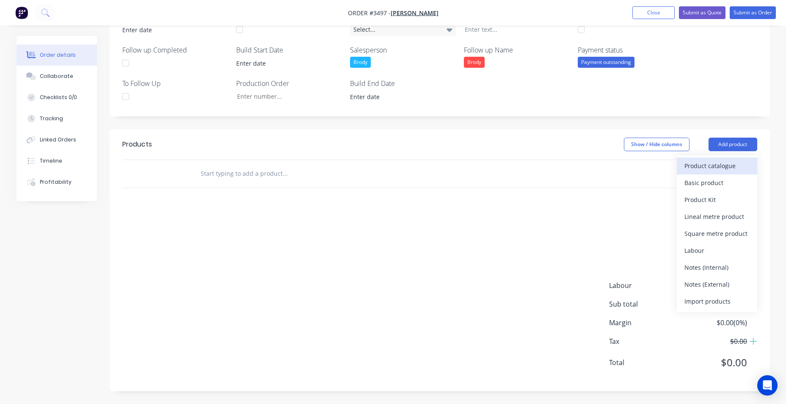
click at [743, 169] on div "Product catalogue" at bounding box center [717, 166] width 65 height 12
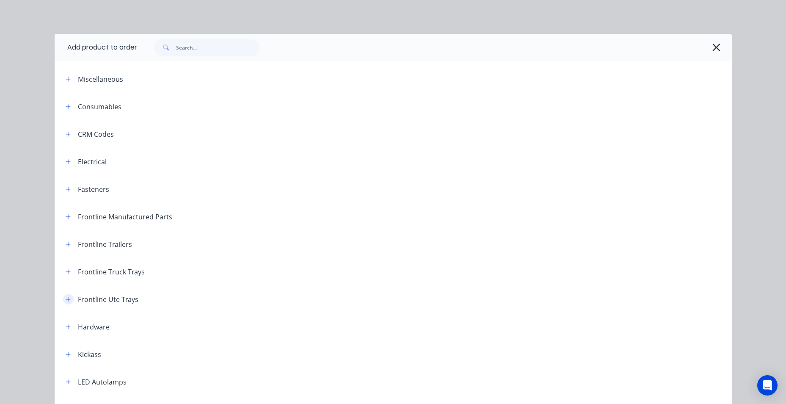
click at [66, 300] on icon "button" at bounding box center [68, 299] width 5 height 6
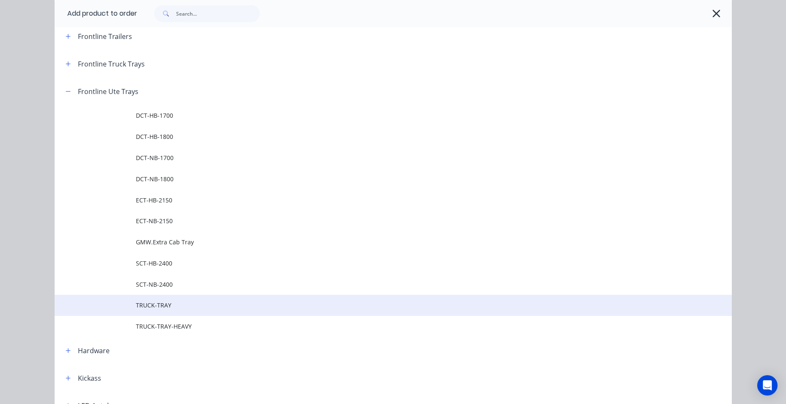
scroll to position [212, 0]
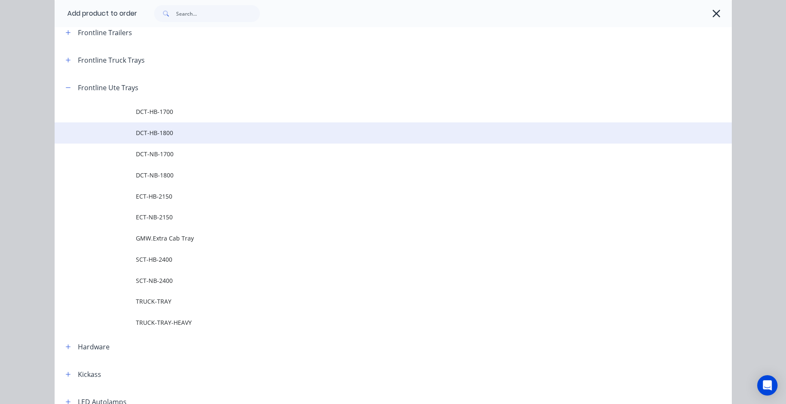
click at [216, 136] on span "DCT-HB-1800" at bounding box center [374, 132] width 477 height 9
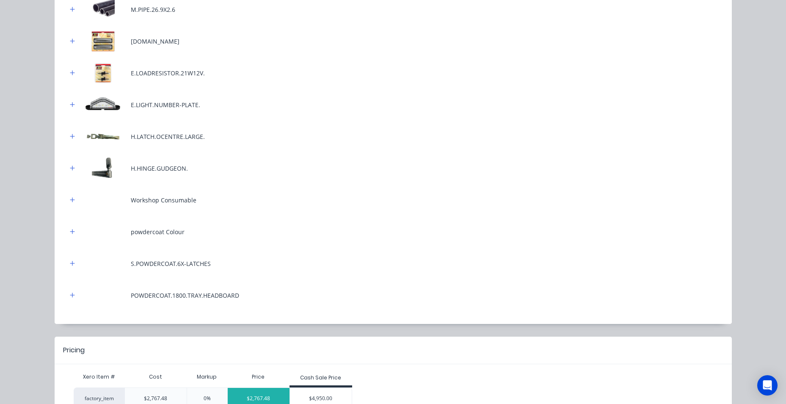
scroll to position [419, 0]
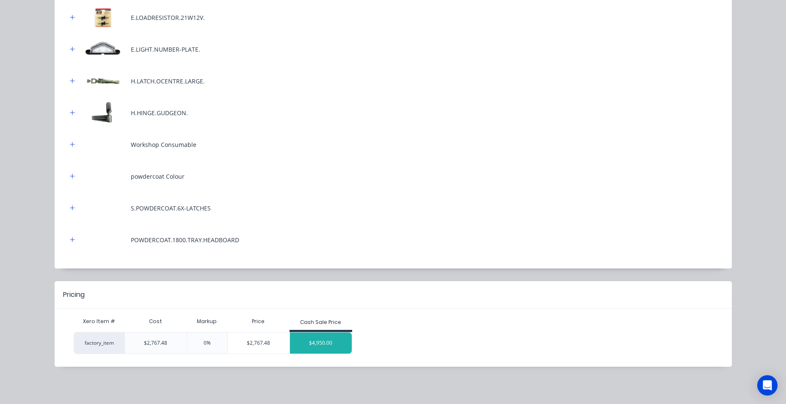
click at [307, 337] on div "$4,950.00" at bounding box center [321, 342] width 62 height 21
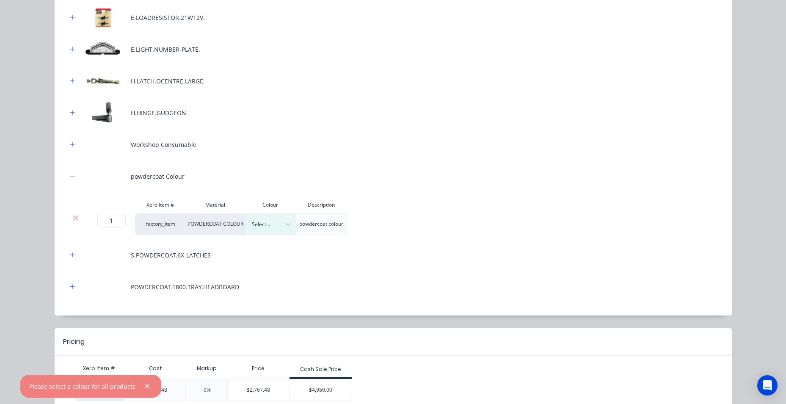
drag, startPoint x: 272, startPoint y: 224, endPoint x: 269, endPoint y: 236, distance: 12.2
click at [272, 226] on div at bounding box center [264, 224] width 25 height 9
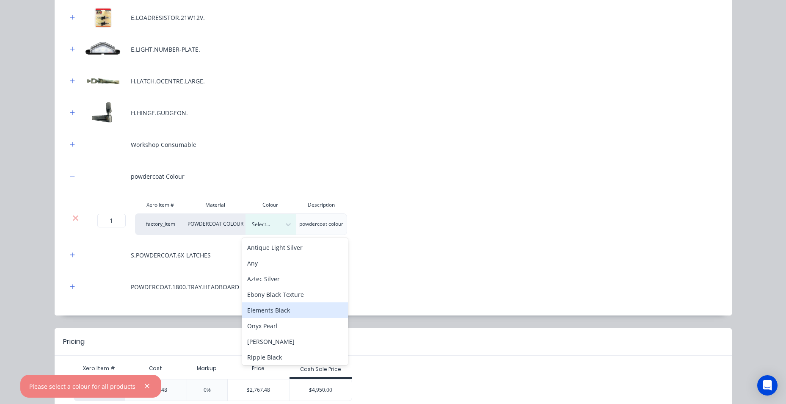
drag, startPoint x: 267, startPoint y: 312, endPoint x: 274, endPoint y: 265, distance: 48.4
click at [267, 312] on div "Elements Black" at bounding box center [295, 310] width 106 height 16
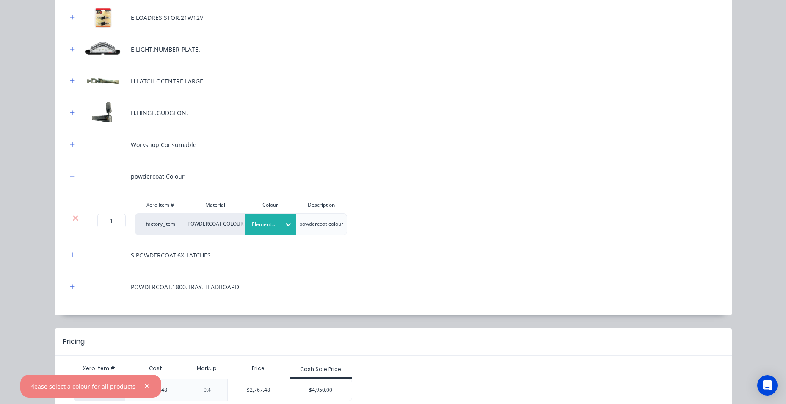
click at [318, 374] on div "Cash Sale Price" at bounding box center [321, 370] width 63 height 17
click at [318, 387] on div "$4,950.00" at bounding box center [321, 389] width 62 height 21
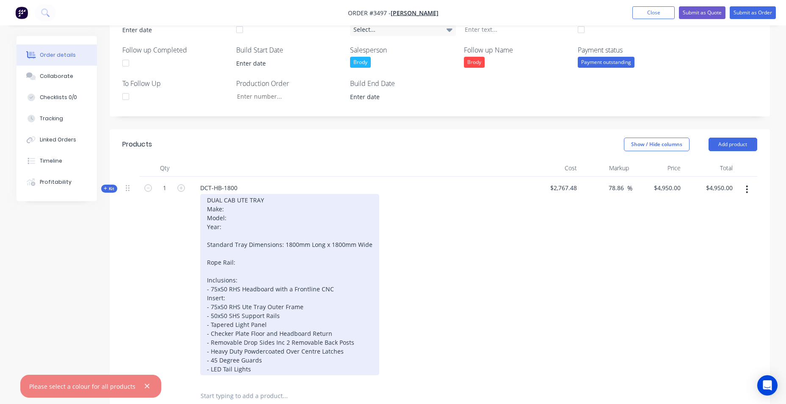
drag, startPoint x: 238, startPoint y: 211, endPoint x: 234, endPoint y: 213, distance: 4.6
click at [238, 213] on div "DUAL CAB UTE TRAY Make: Model: Year: Standard Tray Dimensions: 1800mm Long x 18…" at bounding box center [289, 284] width 179 height 181
click at [233, 213] on div "DUAL CAB UTE TRAY Make: Mitsubishi Model: Year: Standard Tray Dimensions: 1800m…" at bounding box center [289, 284] width 179 height 181
click at [239, 221] on div "DUAL CAB UTE TRAY Make: Mitsubishi Model: Year: Standard Tray Dimensions: 1800m…" at bounding box center [289, 284] width 179 height 181
click at [268, 224] on div "DUAL CAB UTE TRAY Make: Mitsubishi Model: Triton Year: Standard Tray Dimensions…" at bounding box center [289, 284] width 179 height 181
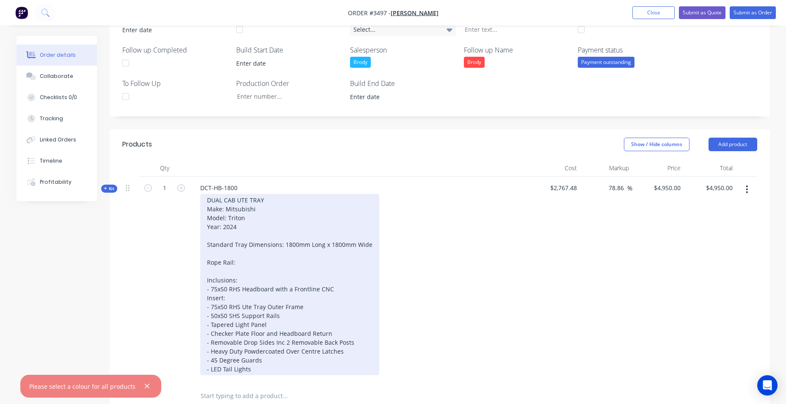
click at [264, 265] on div "DUAL CAB UTE TRAY Make: Mitsubishi Model: Triton Year: 2024 Standard Tray Dimen…" at bounding box center [289, 284] width 179 height 181
click at [269, 280] on div "DUAL CAB UTE TRAY Make: Mitsubishi Model: Triton Year: 2024 Standard Tray Dimen…" at bounding box center [289, 284] width 179 height 181
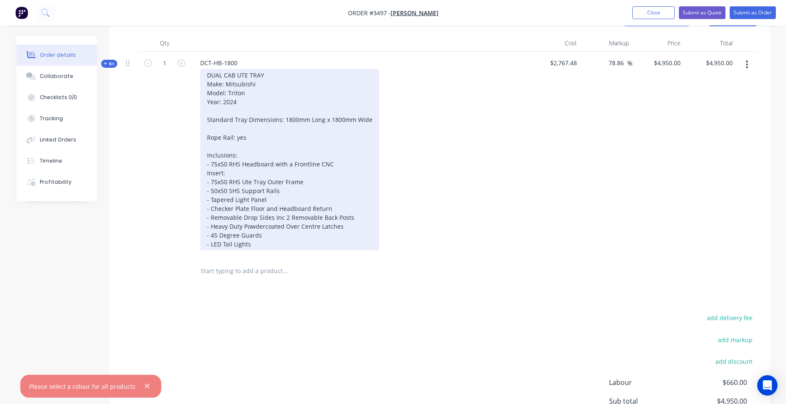
scroll to position [356, 0]
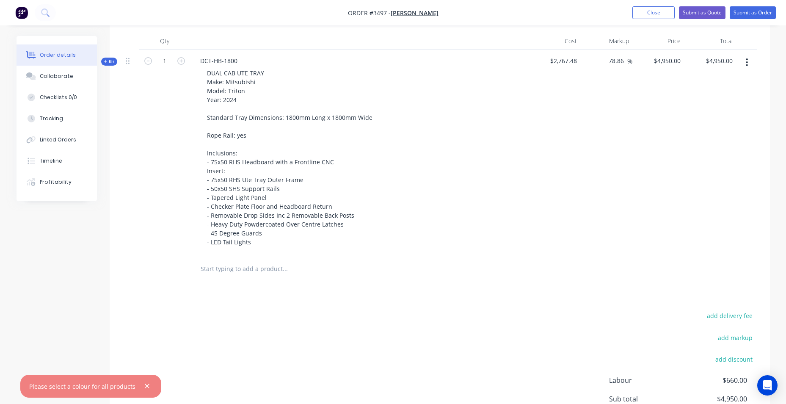
click at [268, 274] on input "text" at bounding box center [284, 268] width 169 height 17
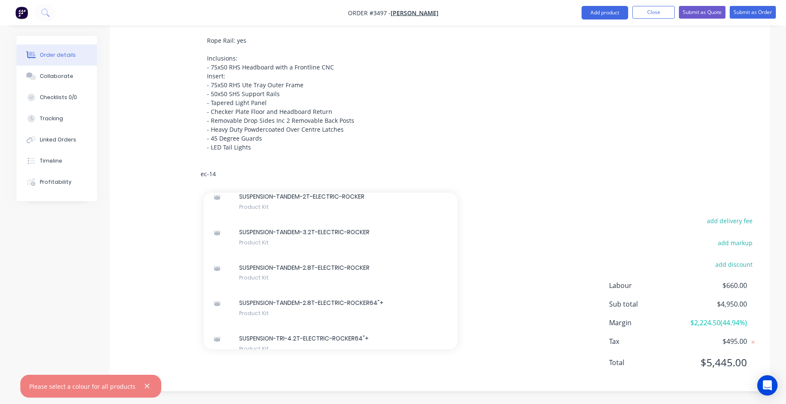
scroll to position [154, 0]
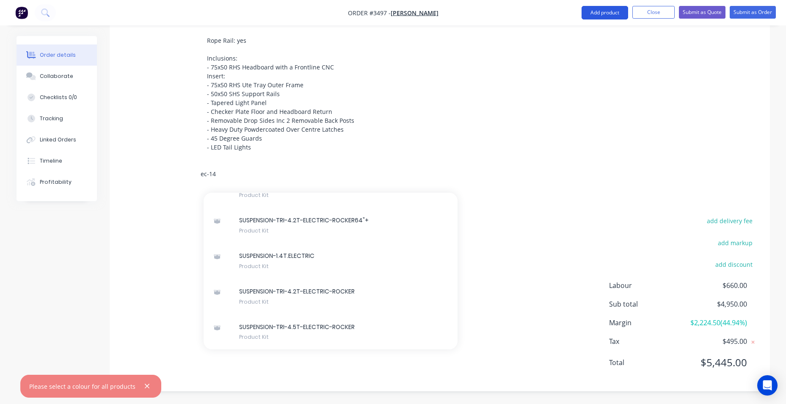
type input "ec-14"
click at [590, 14] on button "Add product" at bounding box center [605, 13] width 47 height 14
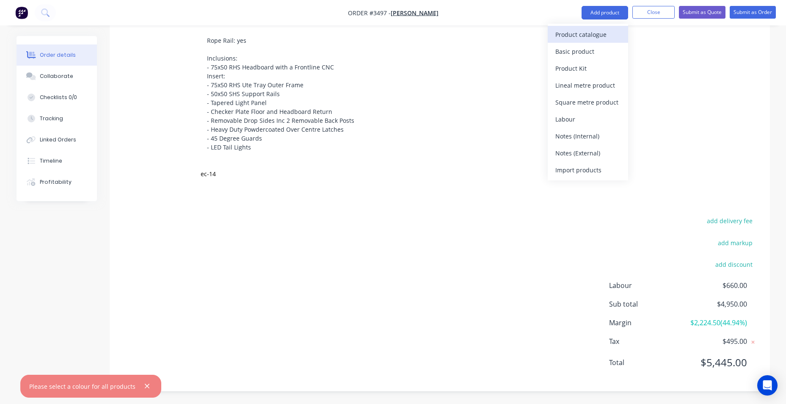
click at [570, 30] on div "Product catalogue" at bounding box center [588, 34] width 65 height 12
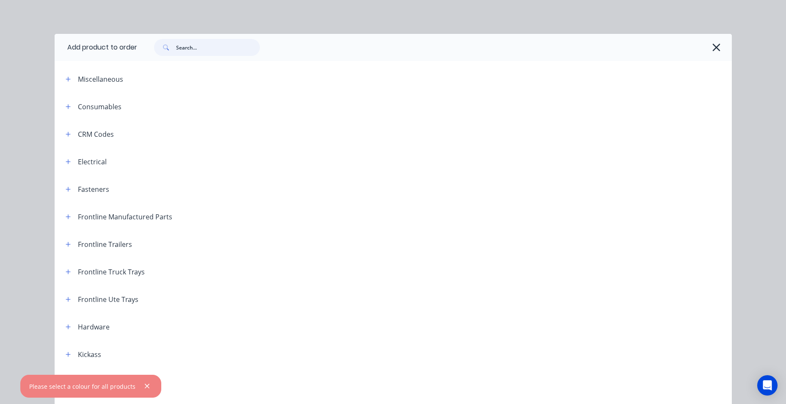
drag, startPoint x: 86, startPoint y: 55, endPoint x: 42, endPoint y: 51, distance: 43.8
click at [49, 55] on div "Add product to order Miscellaneous Consumables CRM Codes Electrical Fasteners F…" at bounding box center [393, 202] width 786 height 404
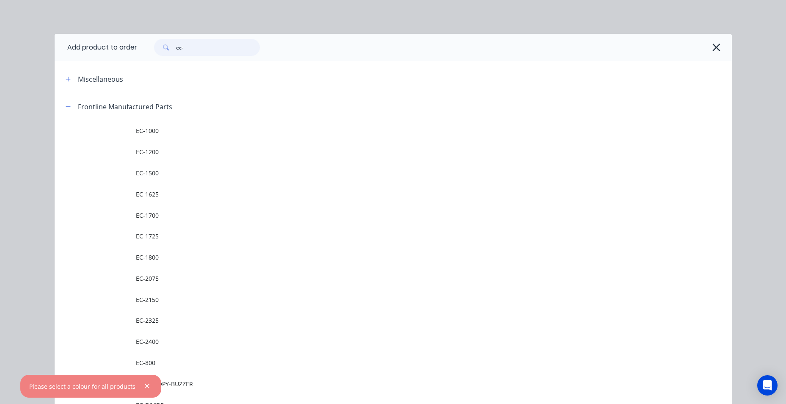
type input "ec-"
click at [166, 175] on span "EC-1500" at bounding box center [374, 173] width 477 height 9
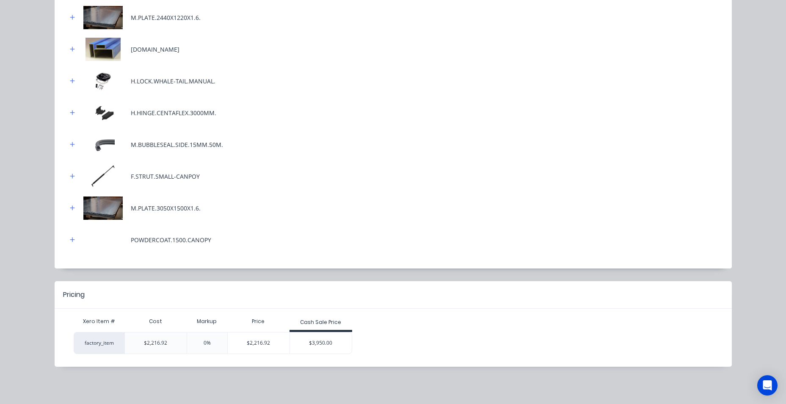
scroll to position [463, 0]
click at [331, 352] on div "$3,950.00" at bounding box center [321, 342] width 62 height 21
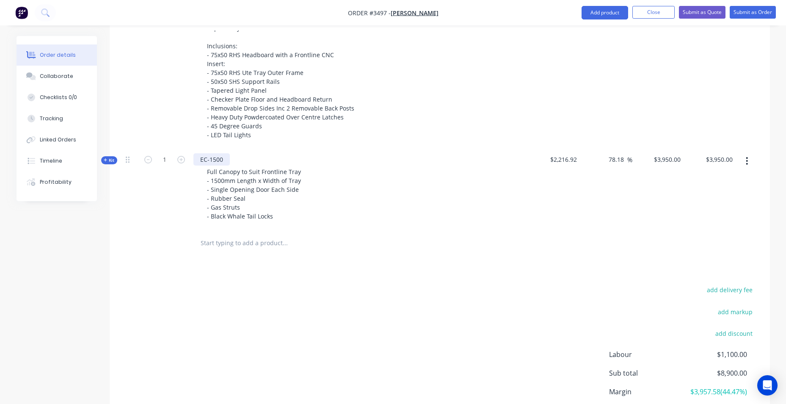
click at [216, 161] on div "EC-1500" at bounding box center [212, 159] width 36 height 12
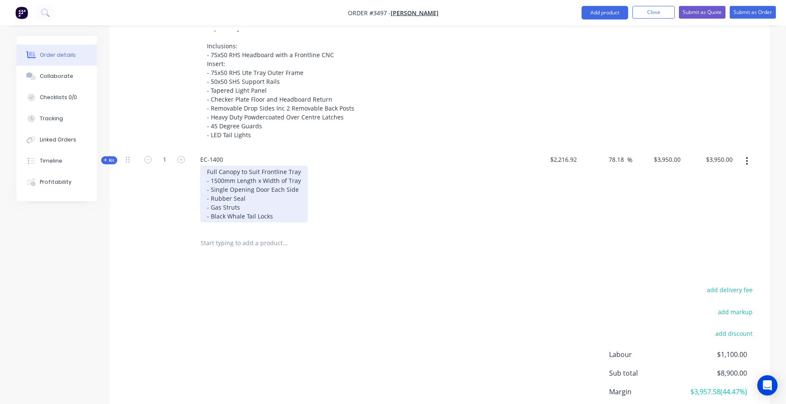
click at [218, 181] on div "Full Canopy to Suit Frontline Tray - 1500mm Length x Width of Tray - Single Ope…" at bounding box center [254, 194] width 108 height 57
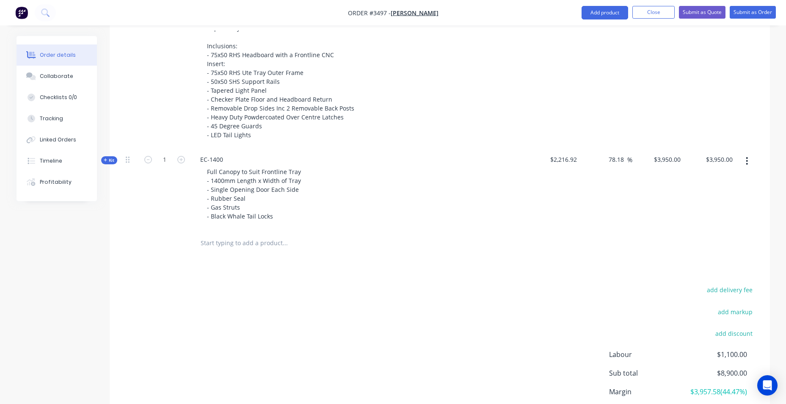
drag, startPoint x: 308, startPoint y: 271, endPoint x: 323, endPoint y: 261, distance: 17.1
click at [318, 264] on div "Products Show / Hide columns Add product Qty Cost Markup Price Total Kit 1 DCT-…" at bounding box center [440, 177] width 661 height 565
click at [254, 242] on input "text" at bounding box center [284, 243] width 169 height 17
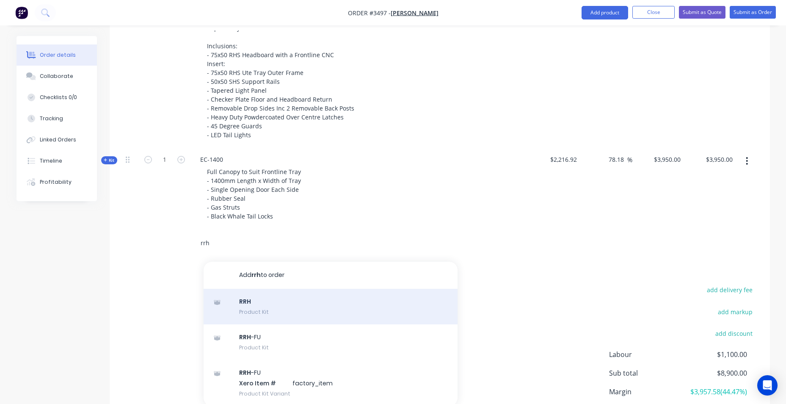
type input "rrh"
click at [357, 313] on div "RRH Product Kit" at bounding box center [331, 307] width 254 height 36
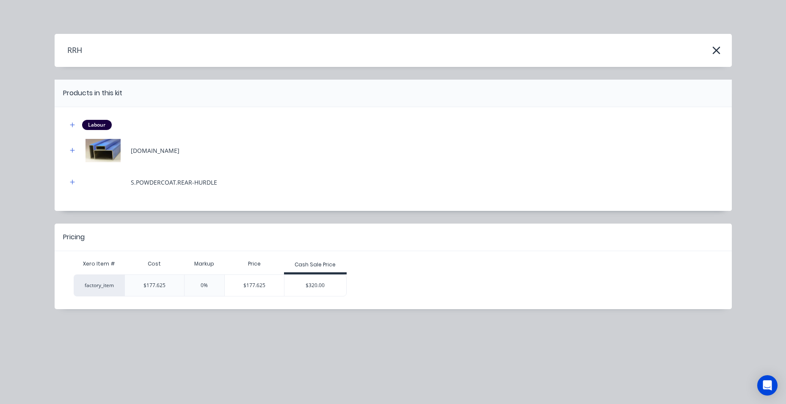
click at [321, 285] on div "$320.00" at bounding box center [316, 285] width 62 height 21
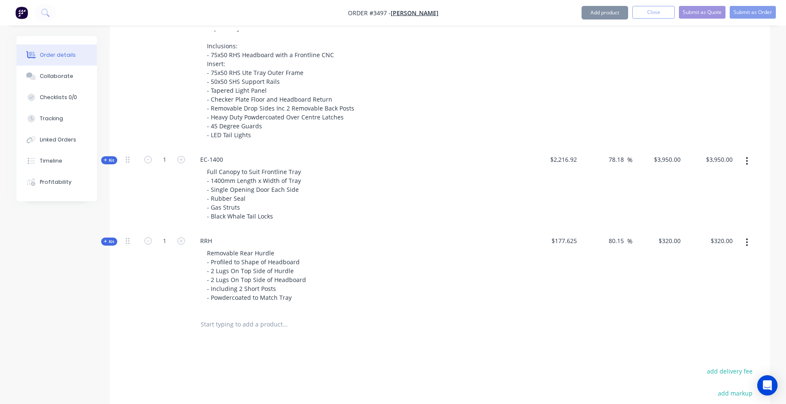
click at [242, 324] on input "text" at bounding box center [284, 324] width 169 height 17
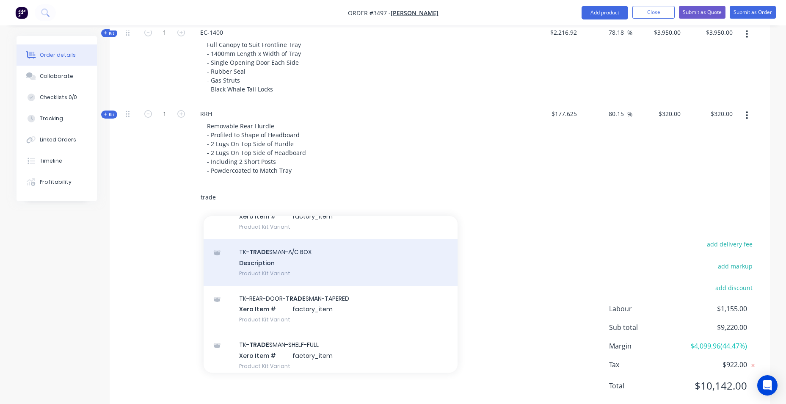
scroll to position [508, 0]
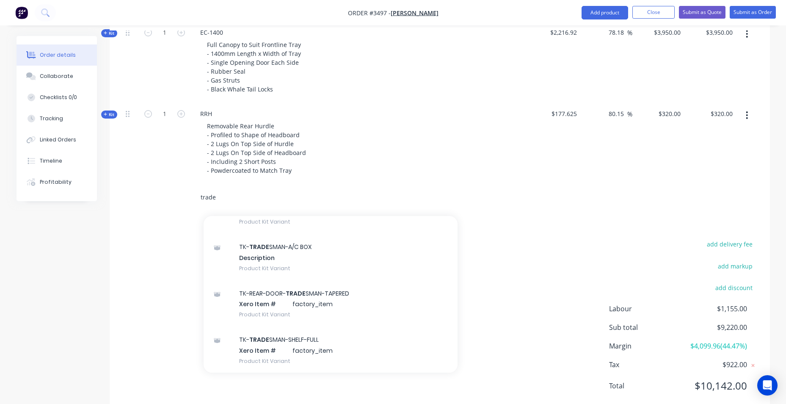
drag, startPoint x: 190, startPoint y: 200, endPoint x: 136, endPoint y: 202, distance: 53.4
click at [136, 202] on div "trade Add trade to order TK- TRADE SMAN-SHELF-FULL Product Kit TK- TRADE SMAN-S…" at bounding box center [439, 198] width 635 height 28
drag, startPoint x: 167, startPoint y: 202, endPoint x: 162, endPoint y: 201, distance: 5.8
click at [162, 201] on div "trade Add trade to order TK- TRADE SMAN-SHELF-FULL Product Kit TK- TRADE SMAN-S…" at bounding box center [439, 198] width 635 height 28
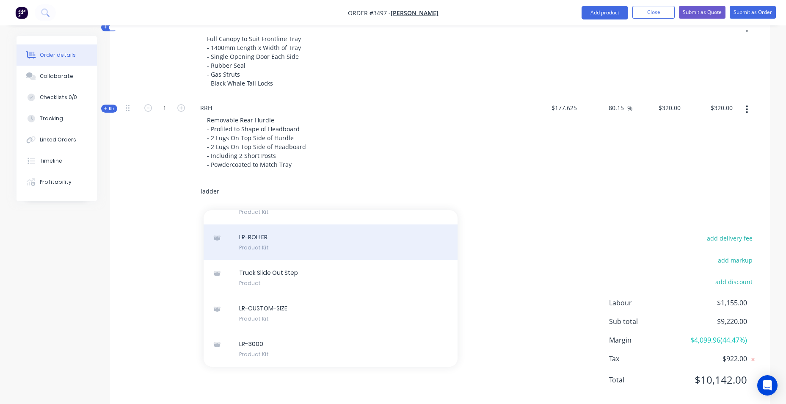
scroll to position [614, 0]
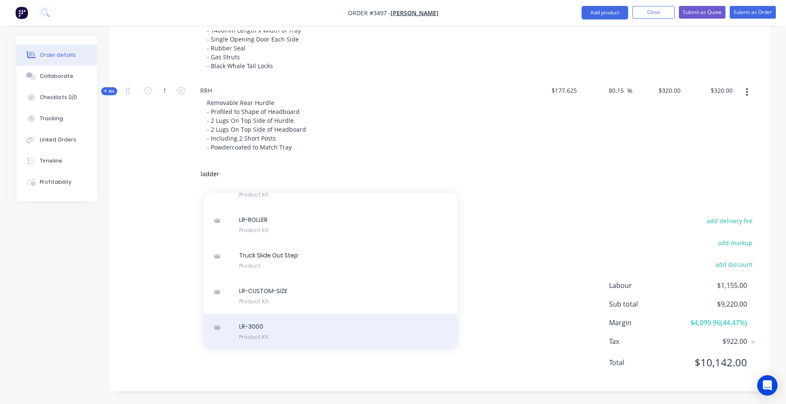
click at [273, 336] on div "LR-3000 Product Kit" at bounding box center [331, 332] width 254 height 36
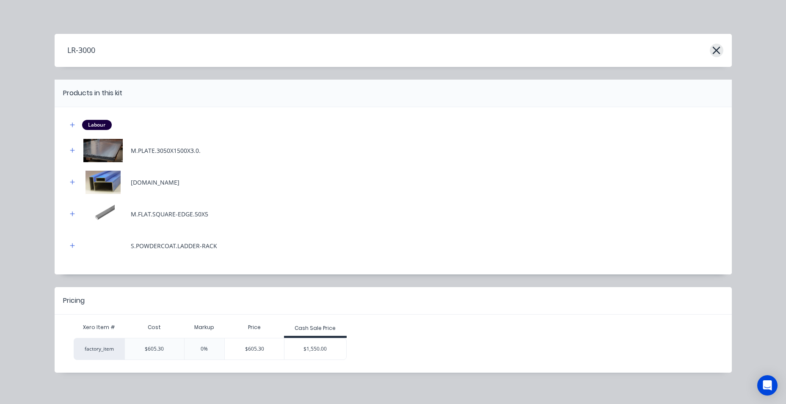
click at [715, 51] on icon "button" at bounding box center [717, 51] width 8 height 8
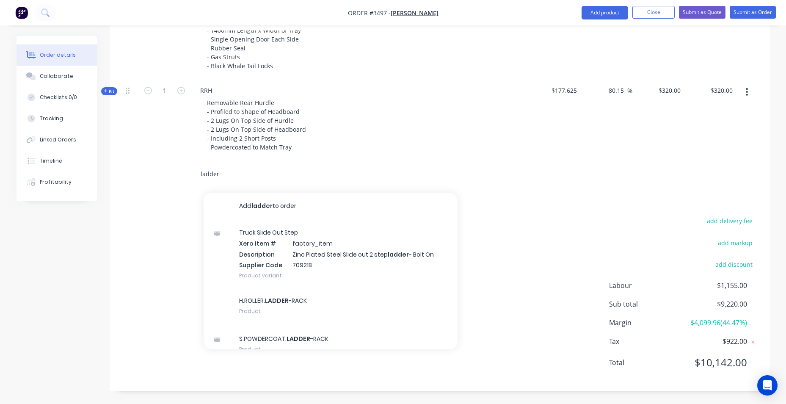
drag, startPoint x: 192, startPoint y: 176, endPoint x: 156, endPoint y: 176, distance: 36.0
click at [156, 176] on div "ladder Add ladder to order Truck Slide Out Step Xero Item # factory_item Descri…" at bounding box center [439, 174] width 635 height 28
type input "r"
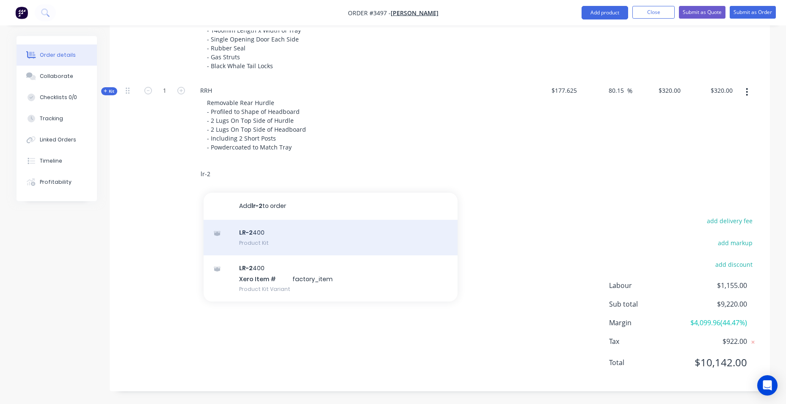
type input "lr-2"
click at [265, 243] on div "LR-2 400 Product Kit" at bounding box center [331, 238] width 254 height 36
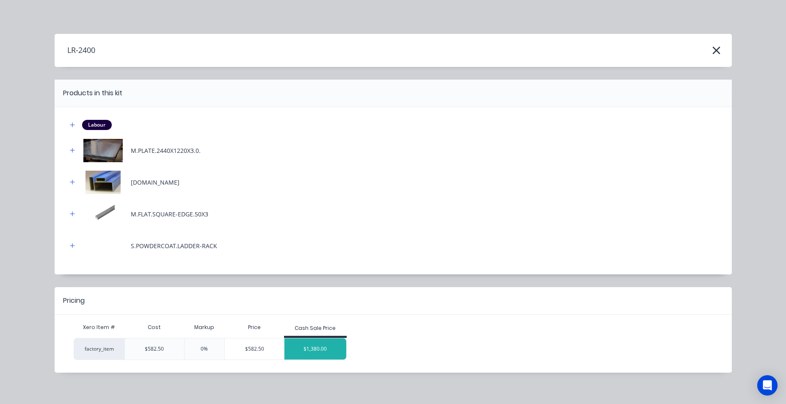
click at [301, 354] on div "$1,380.00" at bounding box center [316, 348] width 62 height 21
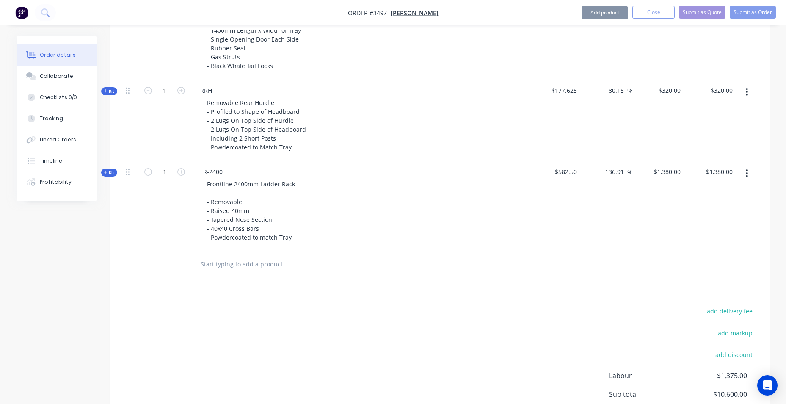
click at [247, 264] on input "text" at bounding box center [284, 264] width 169 height 17
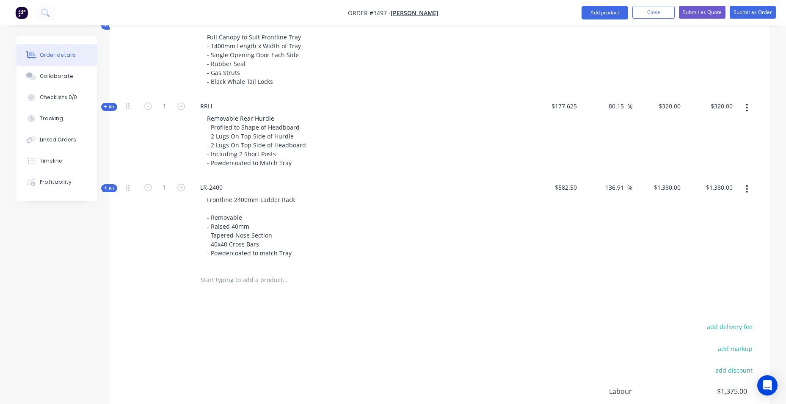
scroll to position [698, 0]
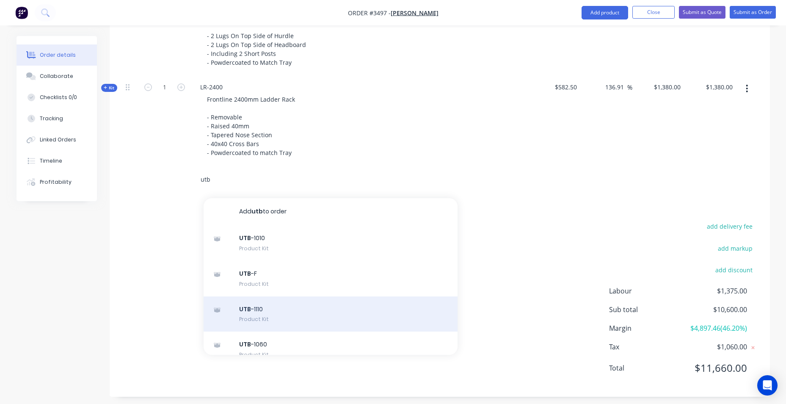
type input "utb"
click at [291, 306] on div "UTB -1110 Product Kit" at bounding box center [331, 314] width 254 height 36
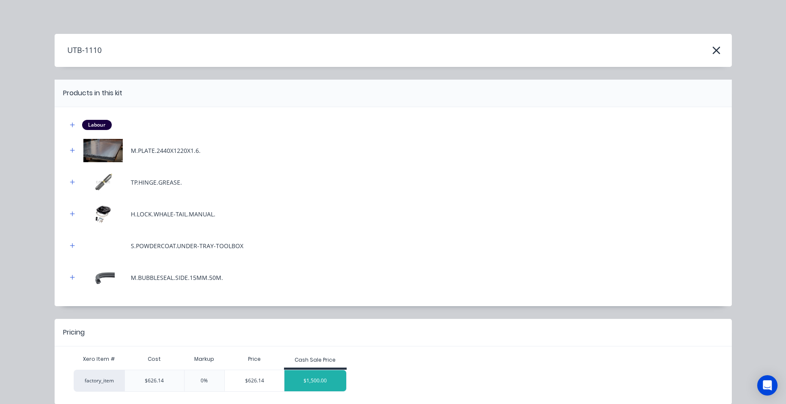
click at [315, 390] on div "$1,500.00" at bounding box center [316, 380] width 62 height 21
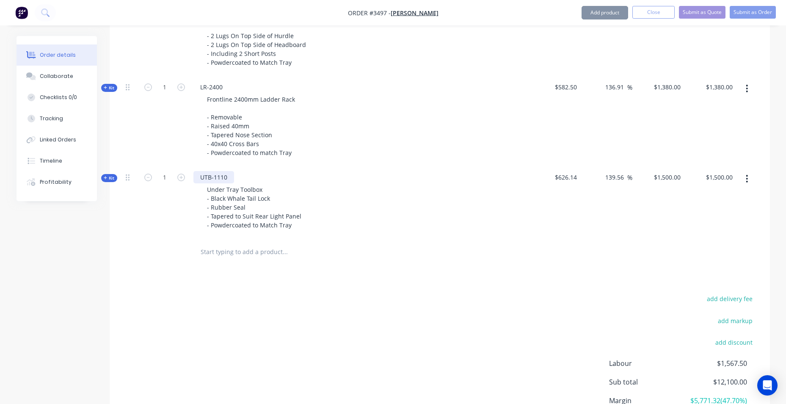
click at [227, 180] on div "UTB-1110" at bounding box center [214, 177] width 41 height 12
click at [266, 342] on div "add delivery fee add markup add discount Labour $1,567.50 Sub total $12,100.00 …" at bounding box center [439, 374] width 635 height 163
click at [126, 180] on icon at bounding box center [128, 177] width 4 height 6
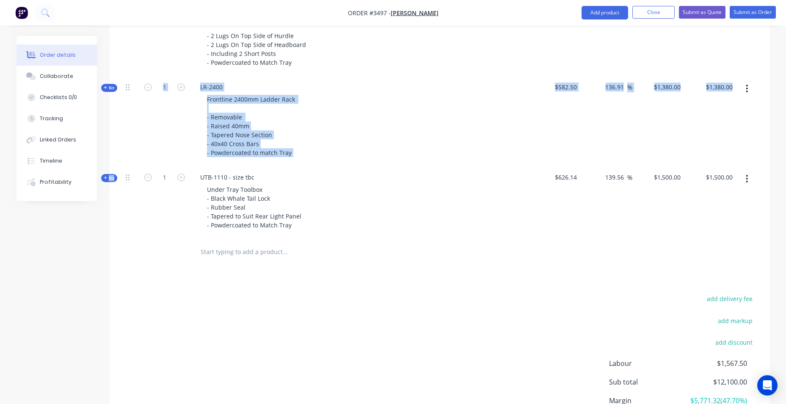
drag, startPoint x: 125, startPoint y: 180, endPoint x: 114, endPoint y: 76, distance: 103.9
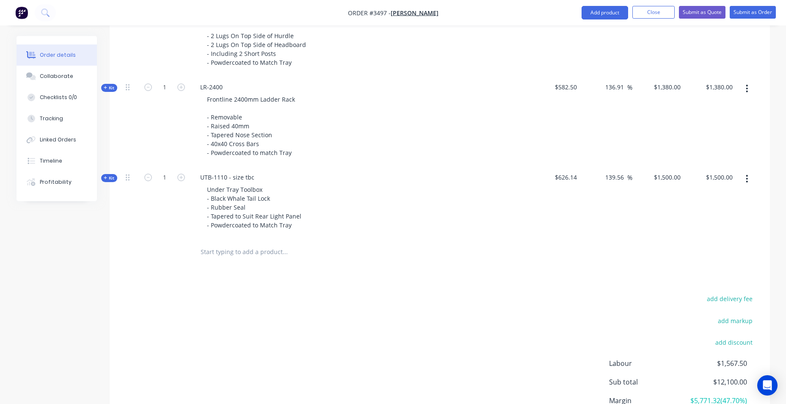
click at [141, 267] on div "Products Show / Hide columns Add product Qty Cost Markup Price Total Kit 1 DCT-…" at bounding box center [440, 64] width 661 height 809
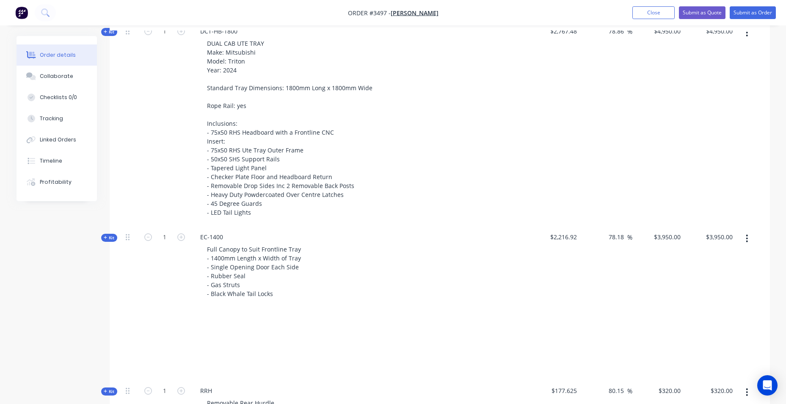
scroll to position [416, 0]
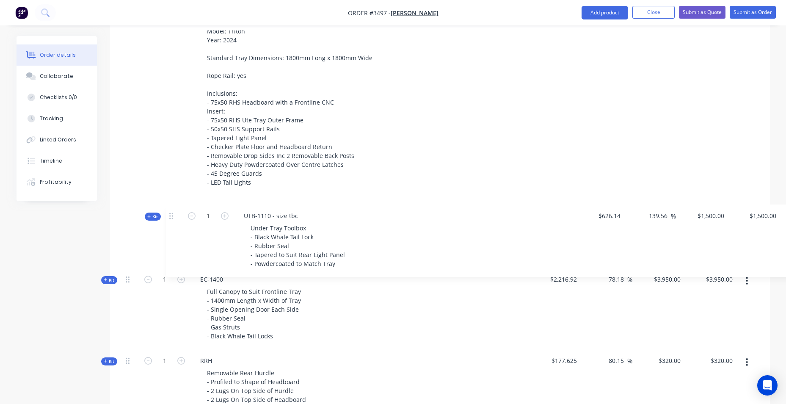
drag, startPoint x: 130, startPoint y: 178, endPoint x: 155, endPoint y: 196, distance: 31.6
click at [156, 196] on div "Kit 1 DCT-HB-1800 DUAL CAB UTE TRAY Make: Mitsubishi Model: Triton Year: 2024 S…" at bounding box center [439, 255] width 635 height 531
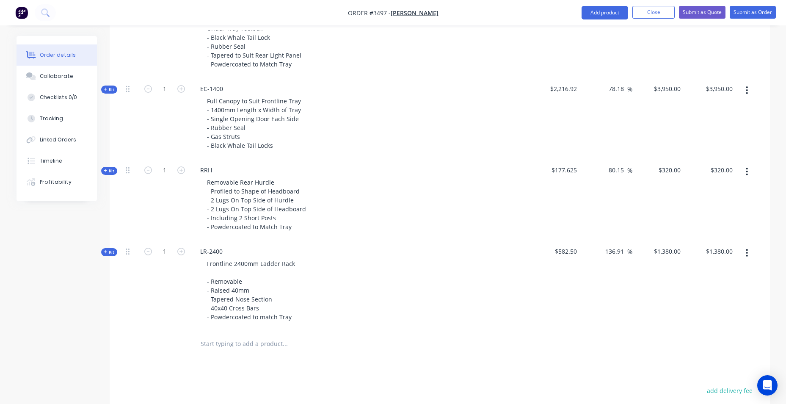
scroll to position [712, 0]
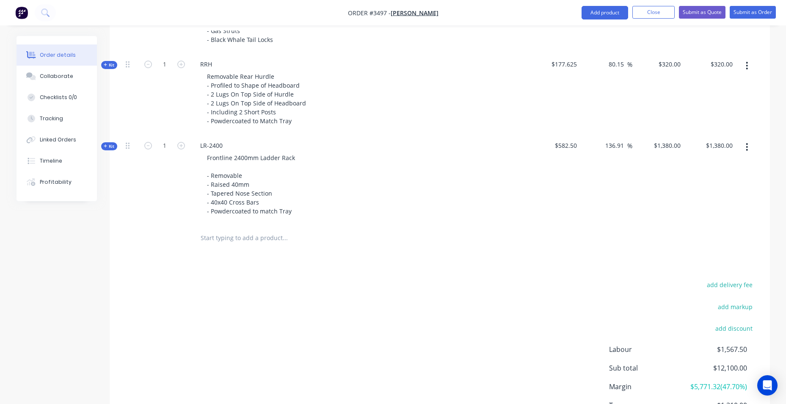
click at [274, 235] on input "text" at bounding box center [284, 237] width 169 height 17
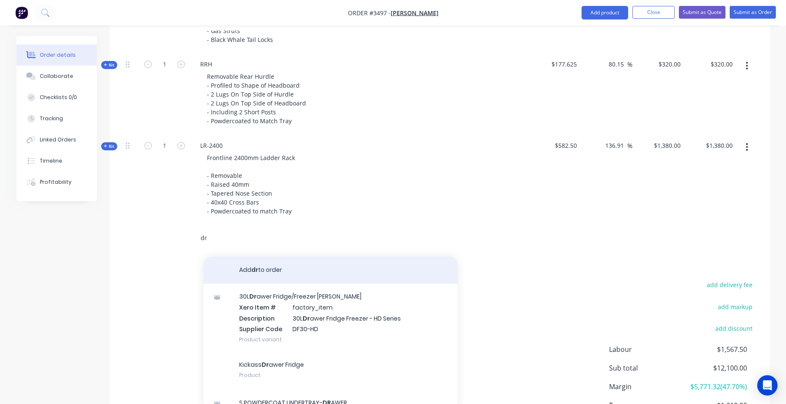
type input "d"
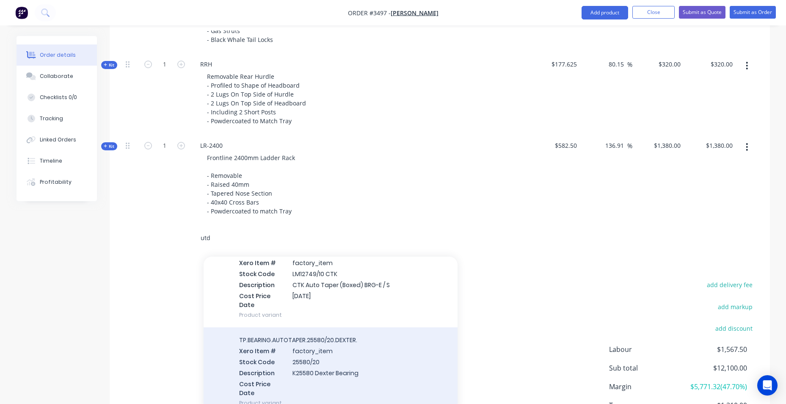
scroll to position [212, 0]
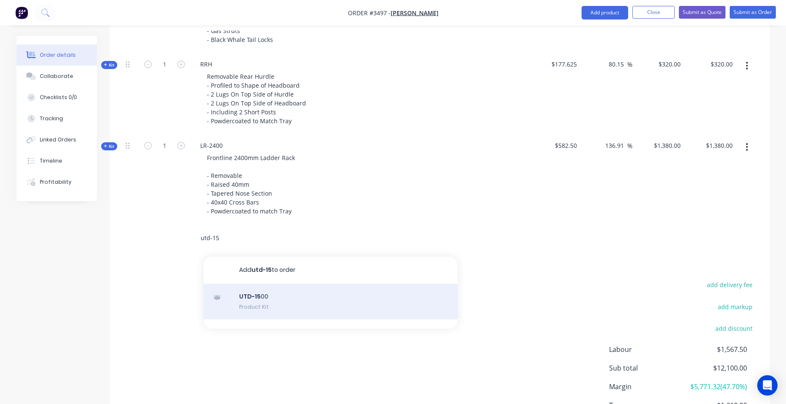
type input "utd-15"
click at [305, 305] on div "UTD-15 00 Product Kit" at bounding box center [331, 302] width 254 height 36
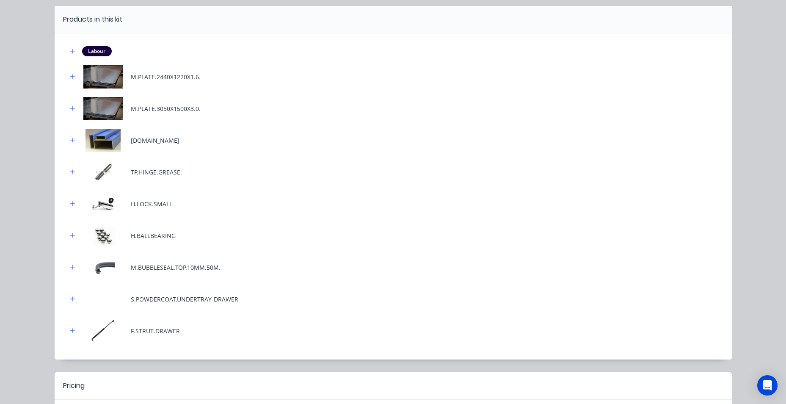
scroll to position [165, 0]
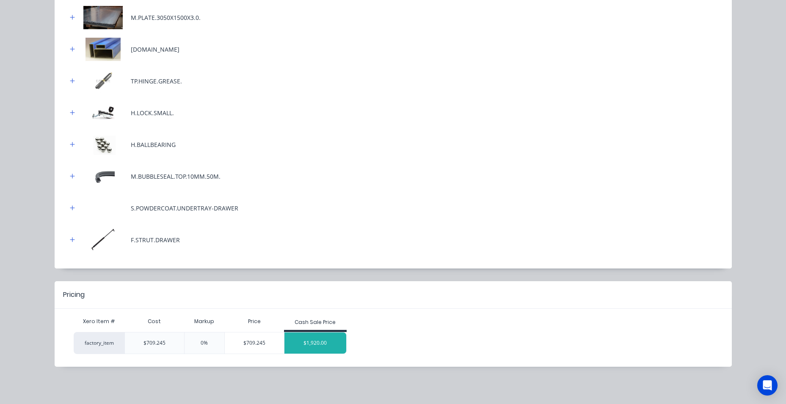
click at [304, 353] on div "$1,920.00" at bounding box center [316, 342] width 62 height 21
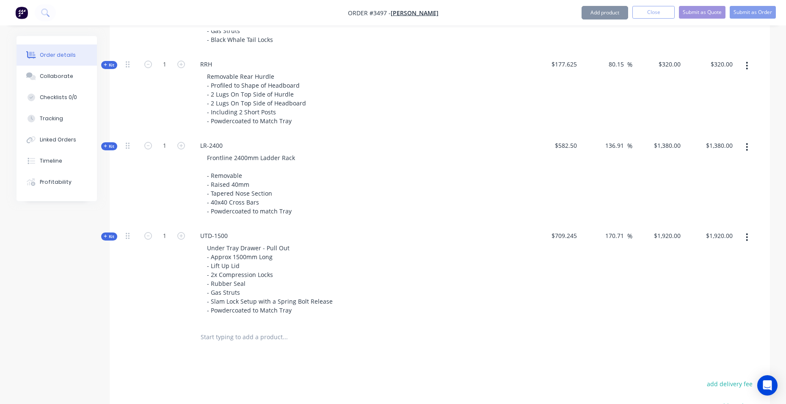
click at [261, 339] on input "text" at bounding box center [284, 337] width 169 height 17
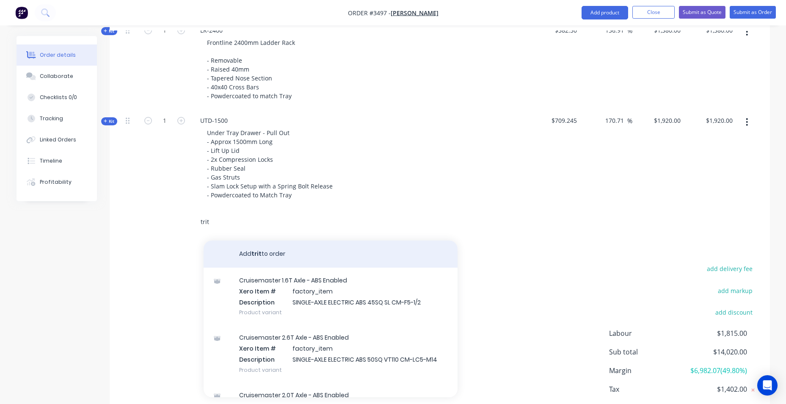
scroll to position [839, 0]
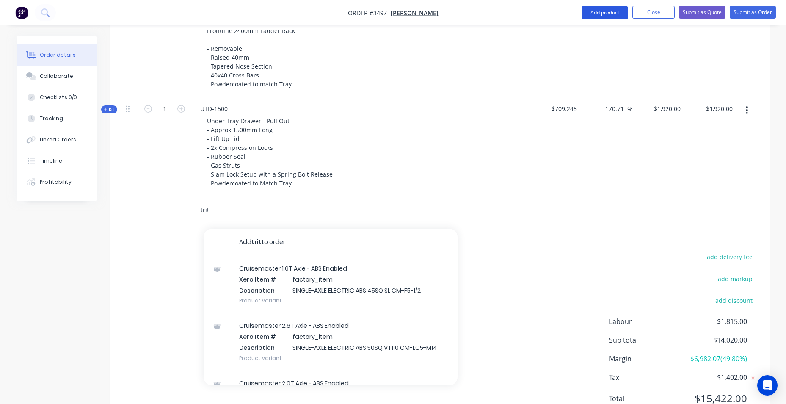
type input "trit"
click at [621, 14] on button "Add product" at bounding box center [605, 13] width 47 height 14
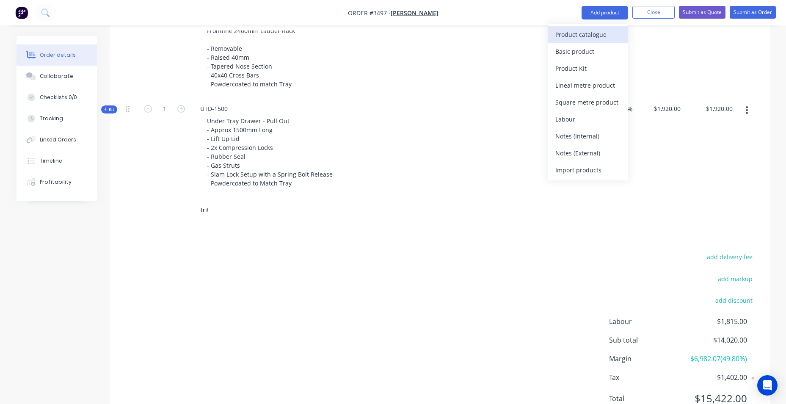
click at [594, 35] on div "Product catalogue" at bounding box center [588, 34] width 65 height 12
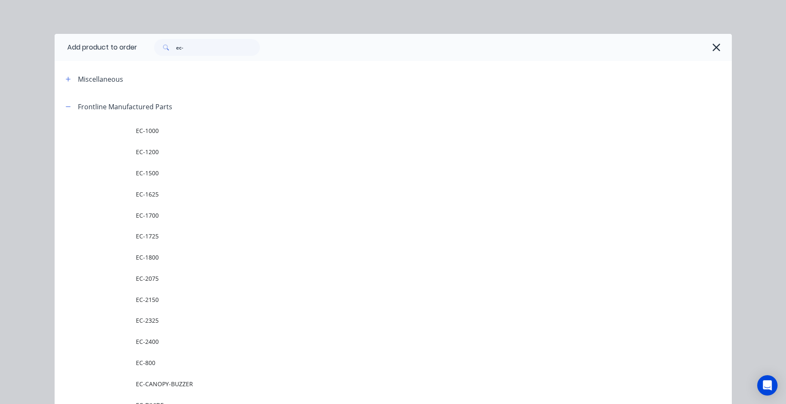
drag, startPoint x: 196, startPoint y: 57, endPoint x: 188, endPoint y: 54, distance: 9.4
click at [188, 54] on div "ec-" at bounding box center [434, 47] width 595 height 27
drag, startPoint x: 189, startPoint y: 53, endPoint x: 129, endPoint y: 54, distance: 60.6
click at [129, 54] on header "Add product to order ec-" at bounding box center [393, 47] width 677 height 27
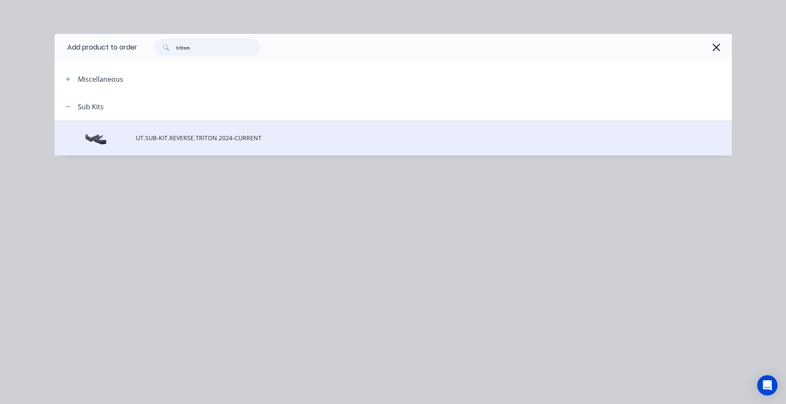
type input "triton"
click at [194, 138] on span "UT.SUB-KIT.REVERSE.TRITON.2024-CURRENT" at bounding box center [374, 137] width 477 height 9
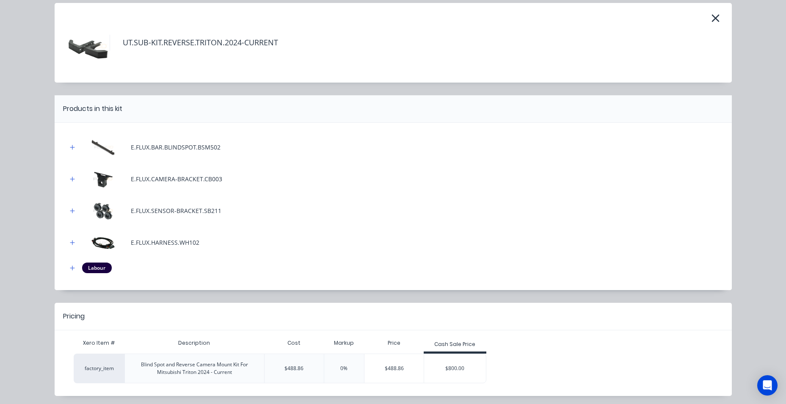
scroll to position [60, 0]
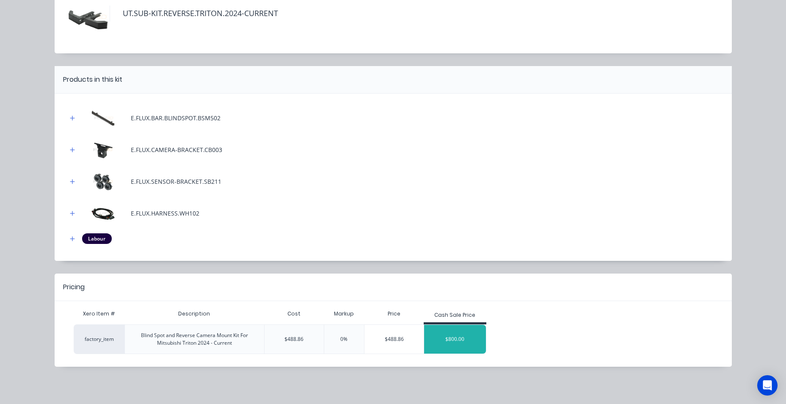
click at [472, 345] on div "$800.00" at bounding box center [455, 339] width 62 height 21
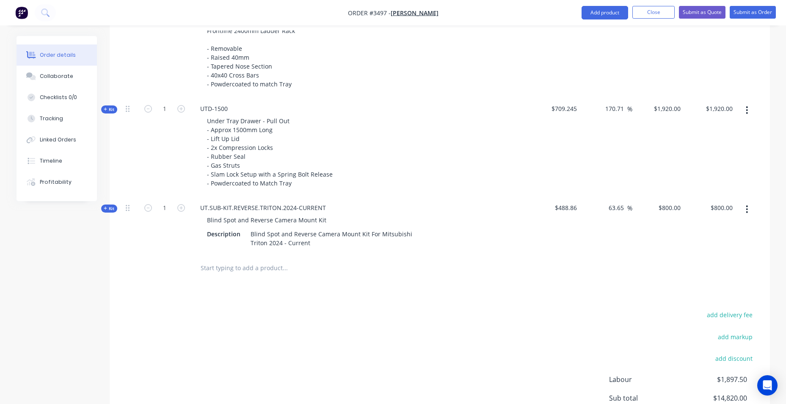
drag, startPoint x: 625, startPoint y: 207, endPoint x: 437, endPoint y: 202, distance: 188.1
click at [439, 203] on div "Kit 1 UT.SUB-KIT.REVERSE.TRITON.2024-CURRENT Blind Spot and Reverse Camera Moun…" at bounding box center [439, 225] width 635 height 58
type input "100"
click at [473, 329] on div "add delivery fee add markup add discount Labour $1,897.50 Sub total $14,820.00 …" at bounding box center [439, 390] width 635 height 163
type input "$977.72"
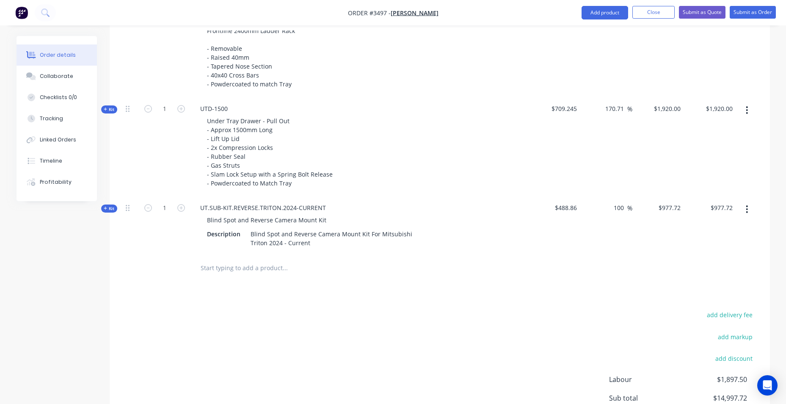
type input "$977.72"
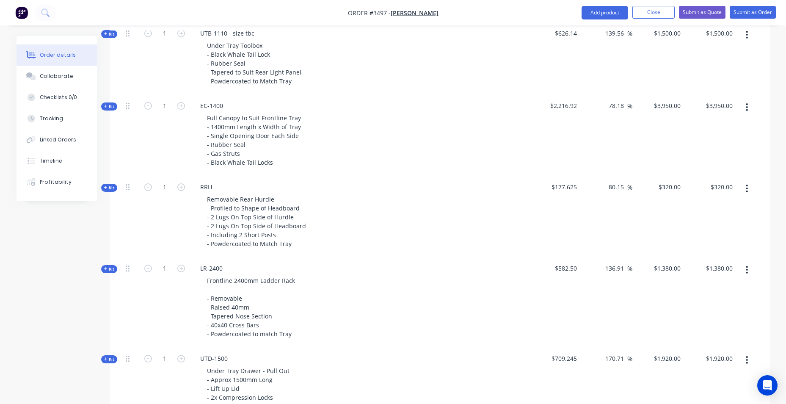
scroll to position [585, 0]
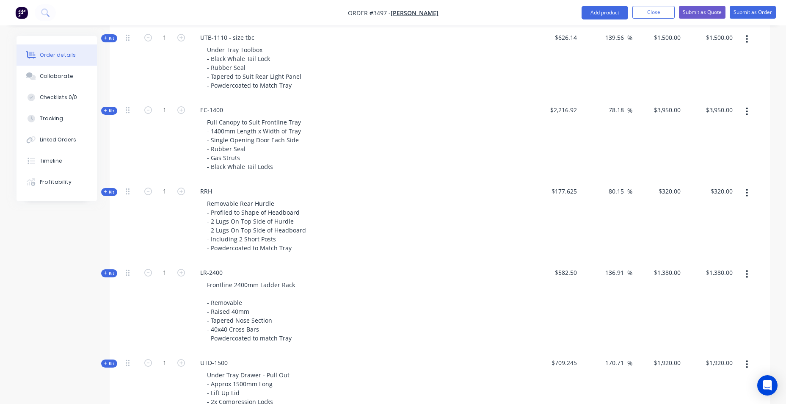
drag, startPoint x: 624, startPoint y: 192, endPoint x: 595, endPoint y: 196, distance: 29.1
click at [595, 196] on div "80.15 80.15 %" at bounding box center [607, 220] width 52 height 81
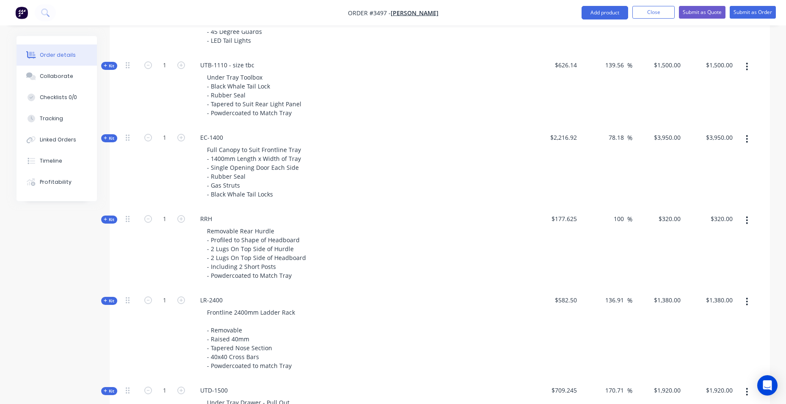
scroll to position [543, 0]
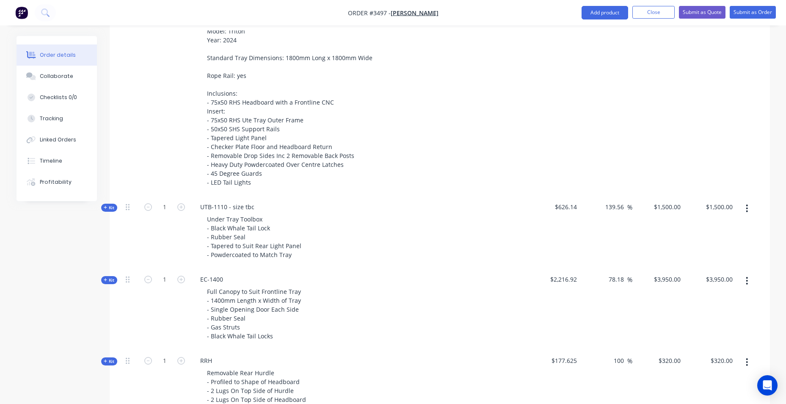
type input "100"
click at [574, 133] on div "$2,767.48" at bounding box center [555, 93] width 52 height 206
type input "$355.25"
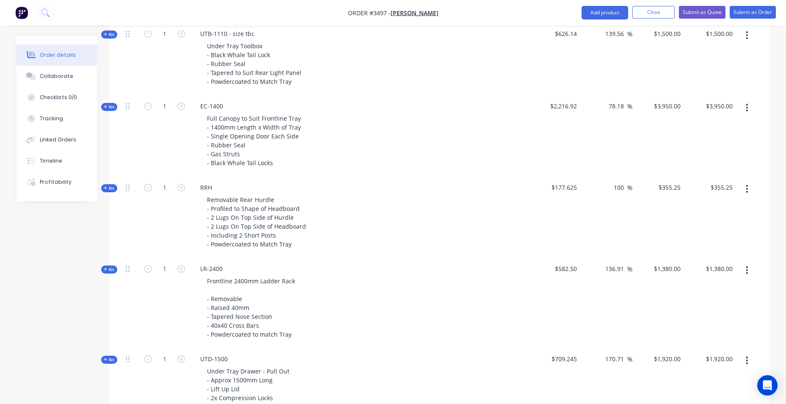
scroll to position [552, 0]
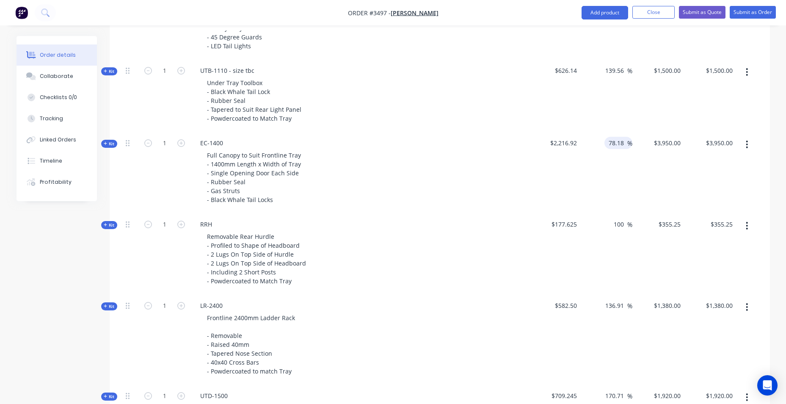
click at [619, 138] on input "78.18" at bounding box center [617, 143] width 19 height 12
drag, startPoint x: 624, startPoint y: 144, endPoint x: 607, endPoint y: 152, distance: 18.8
click at [607, 152] on div "78.18 78.18 %" at bounding box center [607, 172] width 52 height 81
type input "100"
click at [372, 174] on div "Full Canopy to Suit Frontline Tray - 1400mm Length x Width of Tray - Single Ope…" at bounding box center [360, 177] width 332 height 57
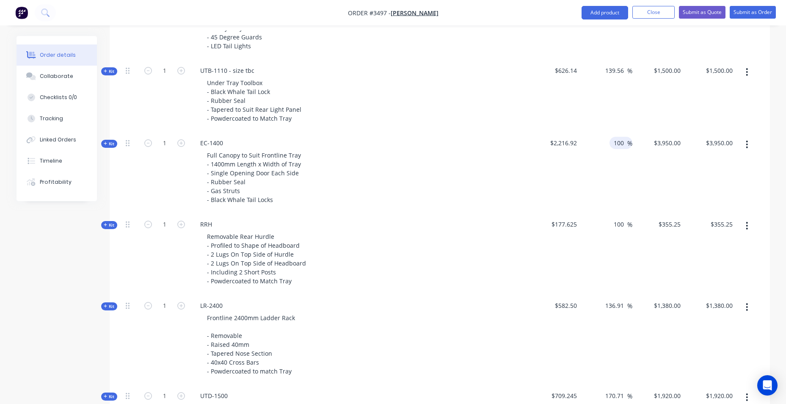
type input "$4,433.84"
click at [603, 143] on div "100 100 %" at bounding box center [607, 172] width 52 height 81
type input "70"
type input "$3,768.764"
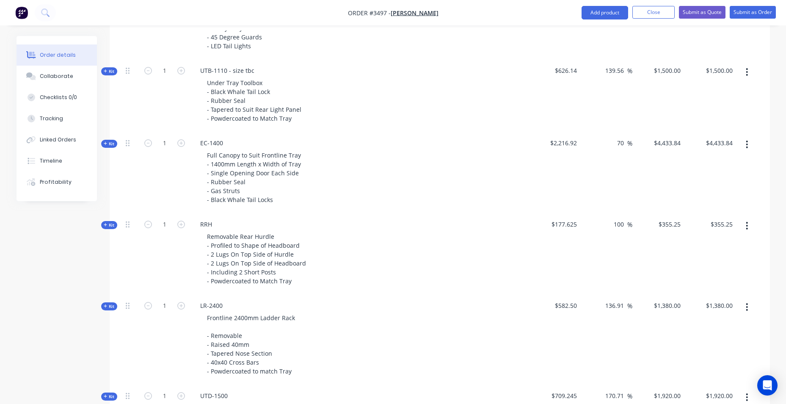
type input "$3,768.76"
click at [604, 122] on div "139.56 139.56 %" at bounding box center [607, 95] width 52 height 72
drag, startPoint x: 604, startPoint y: 122, endPoint x: 620, endPoint y: 143, distance: 26.6
click at [619, 143] on input "70" at bounding box center [622, 143] width 11 height 12
drag, startPoint x: 626, startPoint y: 145, endPoint x: 560, endPoint y: 148, distance: 65.7
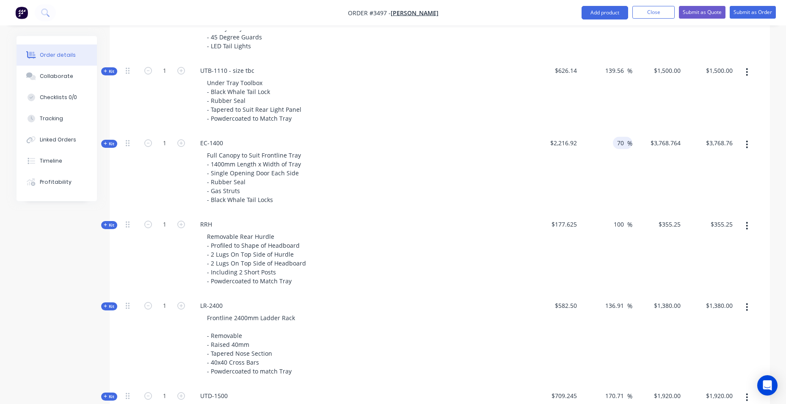
click at [560, 148] on div "Kit 1 EC-1400 Full Canopy to Suit Frontline Tray - 1400mm Length x Width of Tra…" at bounding box center [439, 172] width 635 height 81
type input "80"
click at [484, 105] on div "Under Tray Toolbox - Black Whale Tail Lock - Rubber Seal - Tapered to Suit Rear…" at bounding box center [360, 101] width 332 height 48
type input "$3,990.456"
type input "$3,990.46"
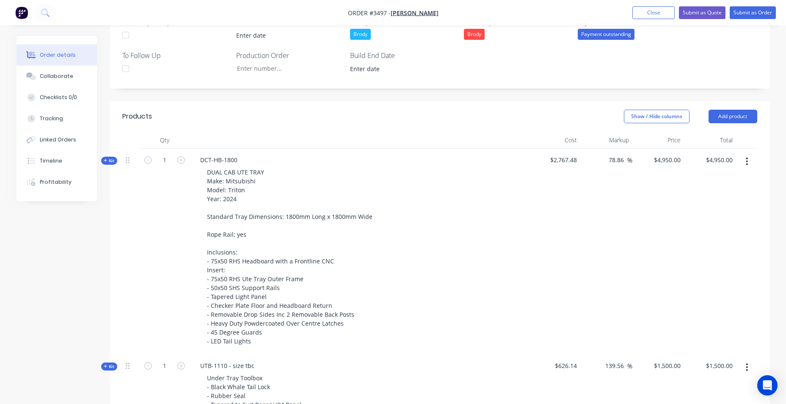
scroll to position [213, 0]
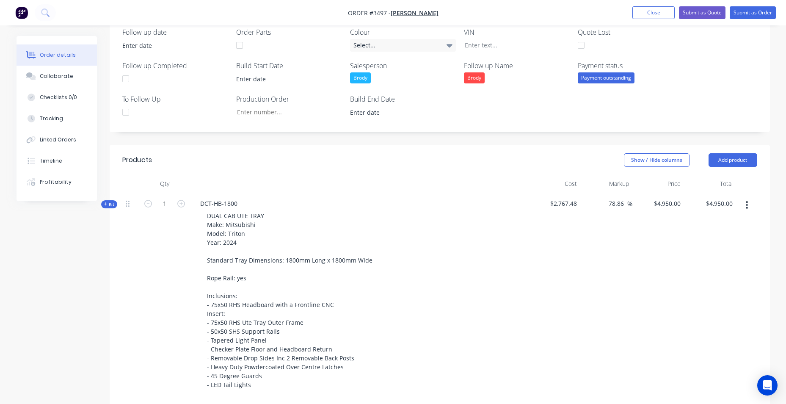
drag, startPoint x: 623, startPoint y: 205, endPoint x: 578, endPoint y: 205, distance: 45.7
click at [578, 205] on div "Kit 1 DCT-HB-1800 DUAL CAB UTE TRAY Make: Mitsubishi Model: Triton Year: 2024 S…" at bounding box center [439, 295] width 635 height 206
type input "80"
click at [471, 169] on header "Products Show / Hide columns Add product" at bounding box center [440, 160] width 661 height 30
type input "$4,981.464"
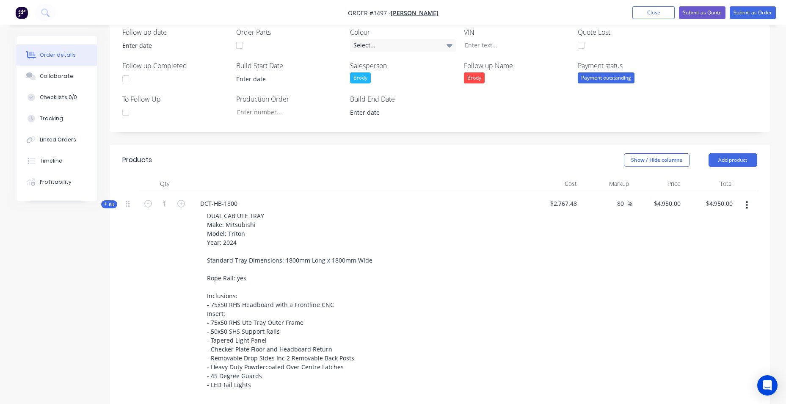
type input "$4,981.46"
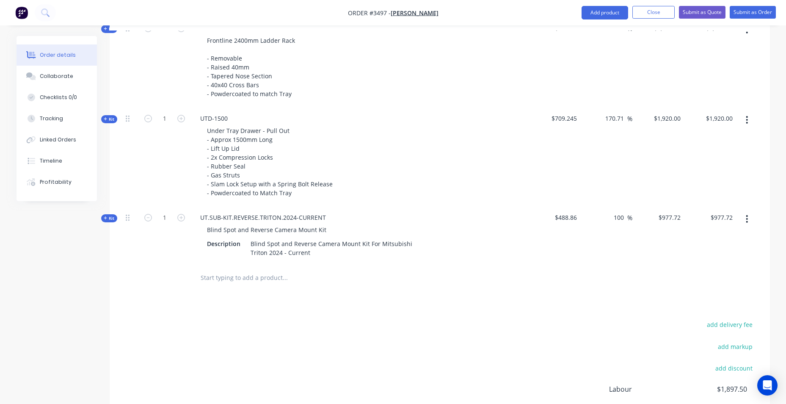
scroll to position [933, 0]
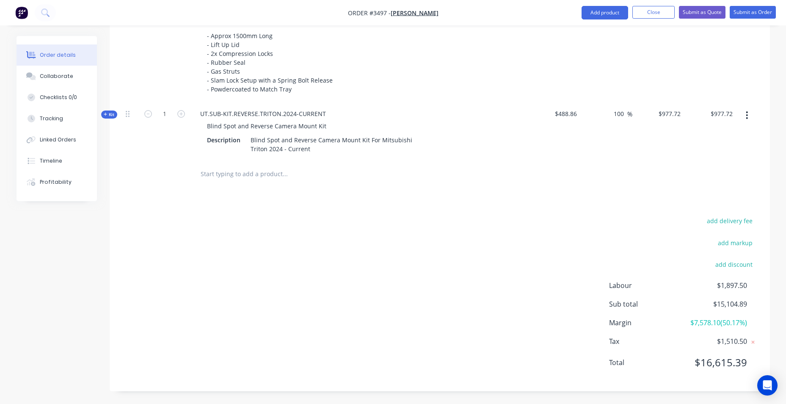
click at [224, 173] on input "text" at bounding box center [284, 174] width 169 height 17
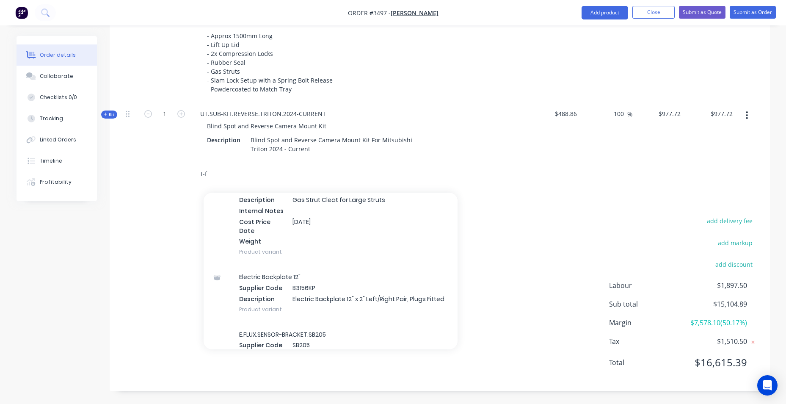
scroll to position [1397, 0]
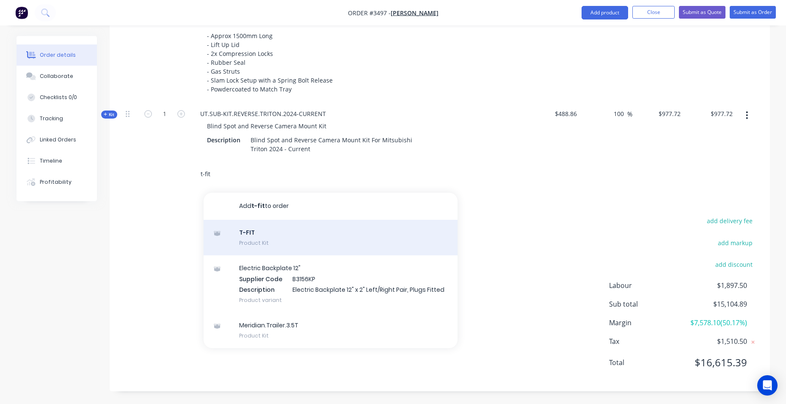
type input "t-fit"
click at [325, 242] on div "T-FIT Product Kit" at bounding box center [331, 238] width 254 height 36
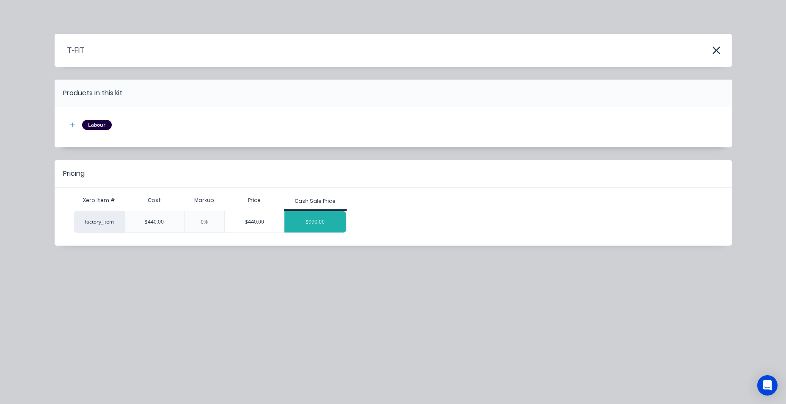
click at [329, 218] on div "$990.00" at bounding box center [316, 221] width 62 height 21
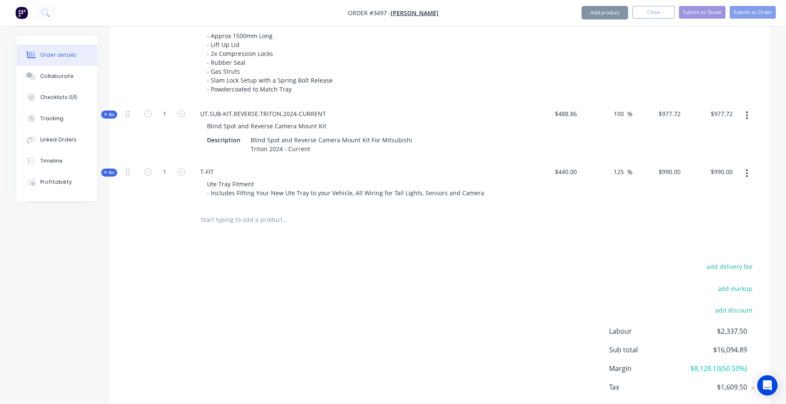
click at [262, 219] on input "text" at bounding box center [284, 219] width 169 height 17
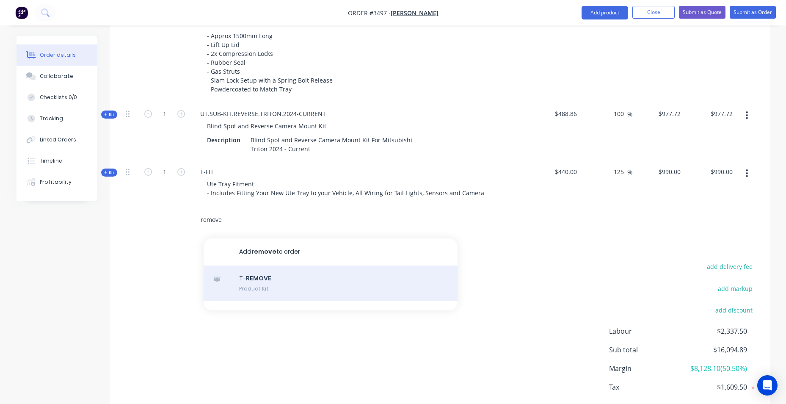
type input "remove"
click at [274, 282] on div "T- REMOVE Product Kit" at bounding box center [331, 283] width 254 height 36
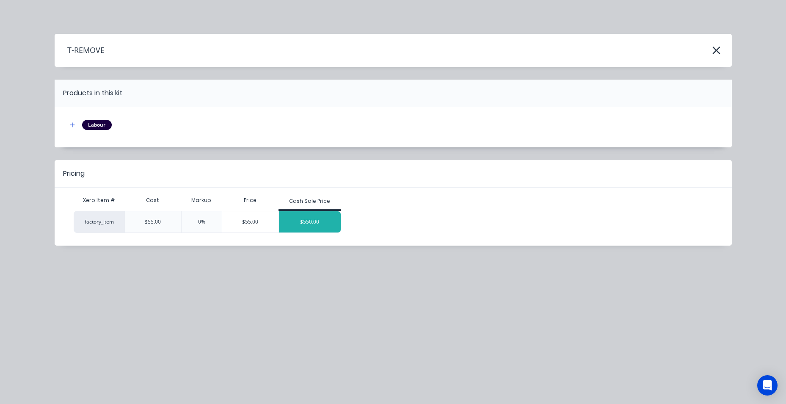
click at [312, 221] on div "$550.00" at bounding box center [310, 221] width 62 height 21
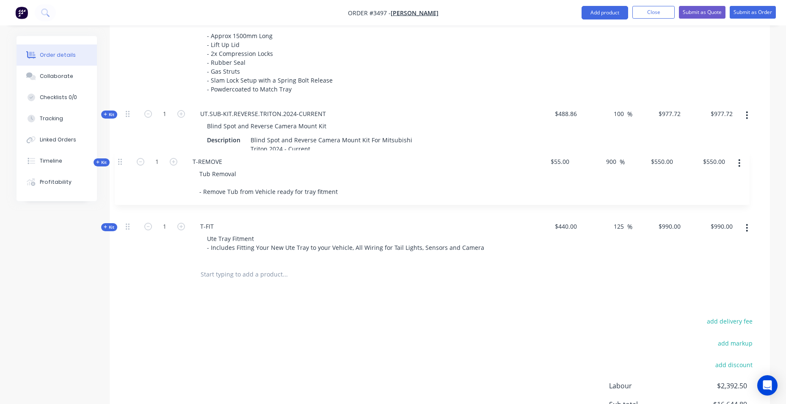
drag, startPoint x: 125, startPoint y: 218, endPoint x: 120, endPoint y: 163, distance: 55.7
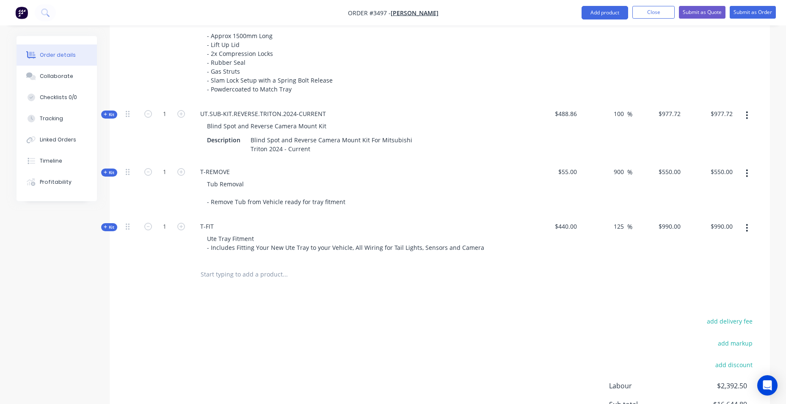
click at [206, 270] on input "text" at bounding box center [284, 274] width 169 height 17
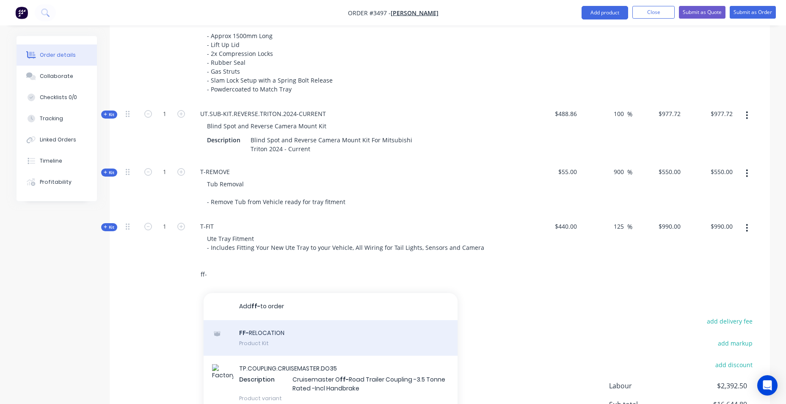
type input "ff-"
click at [312, 333] on div "FF- RELOCATION Product Kit" at bounding box center [331, 338] width 254 height 36
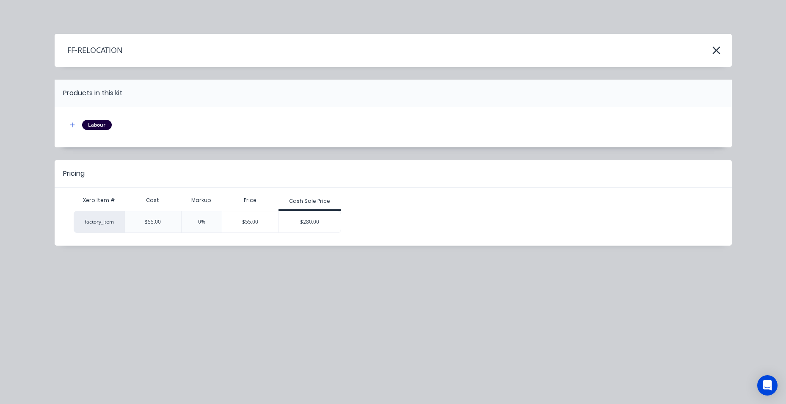
click at [335, 216] on div "$280.00" at bounding box center [310, 221] width 62 height 21
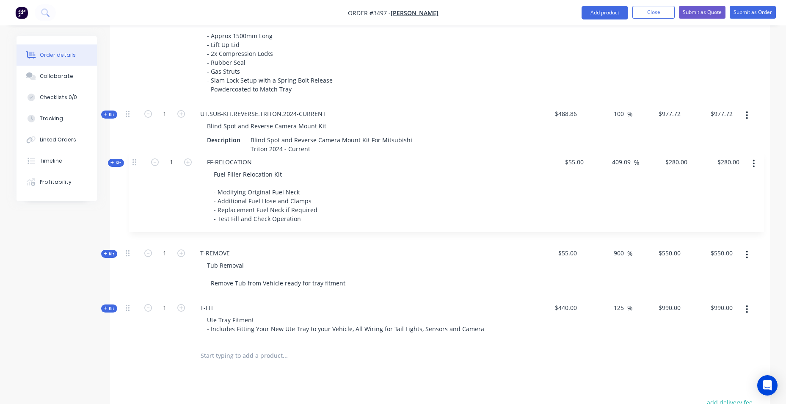
drag, startPoint x: 132, startPoint y: 272, endPoint x: 132, endPoint y: 166, distance: 105.9
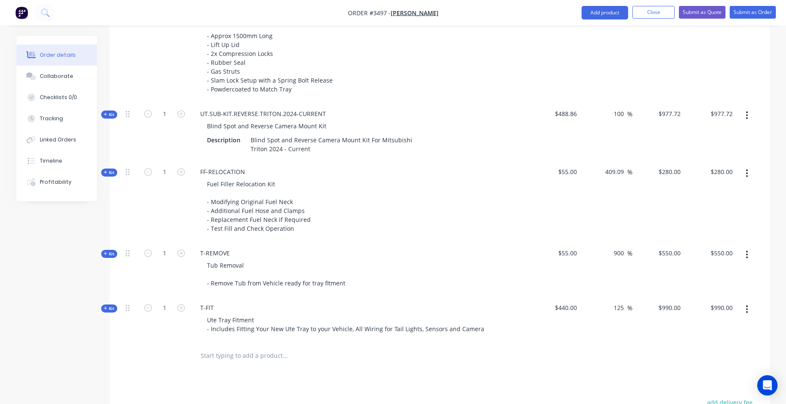
click at [459, 348] on div at bounding box center [343, 355] width 298 height 17
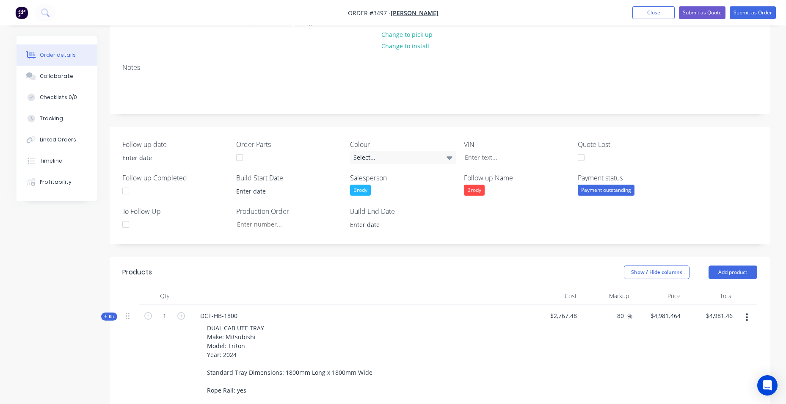
scroll to position [0, 0]
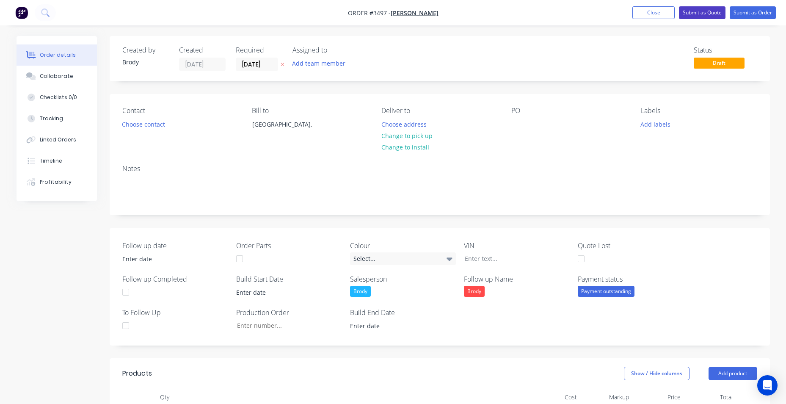
click at [708, 9] on button "Submit as Quote" at bounding box center [702, 12] width 47 height 13
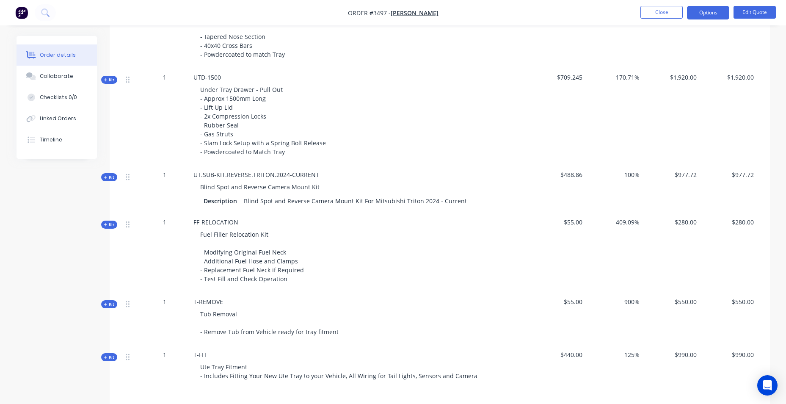
scroll to position [847, 0]
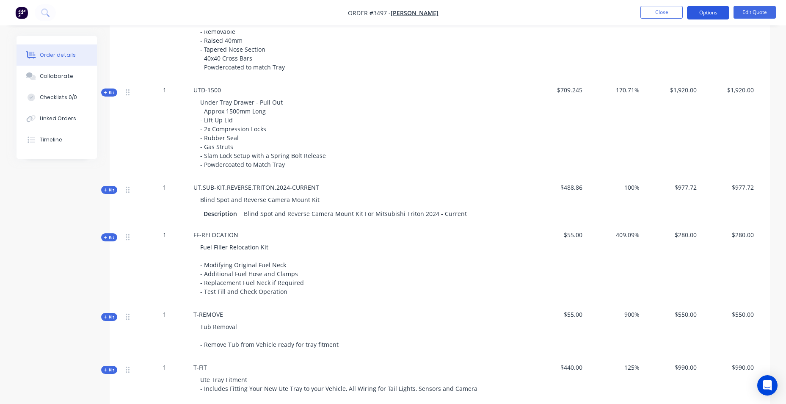
click at [696, 10] on button "Options" at bounding box center [708, 13] width 42 height 14
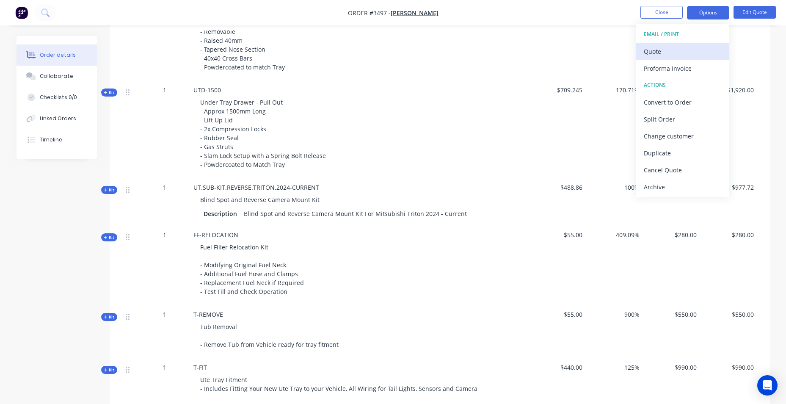
click at [695, 55] on div "Quote" at bounding box center [683, 51] width 78 height 12
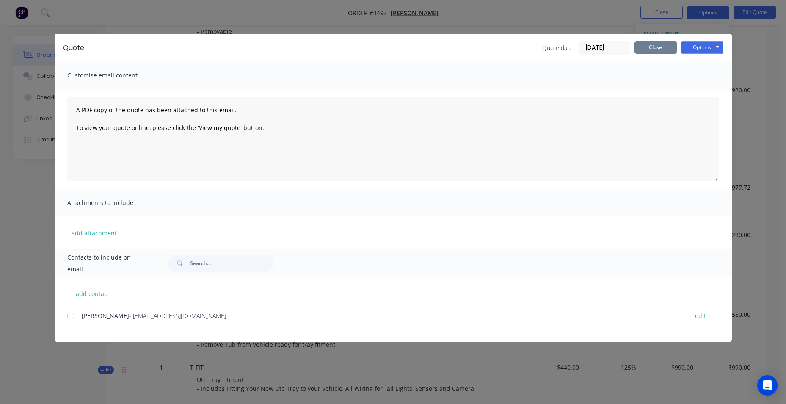
click at [676, 50] on button "Close" at bounding box center [656, 47] width 42 height 13
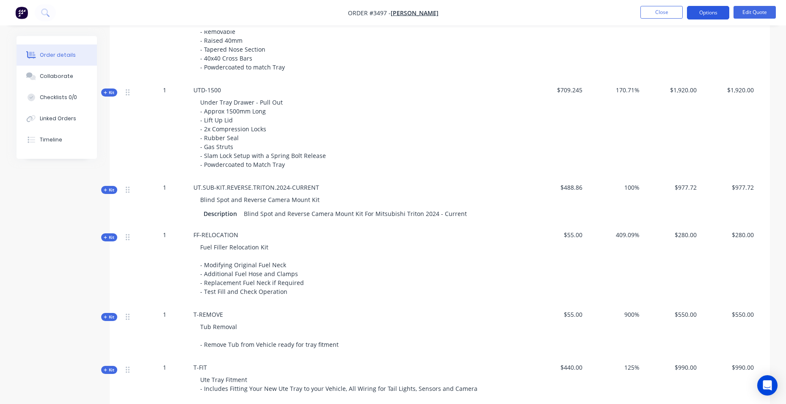
click at [728, 18] on button "Options" at bounding box center [708, 13] width 42 height 14
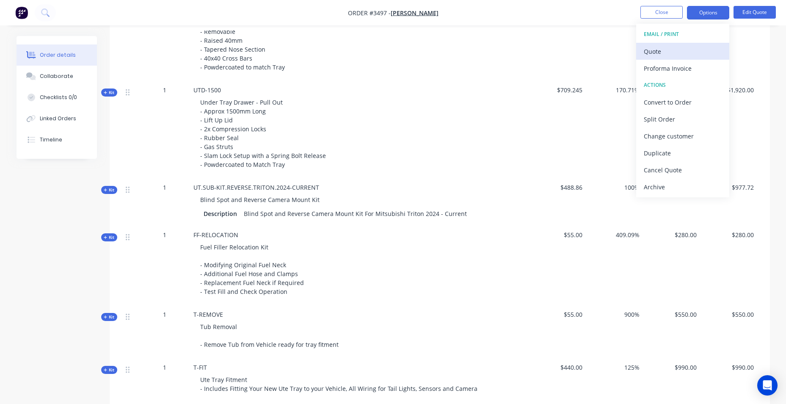
click at [699, 56] on div "Quote" at bounding box center [683, 51] width 78 height 12
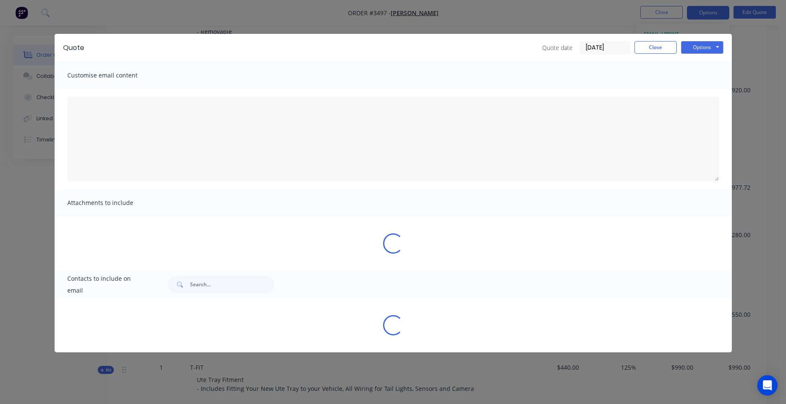
type textarea "A PDF copy of the quote has been attached to this email. To view your quote onl…"
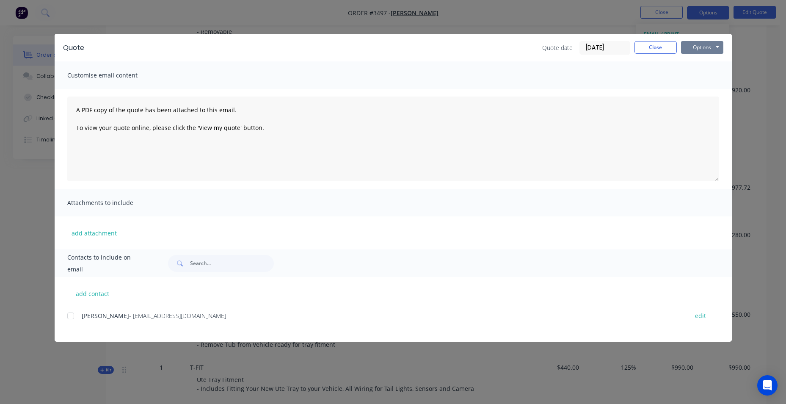
click at [721, 52] on button "Options" at bounding box center [702, 47] width 42 height 13
click at [73, 318] on div at bounding box center [70, 315] width 17 height 17
click at [727, 46] on div "Quote Quote date [DATE] Close Options Preview Print Email" at bounding box center [393, 48] width 677 height 28
click at [720, 50] on button "Options" at bounding box center [702, 47] width 42 height 13
click at [710, 88] on button "Email" at bounding box center [708, 90] width 54 height 14
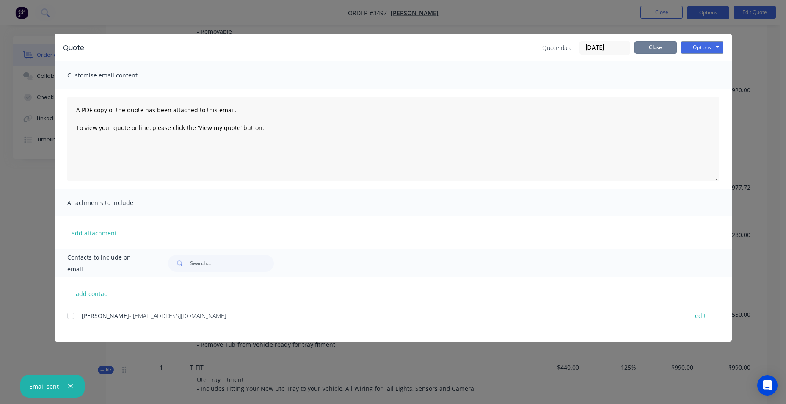
click at [641, 50] on button "Close" at bounding box center [656, 47] width 42 height 13
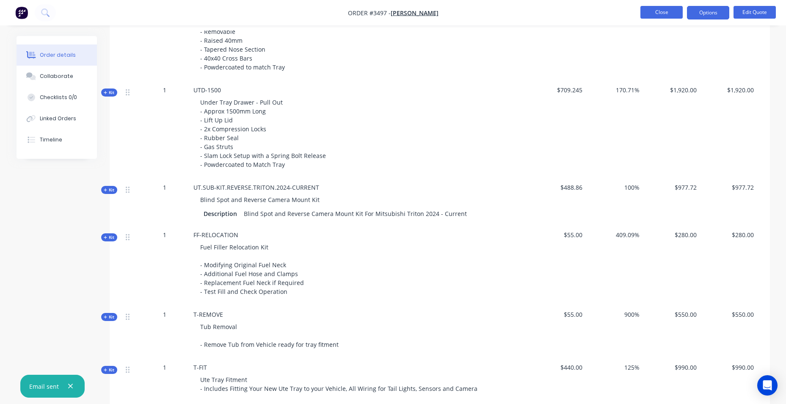
click at [656, 18] on button "Close" at bounding box center [662, 12] width 42 height 13
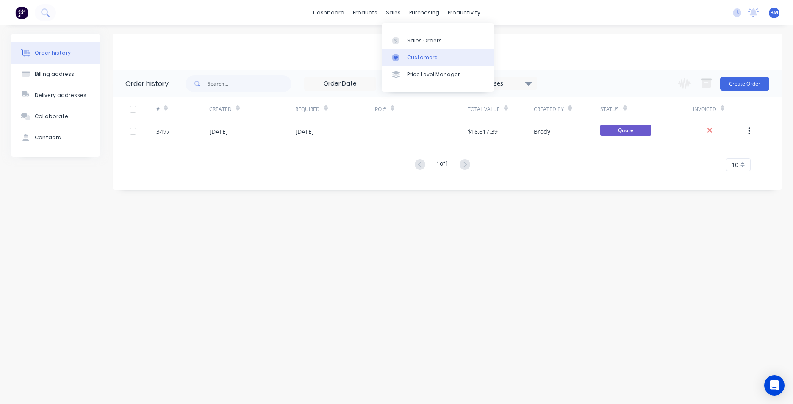
click at [408, 57] on div "Customers" at bounding box center [422, 58] width 30 height 8
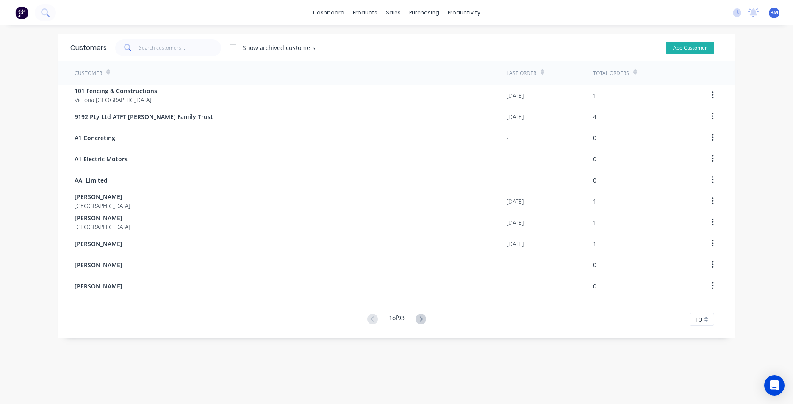
click at [687, 52] on button "Add Customer" at bounding box center [690, 47] width 48 height 13
select select "AU"
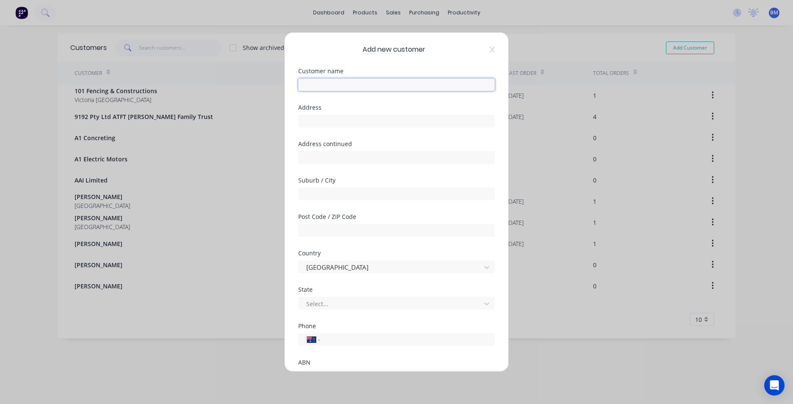
click at [442, 80] on input "text" at bounding box center [396, 84] width 196 height 13
type input "J"
drag, startPoint x: 336, startPoint y: 83, endPoint x: 361, endPoint y: 78, distance: 25.3
click at [368, 77] on div "[PERSON_NAME]" at bounding box center [396, 83] width 196 height 15
click at [336, 83] on input "[PERSON_NAME]" at bounding box center [396, 84] width 196 height 13
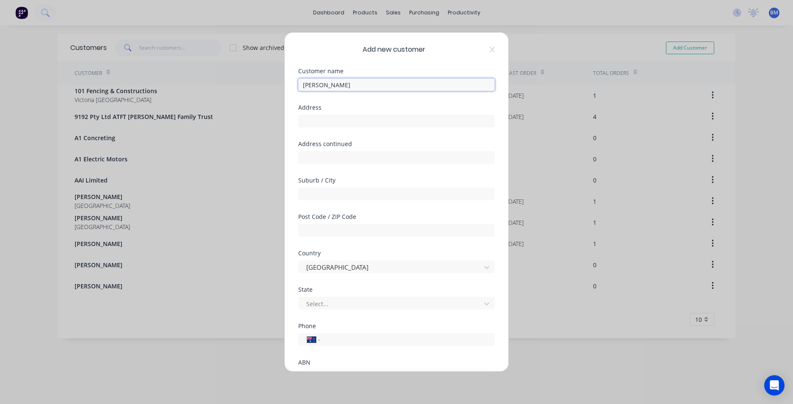
type input "[PERSON_NAME]"
click at [430, 69] on div "Customer name" at bounding box center [396, 71] width 196 height 6
drag, startPoint x: 355, startPoint y: 344, endPoint x: 347, endPoint y: 343, distance: 7.7
click at [355, 344] on input "tel" at bounding box center [406, 340] width 160 height 10
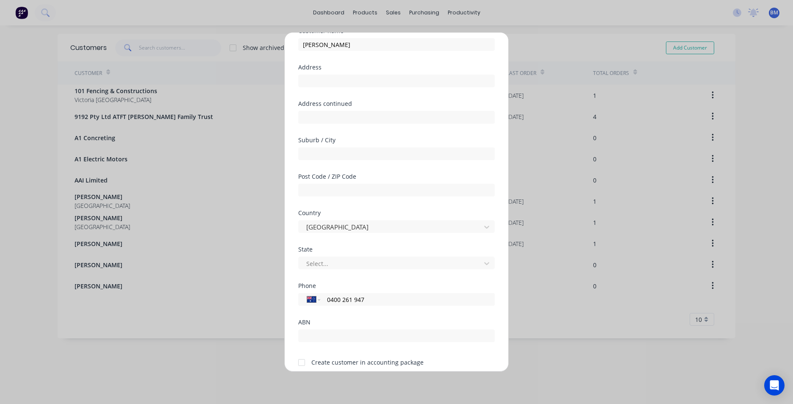
scroll to position [75, 0]
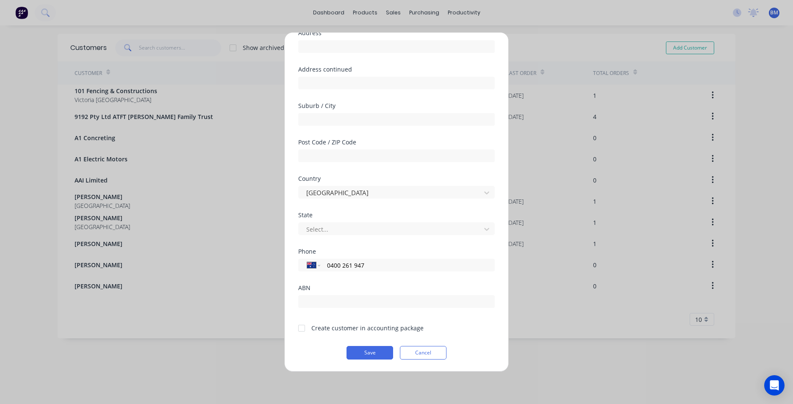
type input "0400 261 947"
click at [299, 330] on div at bounding box center [301, 328] width 17 height 17
click at [400, 357] on button "Cancel" at bounding box center [423, 353] width 47 height 14
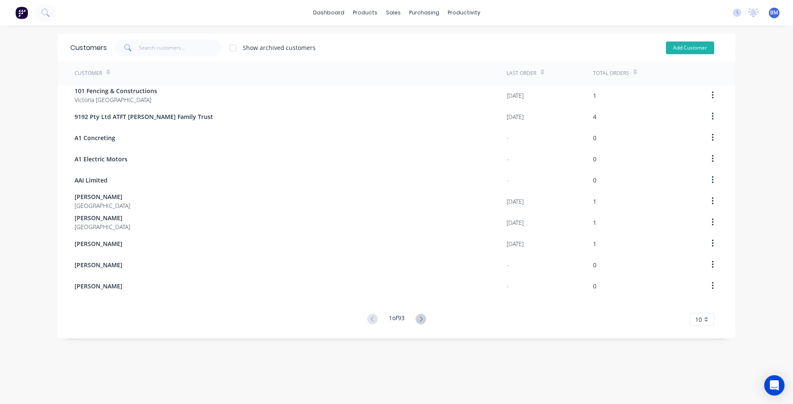
drag, startPoint x: 688, startPoint y: 40, endPoint x: 693, endPoint y: 47, distance: 9.1
click at [687, 39] on div "Add Customer" at bounding box center [683, 47] width 77 height 17
click at [694, 49] on button "Add Customer" at bounding box center [690, 47] width 48 height 13
select select "AU"
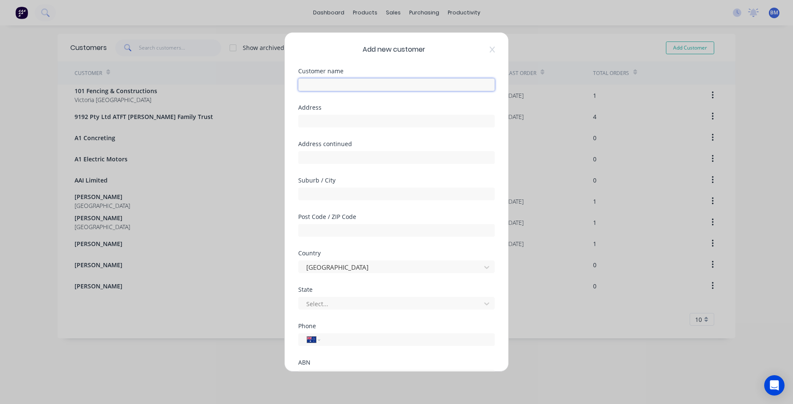
click at [323, 82] on input "text" at bounding box center [396, 84] width 196 height 13
type input "[PERSON_NAME]"
type input "0400 261 947"
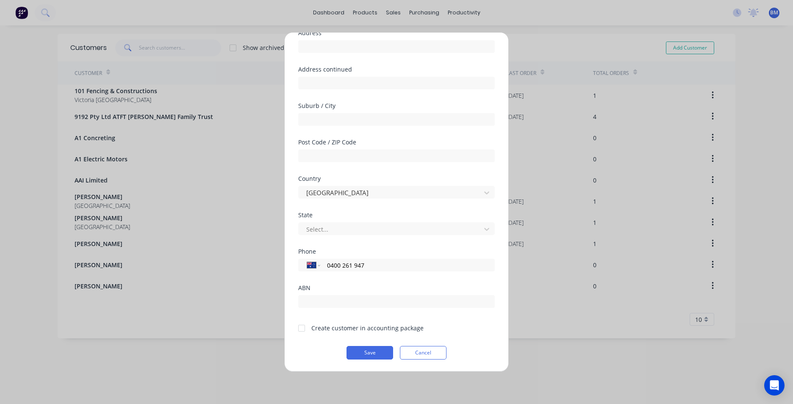
type input "[PERSON_NAME]"
drag, startPoint x: 299, startPoint y: 326, endPoint x: 388, endPoint y: 355, distance: 94.5
click at [299, 326] on div at bounding box center [301, 328] width 17 height 17
click at [379, 352] on button "Save" at bounding box center [369, 353] width 47 height 14
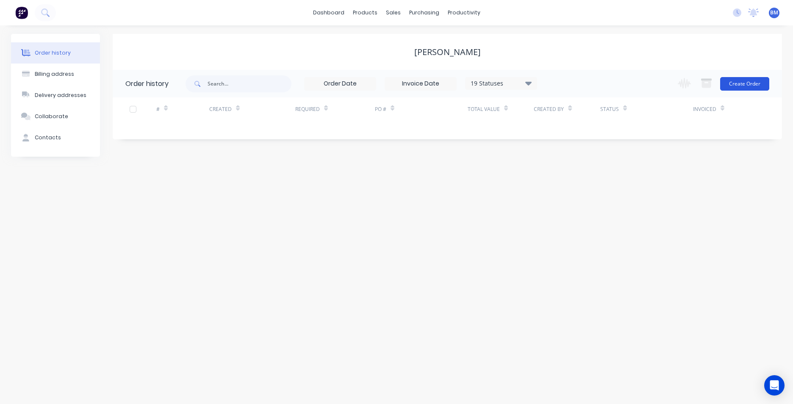
click at [758, 86] on button "Create Order" at bounding box center [744, 84] width 49 height 14
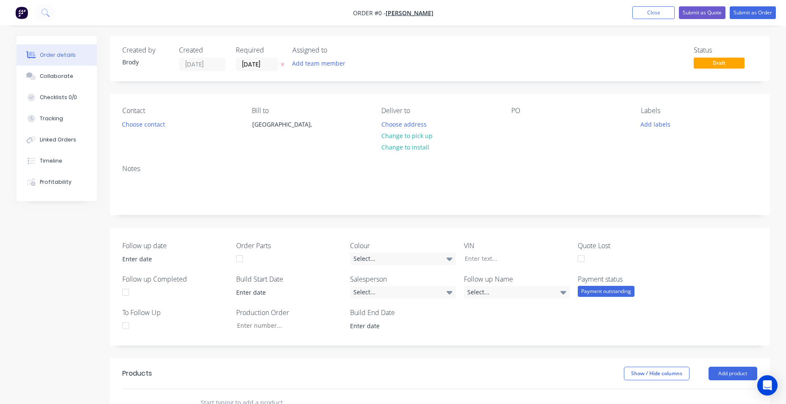
click at [414, 285] on div "Salesperson Select..." at bounding box center [403, 286] width 106 height 25
click at [411, 290] on div "Select..." at bounding box center [403, 292] width 106 height 13
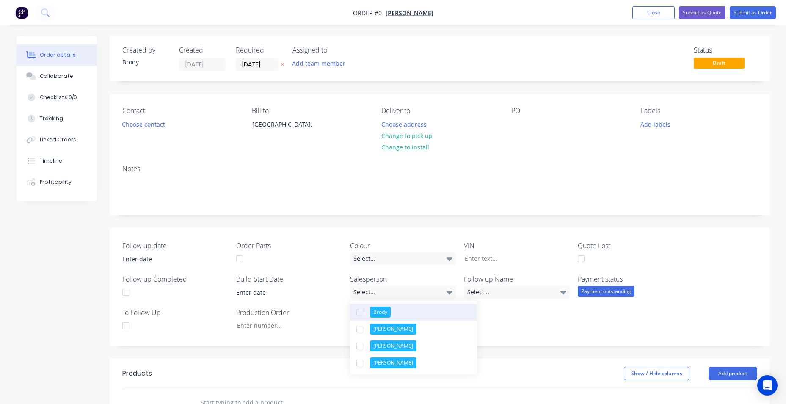
click at [397, 311] on button "Brody" at bounding box center [413, 312] width 127 height 17
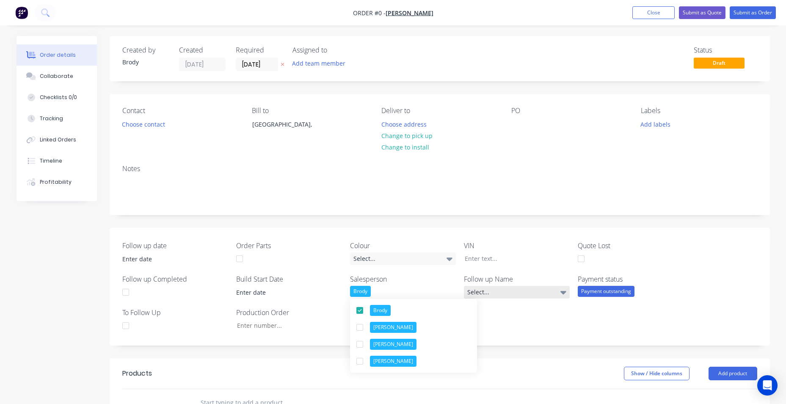
click at [508, 295] on div "Order details Collaborate Checklists 0/0 Tracking Linked Orders Timeline Profit…" at bounding box center [393, 334] width 771 height 597
click at [505, 296] on div "Select..." at bounding box center [517, 292] width 106 height 13
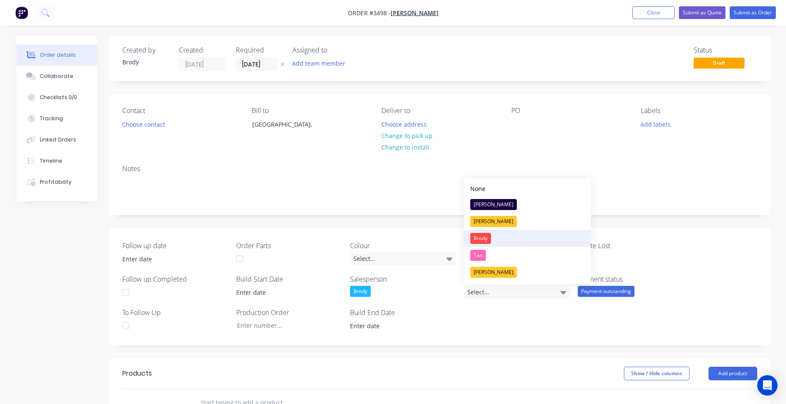
click at [499, 236] on button "Brody" at bounding box center [527, 238] width 127 height 17
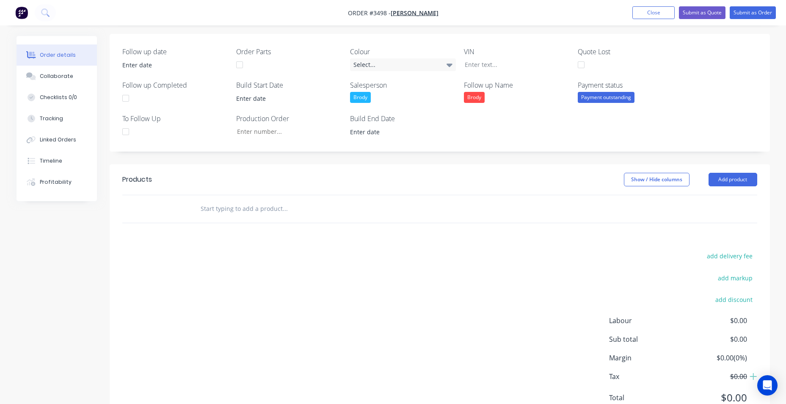
scroll to position [229, 0]
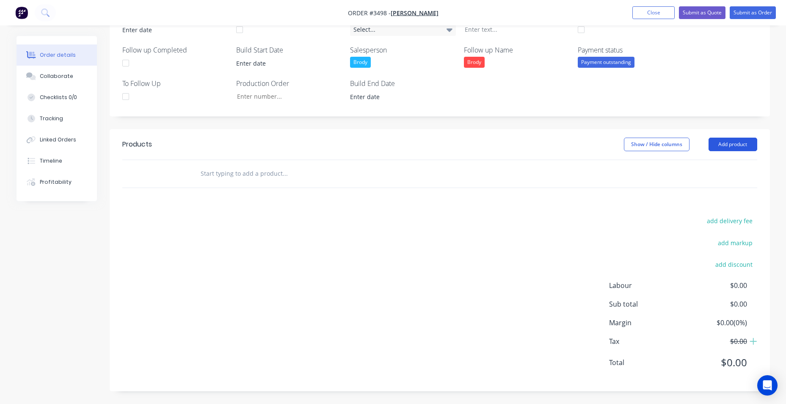
click at [746, 142] on button "Add product" at bounding box center [733, 145] width 49 height 14
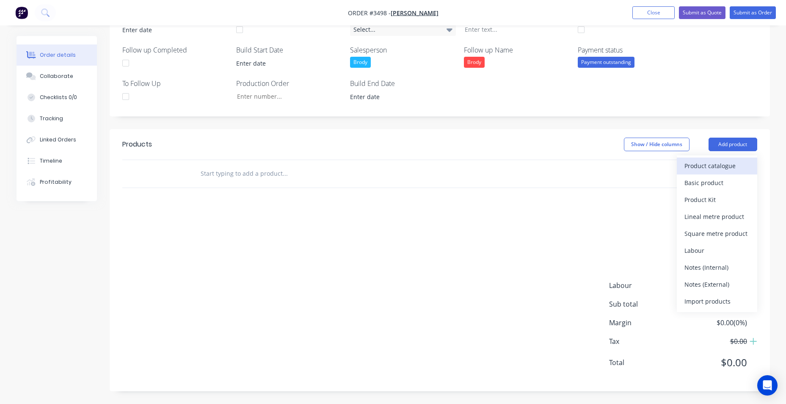
click at [726, 165] on div "Product catalogue" at bounding box center [717, 166] width 65 height 12
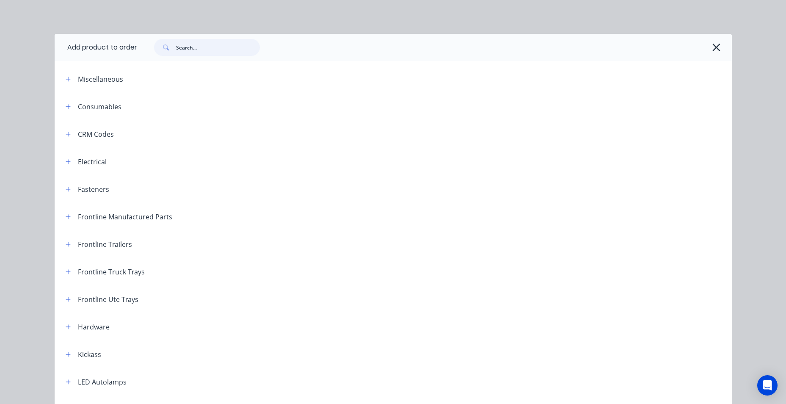
click at [224, 47] on input "text" at bounding box center [218, 47] width 84 height 17
click at [66, 301] on icon "button" at bounding box center [68, 299] width 5 height 6
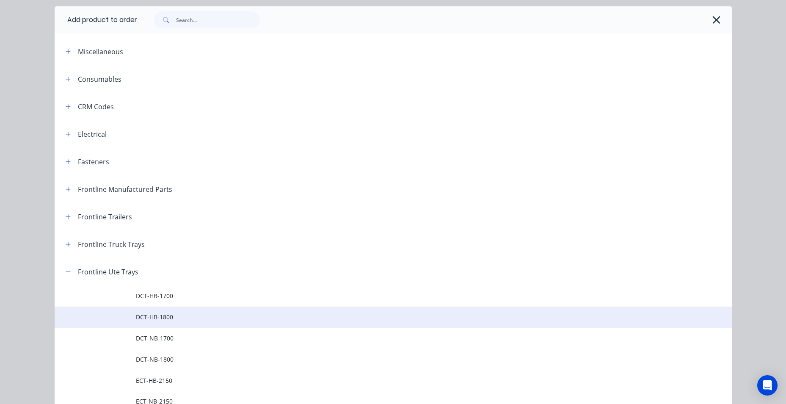
scroll to position [42, 0]
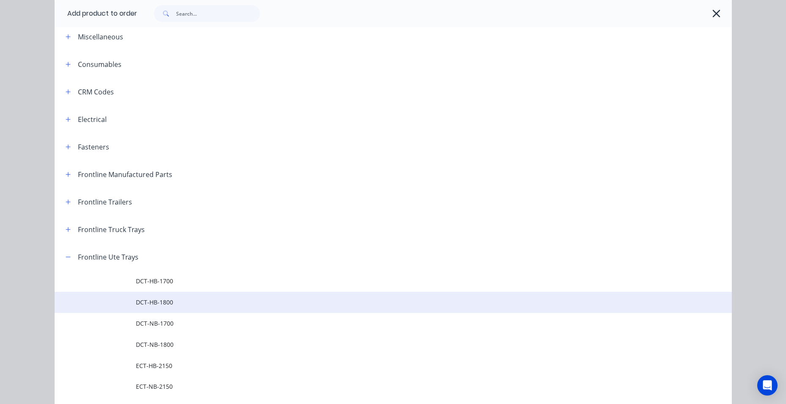
click at [186, 304] on span "DCT-HB-1800" at bounding box center [374, 302] width 477 height 9
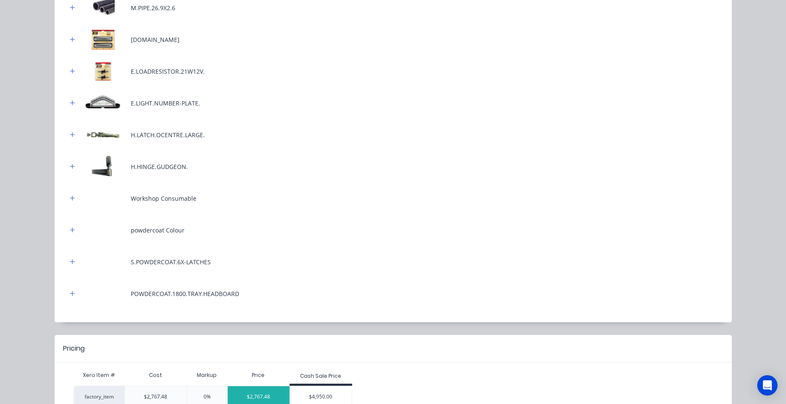
scroll to position [419, 0]
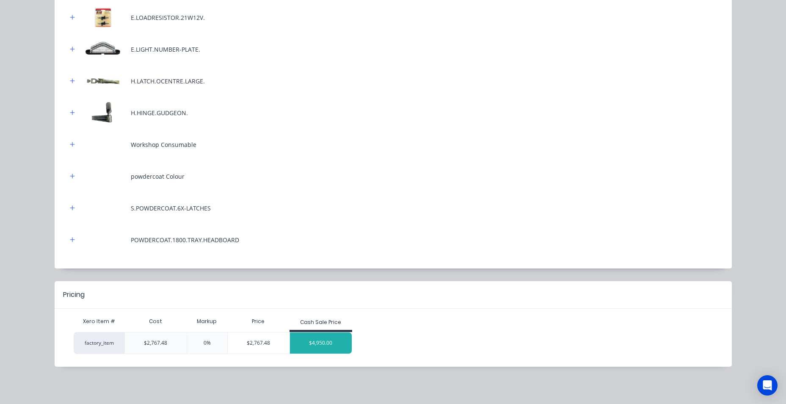
click at [304, 335] on div "$4,950.00" at bounding box center [321, 342] width 62 height 21
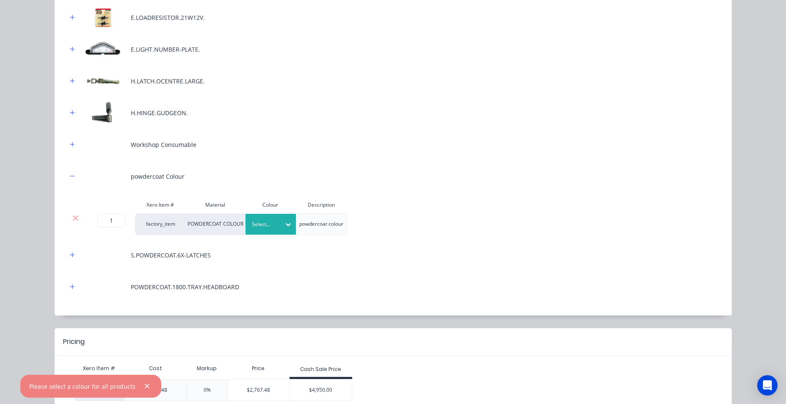
click at [262, 224] on div at bounding box center [264, 224] width 25 height 9
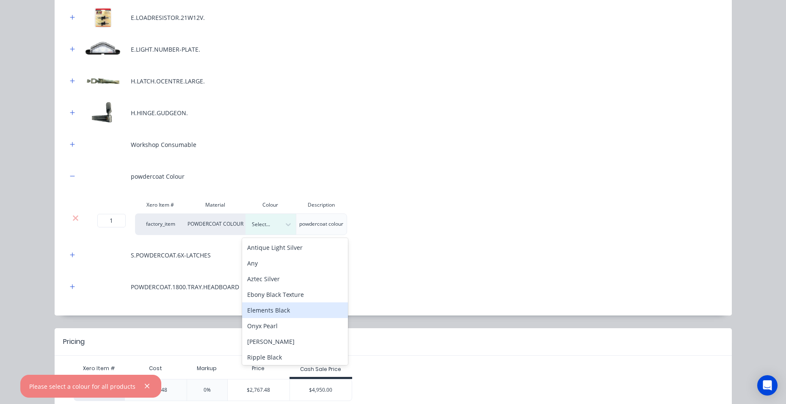
drag, startPoint x: 292, startPoint y: 307, endPoint x: 295, endPoint y: 312, distance: 6.1
click at [292, 307] on div "Elements Black" at bounding box center [295, 310] width 106 height 16
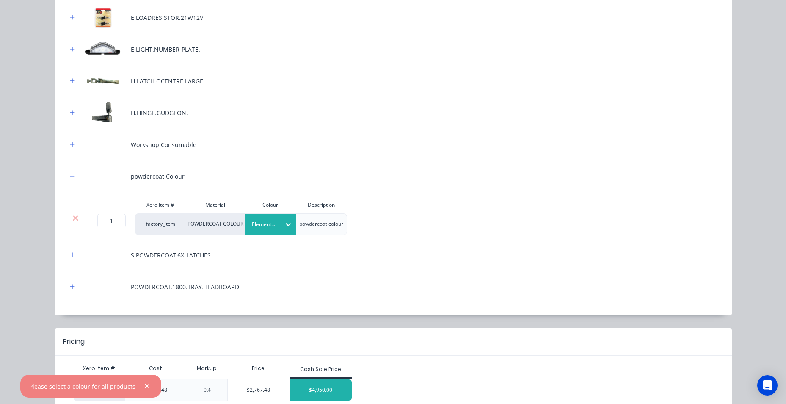
click at [317, 386] on div "$4,950.00" at bounding box center [321, 389] width 62 height 21
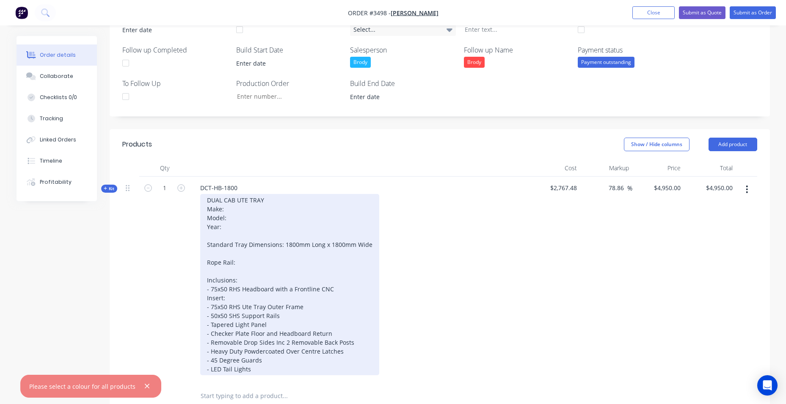
click at [235, 210] on div "DUAL CAB UTE TRAY Make: Model: Year: Standard Tray Dimensions: 1800mm Long x 18…" at bounding box center [289, 284] width 179 height 181
click at [241, 218] on div "DUAL CAB UTE TRAY Make: Toyota Model: Year: Standard Tray Dimensions: 1800mm Lo…" at bounding box center [289, 284] width 179 height 181
click at [224, 232] on div "DUAL CAB UTE TRAY Make: Toyota Model: Hilux Year: Standard Tray Dimensions: 180…" at bounding box center [289, 284] width 179 height 181
click at [225, 229] on div "DUAL CAB UTE TRAY Make: Toyota Model: Hilux Year: Standard Tray Dimensions: 180…" at bounding box center [289, 284] width 179 height 181
click at [224, 226] on div "DUAL CAB UTE TRAY Make: Toyota Model: Hilux Year:02017 Standard Tray Dimensions…" at bounding box center [289, 284] width 179 height 181
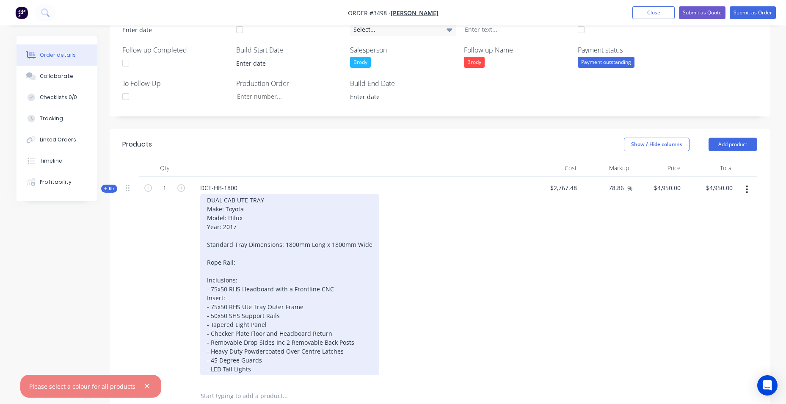
click at [243, 263] on div "DUAL CAB UTE TRAY Make: Toyota Model: Hilux Year: 2017 Standard Tray Dimensions…" at bounding box center [289, 284] width 179 height 181
drag, startPoint x: 243, startPoint y: 263, endPoint x: 182, endPoint y: 264, distance: 60.6
click at [200, 265] on div "DUAL CAB UTE TRAY Make: Toyota Model: Hilux Year: 2017 Standard Tray Dimensions…" at bounding box center [289, 284] width 179 height 181
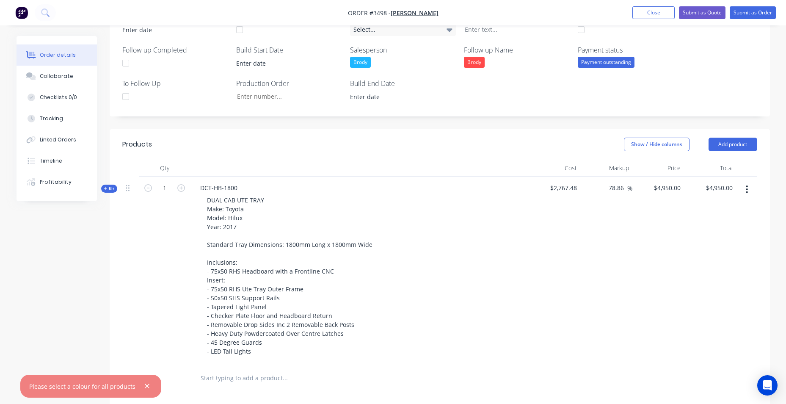
click at [173, 284] on div "1" at bounding box center [164, 271] width 51 height 188
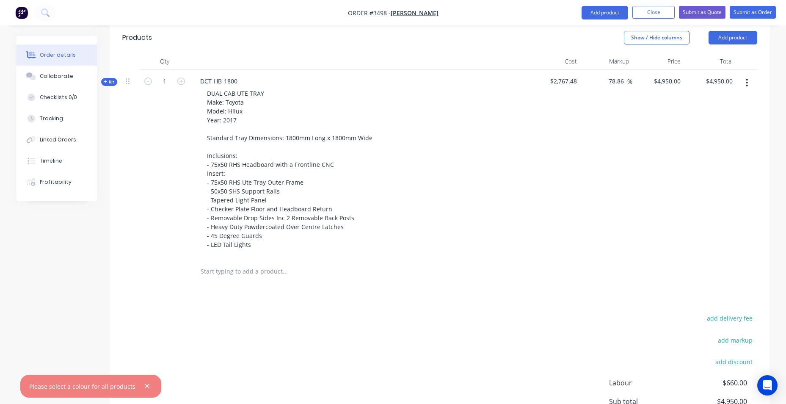
scroll to position [433, 0]
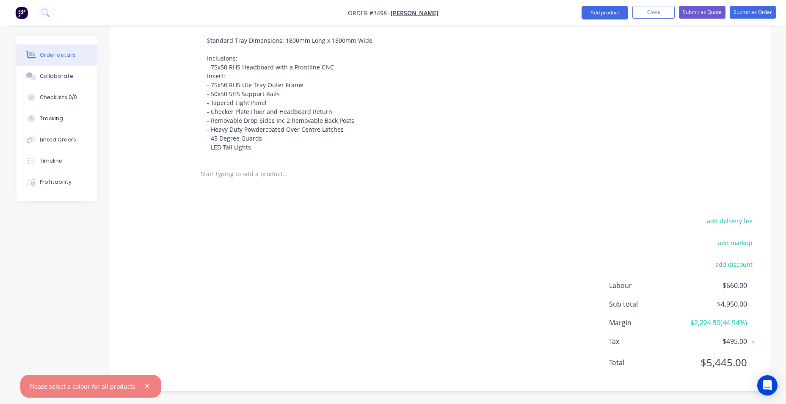
click at [270, 176] on input "text" at bounding box center [284, 174] width 169 height 17
type input "utb"
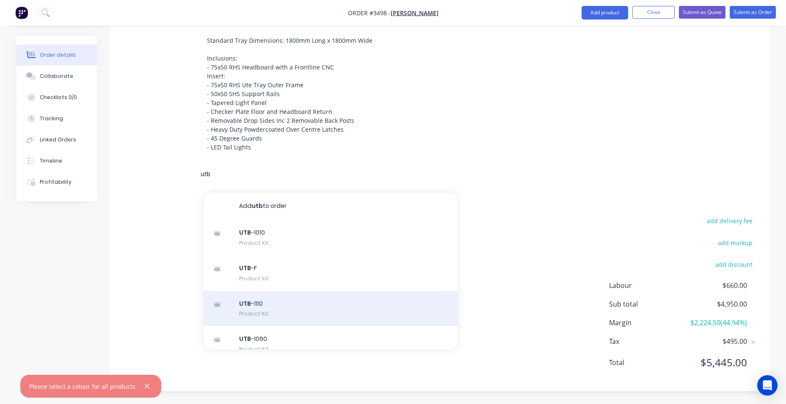
click at [315, 307] on div "UTB -1110 Product Kit" at bounding box center [331, 309] width 254 height 36
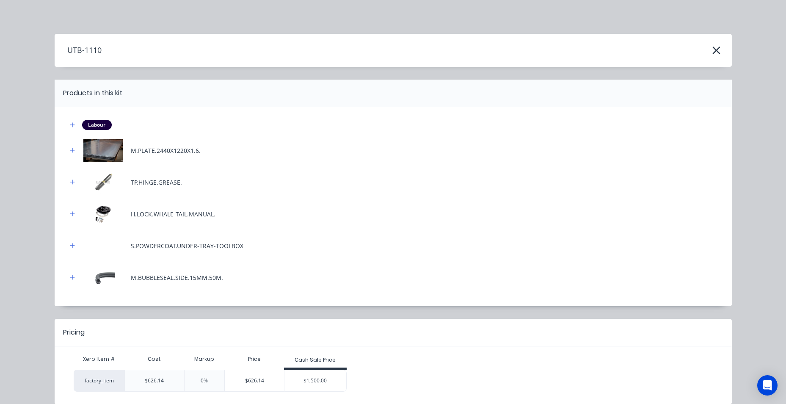
scroll to position [38, 0]
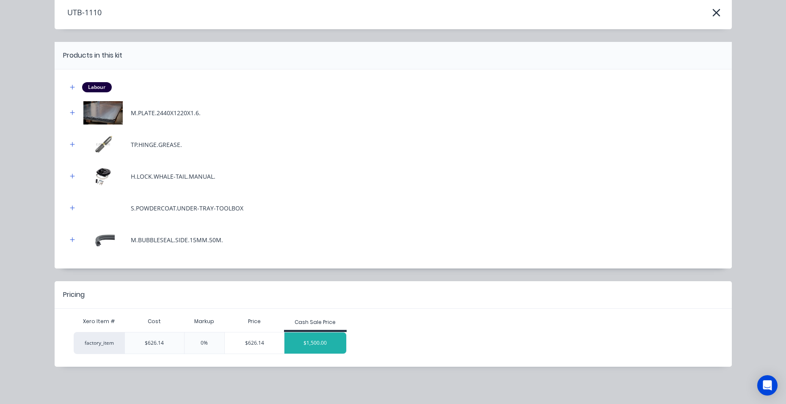
click at [325, 349] on div "$1,500.00" at bounding box center [316, 342] width 62 height 21
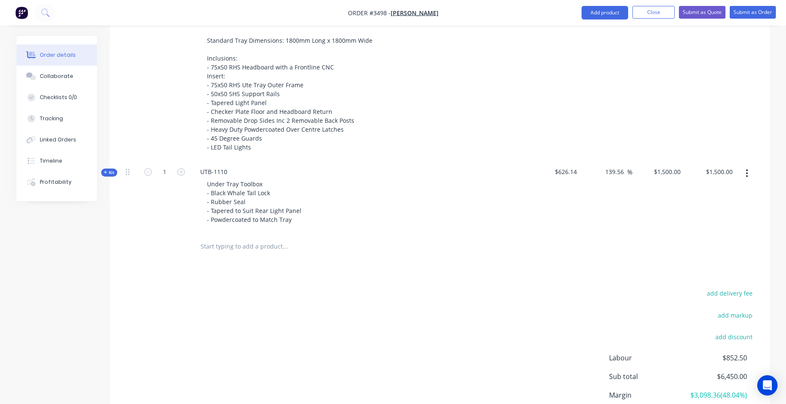
click at [249, 243] on input "text" at bounding box center [284, 246] width 169 height 17
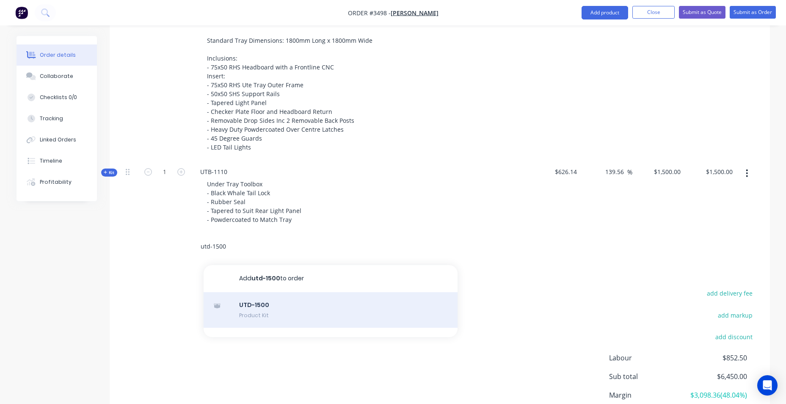
type input "utd-1500"
click at [275, 319] on div "UTD-1500 Product Kit" at bounding box center [331, 310] width 254 height 36
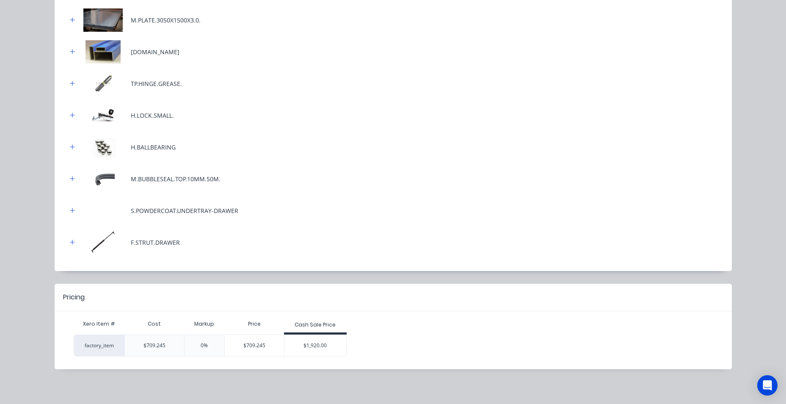
scroll to position [165, 0]
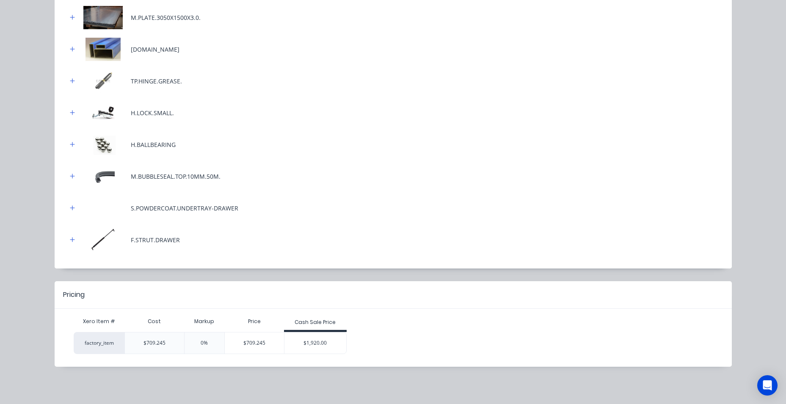
click at [323, 337] on div "$1,920.00" at bounding box center [316, 342] width 62 height 21
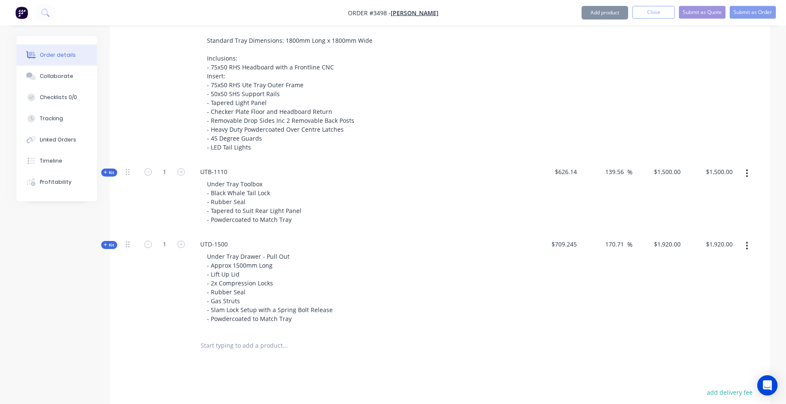
click at [270, 346] on input "text" at bounding box center [284, 345] width 169 height 17
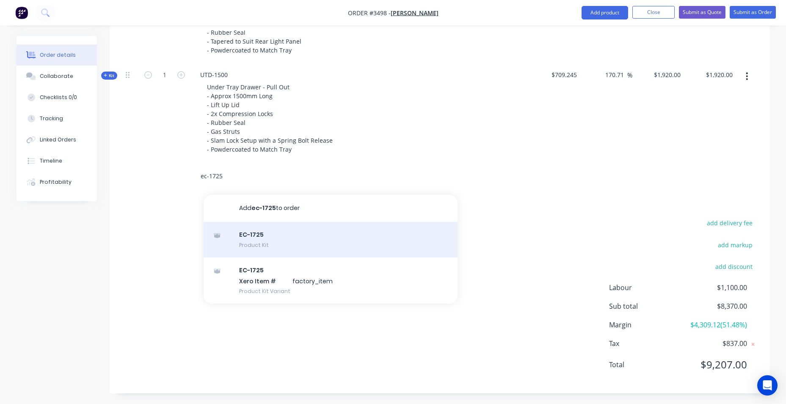
type input "ec-1725"
click at [329, 238] on div "EC-1725 Product Kit" at bounding box center [331, 240] width 254 height 36
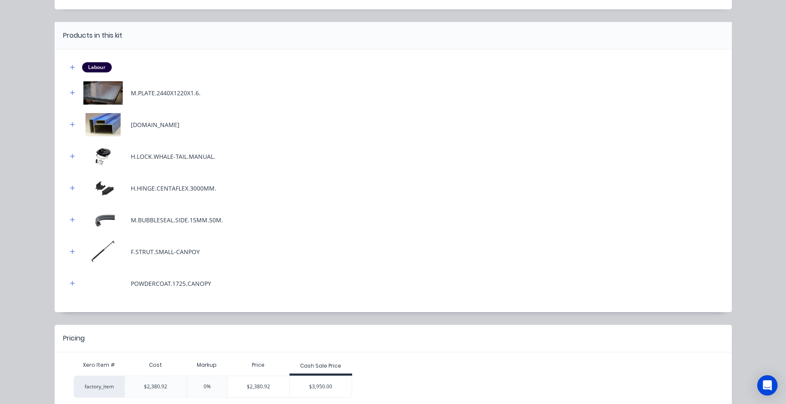
scroll to position [101, 0]
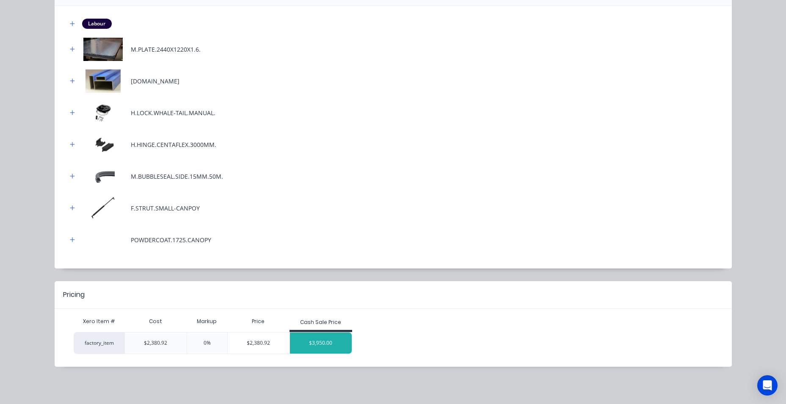
click at [336, 343] on div "$3,950.00" at bounding box center [321, 342] width 62 height 21
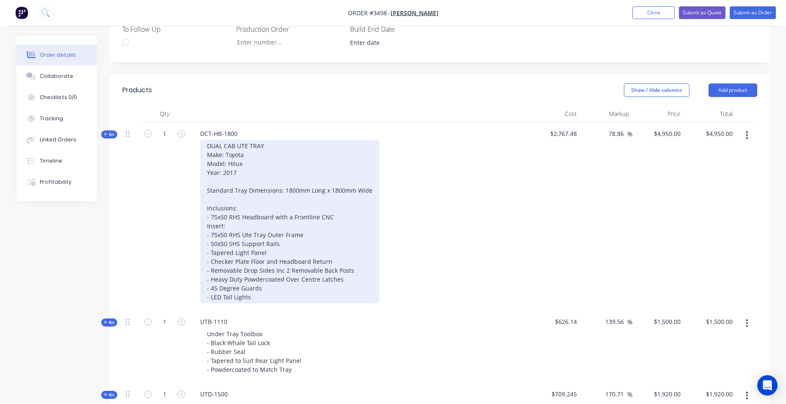
scroll to position [348, 0]
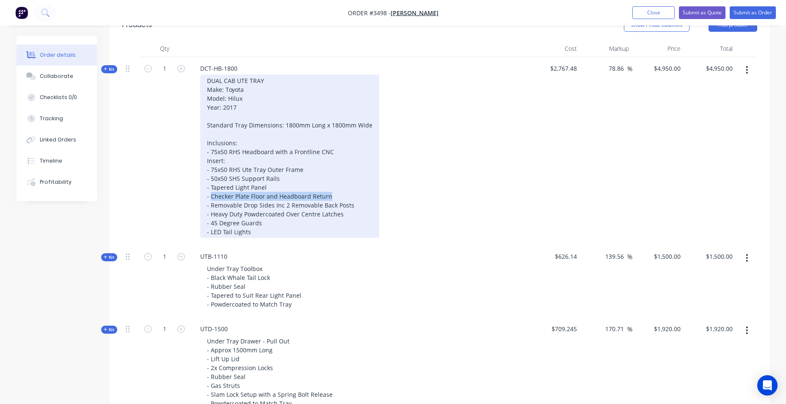
drag, startPoint x: 210, startPoint y: 196, endPoint x: 339, endPoint y: 198, distance: 128.3
click at [339, 198] on div "DUAL CAB UTE TRAY Make: Toyota Model: Hilux Year: 2017 Standard Tray Dimensions…" at bounding box center [289, 156] width 179 height 163
click at [339, 199] on div "DUAL CAB UTE TRAY Make: Toyota Model: Hilux Year: 2017 Standard Tray Dimensions…" at bounding box center [289, 156] width 179 height 163
drag, startPoint x: 205, startPoint y: 208, endPoint x: 377, endPoint y: 201, distance: 172.1
click at [364, 204] on div "DUAL CAB UTE TRAY Make: Toyota Model: Hilux Year: 2017 Standard Tray Dimensions…" at bounding box center [289, 156] width 179 height 163
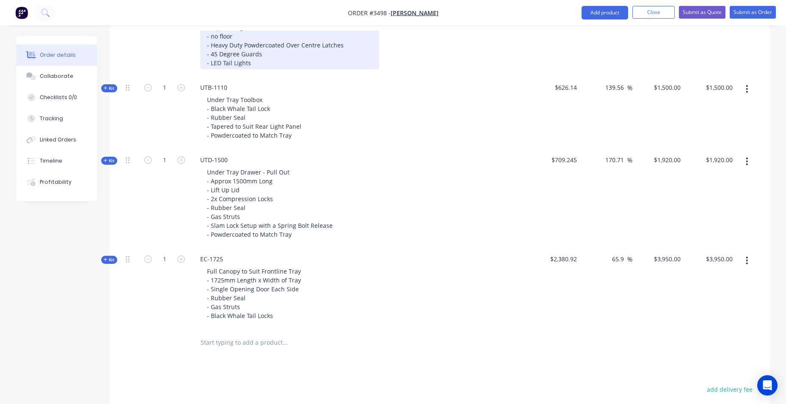
scroll to position [645, 0]
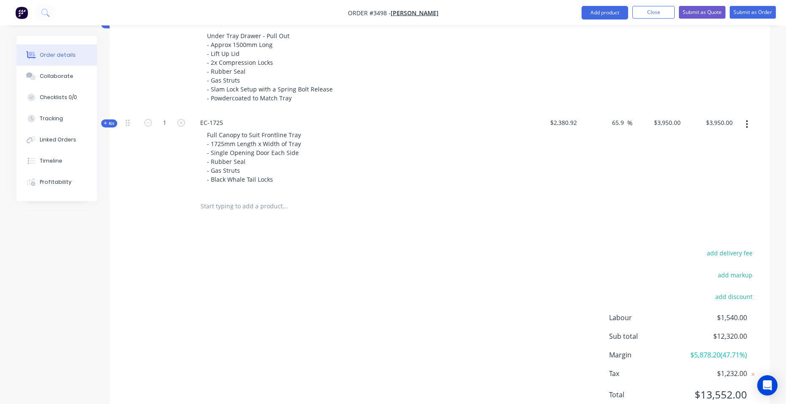
click at [224, 207] on input "text" at bounding box center [284, 206] width 169 height 17
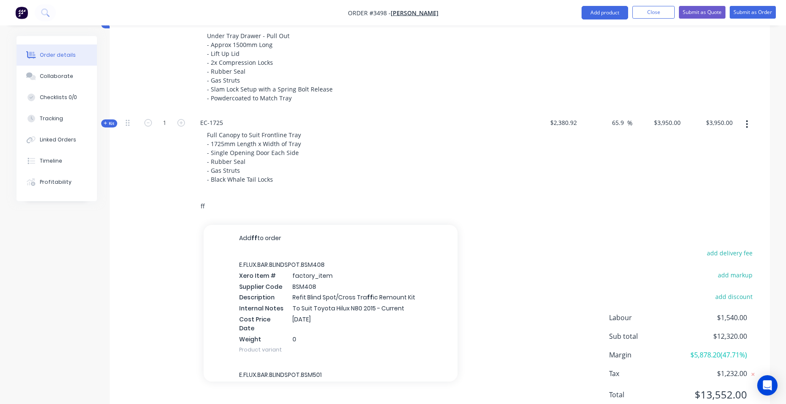
type input "f"
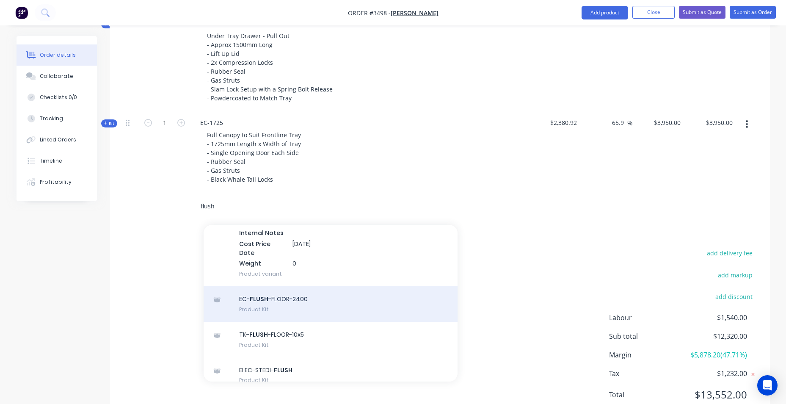
scroll to position [212, 0]
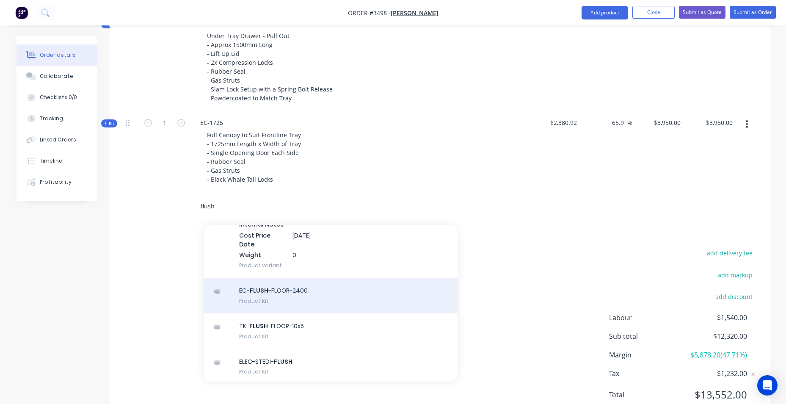
type input "flush"
click at [311, 282] on div "EC- FLUSH -FLOOR-2400 Product Kit" at bounding box center [331, 296] width 254 height 36
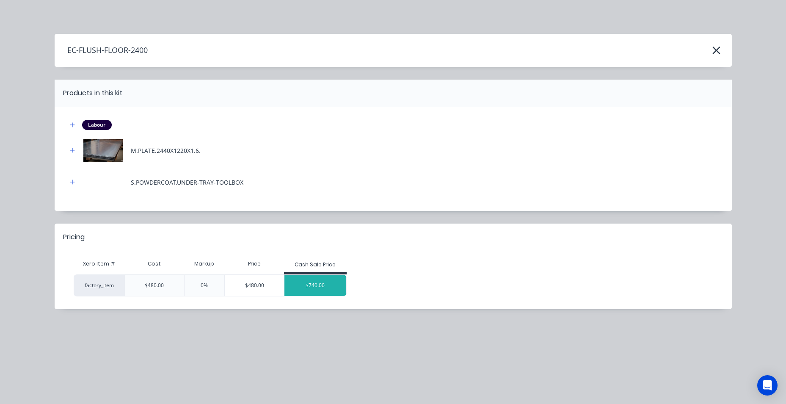
click at [309, 280] on div "$740.00" at bounding box center [316, 285] width 62 height 21
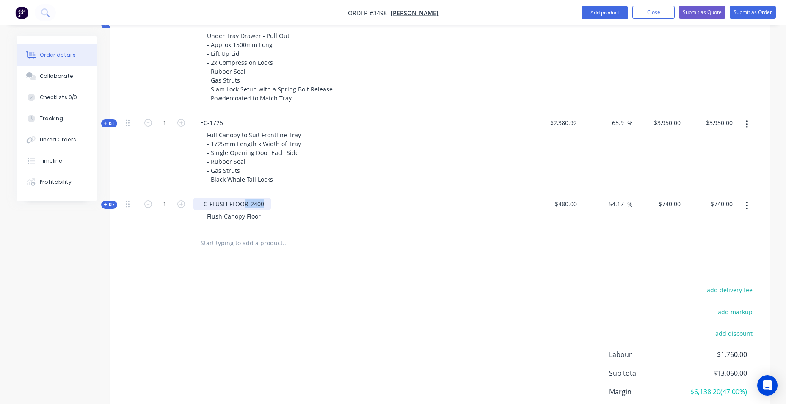
drag, startPoint x: 246, startPoint y: 204, endPoint x: 279, endPoint y: 204, distance: 33.5
click at [279, 204] on div "EC-FLUSH-FLOOR-2400 Flush Canopy Floor" at bounding box center [359, 211] width 339 height 37
click at [257, 220] on div "Flush Canopy Floor" at bounding box center [233, 216] width 67 height 12
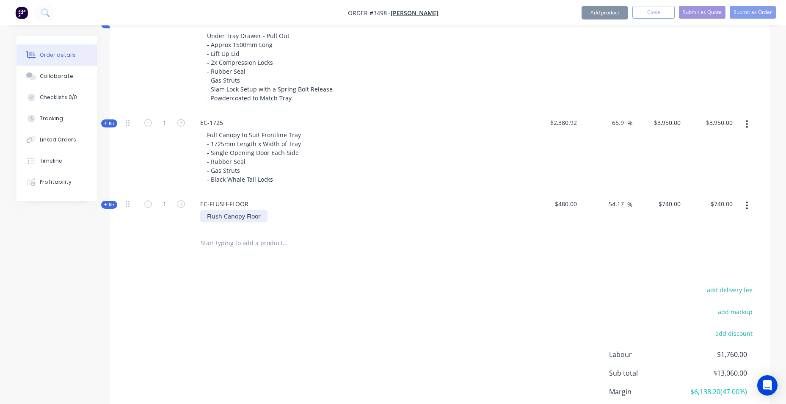
click at [259, 218] on div "Flush Canopy Floor" at bounding box center [233, 216] width 67 height 12
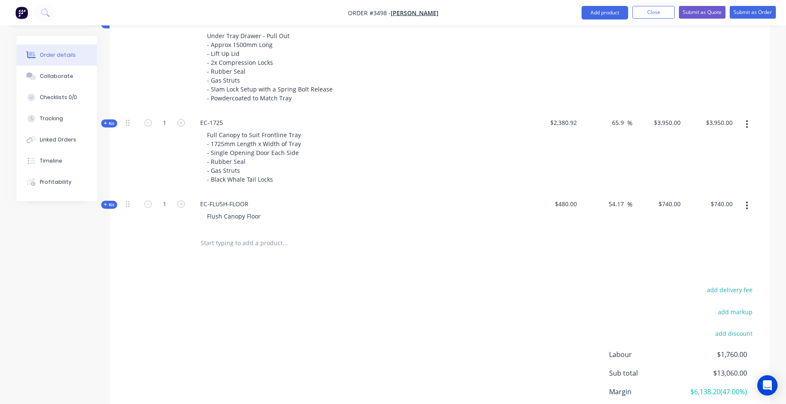
click at [235, 241] on input "text" at bounding box center [284, 243] width 169 height 17
click at [597, 16] on button "Add product" at bounding box center [605, 13] width 47 height 14
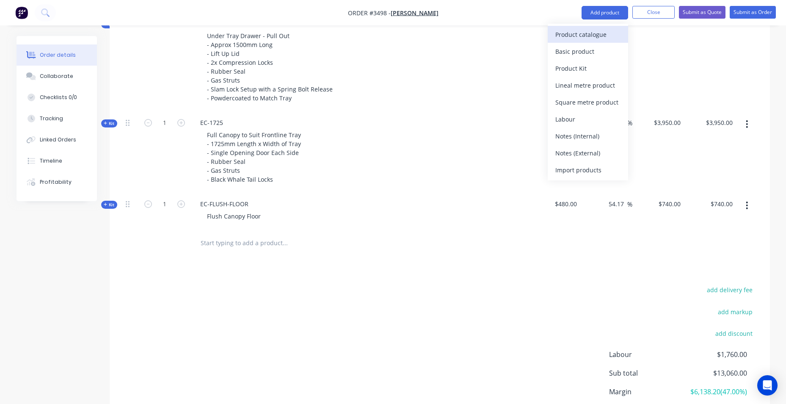
click at [579, 40] on div "Product catalogue" at bounding box center [588, 34] width 65 height 12
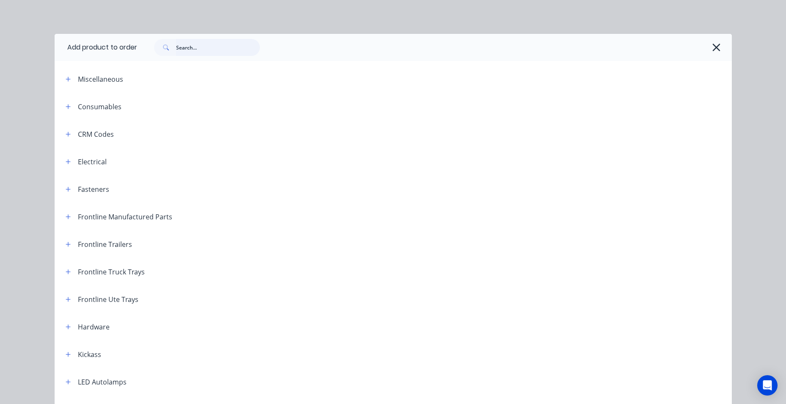
click at [180, 49] on input "text" at bounding box center [218, 47] width 84 height 17
type input "DEVI"
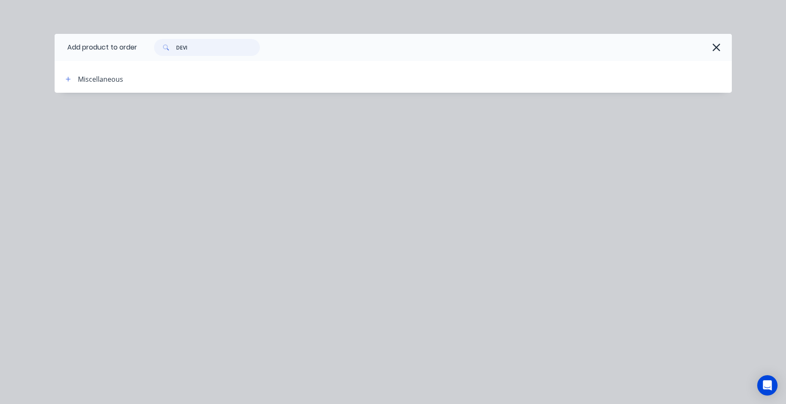
drag, startPoint x: 189, startPoint y: 51, endPoint x: 69, endPoint y: 51, distance: 119.4
click at [69, 51] on header "Add product to order DEVI" at bounding box center [393, 47] width 677 height 27
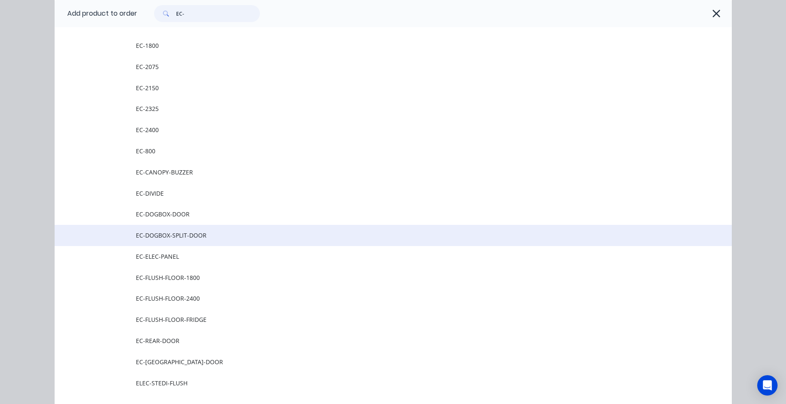
type input "EC-"
click at [188, 239] on span "EC-DOGBOX-SPLIT-DOOR" at bounding box center [374, 235] width 477 height 9
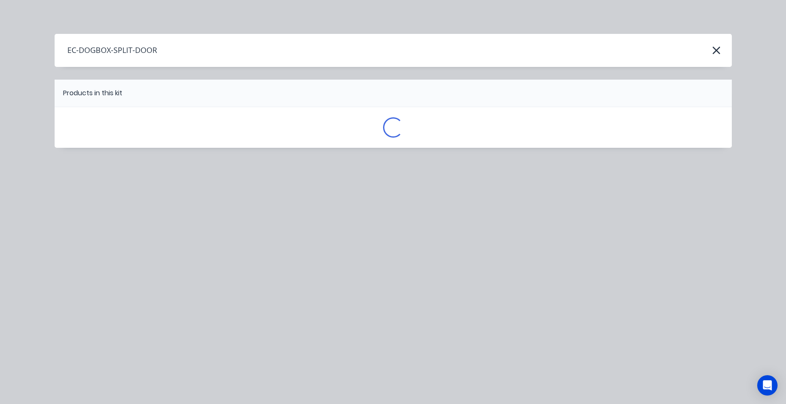
scroll to position [0, 0]
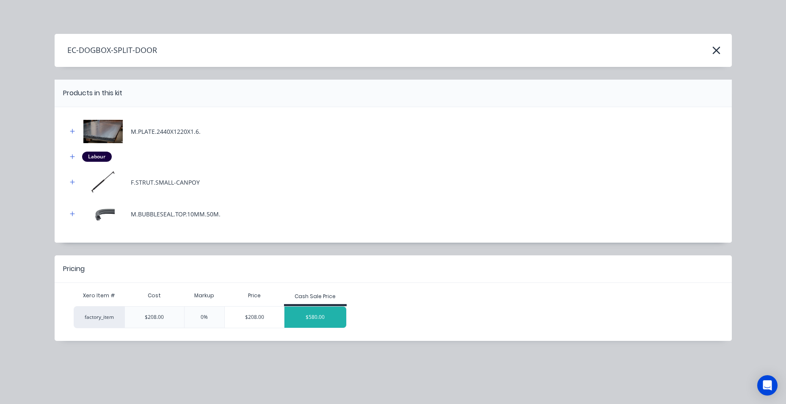
click at [330, 321] on div "$580.00" at bounding box center [316, 317] width 62 height 21
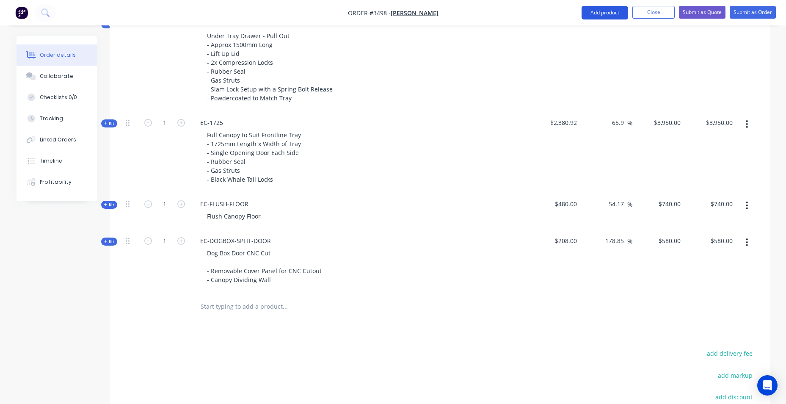
click at [586, 17] on button "Add product" at bounding box center [605, 13] width 47 height 14
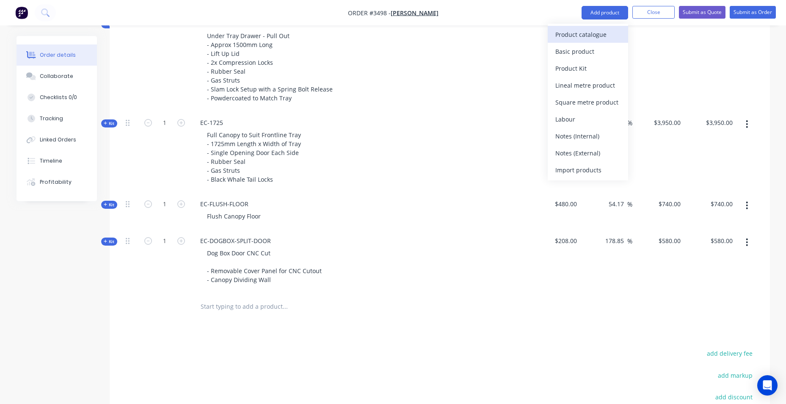
click at [588, 29] on div "Product catalogue" at bounding box center [588, 34] width 65 height 12
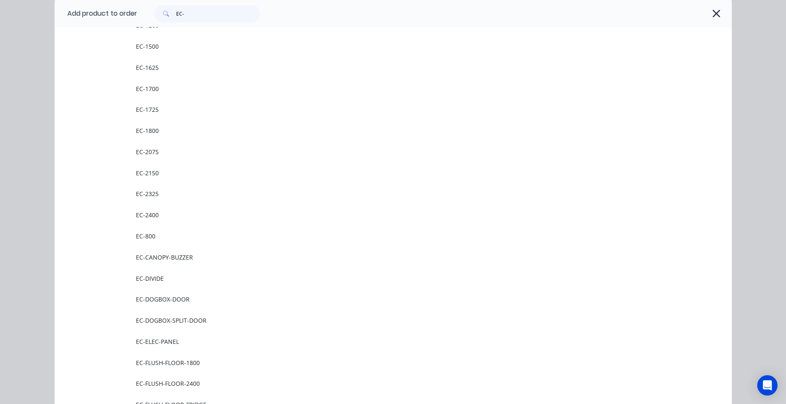
scroll to position [127, 0]
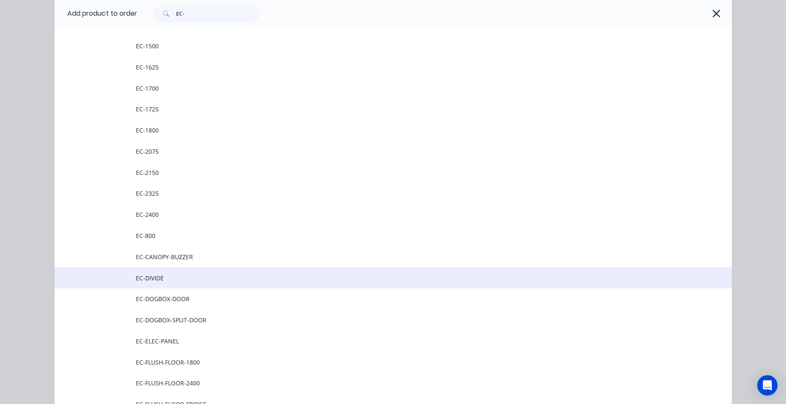
click at [227, 280] on span "EC-DIVIDE" at bounding box center [374, 278] width 477 height 9
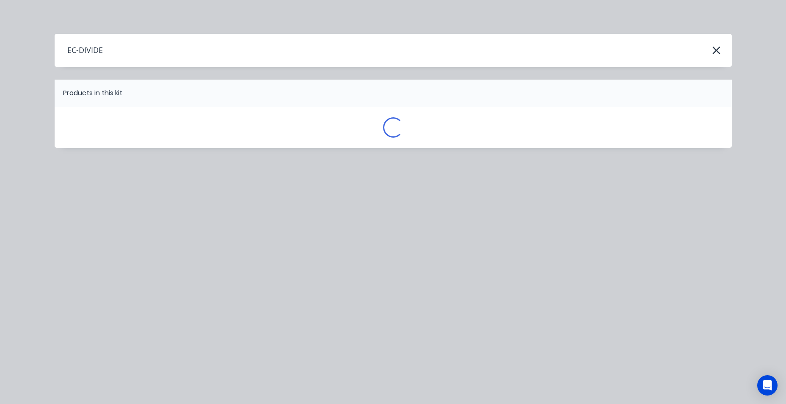
scroll to position [0, 0]
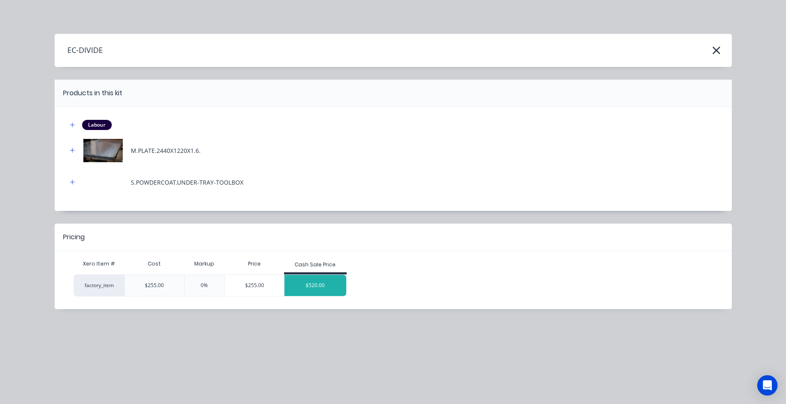
click at [339, 289] on div "$520.00" at bounding box center [316, 285] width 62 height 21
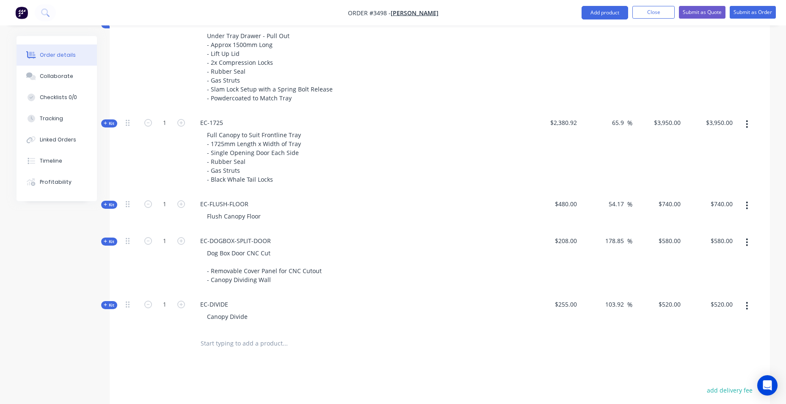
click at [239, 305] on div "EC-DIVIDE Canopy Divide" at bounding box center [359, 311] width 339 height 37
drag, startPoint x: 232, startPoint y: 304, endPoint x: 227, endPoint y: 301, distance: 5.5
click at [232, 304] on div "EC-DIVIDE" at bounding box center [214, 304] width 41 height 12
drag, startPoint x: 336, startPoint y: 389, endPoint x: 304, endPoint y: 352, distance: 49.2
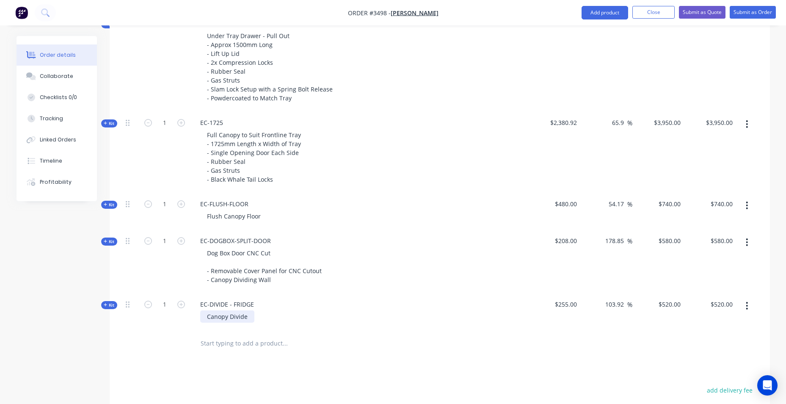
click at [207, 318] on div "Canopy Divide" at bounding box center [227, 316] width 54 height 12
click at [155, 379] on div "Products Show / Hide columns Add product Qty Cost Markup Price Total Kit 1 DCT-…" at bounding box center [440, 136] width 661 height 847
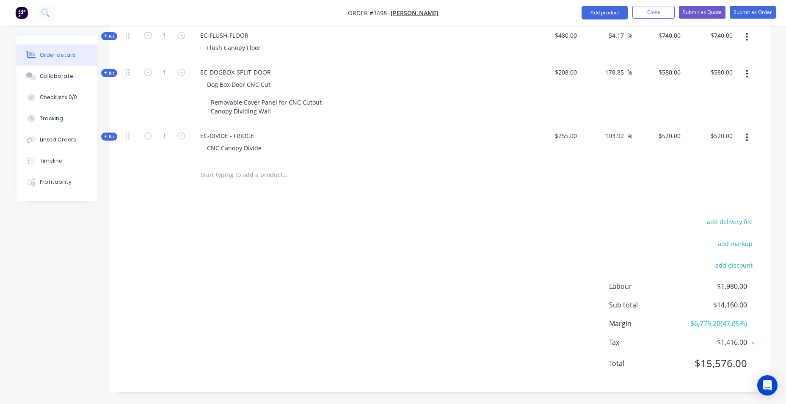
scroll to position [814, 0]
click at [210, 172] on input "text" at bounding box center [284, 174] width 169 height 17
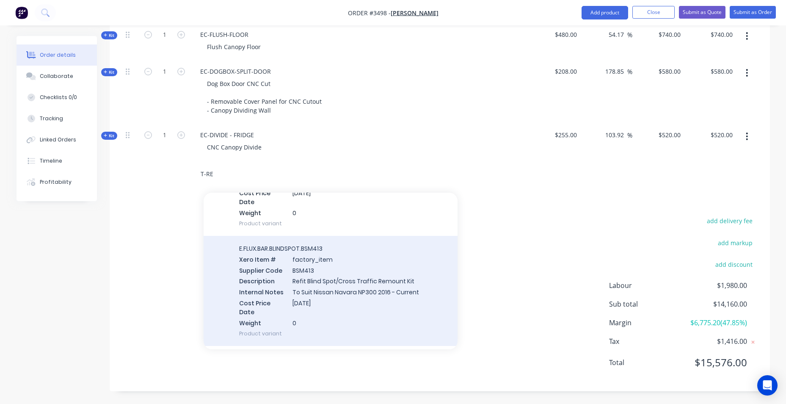
scroll to position [1059, 0]
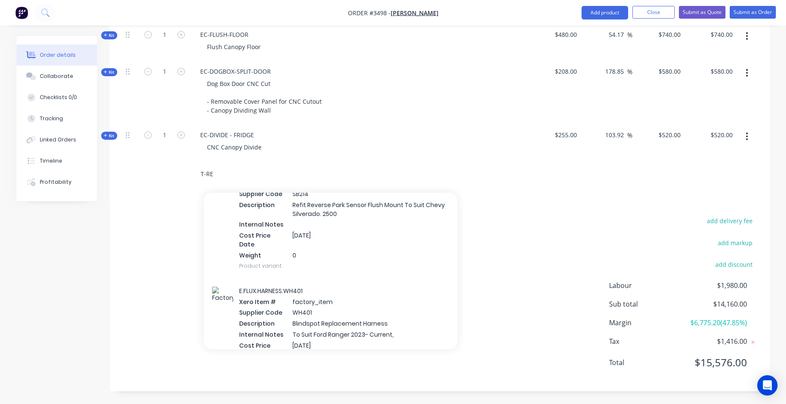
type input "T-RE"
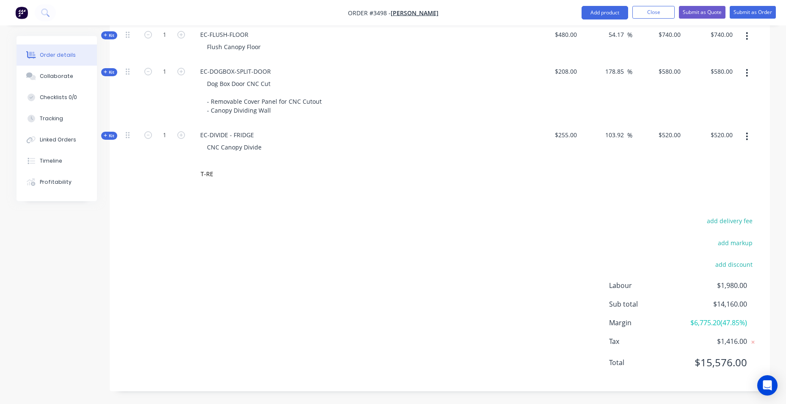
click at [614, 19] on nav "Order #3498 - [PERSON_NAME] Add product Close Submit as Quote Submit as Order" at bounding box center [393, 12] width 786 height 25
drag, startPoint x: 611, startPoint y: 14, endPoint x: 581, endPoint y: 23, distance: 30.9
click at [610, 14] on button "Add product" at bounding box center [605, 13] width 47 height 14
click at [552, 32] on button "Product catalogue" at bounding box center [588, 34] width 80 height 17
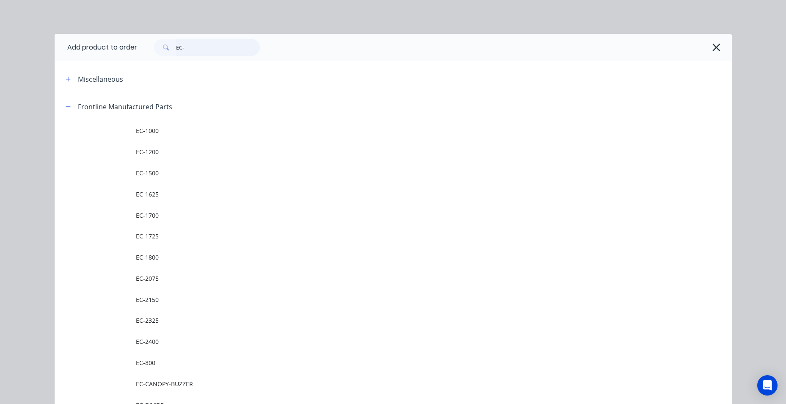
drag, startPoint x: 180, startPoint y: 55, endPoint x: 187, endPoint y: 44, distance: 12.8
click at [185, 48] on input "EC-" at bounding box center [218, 47] width 84 height 17
type input "E"
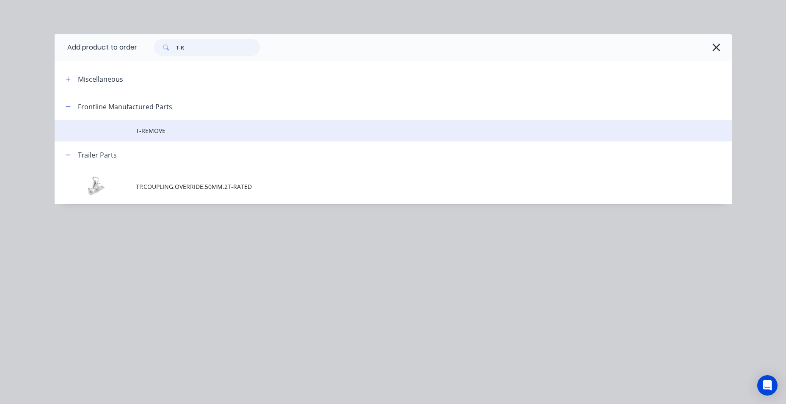
type input "T-R"
click at [126, 127] on td at bounding box center [95, 130] width 81 height 21
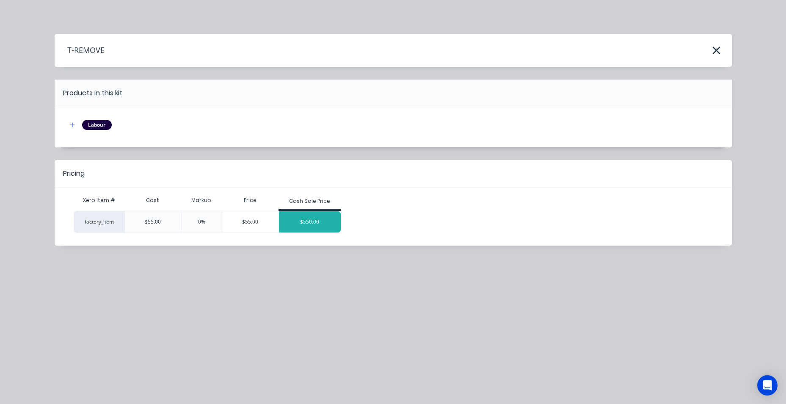
click at [313, 222] on div "$550.00" at bounding box center [310, 221] width 62 height 21
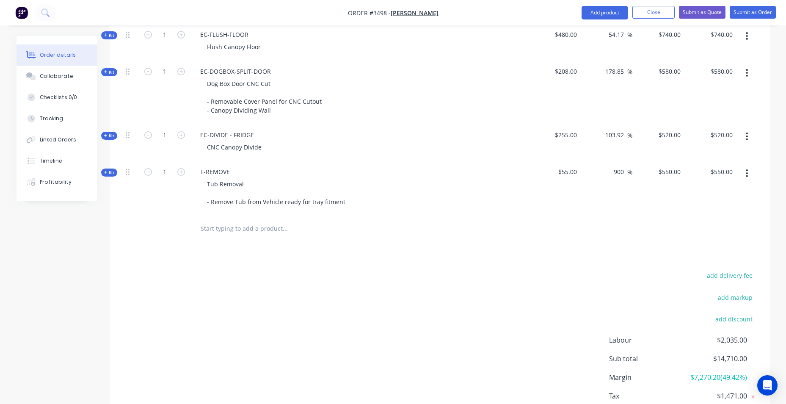
click at [235, 226] on input "text" at bounding box center [284, 228] width 169 height 17
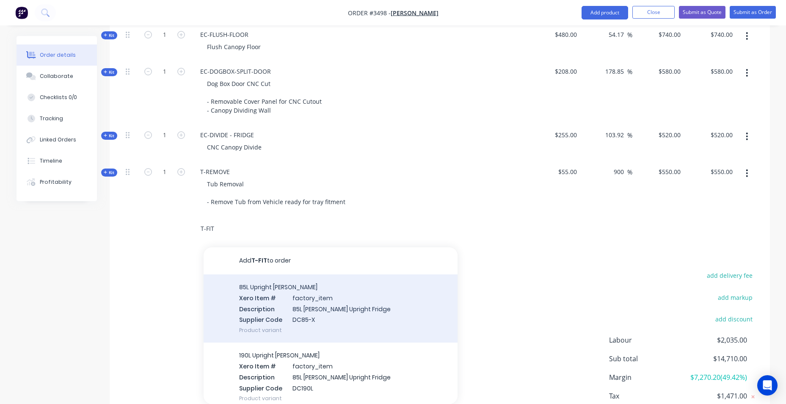
type input "T-FIT"
click at [267, 298] on div "85L Upright Fridge [PERSON_NAME] Xero Item # factory_item Description 85L [PERS…" at bounding box center [331, 308] width 254 height 68
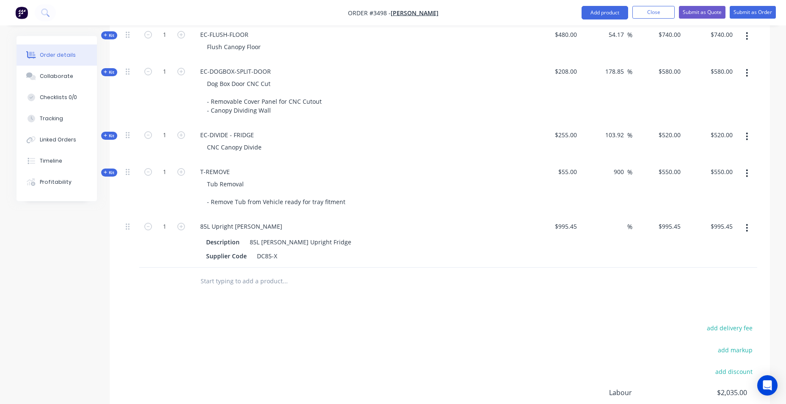
click at [749, 225] on button "button" at bounding box center [747, 227] width 20 height 15
click at [723, 303] on div "Delete" at bounding box center [717, 301] width 65 height 12
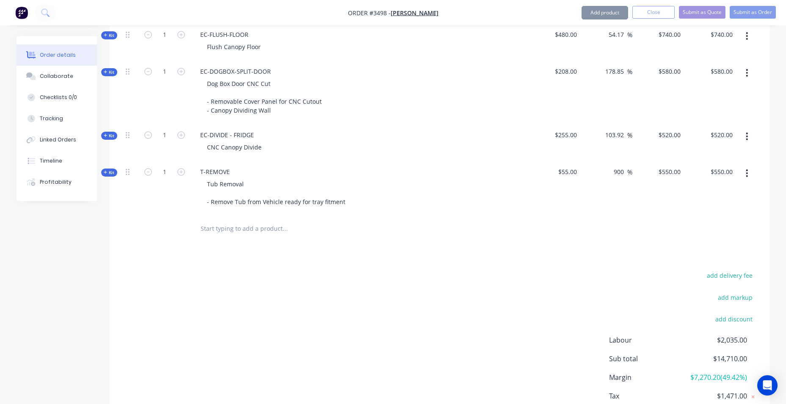
click at [239, 232] on input "text" at bounding box center [284, 228] width 169 height 17
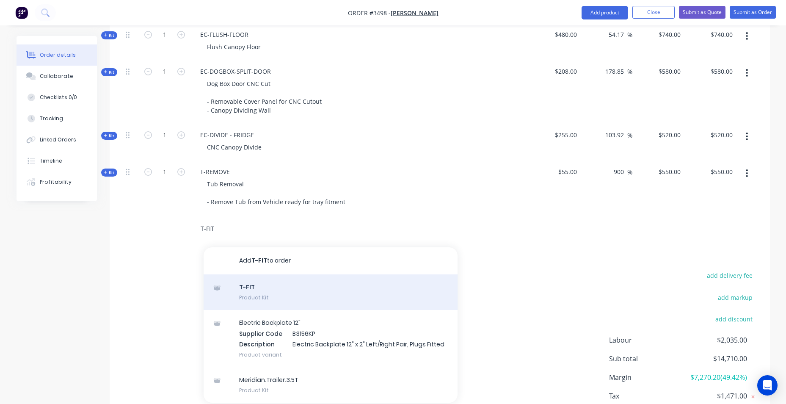
type input "T-FIT"
click at [255, 282] on div "T-FIT Product Kit" at bounding box center [331, 292] width 254 height 36
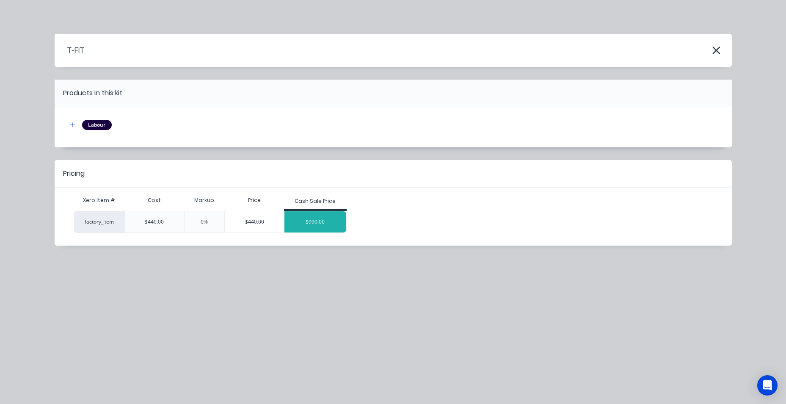
click at [303, 224] on div "$990.00" at bounding box center [316, 221] width 62 height 21
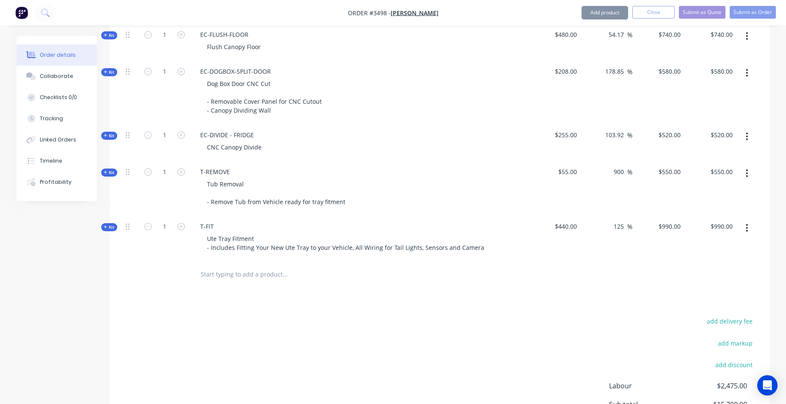
click at [222, 279] on input "text" at bounding box center [284, 274] width 169 height 17
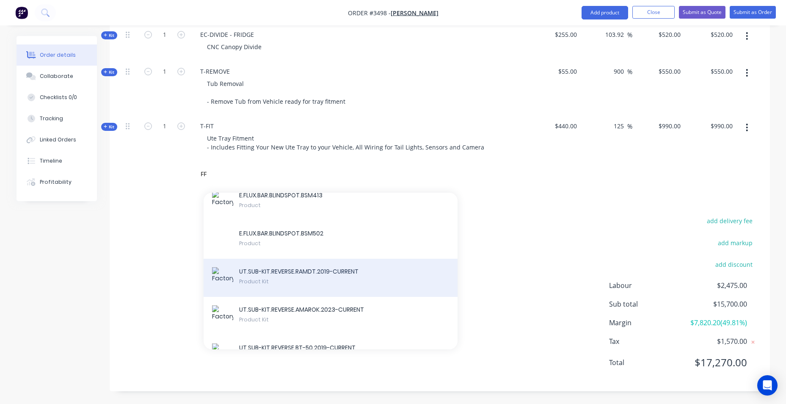
scroll to position [1313, 0]
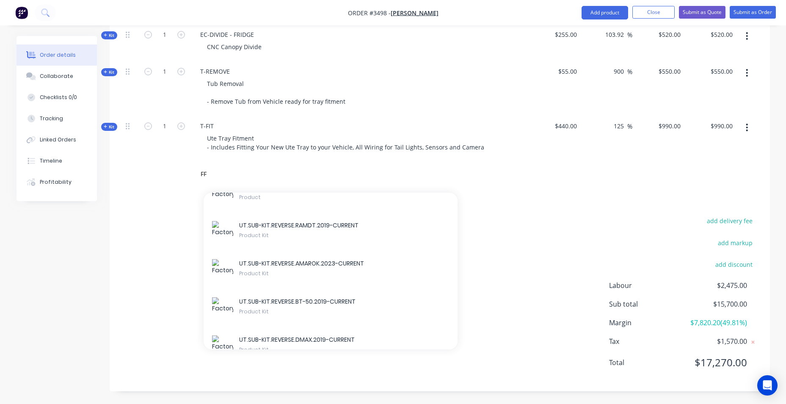
drag, startPoint x: 265, startPoint y: 293, endPoint x: 506, endPoint y: 244, distance: 245.8
click at [505, 244] on div "add delivery fee add markup add discount Labour $2,475.00 Sub total $15,700.00 …" at bounding box center [439, 296] width 635 height 163
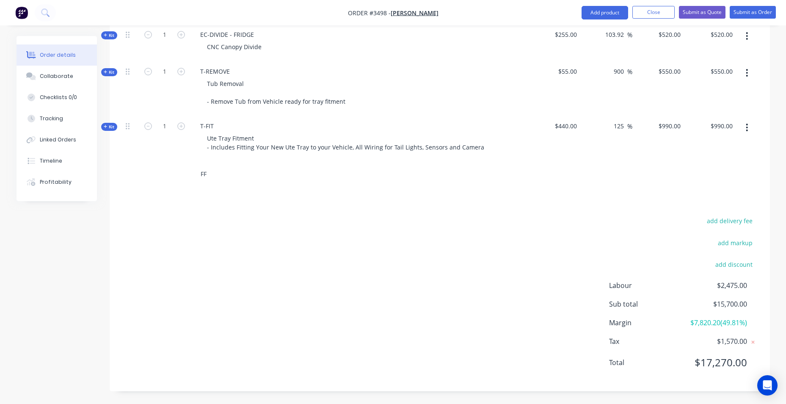
click at [228, 175] on input "FF" at bounding box center [284, 174] width 169 height 17
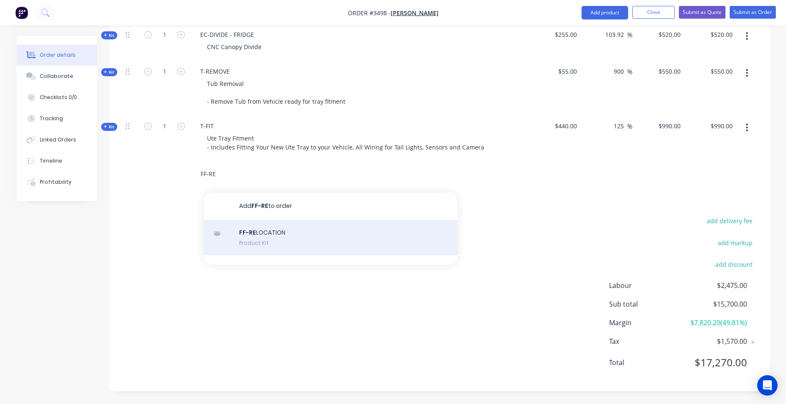
type input "FF-RE"
click at [293, 226] on div "FF-RE LOCATION Product Kit" at bounding box center [331, 238] width 254 height 36
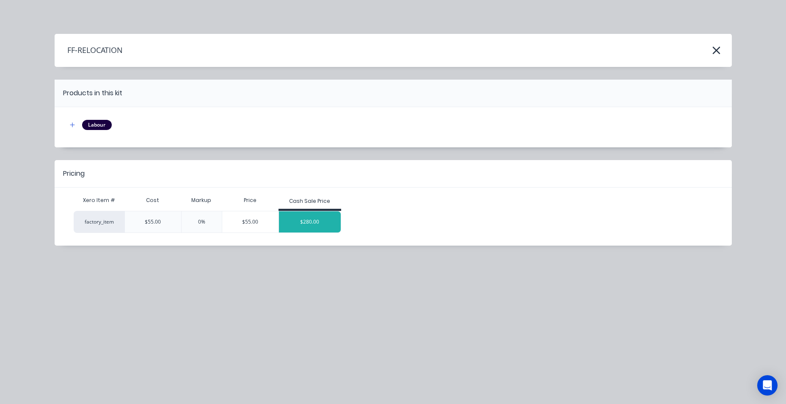
click at [323, 225] on div "$280.00" at bounding box center [310, 221] width 62 height 21
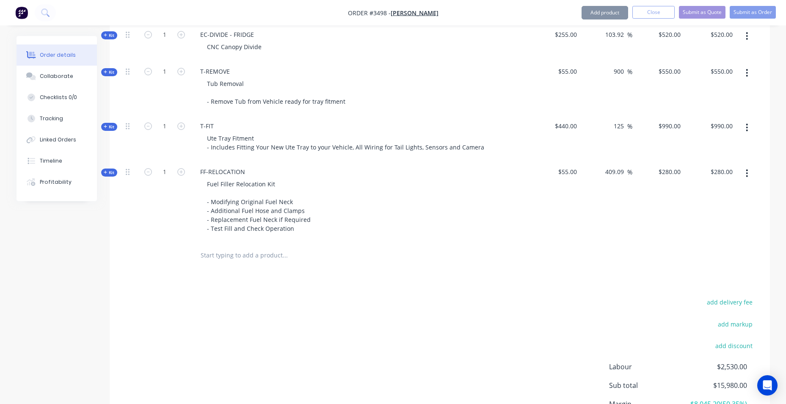
click at [260, 256] on input "text" at bounding box center [284, 255] width 169 height 17
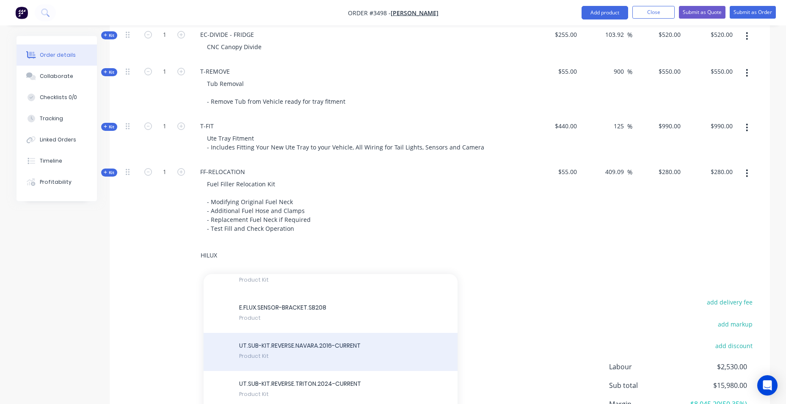
scroll to position [514, 0]
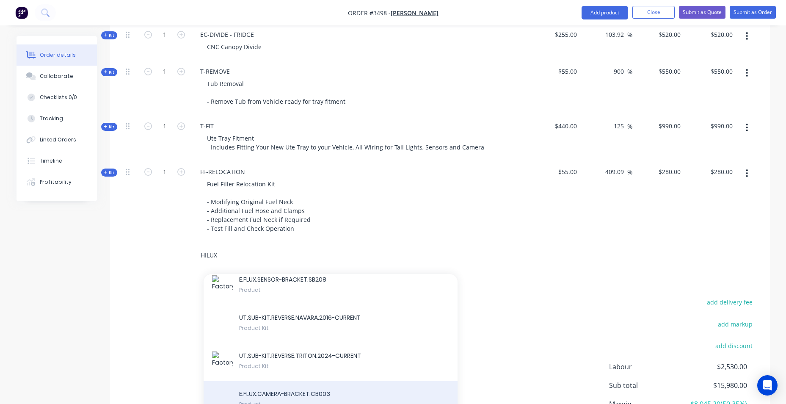
type input "HILUX"
click at [288, 381] on div "E.FLUX.CAMERA-BRACKET.CB003 Product" at bounding box center [331, 400] width 254 height 38
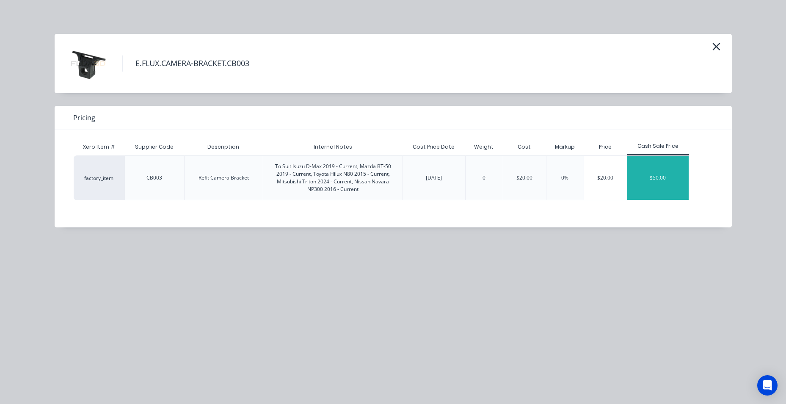
click at [664, 171] on div "$50.00" at bounding box center [659, 178] width 62 height 44
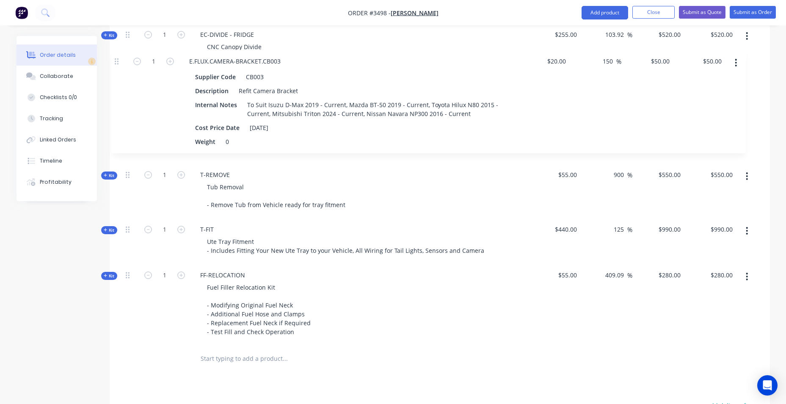
drag, startPoint x: 127, startPoint y: 253, endPoint x: 119, endPoint y: 72, distance: 180.6
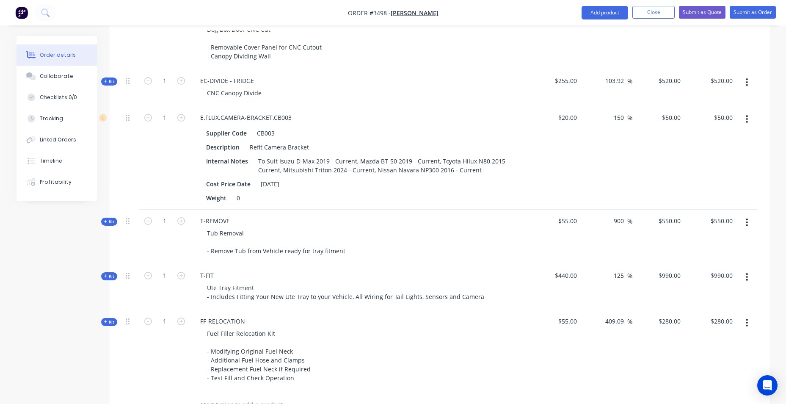
scroll to position [957, 0]
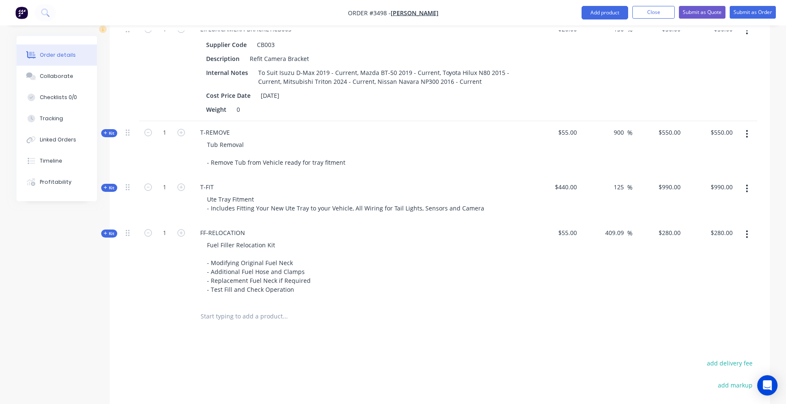
click at [209, 321] on input "text" at bounding box center [284, 316] width 169 height 17
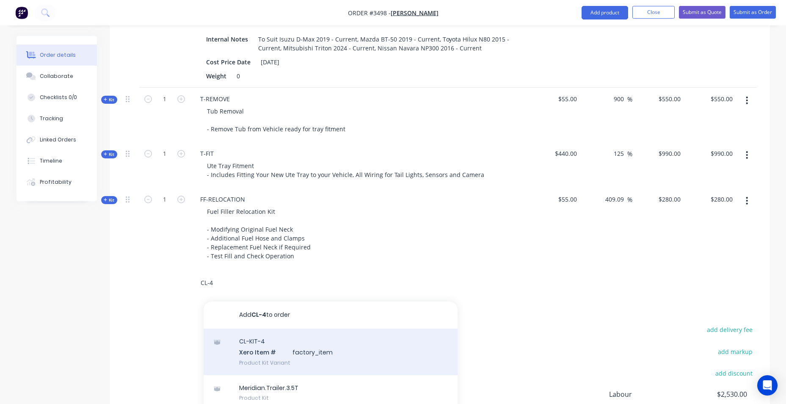
scroll to position [1084, 0]
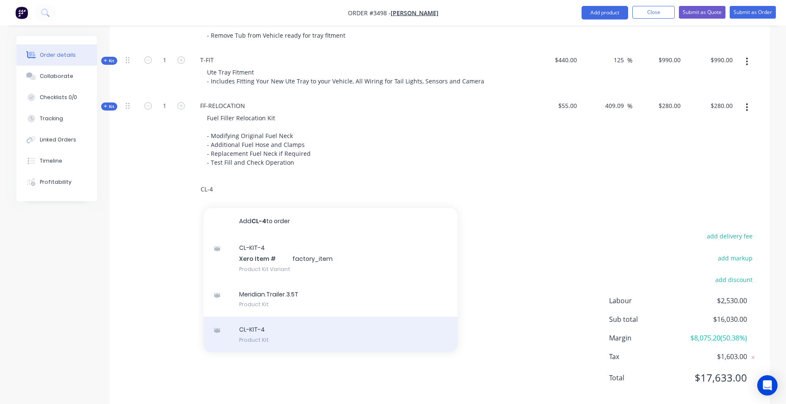
type input "CL-4"
click at [334, 339] on div "CL-KIT-4 Product Kit" at bounding box center [331, 335] width 254 height 36
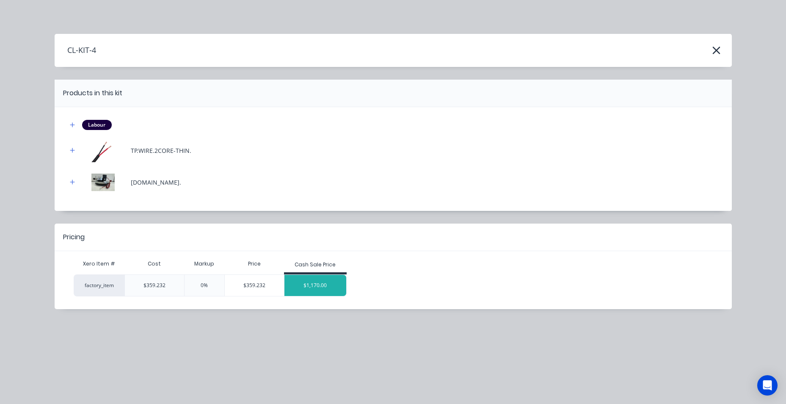
click at [303, 289] on div "$1,170.00" at bounding box center [316, 285] width 62 height 21
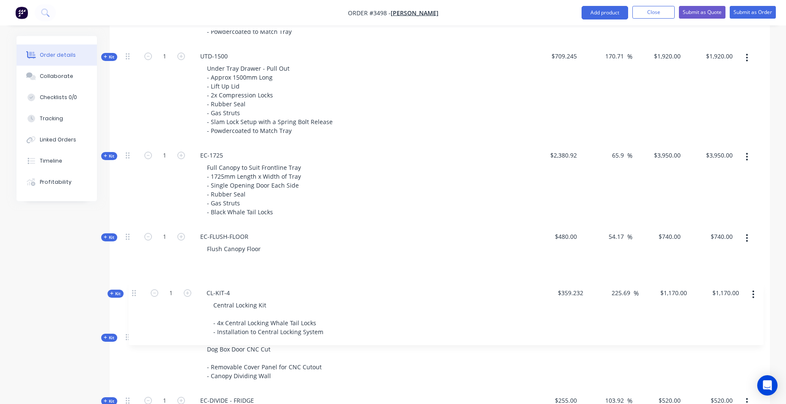
scroll to position [617, 0]
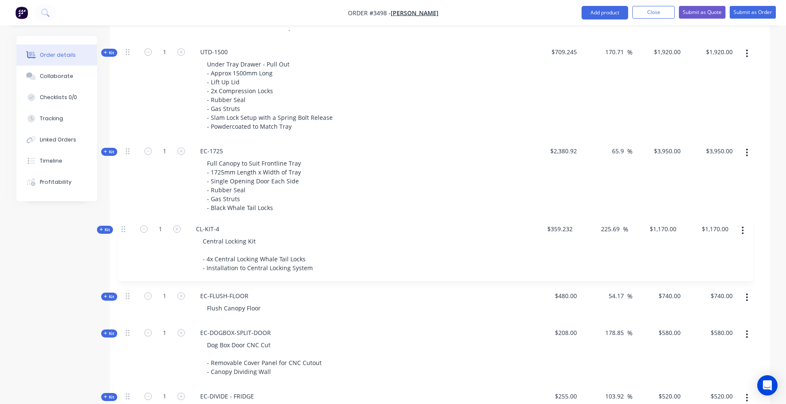
drag, startPoint x: 129, startPoint y: 191, endPoint x: 135, endPoint y: 226, distance: 36.2
click at [123, 230] on div "Kit 1 DCT-HB-1800 DUAL CAB UTE TRAY Make: Toyota Model: Hilux Year: 2017 Standa…" at bounding box center [439, 248] width 635 height 918
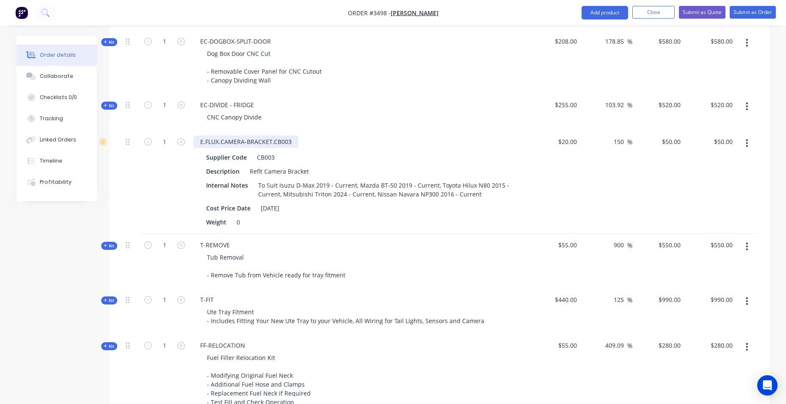
scroll to position [909, 0]
click at [182, 102] on icon "button" at bounding box center [181, 104] width 8 height 8
type input "2"
type input "$1,040.00"
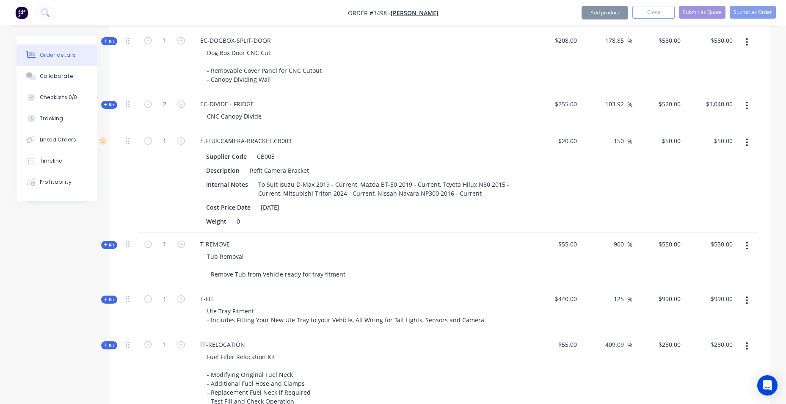
click at [489, 233] on div "T-REMOVE Tub Removal - Remove Tub from Vehicle ready for tray fitment" at bounding box center [359, 260] width 339 height 55
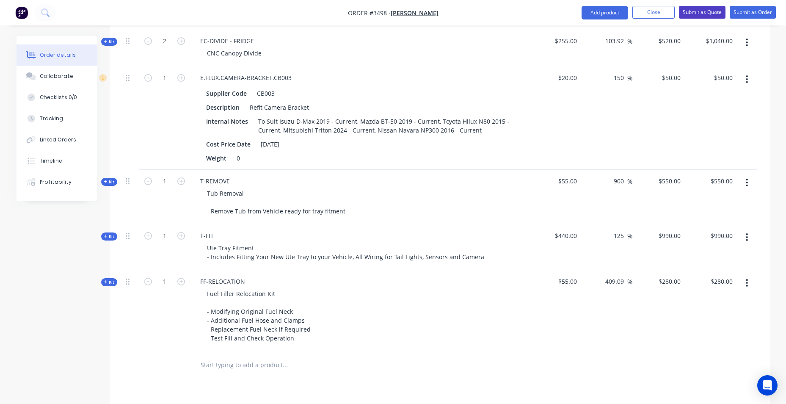
scroll to position [782, 0]
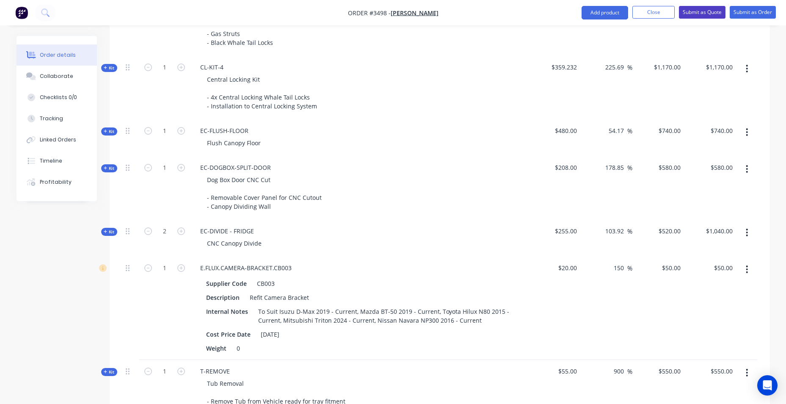
click at [702, 9] on button "Submit as Quote" at bounding box center [702, 12] width 47 height 13
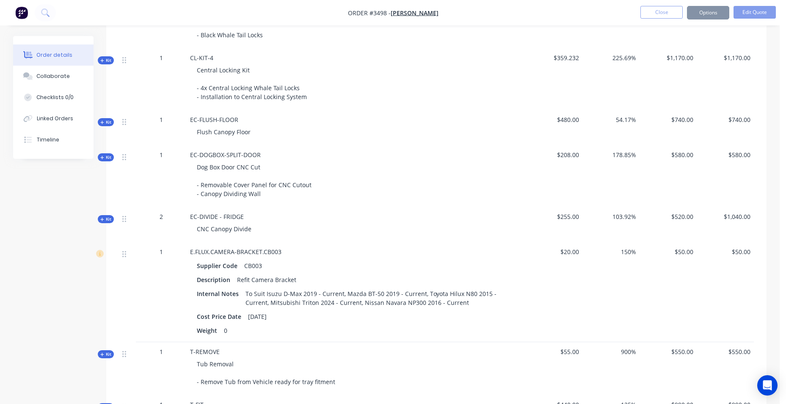
scroll to position [0, 0]
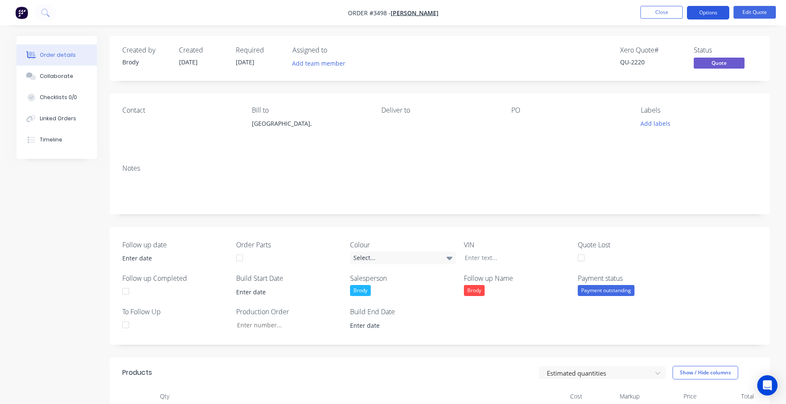
click at [711, 14] on button "Options" at bounding box center [708, 13] width 42 height 14
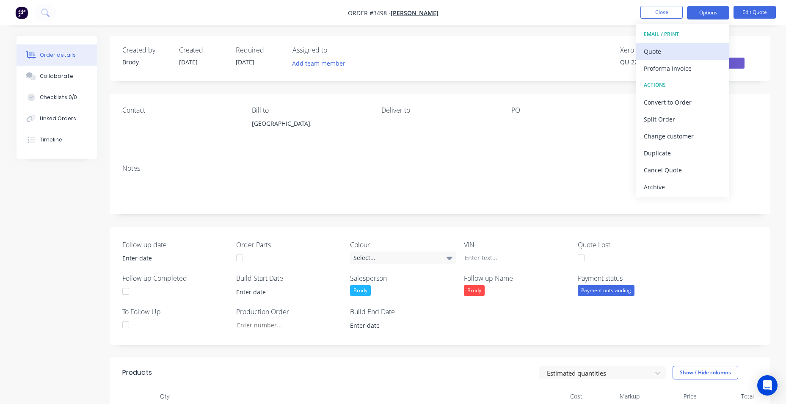
click at [695, 50] on div "Quote" at bounding box center [683, 51] width 78 height 12
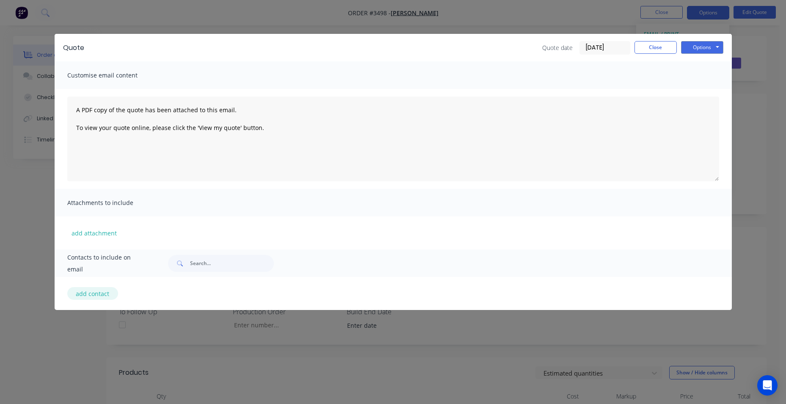
click at [98, 297] on button "add contact" at bounding box center [92, 293] width 51 height 13
select select "AU"
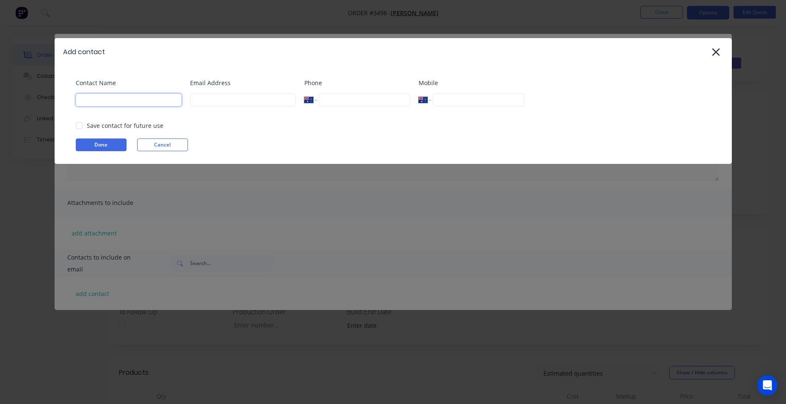
click at [147, 103] on input at bounding box center [129, 100] width 106 height 13
type input "[PERSON_NAME]"
type input "0400 261 947"
click at [270, 96] on input at bounding box center [243, 100] width 106 height 13
type input "[EMAIL_ADDRESS][DOMAIN_NAME]"
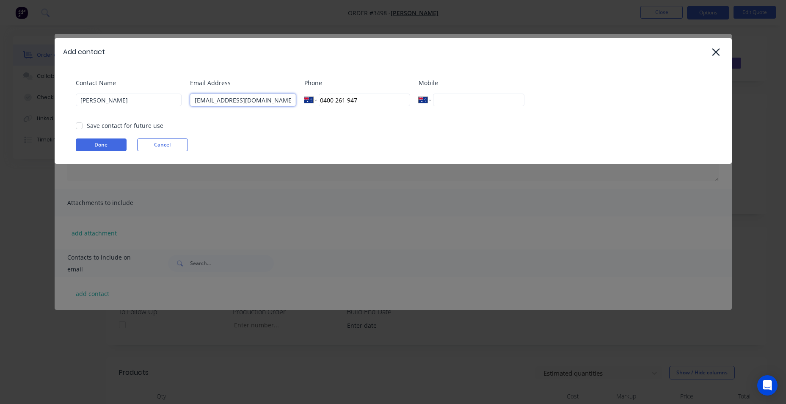
drag, startPoint x: 285, startPoint y: 98, endPoint x: 5, endPoint y: 89, distance: 280.0
click at [5, 89] on div "Add contact Contact Name [PERSON_NAME] Email Address [EMAIL_ADDRESS][DOMAIN_NAM…" at bounding box center [393, 202] width 786 height 404
click at [79, 125] on div at bounding box center [79, 125] width 17 height 17
type input "[EMAIL_ADDRESS][DOMAIN_NAME]"
click at [102, 141] on button "Done" at bounding box center [101, 144] width 51 height 13
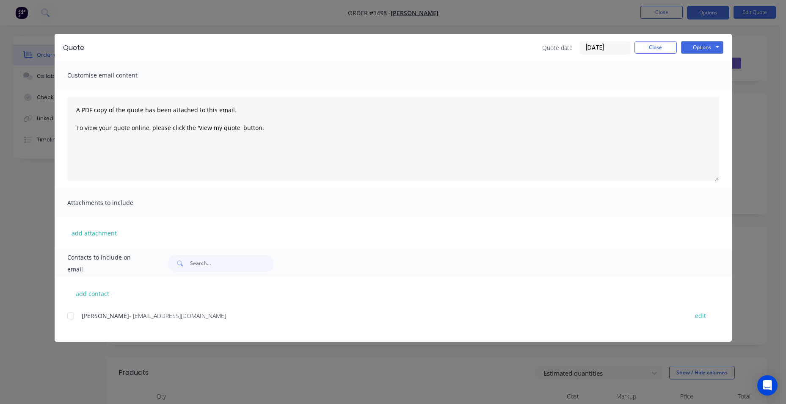
click at [70, 313] on div at bounding box center [70, 315] width 17 height 17
click at [710, 48] on button "Options" at bounding box center [702, 47] width 42 height 13
click at [720, 94] on button "Email" at bounding box center [708, 90] width 54 height 14
click at [656, 42] on button "Close" at bounding box center [656, 47] width 42 height 13
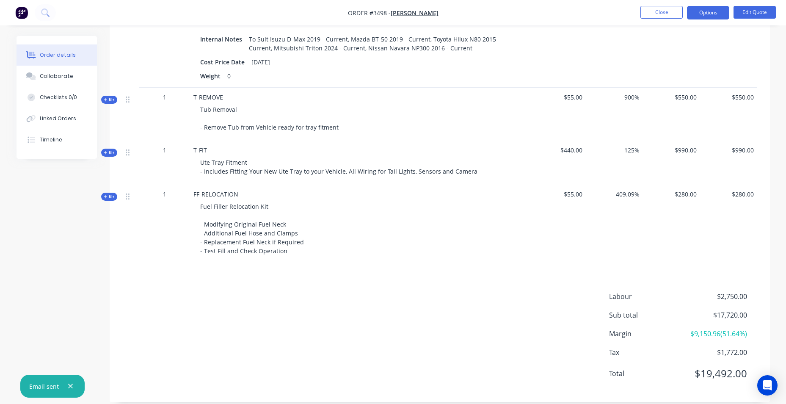
scroll to position [1047, 0]
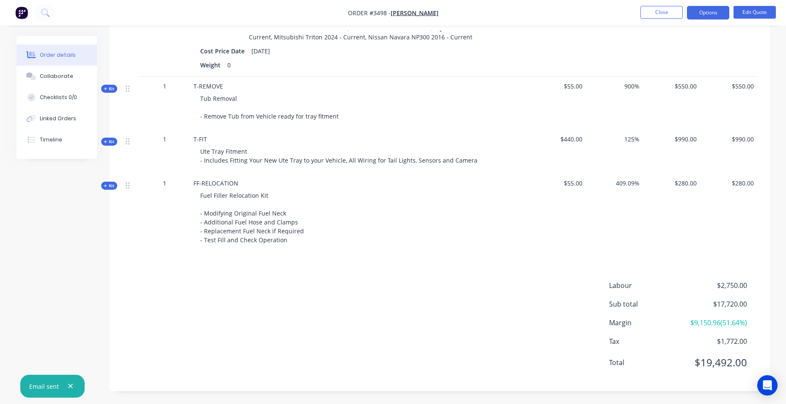
click at [313, 282] on div "Labour $2,750.00 Sub total $17,720.00 Margin $9,150.96 ( 51.64 %) Tax $1,772.00…" at bounding box center [439, 329] width 635 height 98
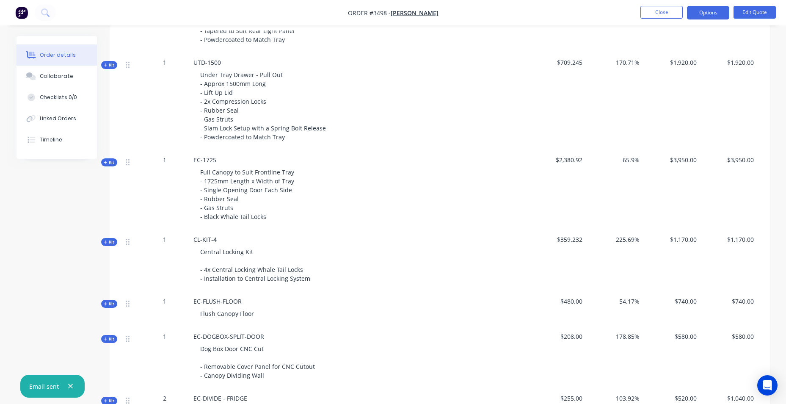
scroll to position [412, 0]
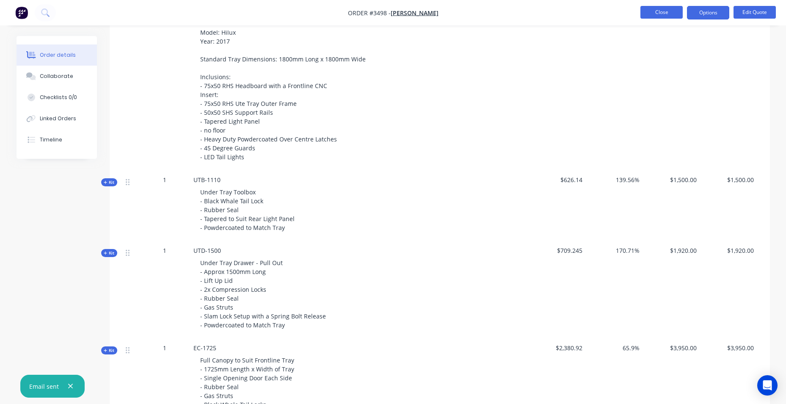
click at [648, 14] on button "Close" at bounding box center [662, 12] width 42 height 13
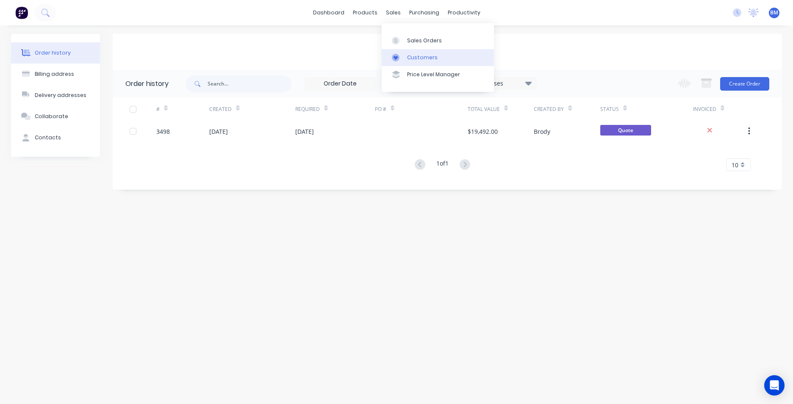
click at [420, 59] on div "Customers" at bounding box center [422, 58] width 30 height 8
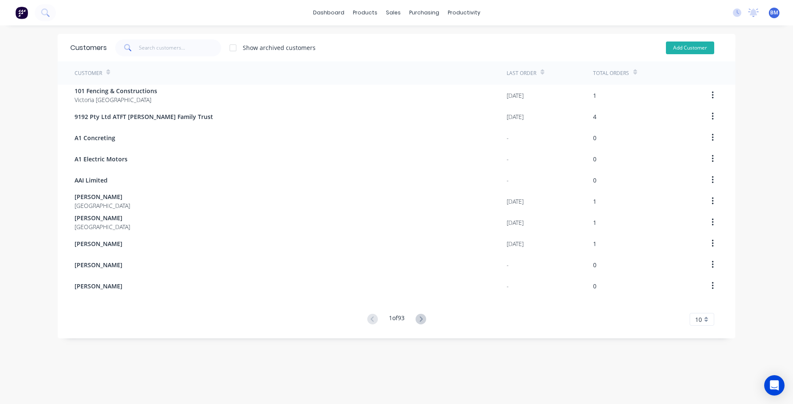
click at [702, 54] on button "Add Customer" at bounding box center [690, 47] width 48 height 13
select select "AU"
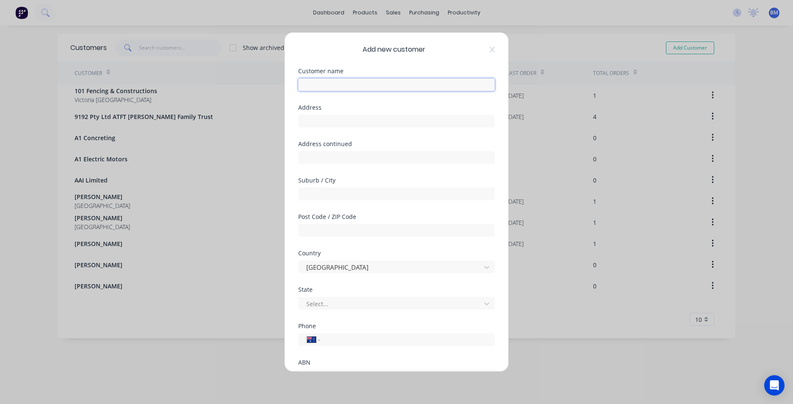
click at [351, 83] on input "text" at bounding box center [396, 84] width 196 height 13
type input "a"
type input "[PERSON_NAME]"
click at [384, 344] on input "tel" at bounding box center [406, 340] width 160 height 10
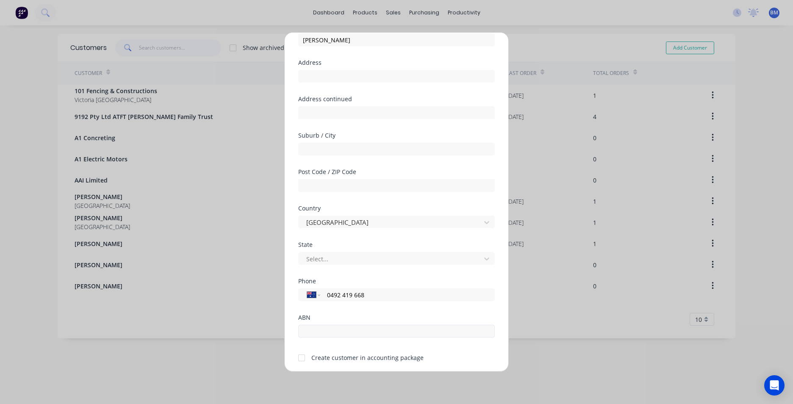
scroll to position [75, 0]
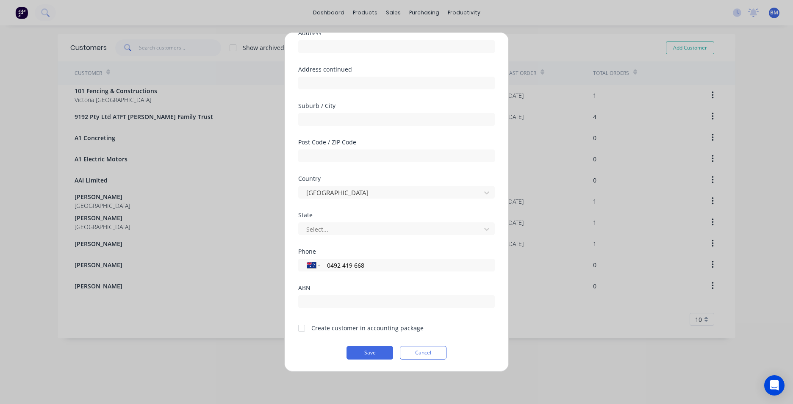
type input "0492 419 668"
click at [302, 331] on div at bounding box center [301, 328] width 17 height 17
click at [371, 351] on button "Save" at bounding box center [369, 353] width 47 height 14
click at [363, 352] on button "Save" at bounding box center [369, 353] width 47 height 14
click at [362, 356] on button "Save" at bounding box center [369, 353] width 47 height 14
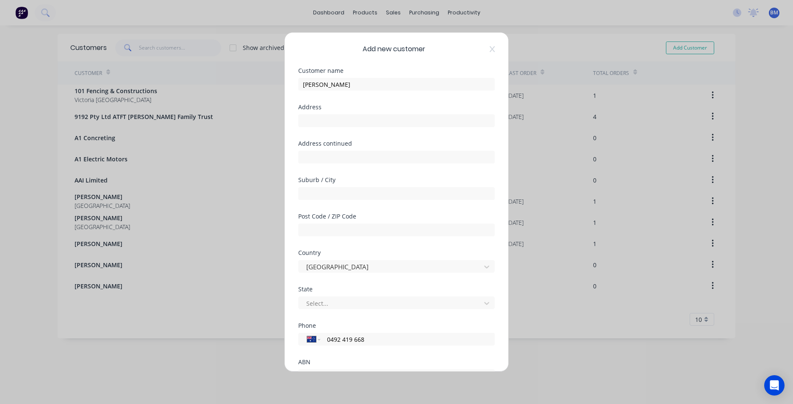
scroll to position [0, 0]
click at [363, 83] on input "[PERSON_NAME]" at bounding box center [396, 84] width 196 height 13
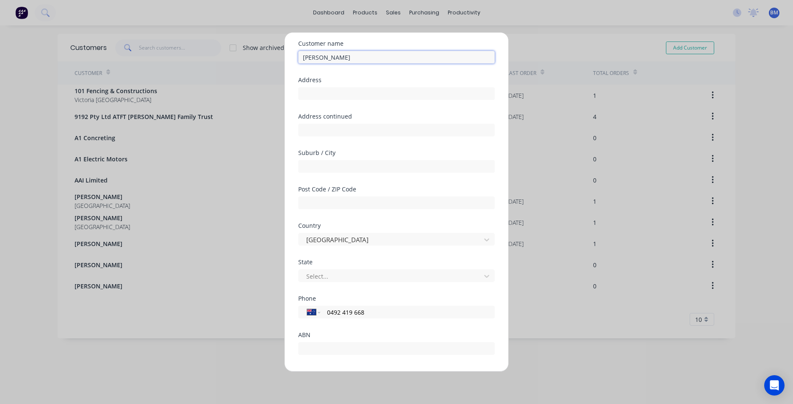
scroll to position [75, 0]
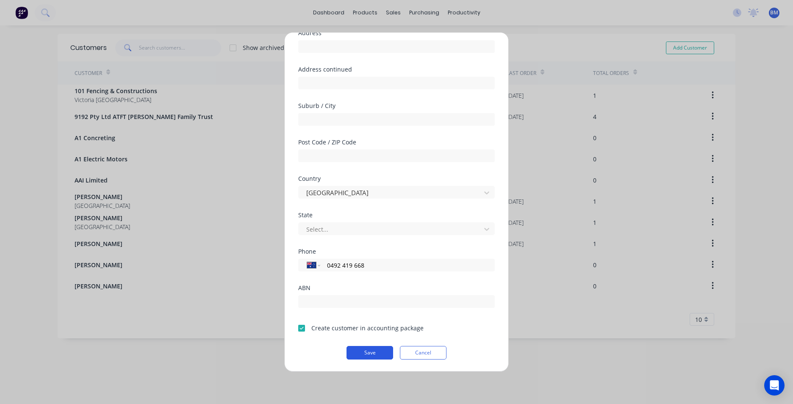
click at [367, 350] on button "Save" at bounding box center [369, 353] width 47 height 14
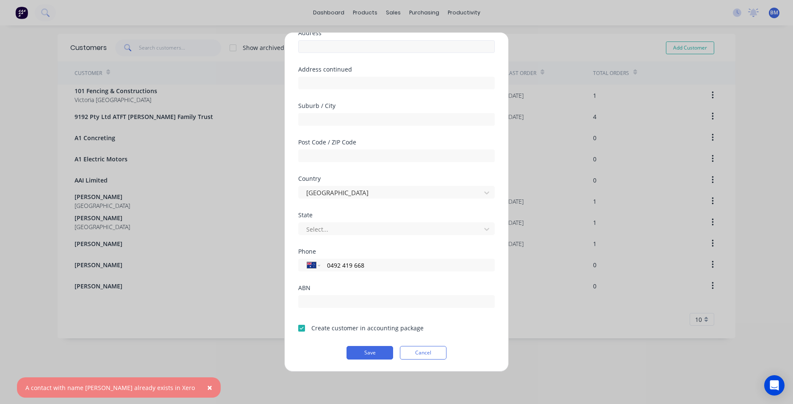
scroll to position [0, 0]
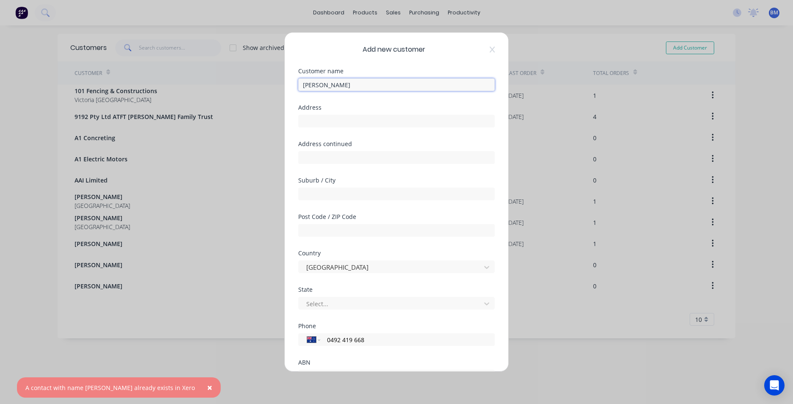
click at [349, 87] on input "[PERSON_NAME]" at bounding box center [396, 84] width 196 height 13
drag, startPoint x: 332, startPoint y: 340, endPoint x: 320, endPoint y: 340, distance: 12.3
click at [299, 340] on div "International [GEOGRAPHIC_DATA] [GEOGRAPHIC_DATA] [GEOGRAPHIC_DATA] [GEOGRAPHIC…" at bounding box center [396, 339] width 196 height 13
click at [367, 84] on input "[PERSON_NAME]" at bounding box center [396, 84] width 196 height 13
paste input "0492 419 668"
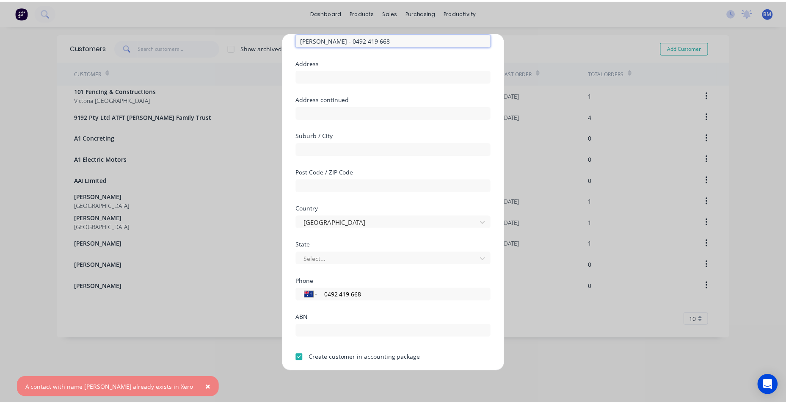
scroll to position [75, 0]
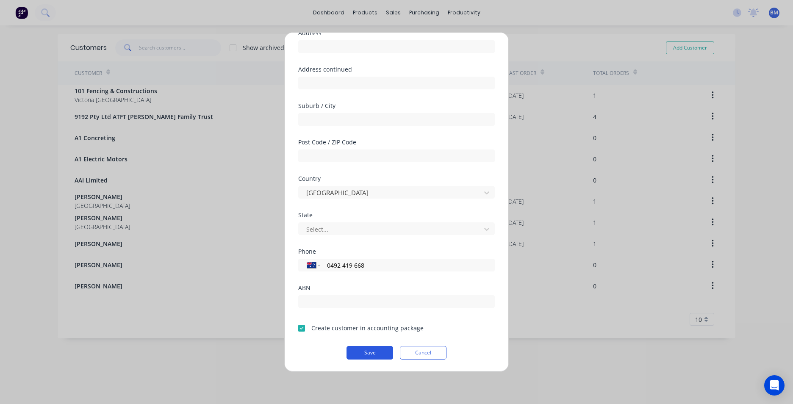
type input "[PERSON_NAME] - 0492 419 668"
click at [375, 352] on button "Save" at bounding box center [369, 353] width 47 height 14
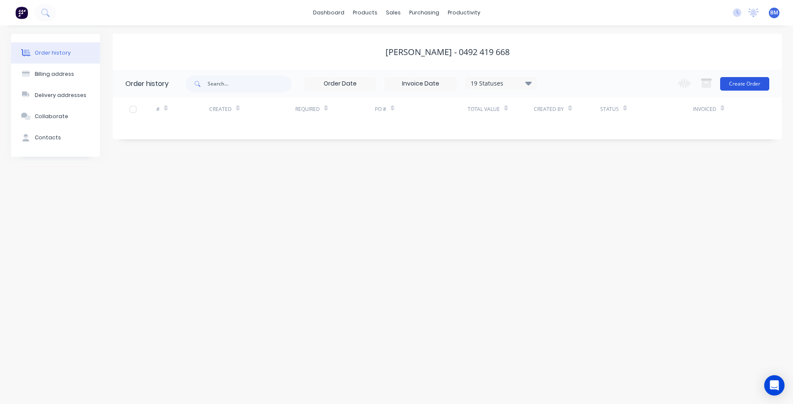
click at [749, 78] on button "Create Order" at bounding box center [744, 84] width 49 height 14
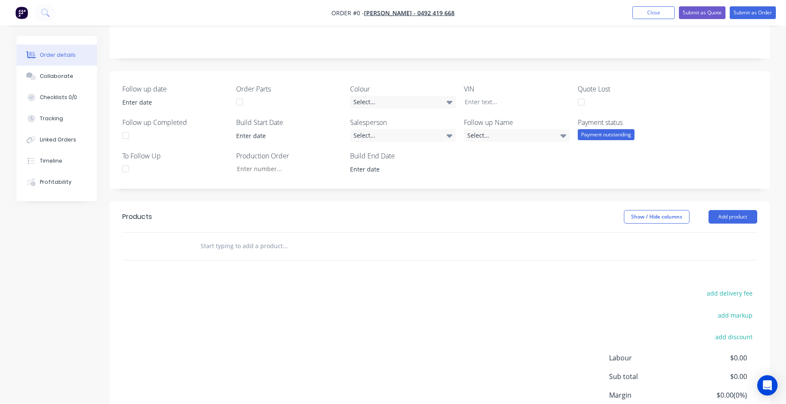
scroll to position [229, 0]
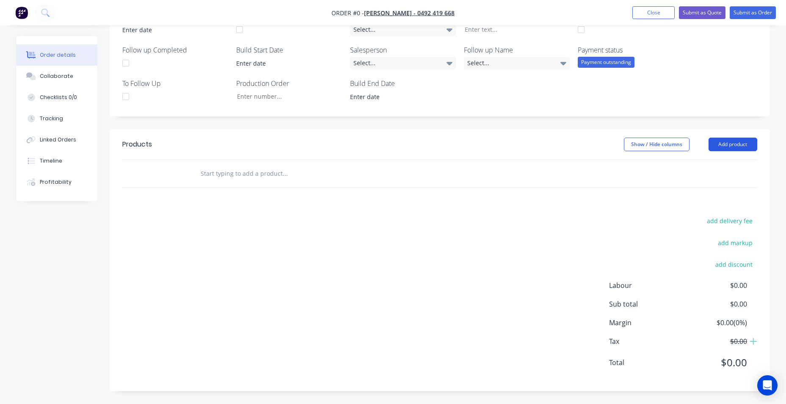
click at [742, 144] on button "Add product" at bounding box center [733, 145] width 49 height 14
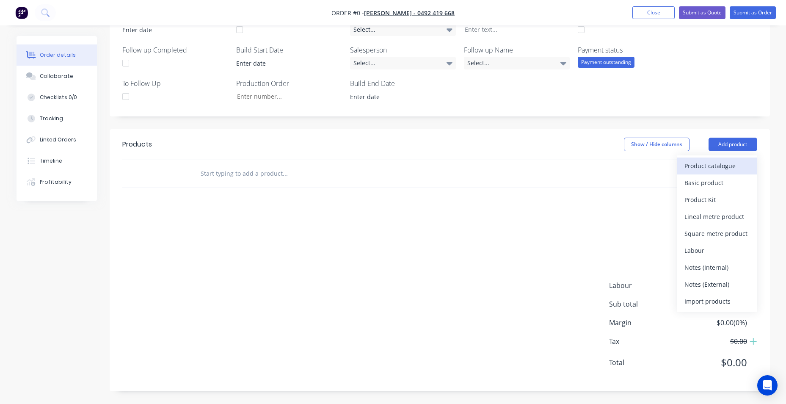
click at [703, 164] on div "Product catalogue" at bounding box center [717, 166] width 65 height 12
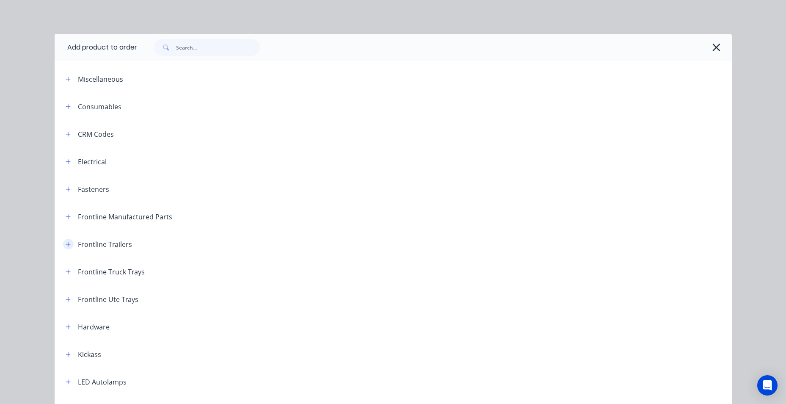
click at [66, 242] on icon "button" at bounding box center [68, 244] width 5 height 6
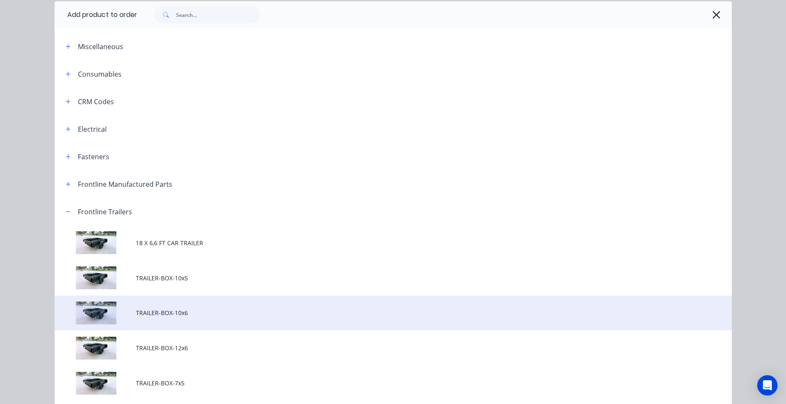
scroll to position [127, 0]
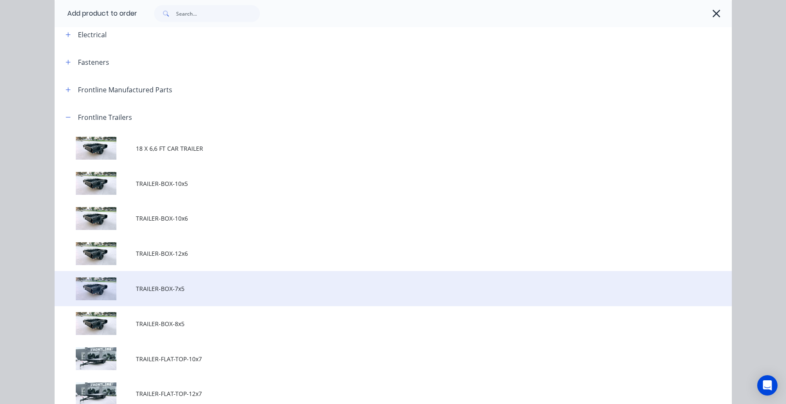
click at [230, 285] on span "TRAILER-BOX-7x5" at bounding box center [374, 288] width 477 height 9
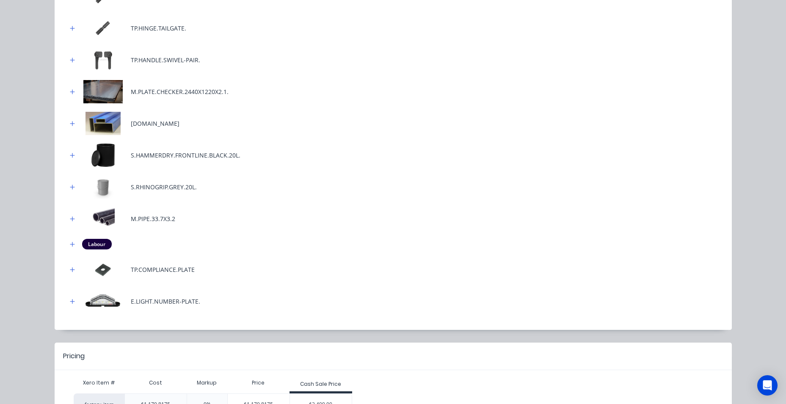
scroll to position [338, 0]
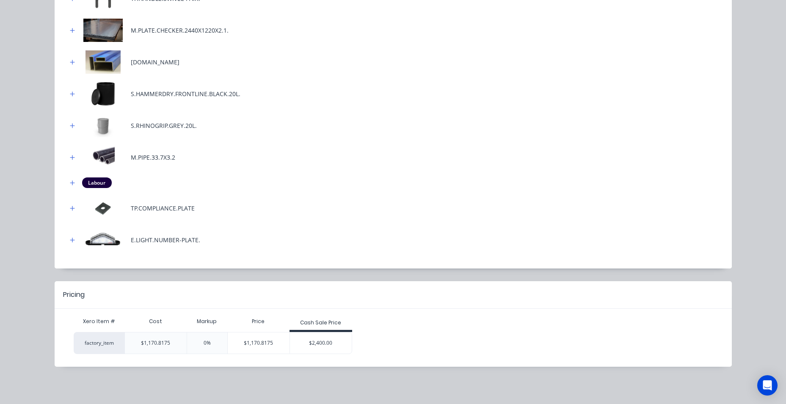
click at [331, 343] on div "$2,400.00" at bounding box center [321, 342] width 62 height 21
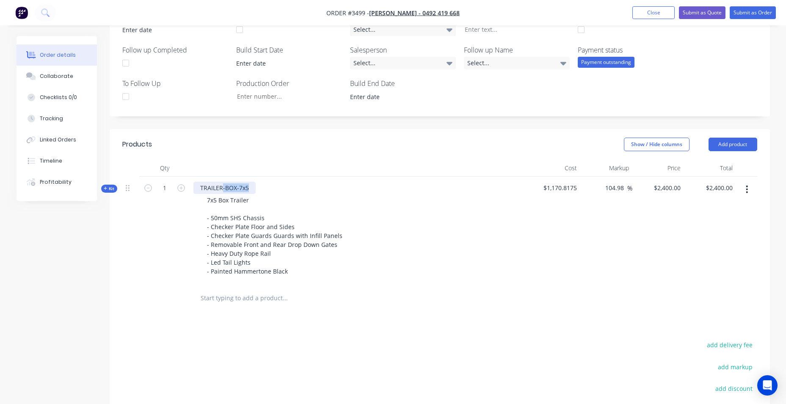
drag, startPoint x: 222, startPoint y: 187, endPoint x: 252, endPoint y: 189, distance: 30.5
click at [258, 187] on div "TRAILER-BOX-7x5 7x5 Box Trailer - 50mm SHS Chassis - Checker Plate Floor and Si…" at bounding box center [359, 231] width 339 height 108
click at [199, 188] on div "TRAILER" at bounding box center [212, 188] width 36 height 12
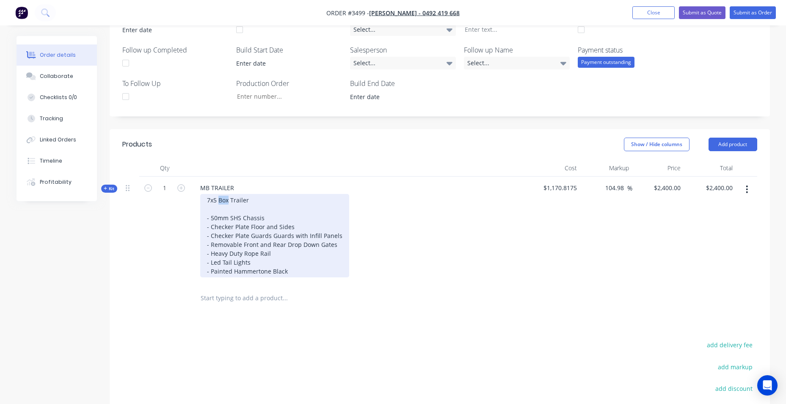
drag, startPoint x: 218, startPoint y: 201, endPoint x: 229, endPoint y: 199, distance: 11.1
click at [229, 199] on div "7x5 Box Trailer - 50mm SHS Chassis - Checker Plate Floor and Sides - Checker Pl…" at bounding box center [274, 235] width 149 height 83
drag, startPoint x: 289, startPoint y: 236, endPoint x: 322, endPoint y: 206, distance: 44.9
click at [327, 201] on div "7x5 MB Trailer - 50mm SHS Chassis - Checker Plate Floor and Sides - Checker Pla…" at bounding box center [274, 235] width 149 height 83
drag, startPoint x: 205, startPoint y: 245, endPoint x: 280, endPoint y: 254, distance: 75.4
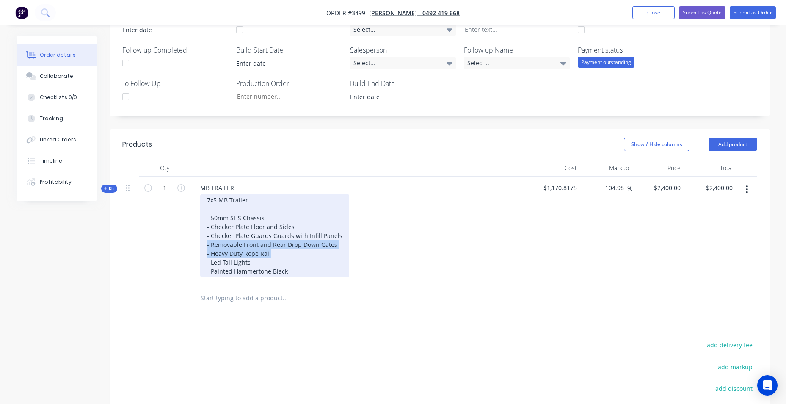
click at [280, 254] on div "7x5 MB Trailer - 50mm SHS Chassis - Checker Plate Floor and Sides - Checker Pla…" at bounding box center [274, 235] width 149 height 83
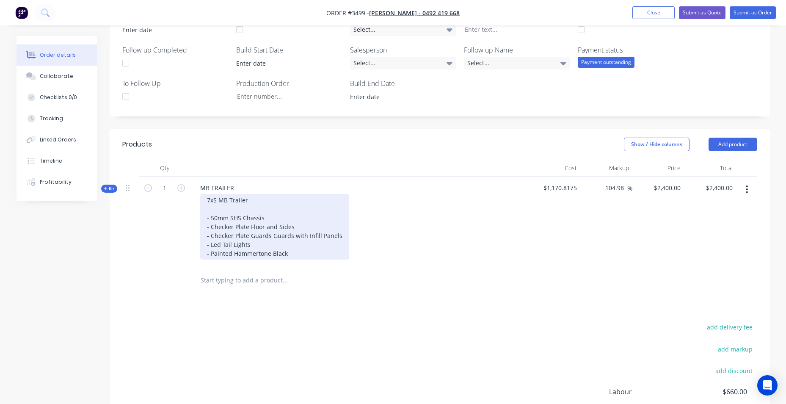
click at [299, 226] on div "7x5 MB Trailer - 50mm SHS Chassis - Checker Plate Floor and Sides - Checker Pla…" at bounding box center [274, 227] width 149 height 66
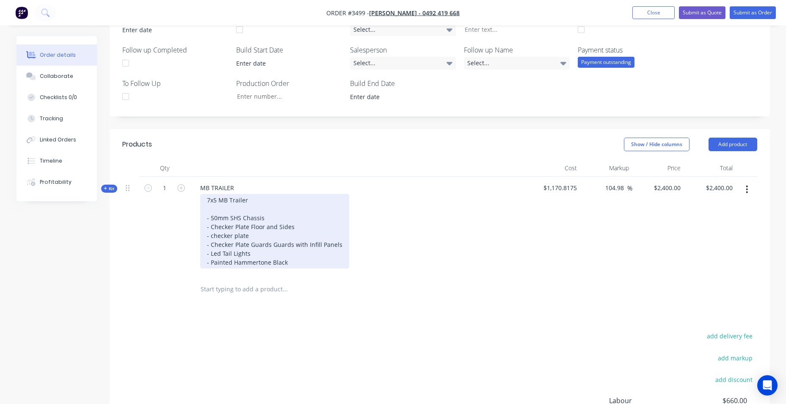
click at [254, 240] on div "7x5 MB Trailer - 50mm SHS Chassis - Checker Plate Floor and Sides - checker pla…" at bounding box center [274, 231] width 149 height 75
click at [254, 198] on div "7x5 MB Trailer - 50mm SHS Chassis - Checker Plate Floor and Sides - checker pla…" at bounding box center [274, 231] width 149 height 75
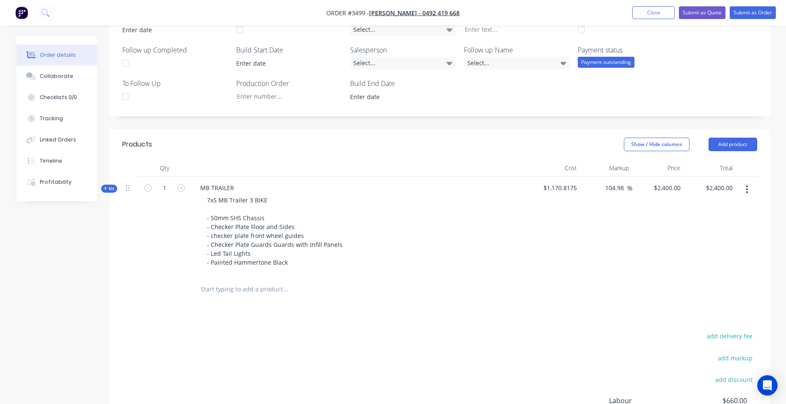
click at [144, 285] on div at bounding box center [164, 290] width 51 height 28
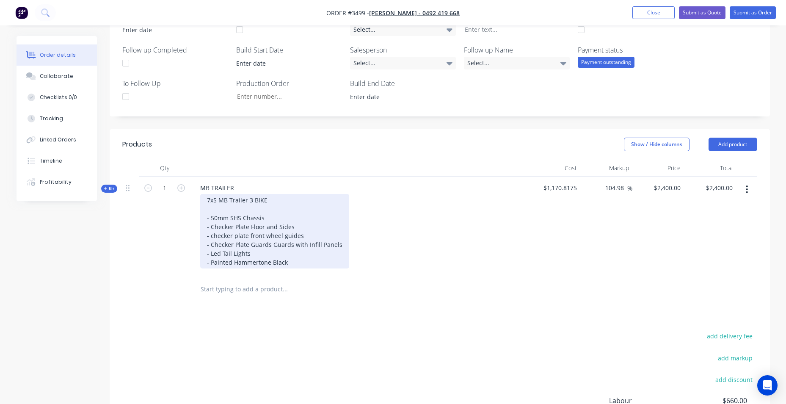
click at [201, 215] on div "7x5 MB Trailer 3 BIKE - 50mm SHS Chassis - Checker Plate Floor and Sides - chec…" at bounding box center [274, 231] width 149 height 75
click at [217, 212] on div "7x5 MB Trailer 3 BIKE - 50mm SHS Chassis - Checker Plate Floor and Sides - chec…" at bounding box center [274, 231] width 149 height 75
click at [205, 218] on div "7x5 MB Trailer 3 BIKE - 50mm SHS Chassis - Checker Plate Floor and Sides - chec…" at bounding box center [274, 231] width 149 height 75
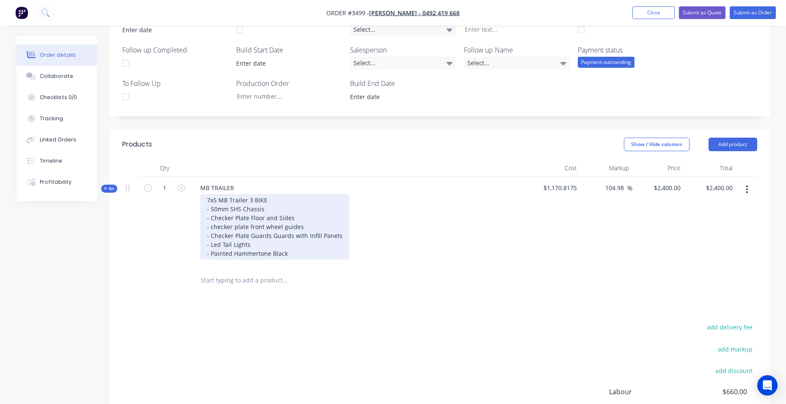
click at [287, 252] on div "7x5 MB Trailer 3 BIKE - 50mm SHS Chassis - Checker Plate Floor and Sides - chec…" at bounding box center [274, 227] width 149 height 66
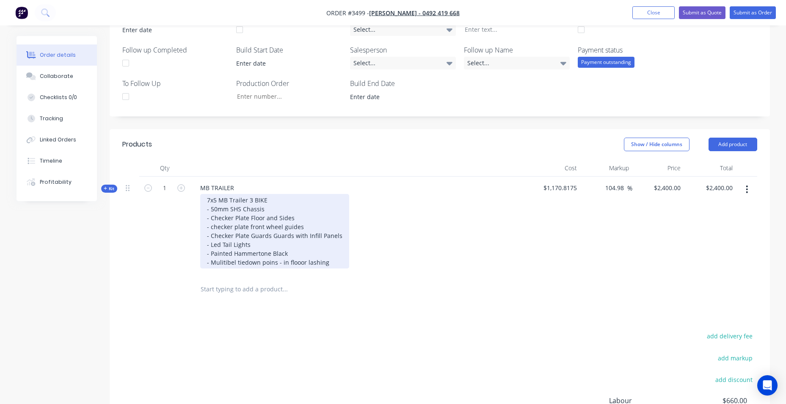
drag, startPoint x: 284, startPoint y: 233, endPoint x: 304, endPoint y: 221, distance: 23.7
click at [320, 216] on div "7x5 MB Trailer 3 BIKE - 50mm SHS Chassis - Checker Plate Floor and Sides - chec…" at bounding box center [274, 231] width 149 height 75
click at [336, 211] on div "7x5 MB Trailer 3 BIKE - 50mm SHS Chassis - Checker Plate Floor and Sides - chec…" at bounding box center [274, 231] width 149 height 75
click at [283, 260] on div "7x5 MB Trailer 3 BIKE - 50mm SHS Chassis - Checker Plate Floor and Sides - chec…" at bounding box center [274, 231] width 149 height 75
click at [260, 253] on div "7x5 MB Trailer 3 BIKE - 50mm SHS Chassis - Checker Plate Floor and Sides - chec…" at bounding box center [274, 231] width 149 height 75
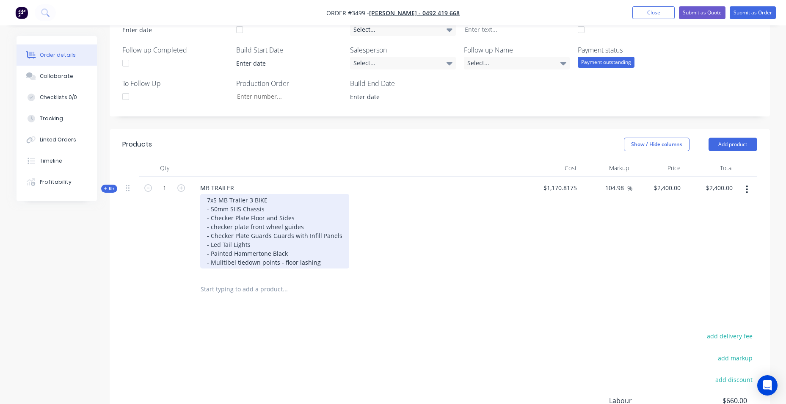
drag, startPoint x: 252, startPoint y: 253, endPoint x: 300, endPoint y: 246, distance: 48.9
click at [317, 240] on div "7x5 MB Trailer 3 BIKE - 50mm SHS Chassis - Checker Plate Floor and Sides - chec…" at bounding box center [274, 231] width 149 height 75
drag, startPoint x: 227, startPoint y: 263, endPoint x: 306, endPoint y: 248, distance: 80.6
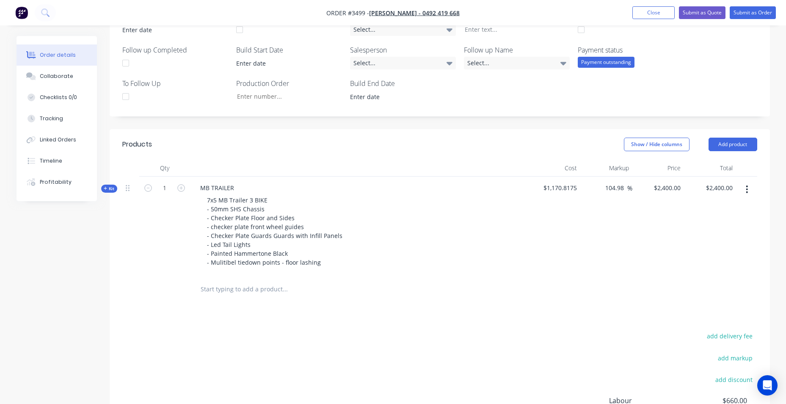
drag, startPoint x: 178, startPoint y: 297, endPoint x: 189, endPoint y: 287, distance: 14.4
click at [178, 297] on div at bounding box center [164, 290] width 51 height 28
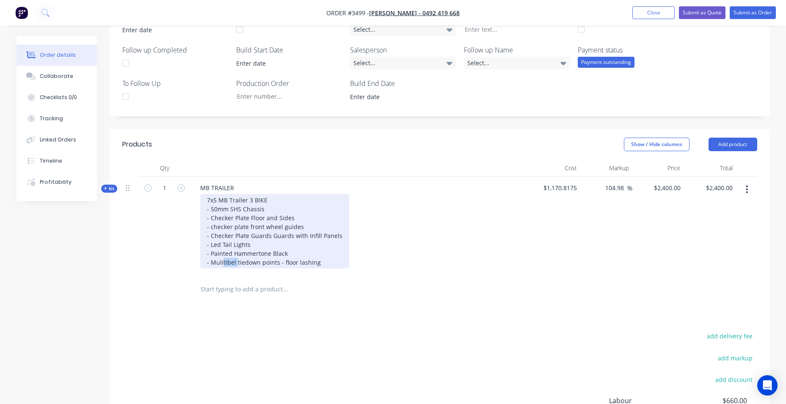
drag, startPoint x: 235, startPoint y: 261, endPoint x: 222, endPoint y: 263, distance: 13.7
click at [222, 263] on div "7x5 MB Trailer 3 BIKE - 50mm SHS Chassis - Checker Plate Floor and Sides - chec…" at bounding box center [274, 231] width 149 height 75
click at [326, 266] on div "7x5 MB Trailer 3 BIKE - 50mm SHS Chassis - Checker Plate Floor and Sides - chec…" at bounding box center [274, 231] width 149 height 75
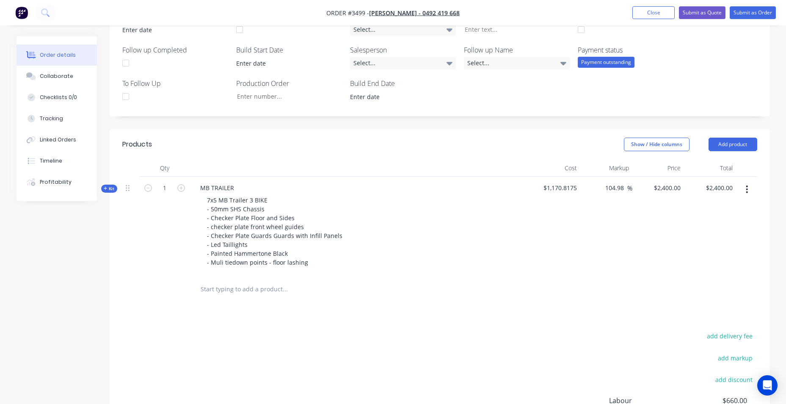
click at [271, 294] on input "text" at bounding box center [284, 289] width 169 height 17
drag, startPoint x: 717, startPoint y: 147, endPoint x: 718, endPoint y: 152, distance: 4.7
click at [718, 147] on button "Add product" at bounding box center [733, 145] width 49 height 14
click at [717, 161] on div "Product catalogue" at bounding box center [717, 166] width 65 height 12
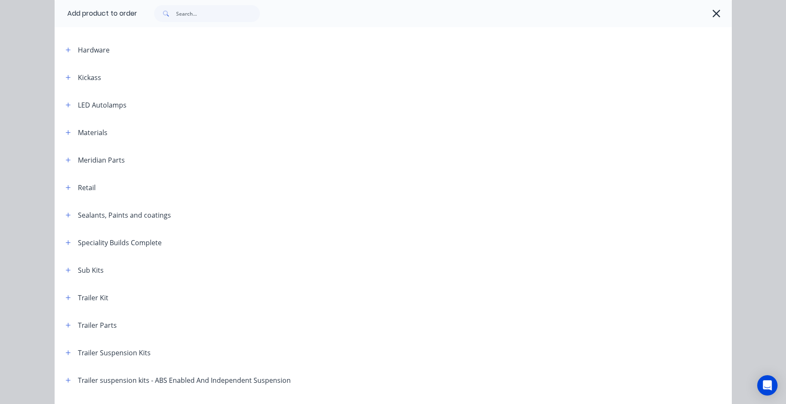
scroll to position [296, 0]
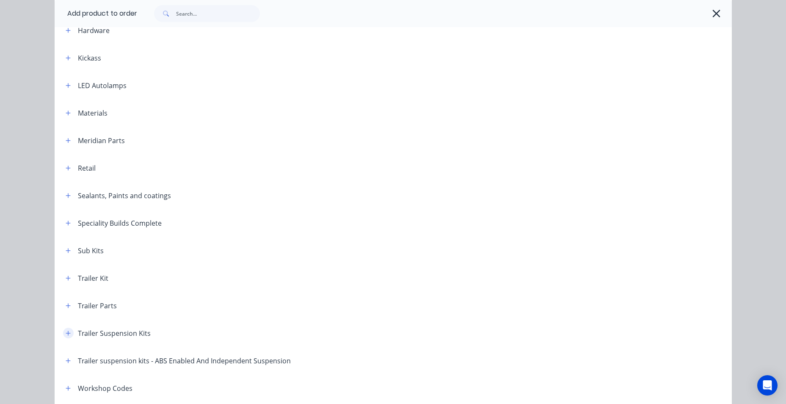
click at [63, 329] on button "button" at bounding box center [68, 333] width 11 height 11
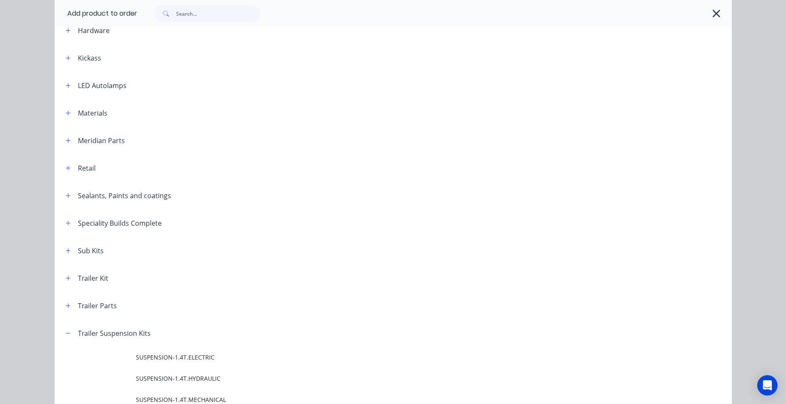
scroll to position [550, 0]
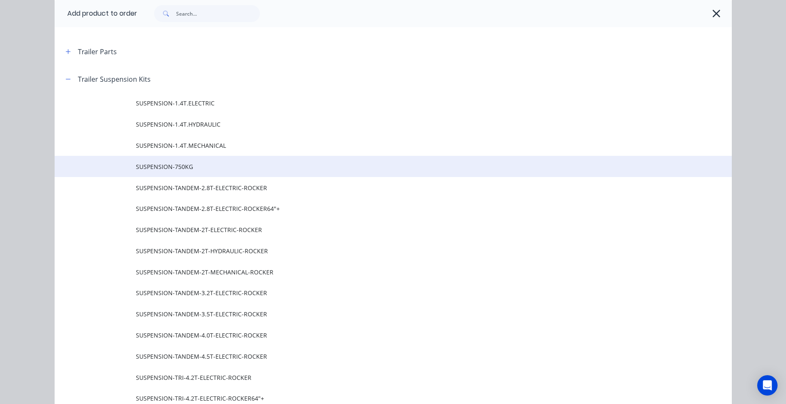
click at [130, 168] on td at bounding box center [95, 166] width 81 height 21
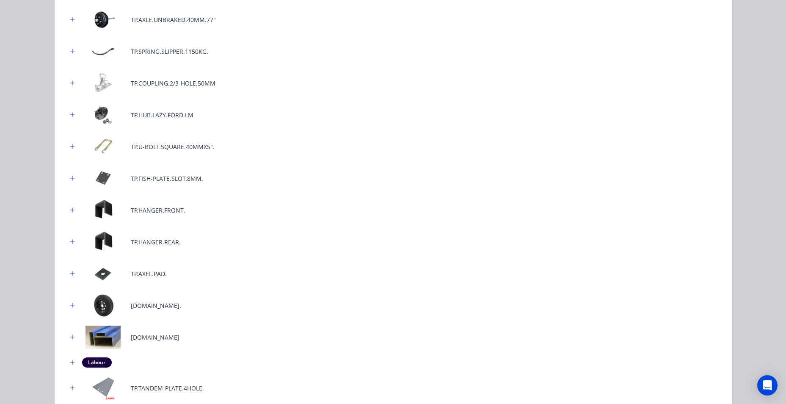
scroll to position [323, 0]
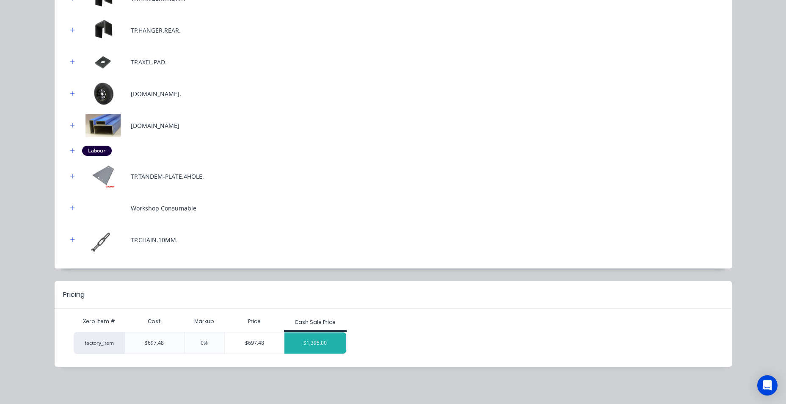
click at [320, 343] on div "$1,395.00" at bounding box center [316, 342] width 62 height 21
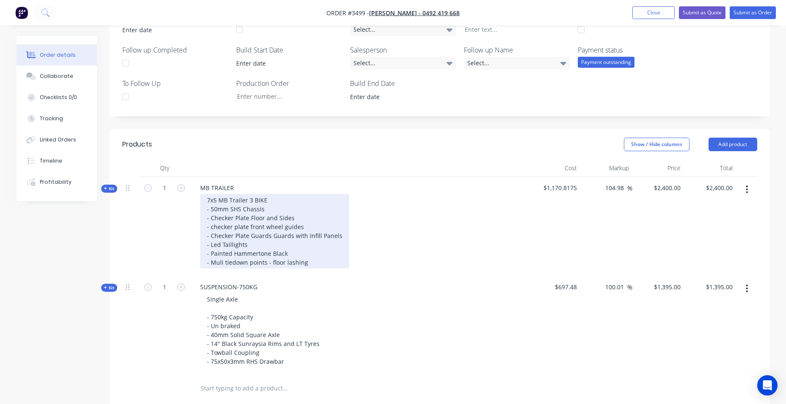
click at [319, 264] on div "7x5 MB Trailer 3 BIKE - 50mm SHS Chassis - Checker Plate Floor and Sides - chec…" at bounding box center [274, 231] width 149 height 75
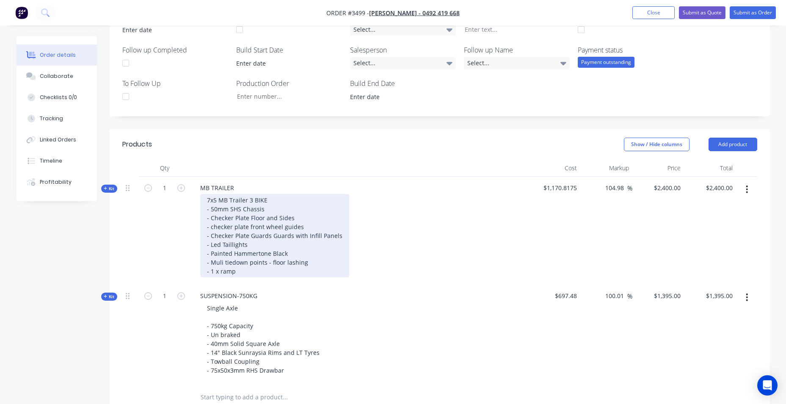
scroll to position [398, 0]
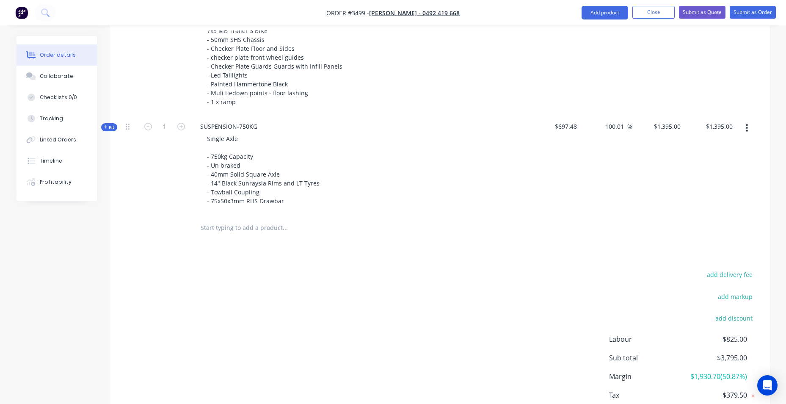
click at [208, 232] on input "text" at bounding box center [284, 227] width 169 height 17
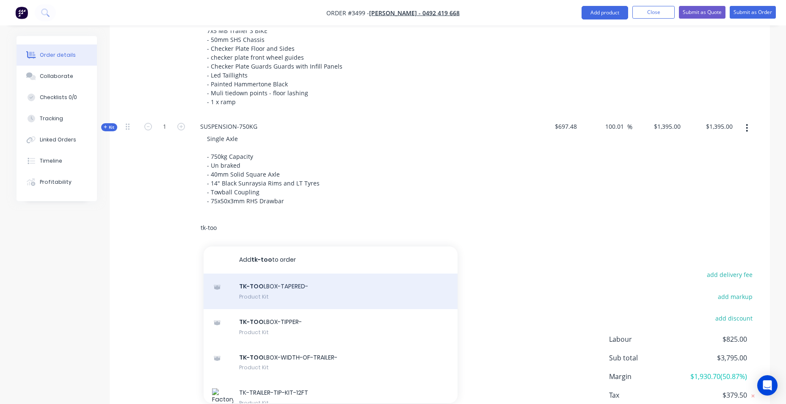
type input "tk-too"
click at [304, 298] on div "TK-TOO LBOX-TAPERED- Product Kit" at bounding box center [331, 292] width 254 height 36
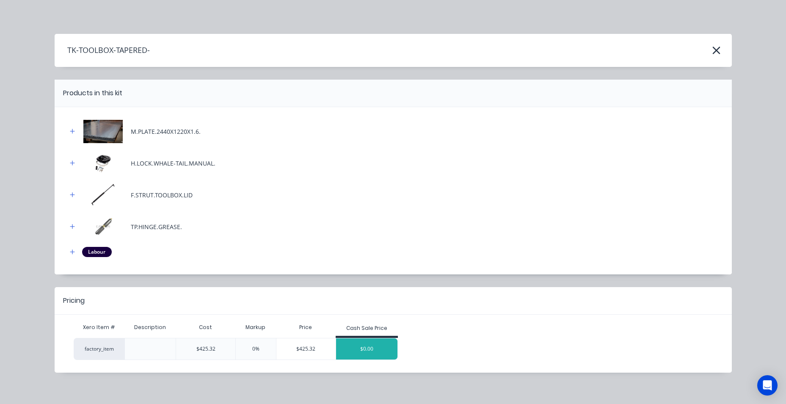
click at [341, 351] on div "$0.00" at bounding box center [367, 348] width 62 height 21
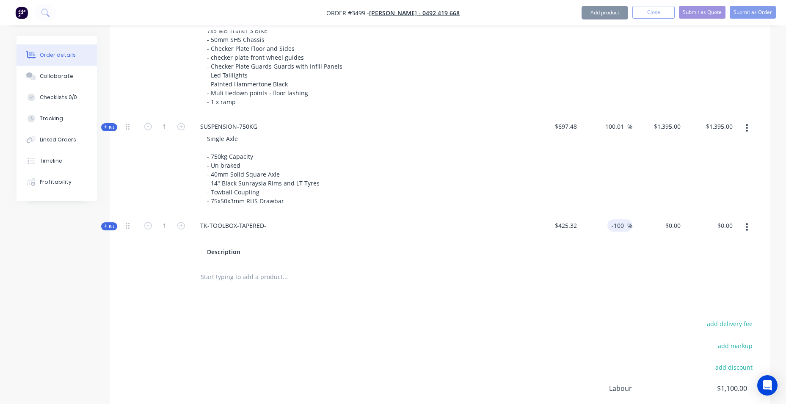
click at [630, 226] on span "%" at bounding box center [630, 226] width 5 height 10
drag, startPoint x: 628, startPoint y: 225, endPoint x: 557, endPoint y: 233, distance: 71.1
click at [557, 233] on div "Kit 1 TK-TOOLBOX-TAPERED- Description $425.32 -100 -100 % $0.00 $0.00 $0.00 $0.…" at bounding box center [439, 238] width 635 height 49
drag, startPoint x: 557, startPoint y: 233, endPoint x: 625, endPoint y: 263, distance: 74.3
click at [614, 297] on div "Products Show / Hide columns Add product Qty Cost Markup Price Total Kit 1 MB T…" at bounding box center [440, 227] width 661 height 534
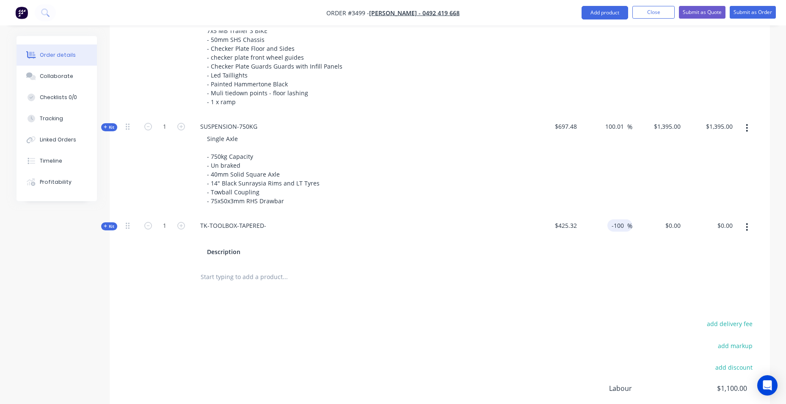
drag, startPoint x: 623, startPoint y: 226, endPoint x: 609, endPoint y: 228, distance: 14.1
click at [609, 228] on div "-100 -100 %" at bounding box center [620, 225] width 25 height 12
type input "100"
click at [679, 177] on div "$1,395.00 $1,395.00" at bounding box center [659, 164] width 52 height 99
type input "$850.64"
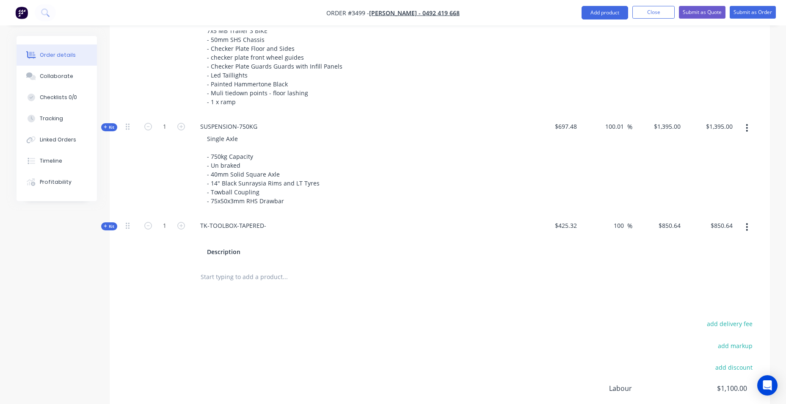
type input "$850.64"
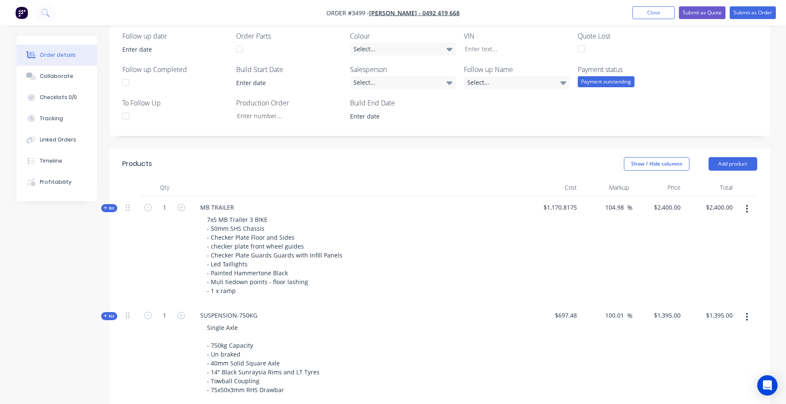
scroll to position [120, 0]
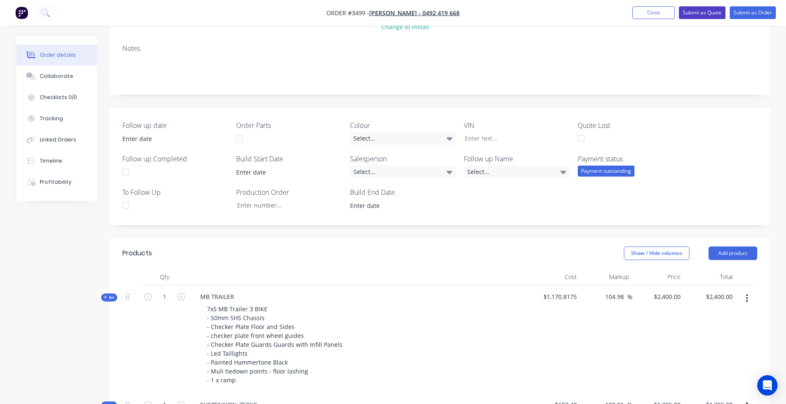
click at [708, 13] on button "Submit as Quote" at bounding box center [702, 12] width 47 height 13
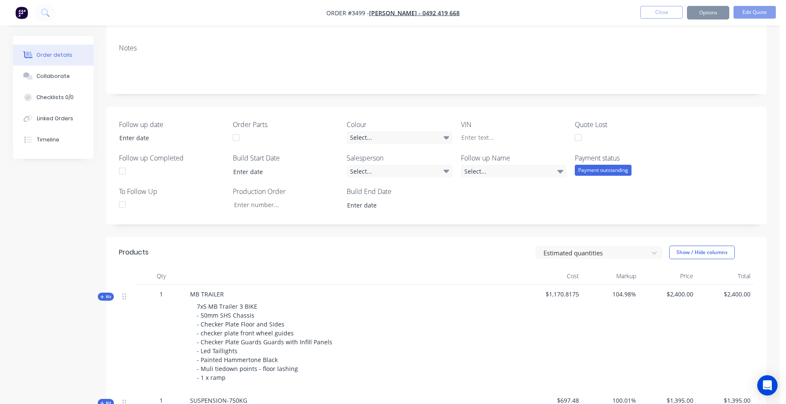
scroll to position [0, 0]
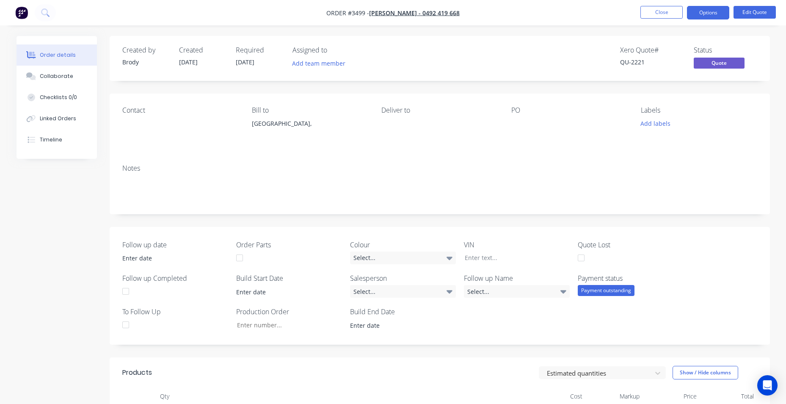
drag, startPoint x: 707, startPoint y: 6, endPoint x: 734, endPoint y: 20, distance: 30.3
click at [708, 6] on button "Options" at bounding box center [708, 13] width 42 height 14
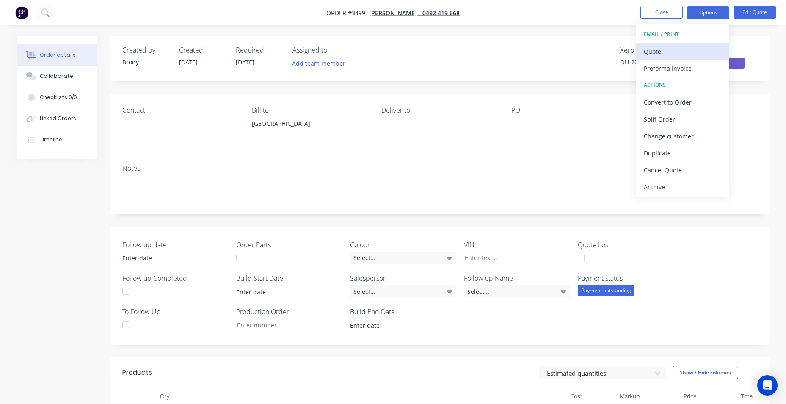
click at [662, 56] on div "Quote" at bounding box center [683, 51] width 78 height 12
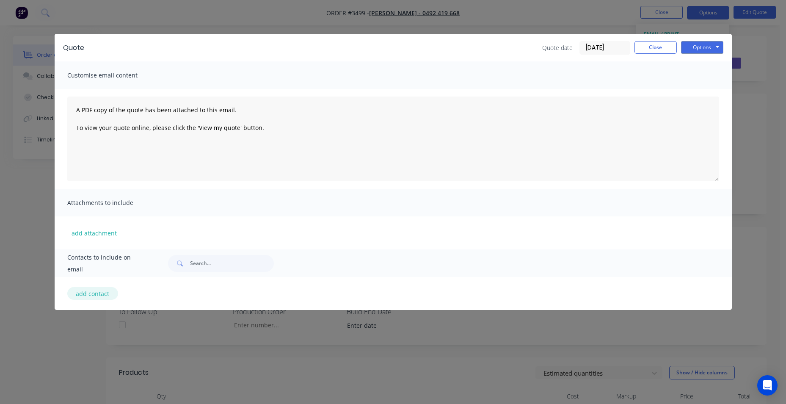
click at [83, 291] on button "add contact" at bounding box center [92, 293] width 51 height 13
select select "AU"
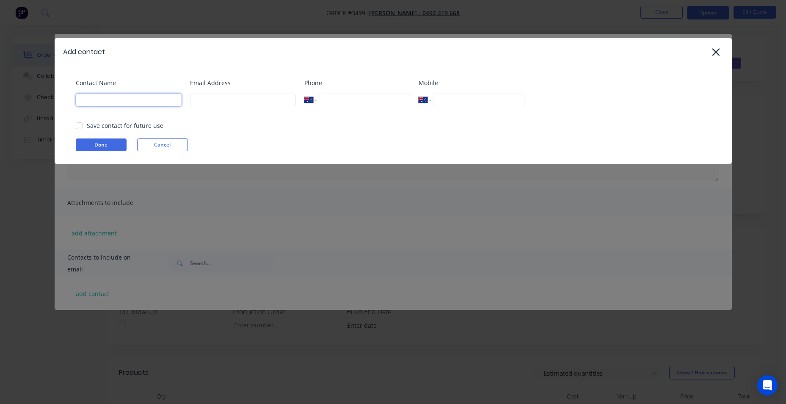
click at [132, 97] on input at bounding box center [129, 100] width 106 height 13
type input "a"
type input "[PERSON_NAME]"
click at [235, 105] on input at bounding box center [243, 100] width 106 height 13
click at [398, 58] on div "Add contact" at bounding box center [393, 52] width 677 height 28
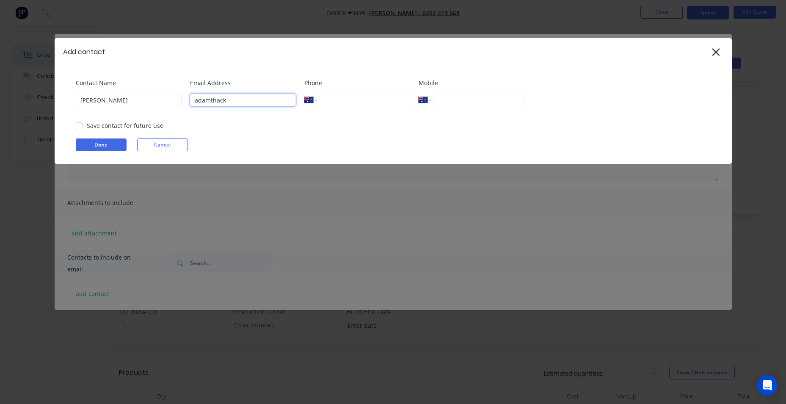
click at [232, 100] on input "adamthack" at bounding box center [243, 100] width 106 height 13
click at [75, 124] on div at bounding box center [79, 125] width 17 height 17
type input "[EMAIL_ADDRESS][DOMAIN_NAME]"
click at [94, 156] on div "Contact Name [PERSON_NAME] Email Address [EMAIL_ADDRESS][DOMAIN_NAME] Phone Int…" at bounding box center [393, 115] width 677 height 98
click at [95, 148] on button "Done" at bounding box center [101, 144] width 51 height 13
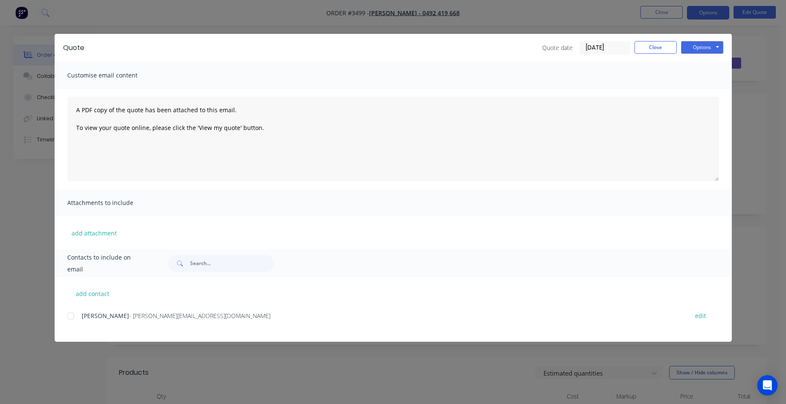
click at [71, 315] on div at bounding box center [70, 315] width 17 height 17
click at [693, 49] on button "Options" at bounding box center [702, 47] width 42 height 13
click at [700, 91] on button "Email" at bounding box center [708, 90] width 54 height 14
drag, startPoint x: 644, startPoint y: 49, endPoint x: 669, endPoint y: 46, distance: 25.2
click at [650, 49] on button "Close" at bounding box center [656, 47] width 42 height 13
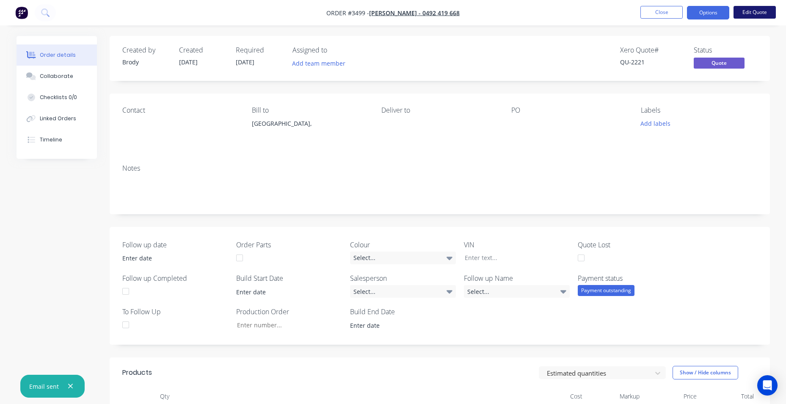
click at [769, 9] on button "Edit Quote" at bounding box center [755, 12] width 42 height 13
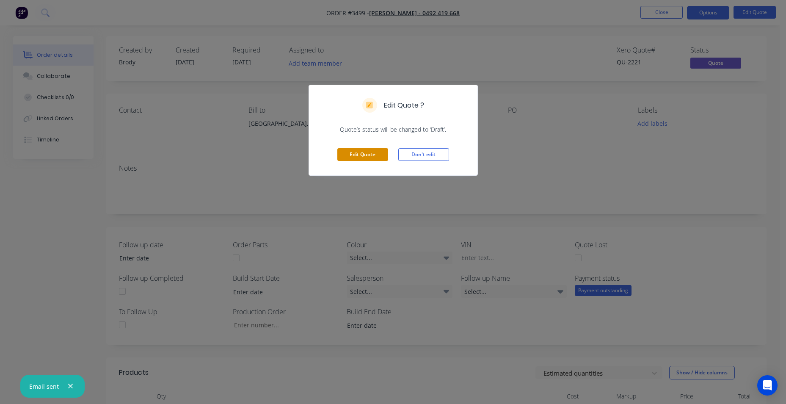
click at [364, 155] on button "Edit Quote" at bounding box center [362, 154] width 51 height 13
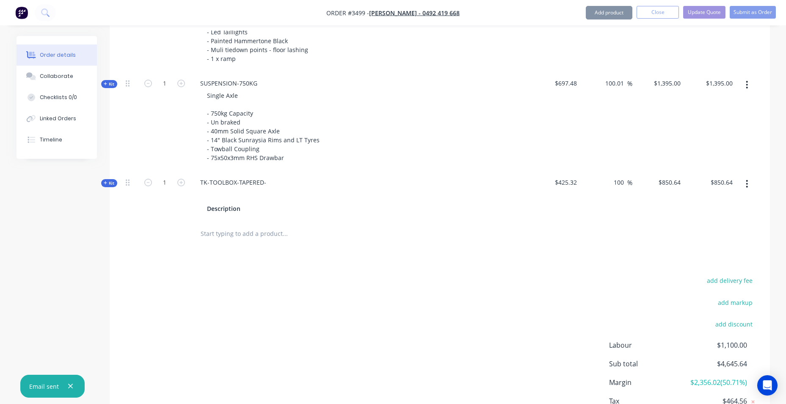
scroll to position [501, 0]
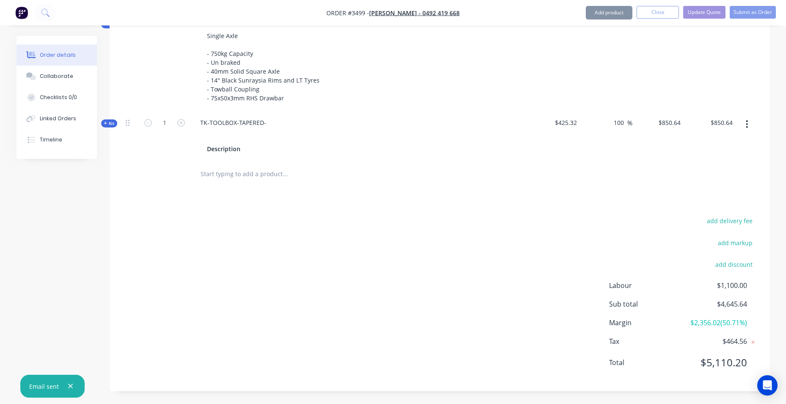
click at [224, 175] on input "text" at bounding box center [284, 174] width 169 height 17
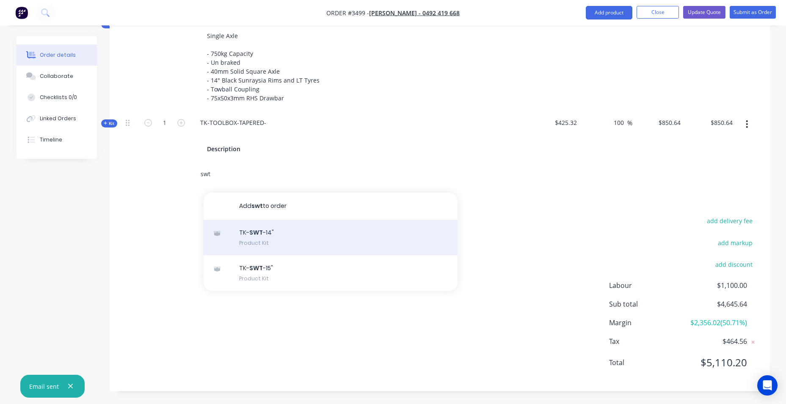
type input "swt"
click at [309, 237] on div "TK- SWT -14" Product Kit" at bounding box center [331, 238] width 254 height 36
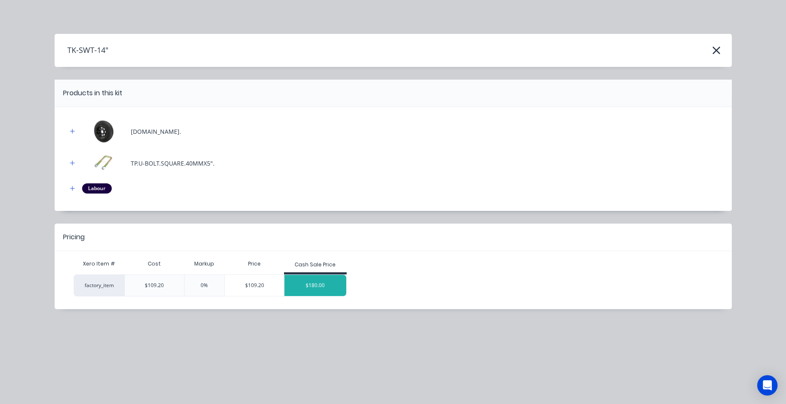
click at [335, 290] on div "$180.00" at bounding box center [316, 285] width 62 height 21
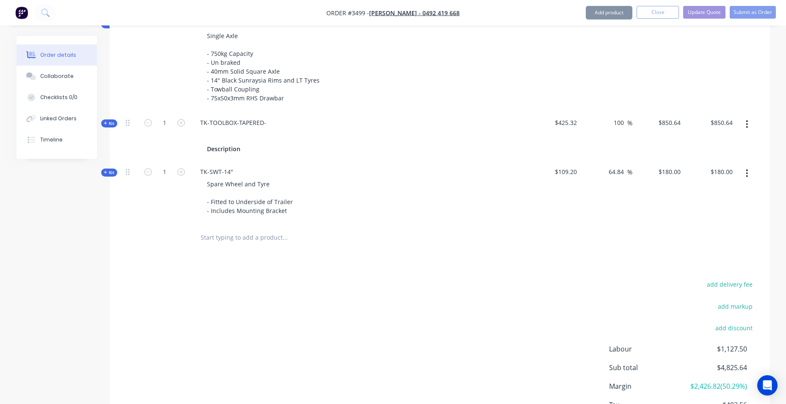
click at [261, 238] on input "text" at bounding box center [284, 237] width 169 height 17
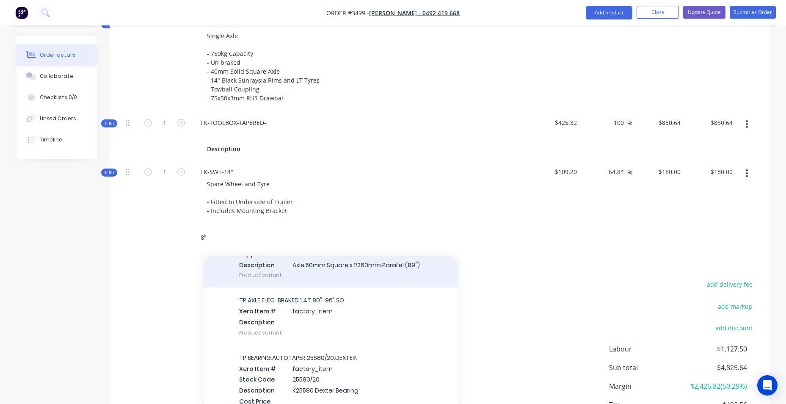
scroll to position [720, 0]
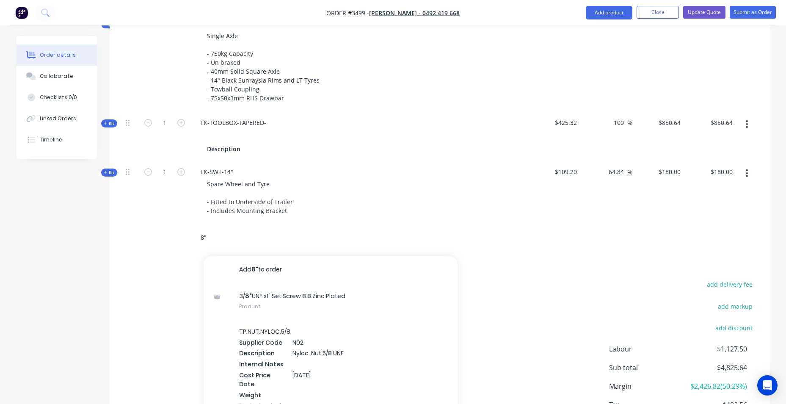
drag, startPoint x: 215, startPoint y: 236, endPoint x: 162, endPoint y: 235, distance: 53.0
click at [162, 235] on div "8" Add 8" to order 3/ 8" UNF x1" Set Screw 8.8 Zinc Plated Product TP.NUT.NYLOC…" at bounding box center [439, 238] width 635 height 28
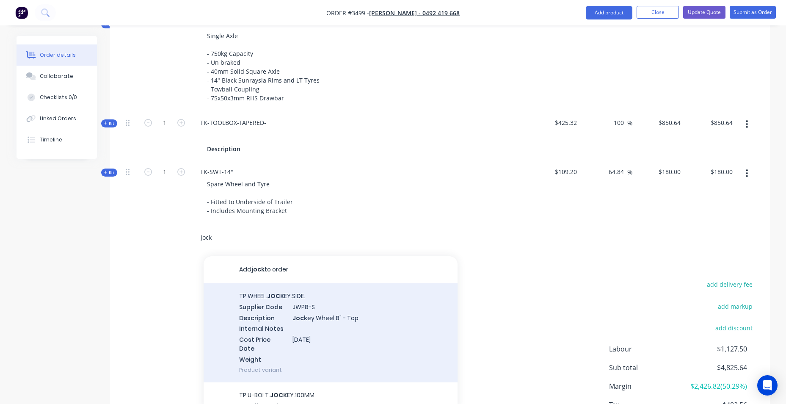
type input "jock"
click at [337, 310] on div "TP.WHEEL. JOCK EY.SIDE. Supplier Code JWP8-S Description Jock ey Wheel 8" - Top…" at bounding box center [331, 332] width 254 height 99
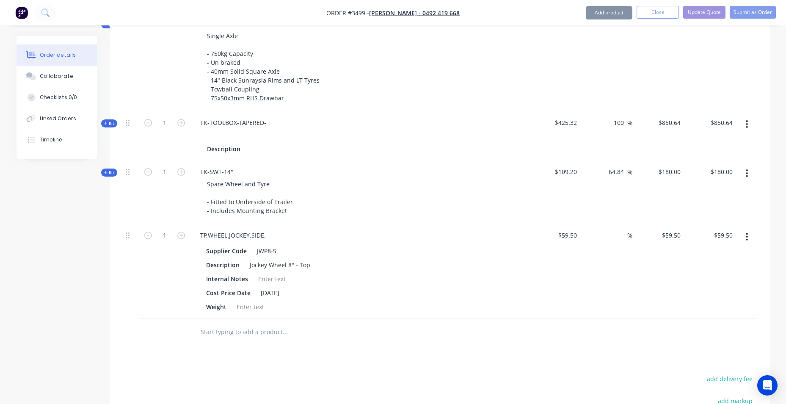
click at [236, 331] on input "text" at bounding box center [284, 331] width 169 height 17
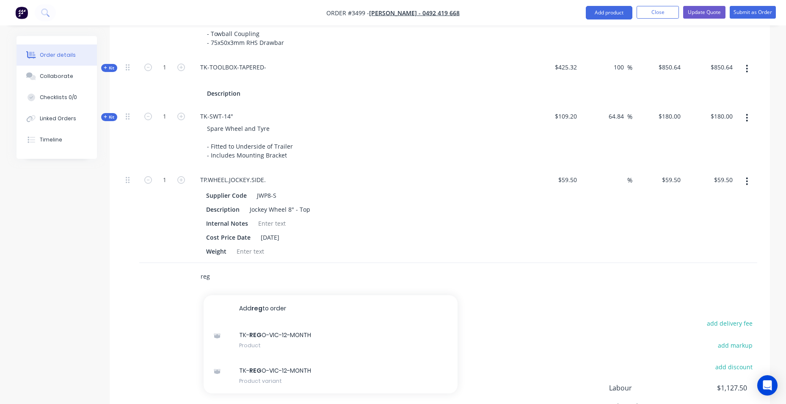
scroll to position [659, 0]
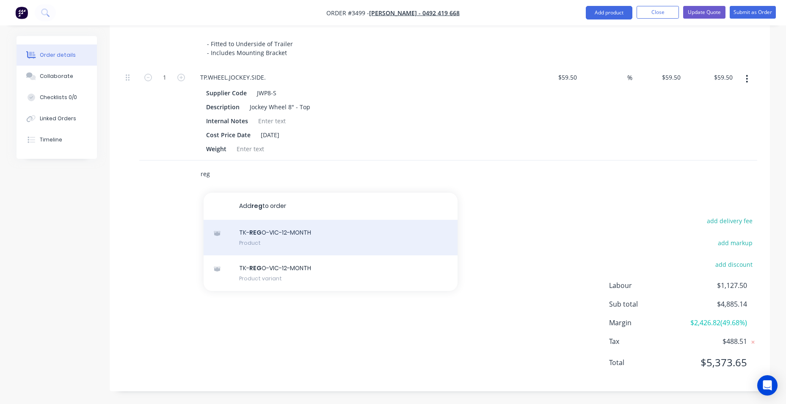
type input "reg"
click at [285, 242] on div "TK- REG O-VIC-12-MONTH Product" at bounding box center [331, 238] width 254 height 36
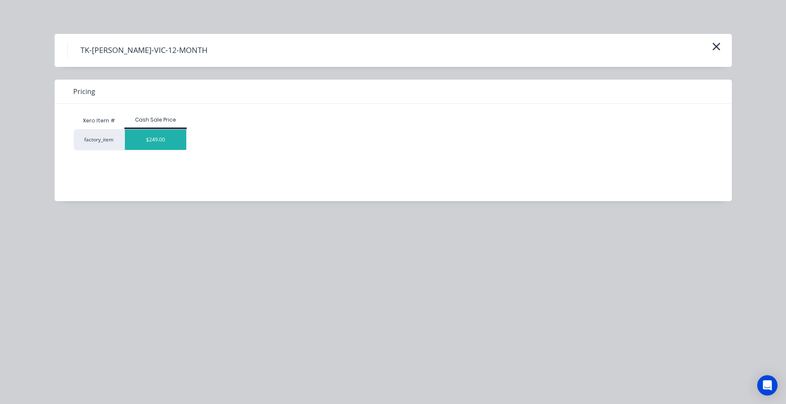
click at [168, 145] on div "$249.00" at bounding box center [156, 140] width 62 height 20
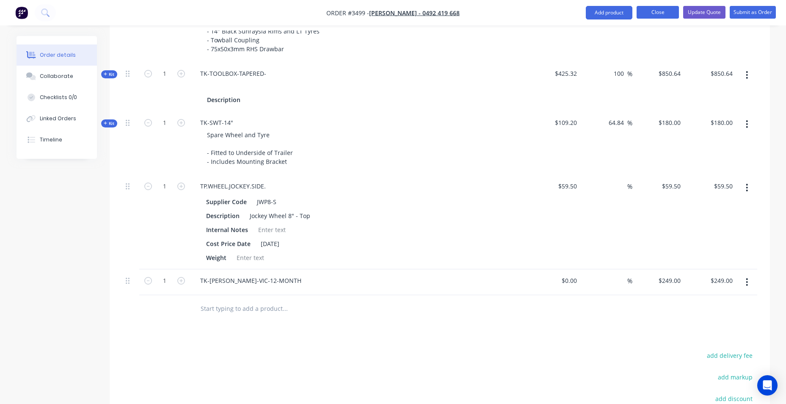
scroll to position [473, 0]
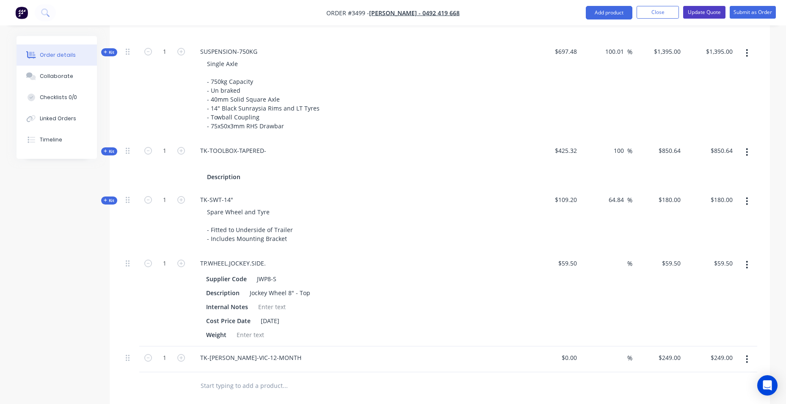
click at [699, 16] on button "Update Quote" at bounding box center [704, 12] width 42 height 13
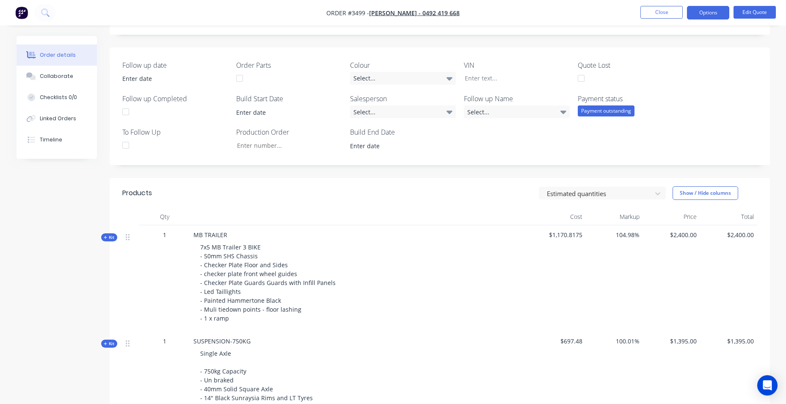
scroll to position [42, 0]
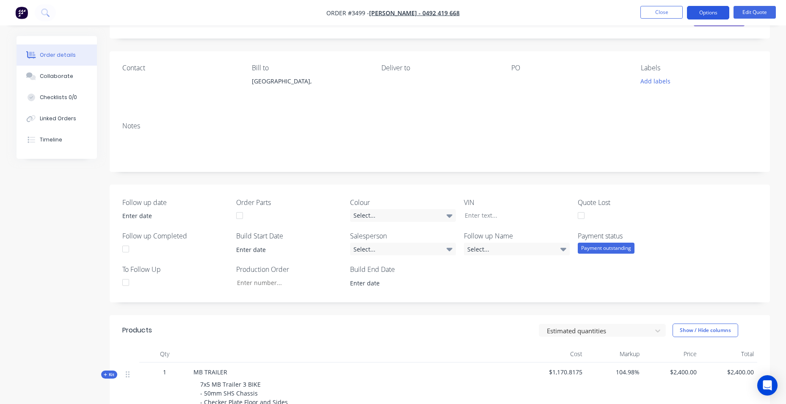
click at [714, 11] on button "Options" at bounding box center [708, 13] width 42 height 14
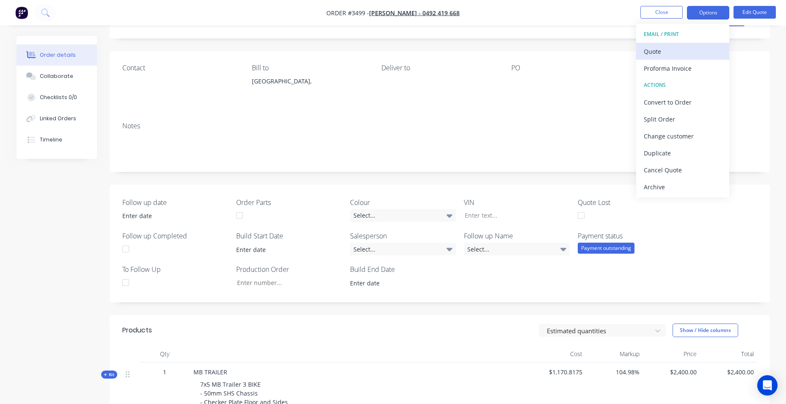
click at [676, 52] on div "Quote" at bounding box center [683, 51] width 78 height 12
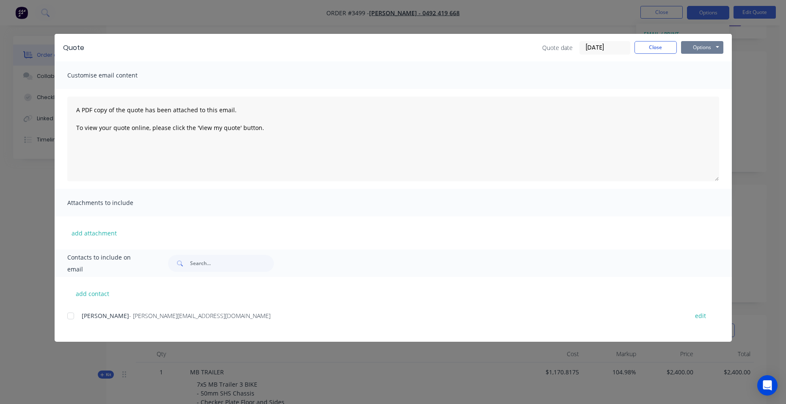
click at [702, 48] on button "Options" at bounding box center [702, 47] width 42 height 13
click at [74, 318] on div at bounding box center [70, 315] width 17 height 17
click at [692, 50] on button "Options" at bounding box center [702, 47] width 42 height 13
click at [699, 83] on button "Print" at bounding box center [708, 76] width 54 height 14
click at [69, 318] on div at bounding box center [70, 315] width 17 height 17
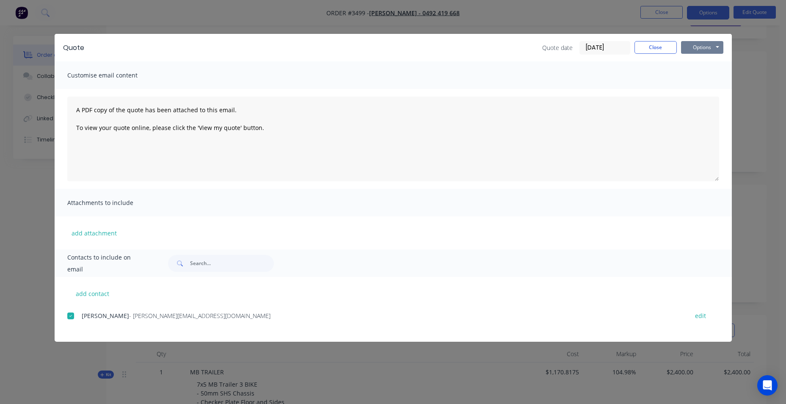
drag, startPoint x: 709, startPoint y: 49, endPoint x: 711, endPoint y: 53, distance: 4.7
click at [710, 49] on button "Options" at bounding box center [702, 47] width 42 height 13
click at [709, 93] on button "Email" at bounding box center [708, 90] width 54 height 14
click at [657, 43] on button "Close" at bounding box center [656, 47] width 42 height 13
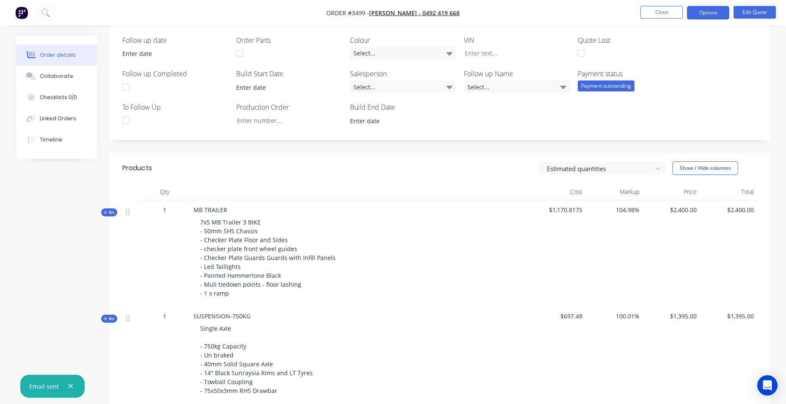
scroll to position [61, 0]
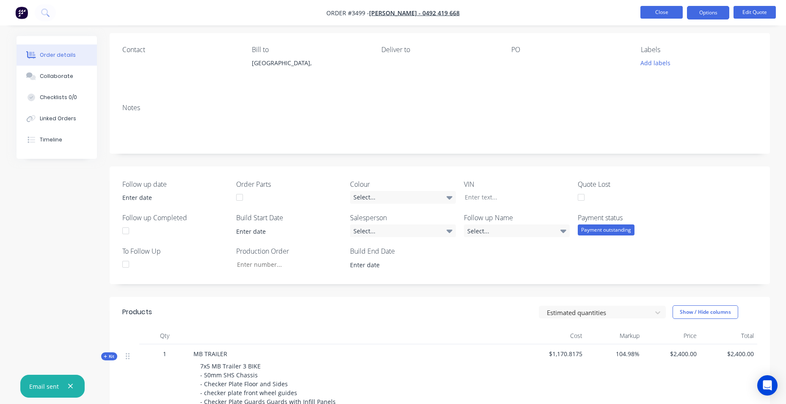
click at [658, 12] on button "Close" at bounding box center [662, 12] width 42 height 13
